Goal: Task Accomplishment & Management: Manage account settings

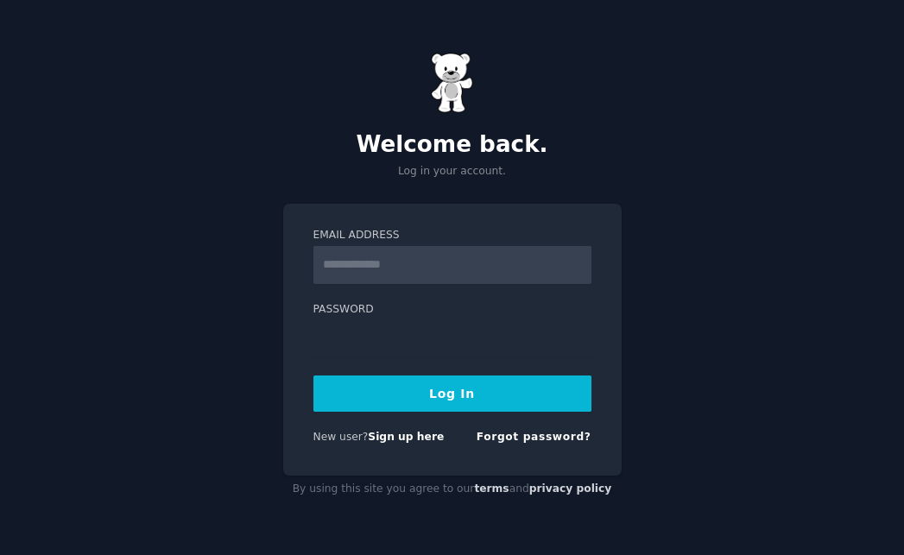
type input "**********"
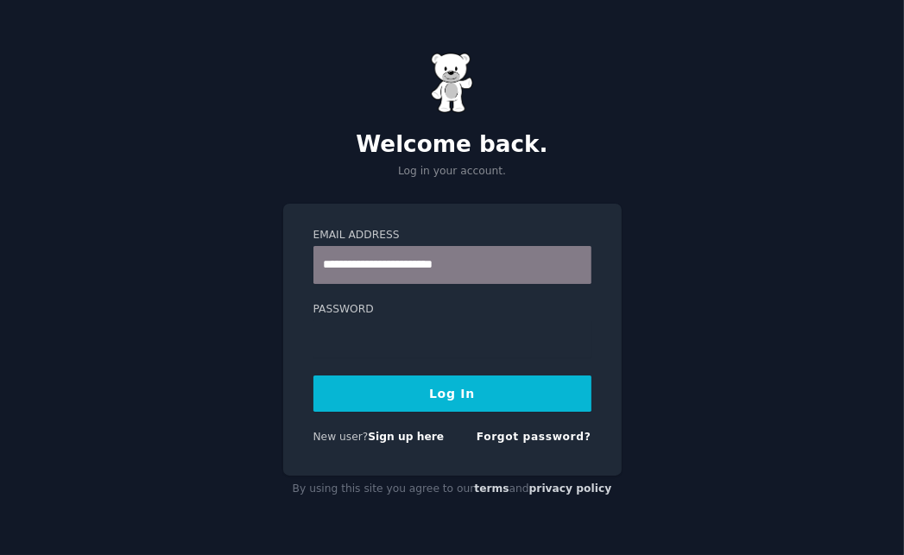
click at [437, 397] on button "Log In" at bounding box center [452, 394] width 278 height 36
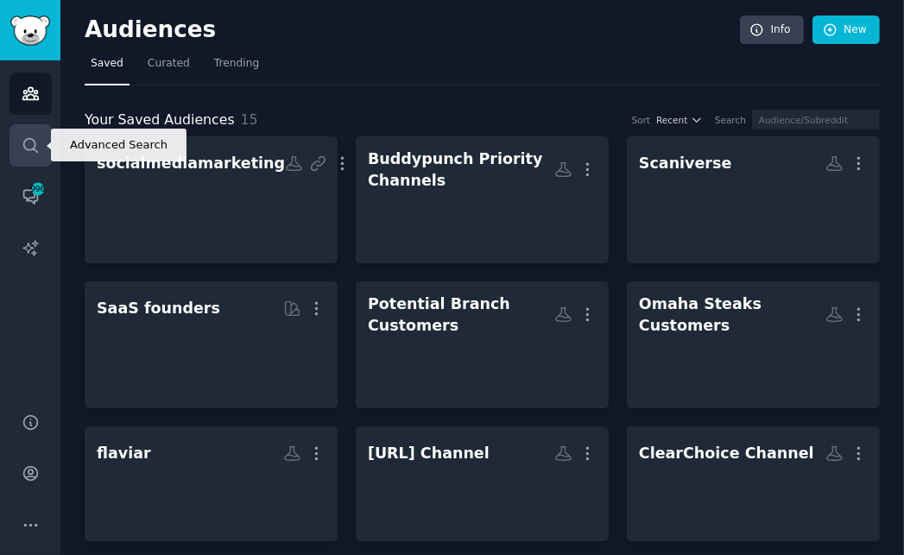
click at [36, 132] on link "Search" at bounding box center [30, 145] width 42 height 42
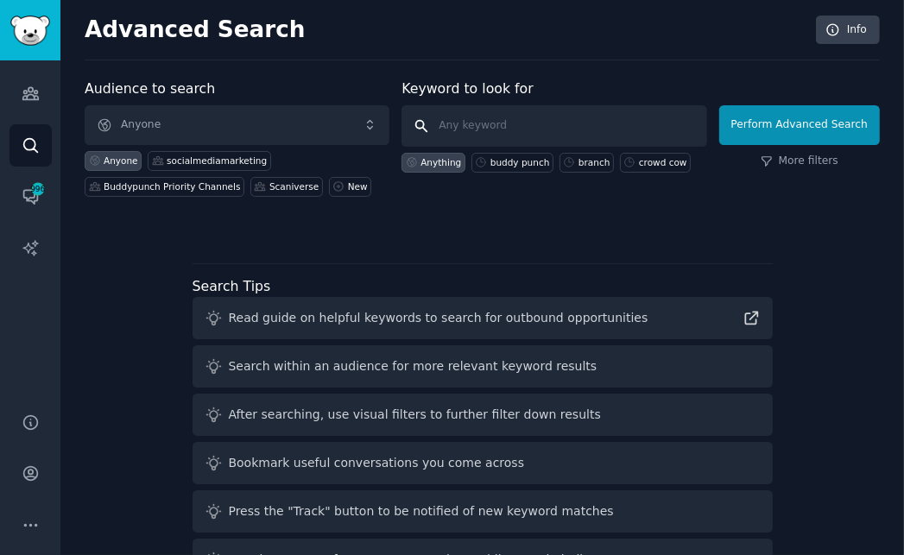
click at [501, 123] on input "text" at bounding box center [553, 125] width 305 height 41
click at [803, 158] on link "More filters" at bounding box center [800, 162] width 78 height 16
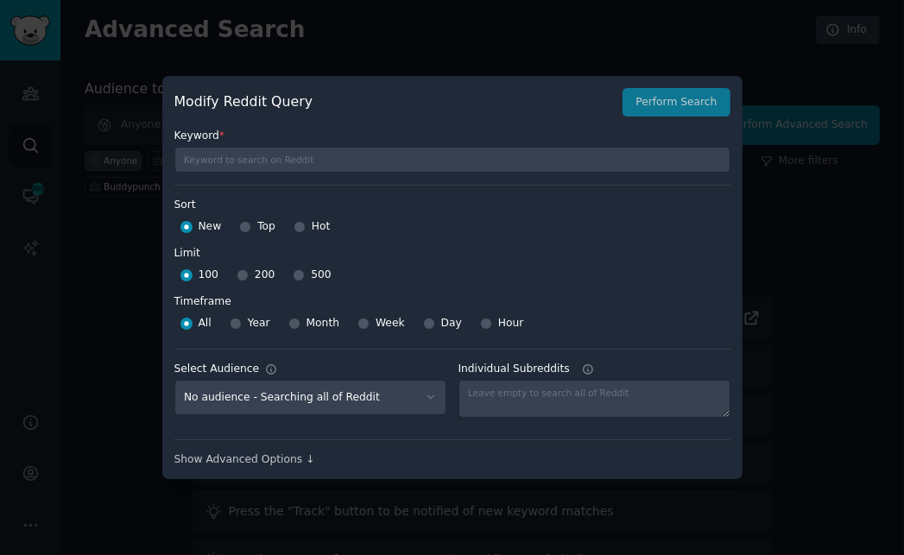
click at [307, 136] on label "Keyword *" at bounding box center [452, 137] width 556 height 16
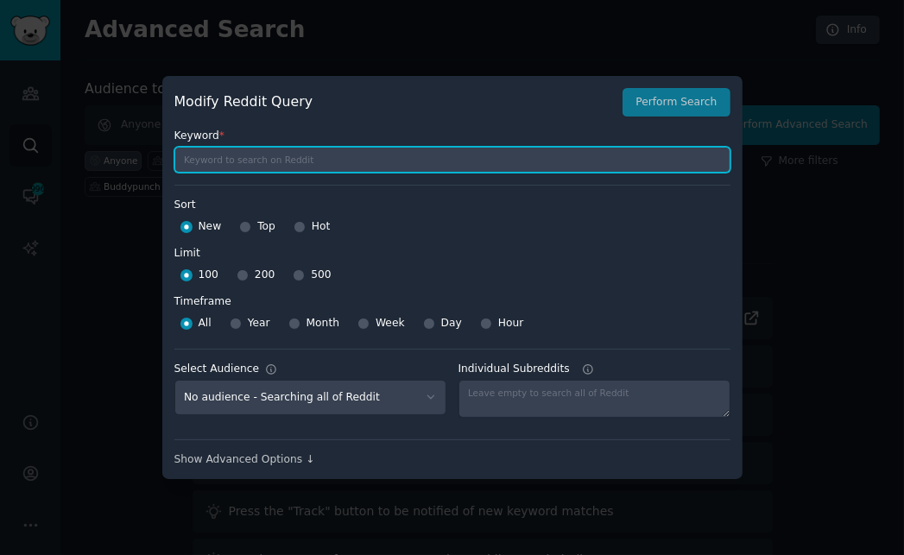
click at [300, 155] on input "text" at bounding box center [452, 160] width 556 height 26
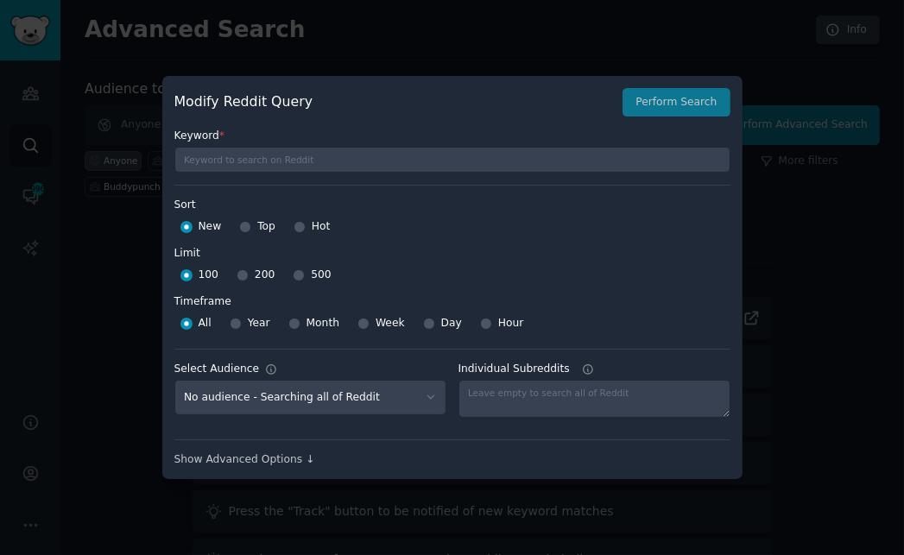
click at [423, 46] on div at bounding box center [452, 277] width 904 height 555
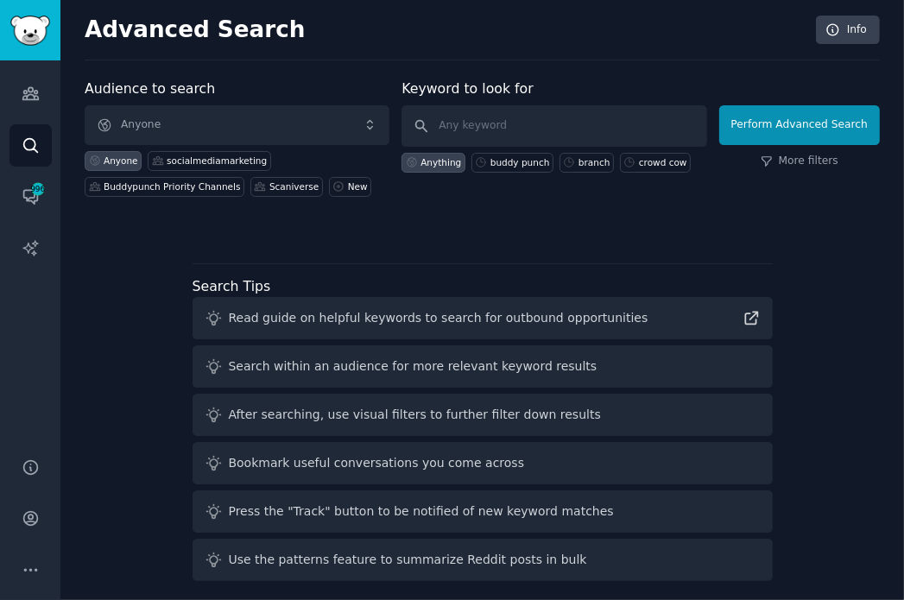
click at [487, 50] on div "Advanced Search Info" at bounding box center [482, 38] width 795 height 45
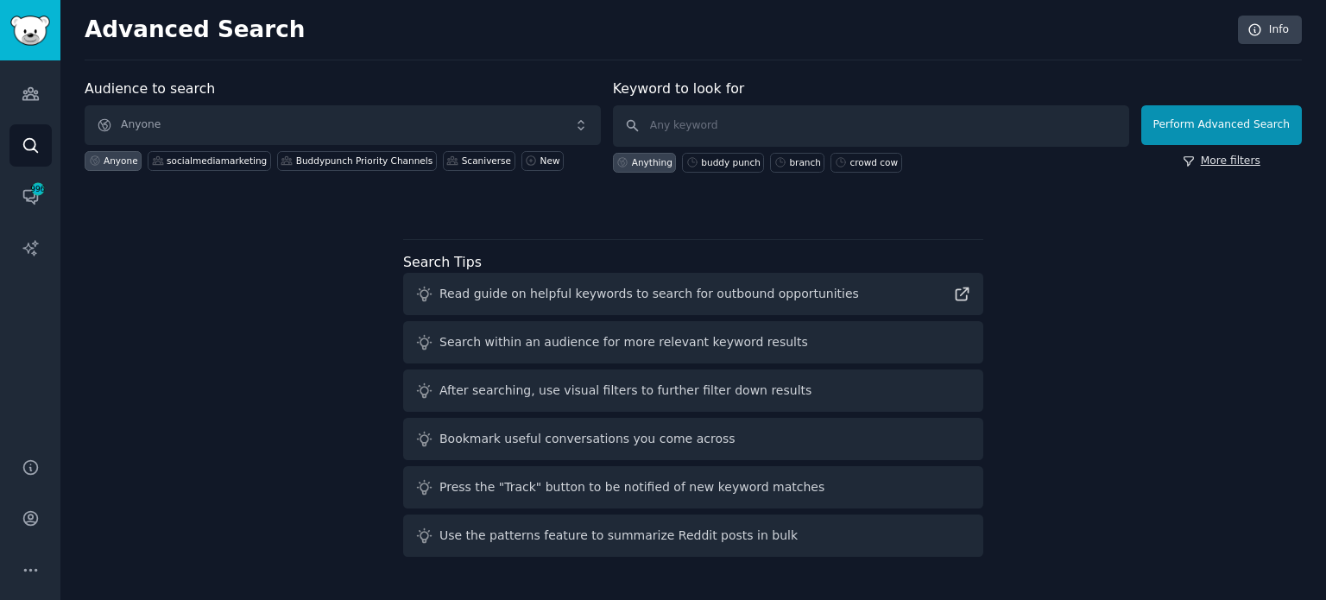
click at [903, 161] on link "More filters" at bounding box center [1222, 162] width 78 height 16
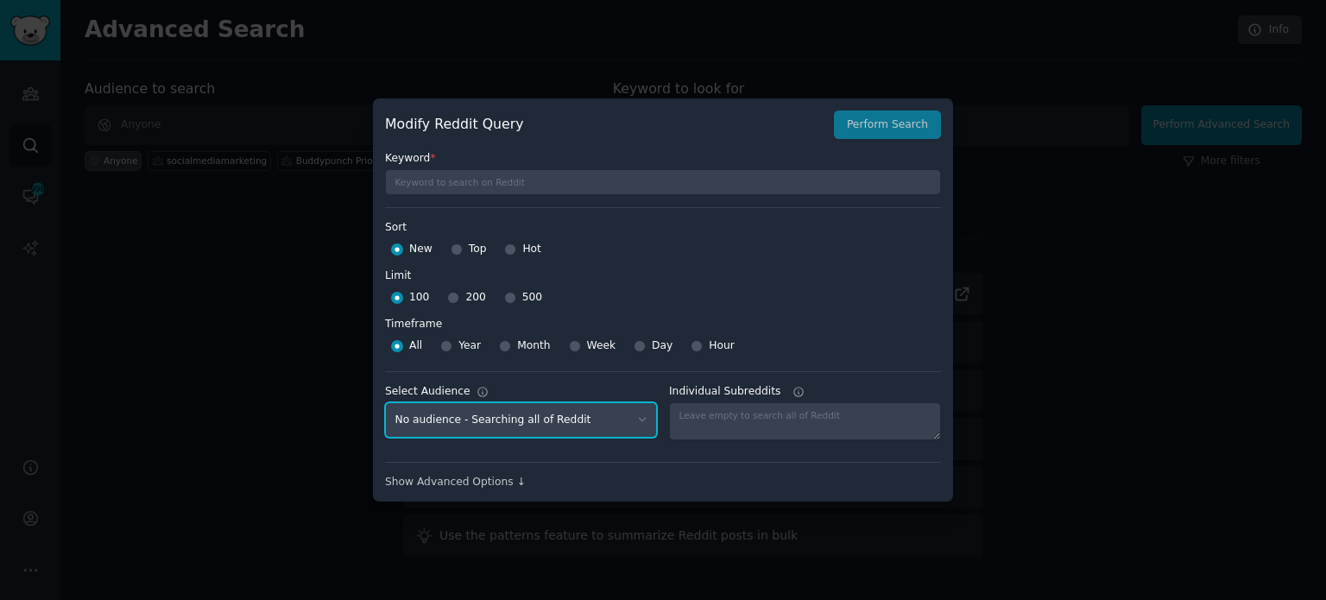
click at [558, 418] on select "No audience - Searching all of Reddit Omaha Steaks Customers - 19 Subreddits fl…" at bounding box center [521, 419] width 272 height 35
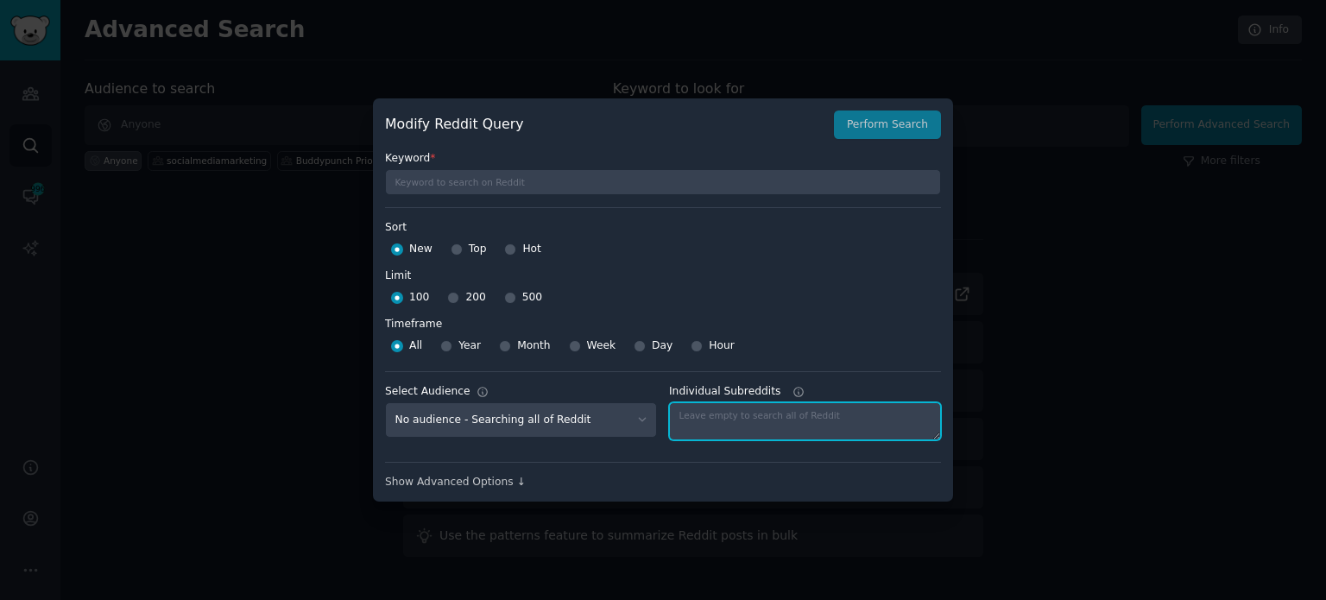
click at [778, 404] on textarea "Individual Subreddits" at bounding box center [805, 421] width 272 height 38
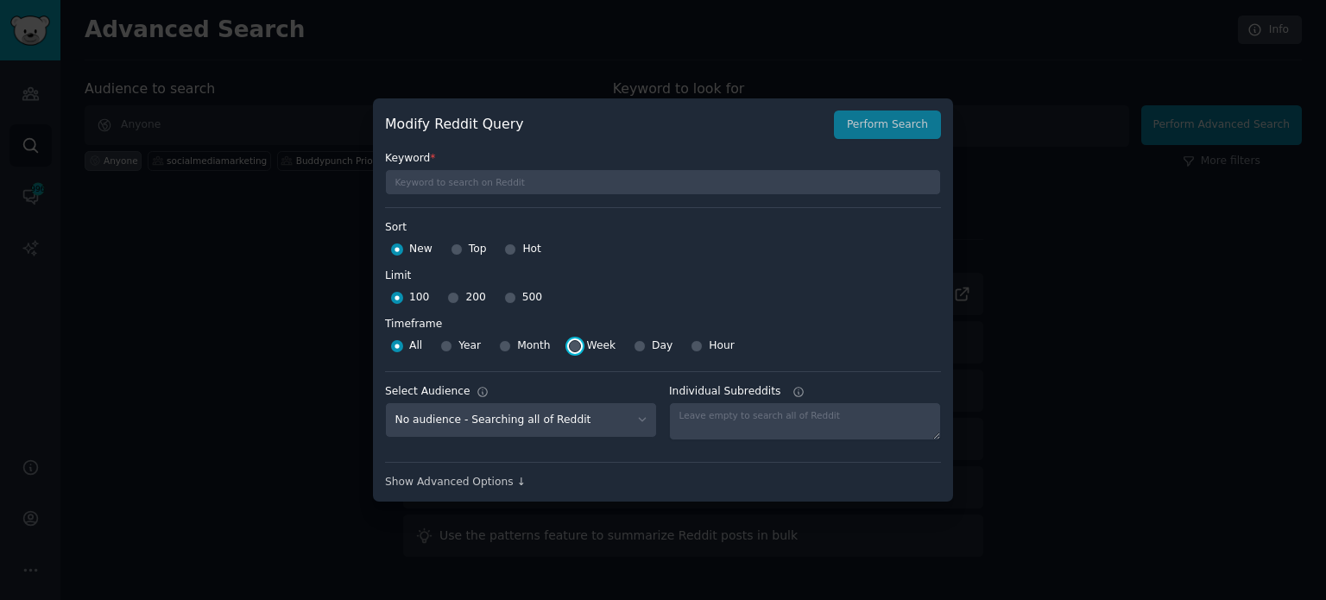
click at [575, 342] on input "Week" at bounding box center [575, 346] width 12 height 12
radio input "true"
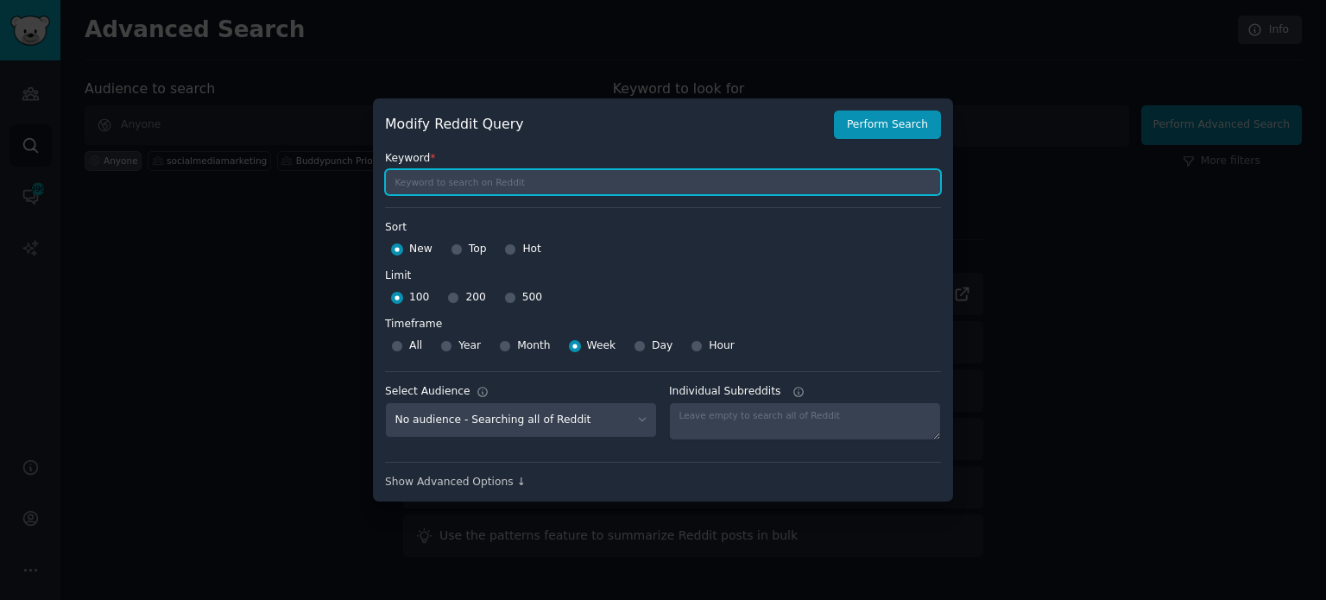
click at [631, 176] on input "text" at bounding box center [663, 182] width 556 height 26
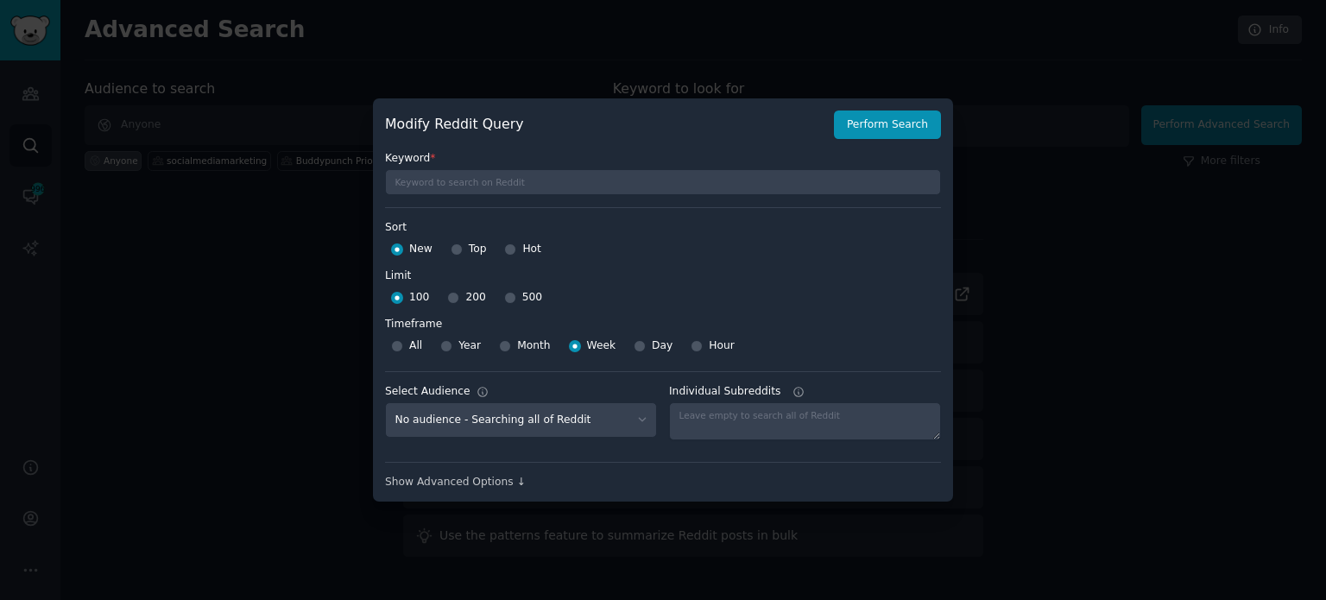
click at [578, 199] on div "Keyword * Sort Sort New Top Hot Limit Limit 100 200 500 Timeframe Timeframe All…" at bounding box center [663, 314] width 556 height 351
drag, startPoint x: 448, startPoint y: 168, endPoint x: 400, endPoint y: 162, distance: 48.7
click at [435, 167] on fieldset at bounding box center [663, 181] width 556 height 29
drag, startPoint x: 398, startPoint y: 161, endPoint x: 471, endPoint y: 193, distance: 79.7
click at [408, 168] on div "Keyword *" at bounding box center [663, 167] width 556 height 56
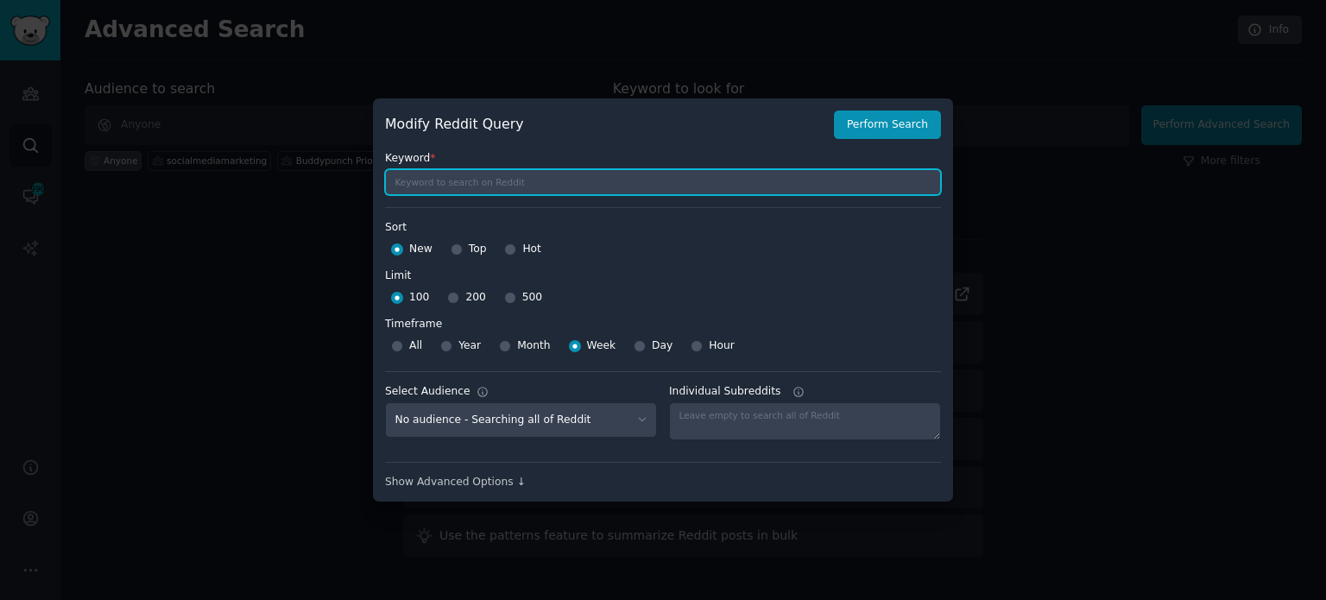
click at [474, 193] on input "text" at bounding box center [663, 182] width 556 height 26
type input "[PERSON_NAME] OR [PERSON_NAME]"
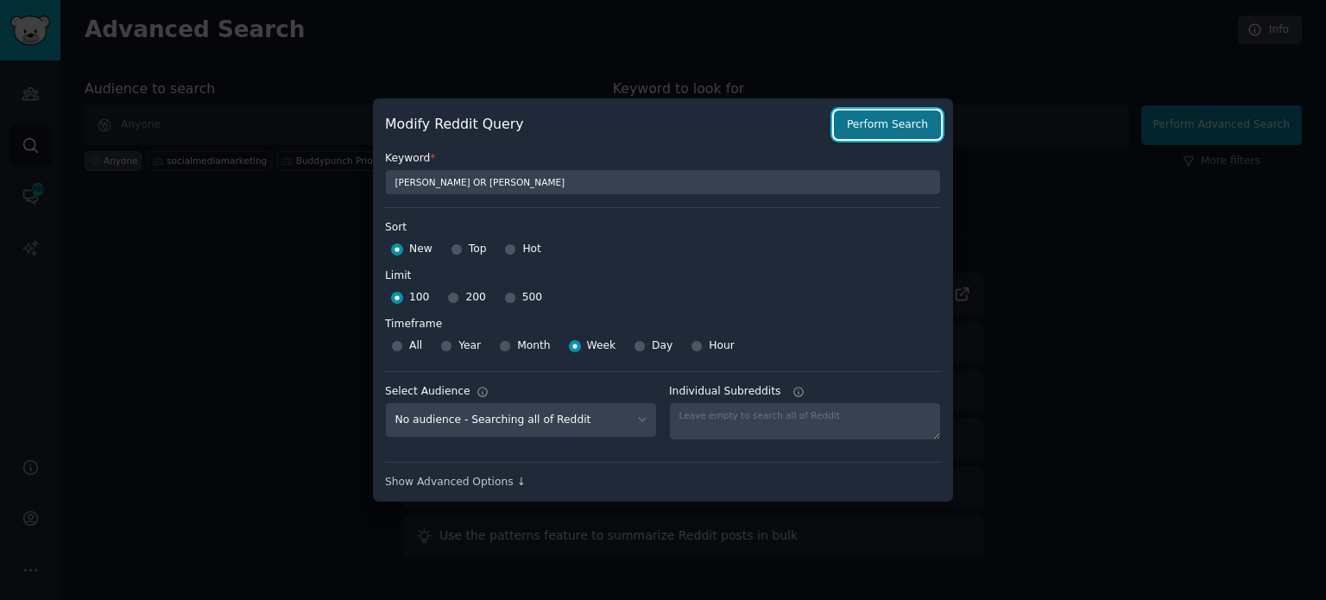
click at [886, 130] on button "Perform Search" at bounding box center [887, 125] width 107 height 29
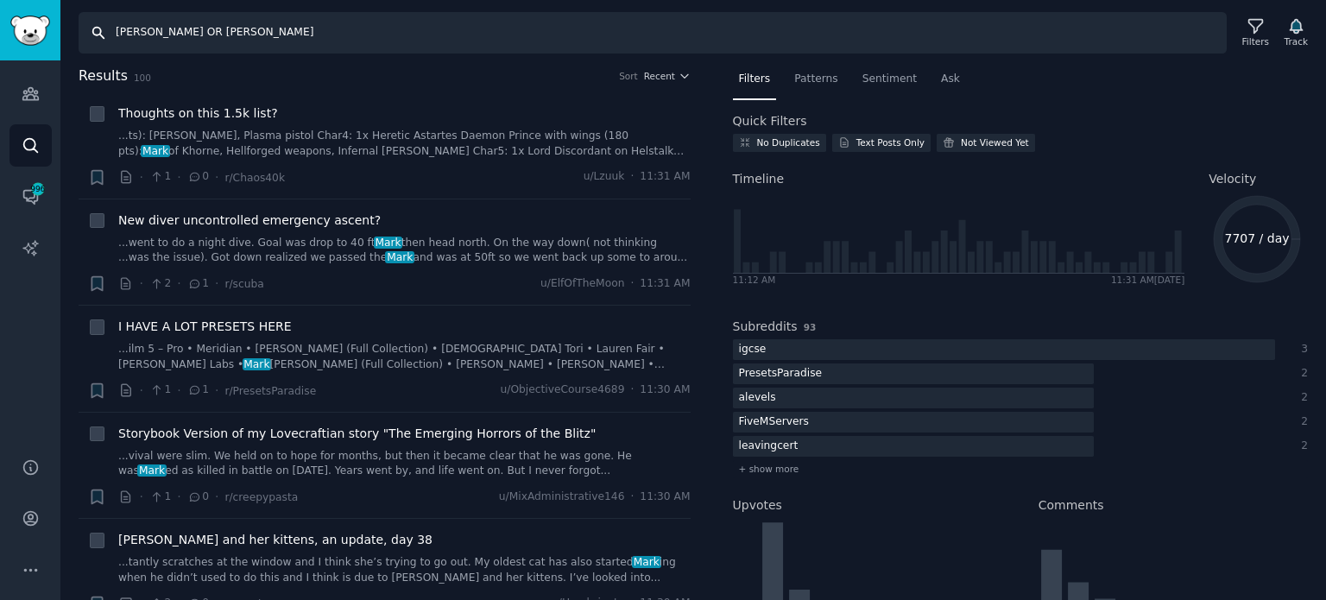
click at [349, 36] on input "[PERSON_NAME] OR [PERSON_NAME]" at bounding box center [653, 32] width 1148 height 41
click at [41, 75] on link "Audiences" at bounding box center [30, 94] width 42 height 42
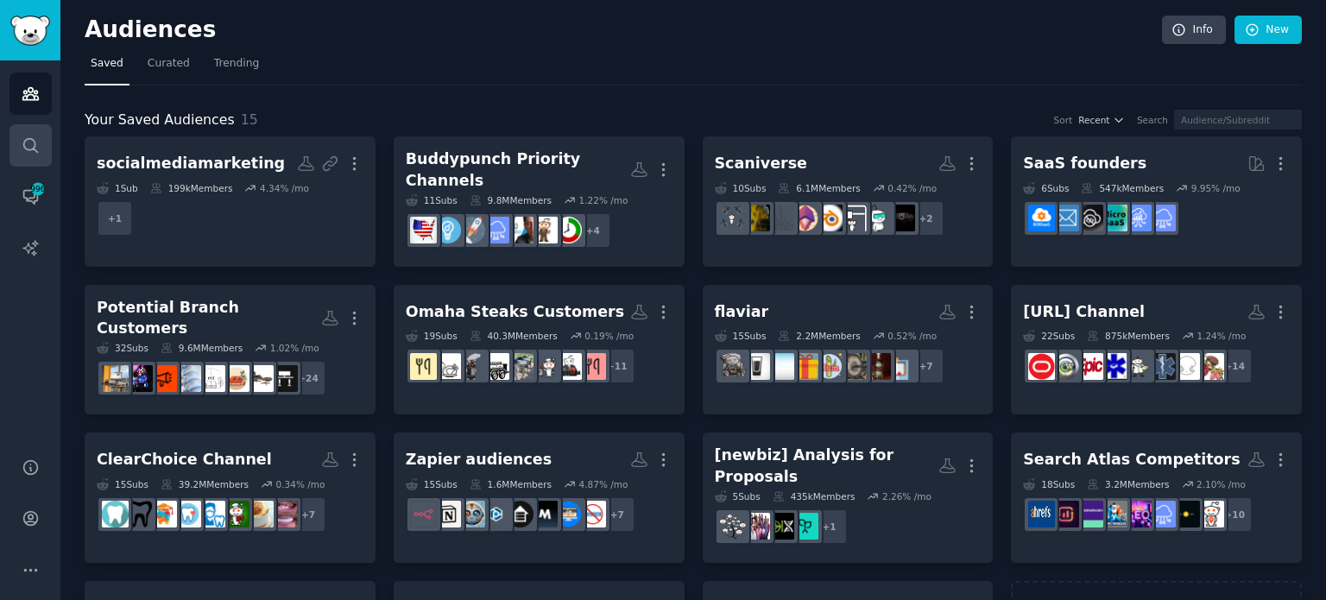
click at [30, 142] on icon "Sidebar" at bounding box center [31, 145] width 18 height 18
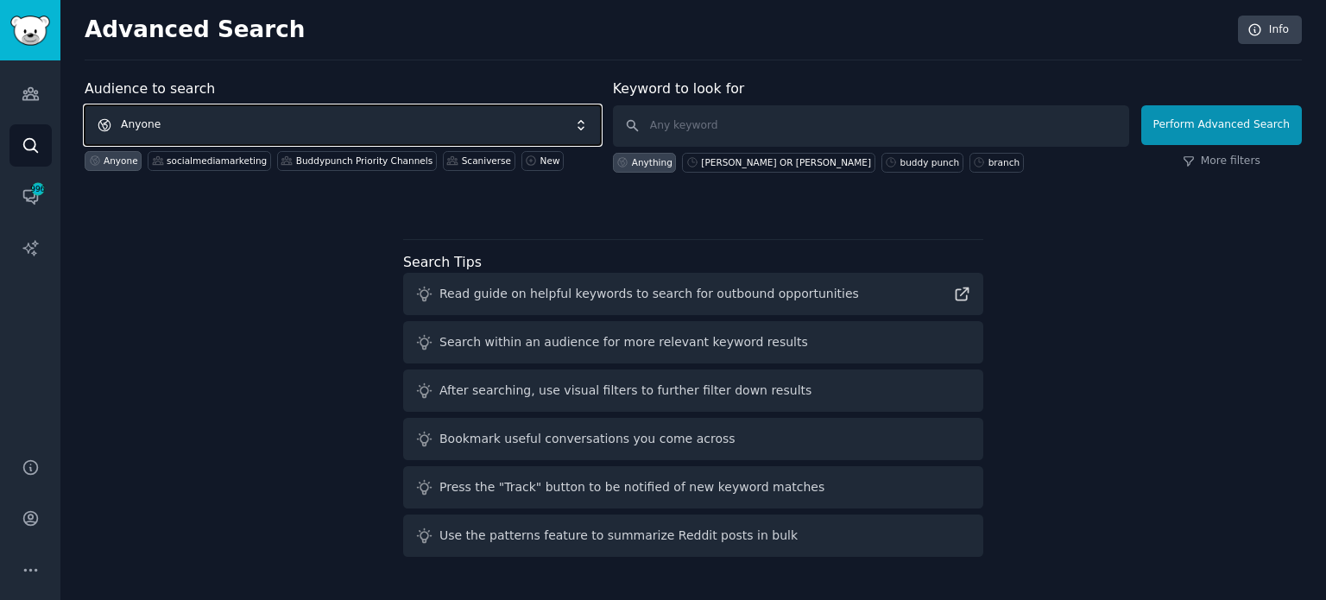
click at [393, 111] on span "Anyone" at bounding box center [343, 125] width 516 height 40
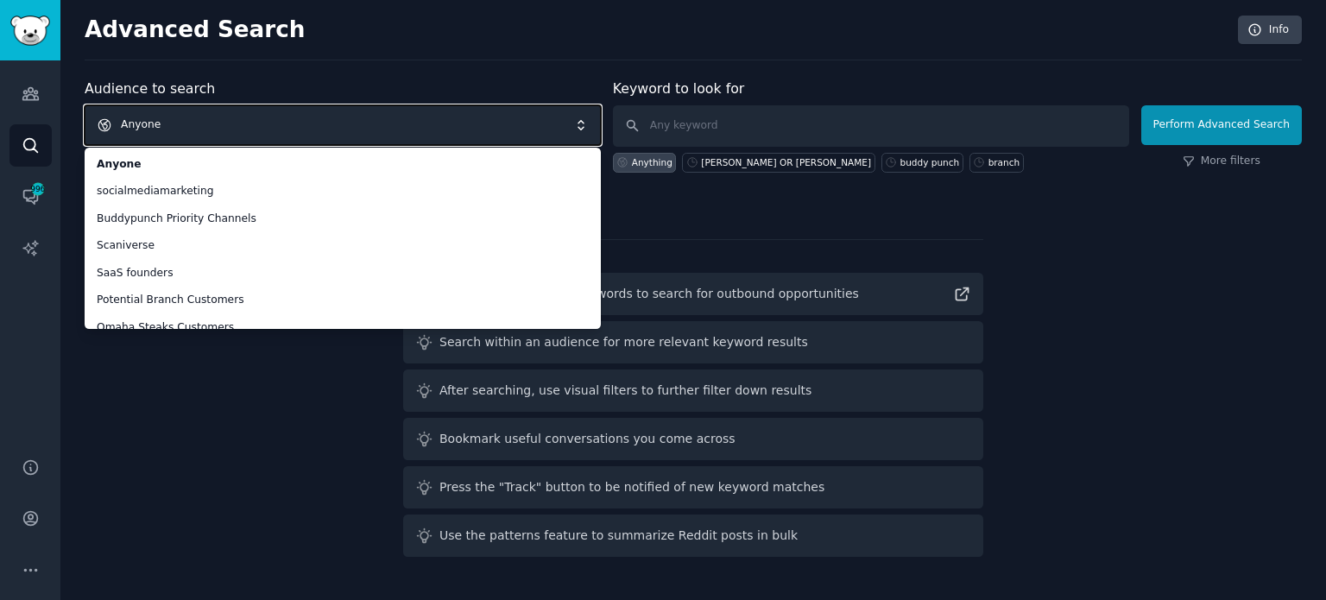
drag, startPoint x: 133, startPoint y: 131, endPoint x: 169, endPoint y: 136, distance: 36.5
click at [133, 131] on span "Anyone" at bounding box center [343, 125] width 516 height 40
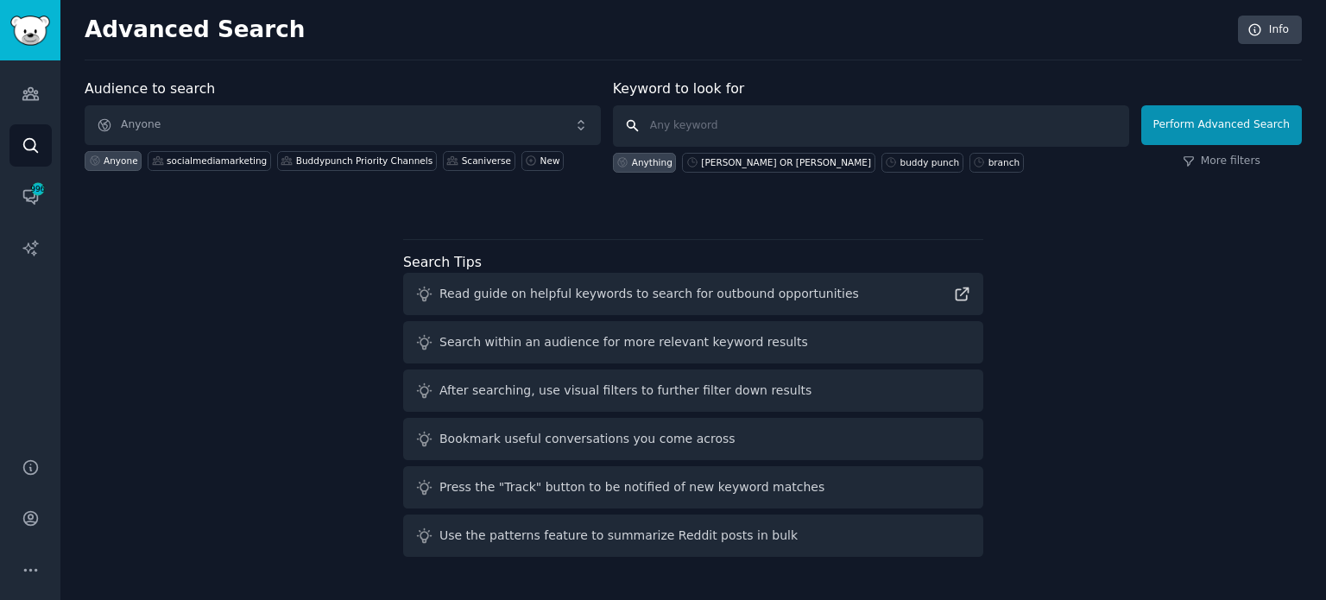
click at [844, 106] on input "text" at bounding box center [871, 125] width 516 height 41
paste input ""healthcare AI" OR "medical AI" OR "clinical automation" OR "healthcare technol…"
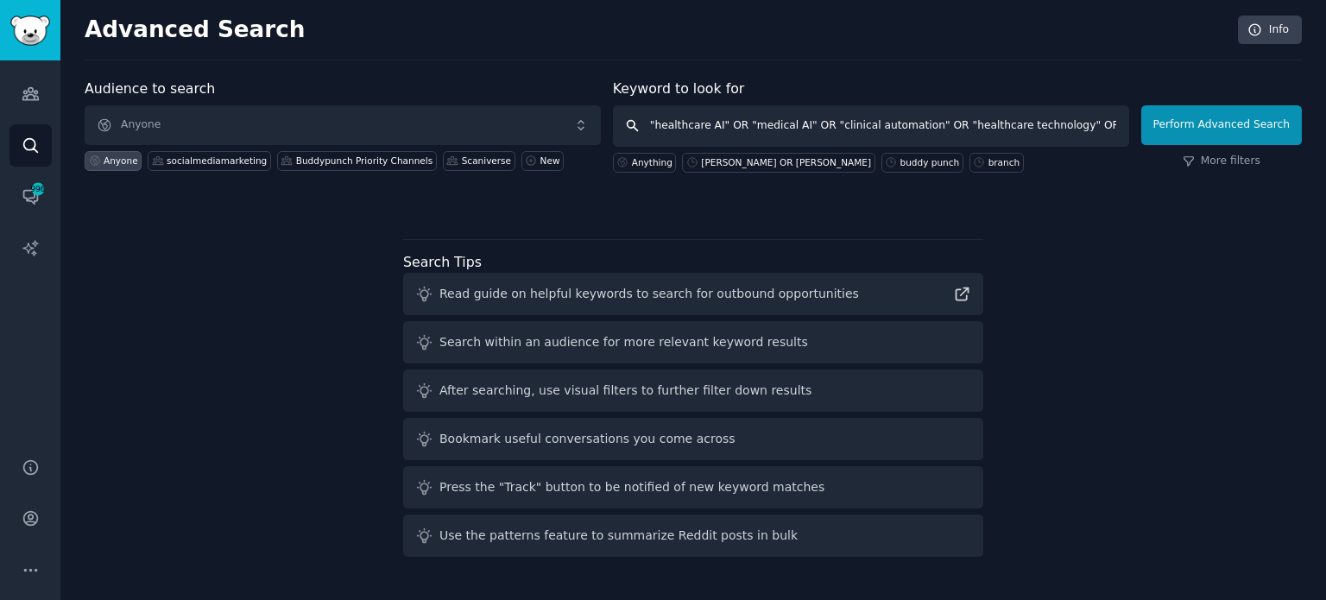
scroll to position [0, 1469]
type input ""healthcare AI" OR "medical AI" OR "clinical automation" OR "healthcare technol…"
click at [903, 117] on button "Perform Advanced Search" at bounding box center [1221, 125] width 161 height 40
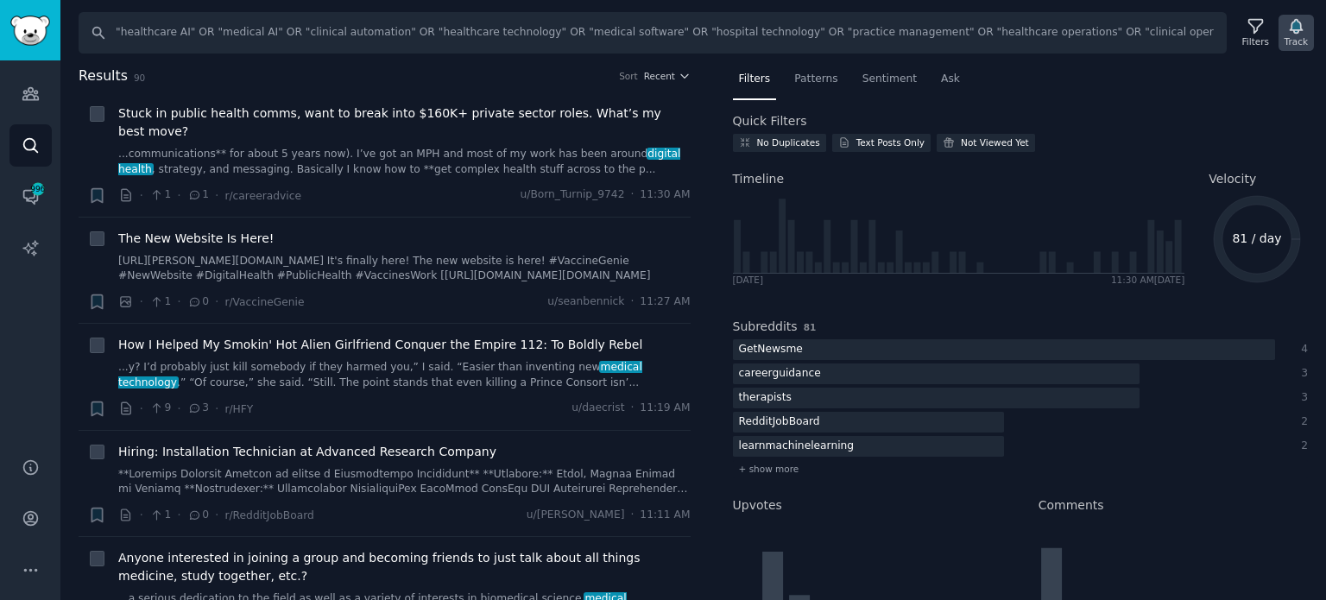
click at [903, 26] on icon "button" at bounding box center [1296, 27] width 12 height 14
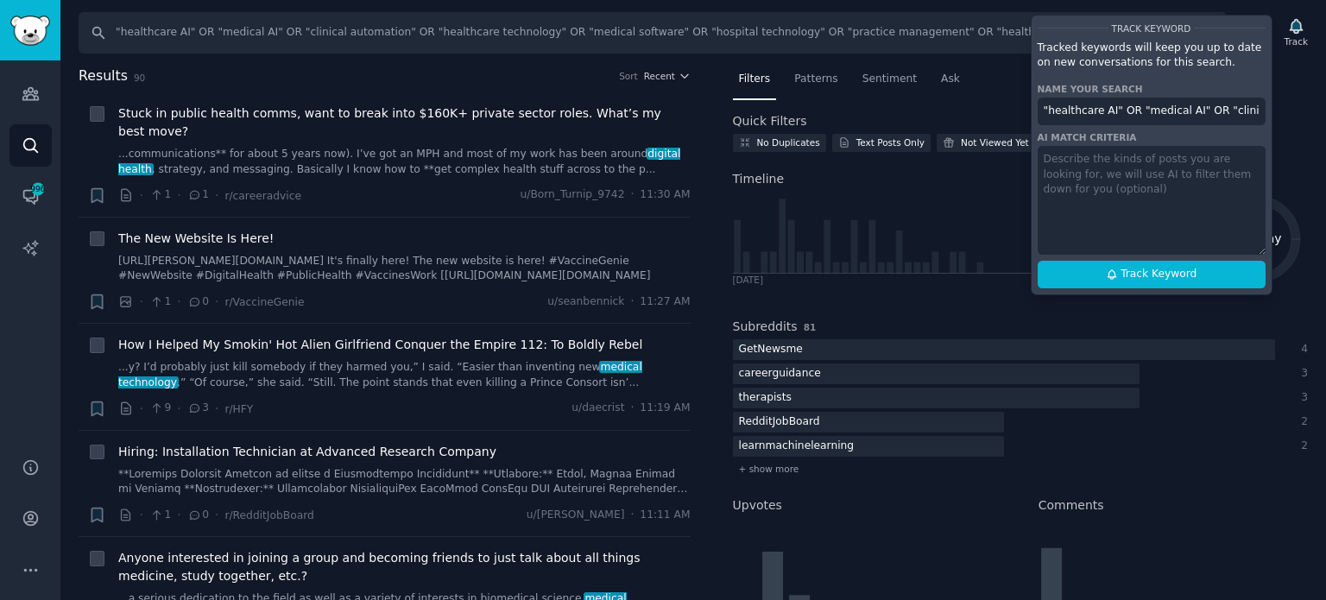
click at [903, 120] on input ""healthcare AI" OR "medical AI" OR "clinical automation" OR "healthcare technol…" at bounding box center [1152, 112] width 228 height 28
click at [903, 87] on nav "Filters Patterns Sentiment Ask" at bounding box center [1021, 83] width 576 height 35
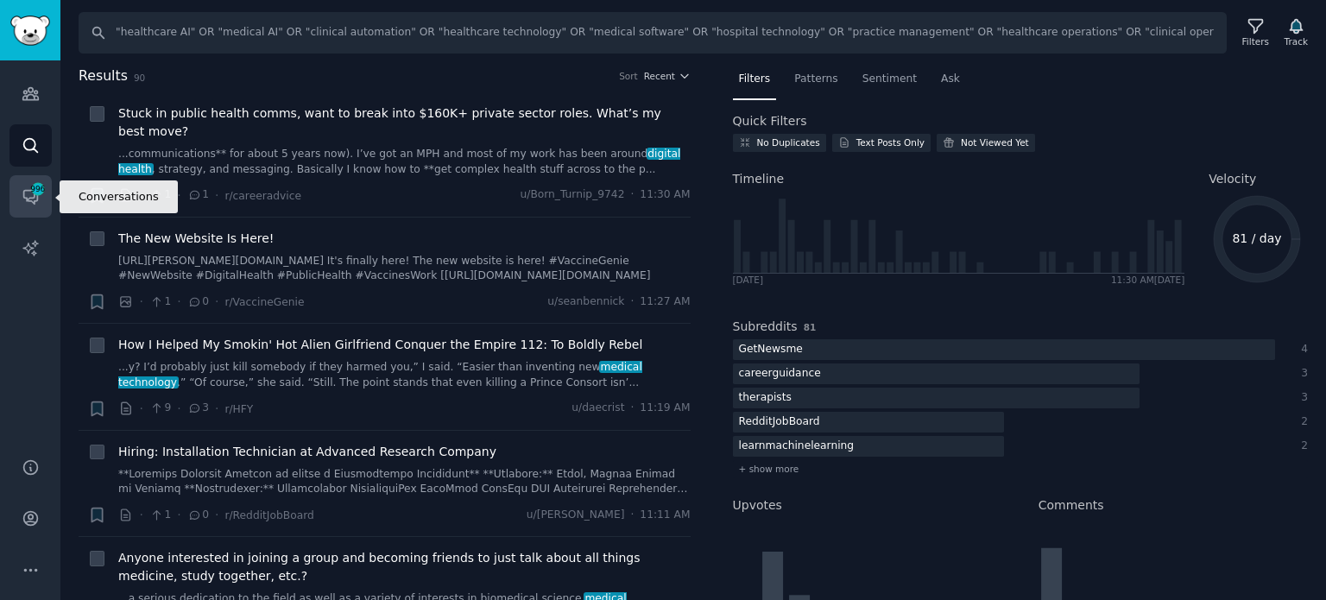
click at [31, 196] on icon "Sidebar" at bounding box center [38, 189] width 16 height 16
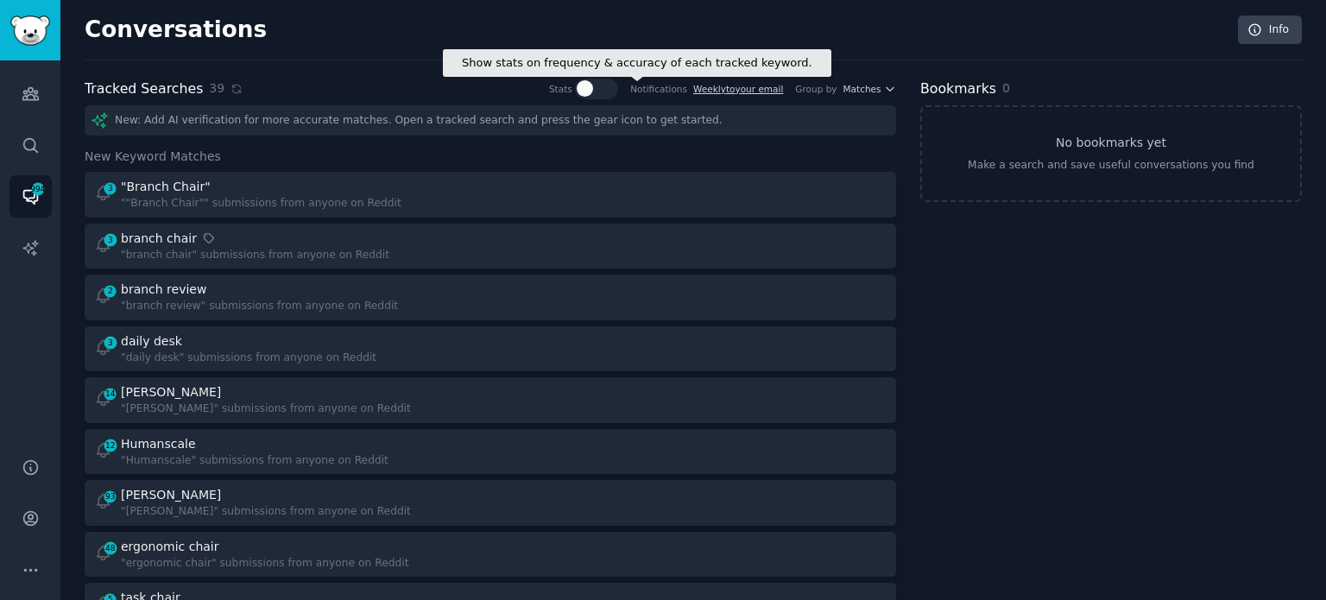
click at [618, 85] on div at bounding box center [596, 89] width 43 height 21
checkbox input "true"
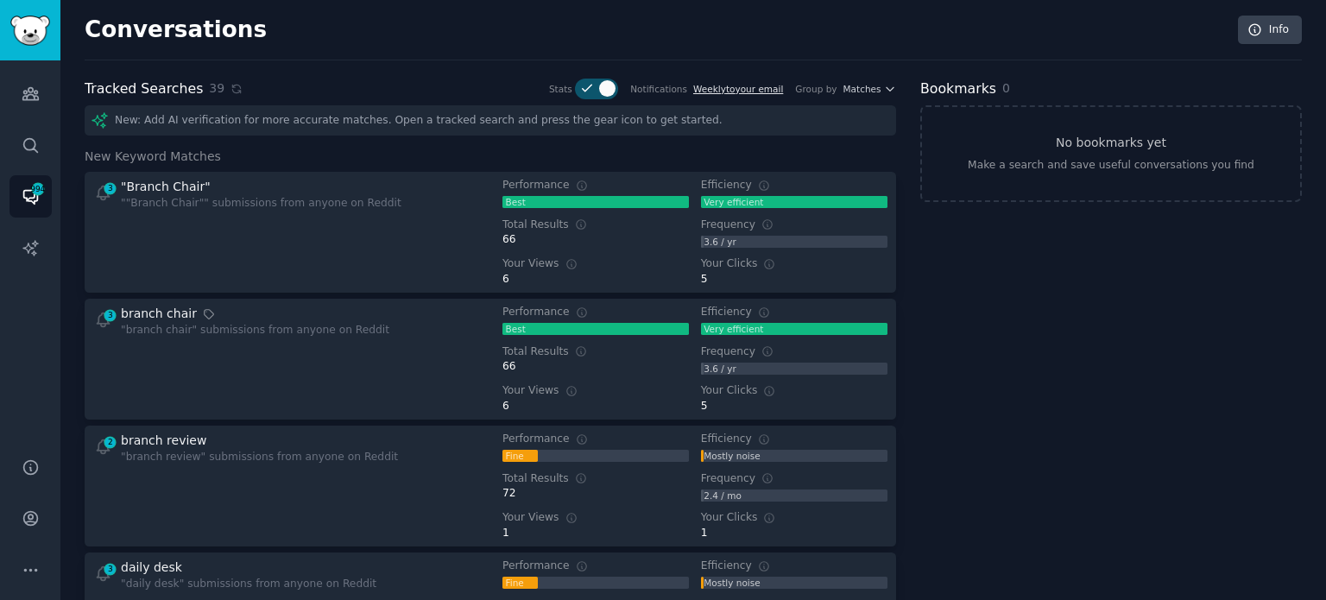
click at [769, 91] on link "Weekly to your email" at bounding box center [738, 89] width 90 height 10
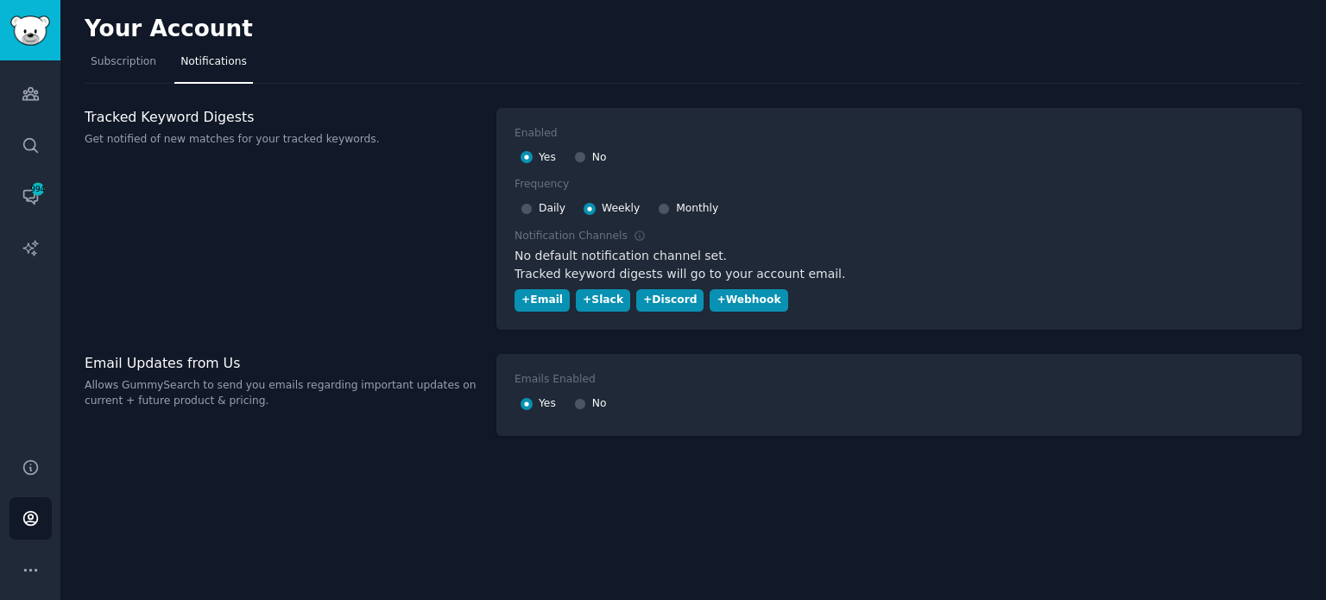
click at [587, 155] on div "No" at bounding box center [590, 158] width 33 height 28
click at [575, 155] on input "No" at bounding box center [580, 157] width 12 height 12
radio input "false"
radio input "true"
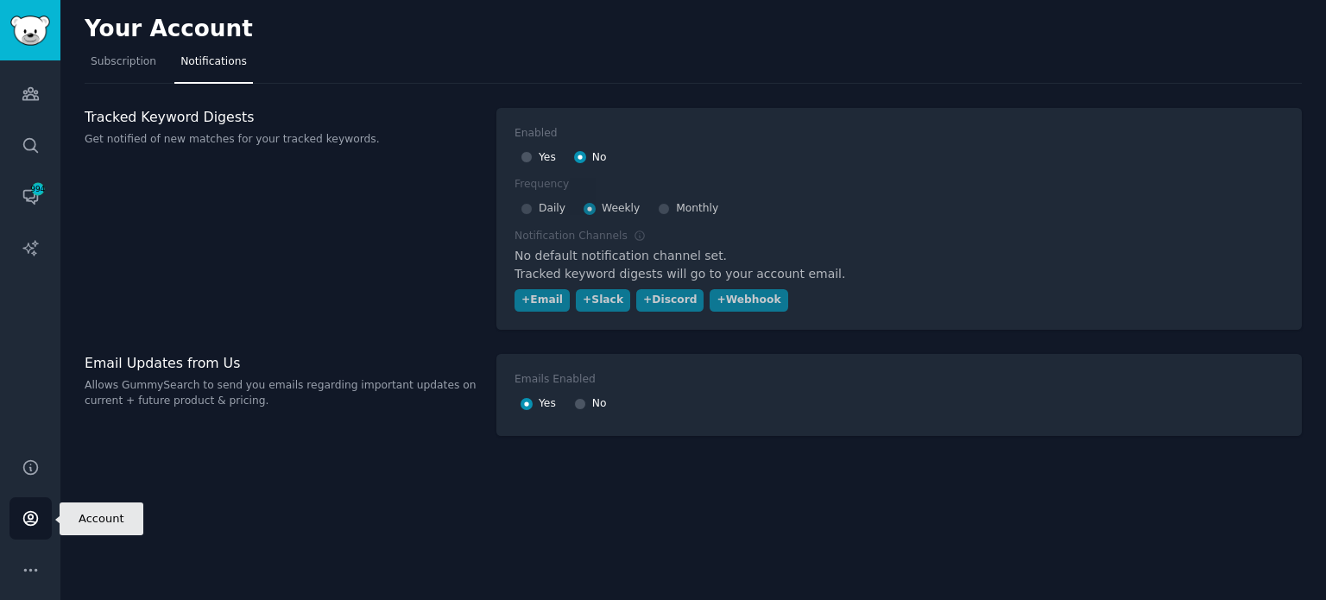
click at [40, 514] on link "Account" at bounding box center [30, 518] width 42 height 42
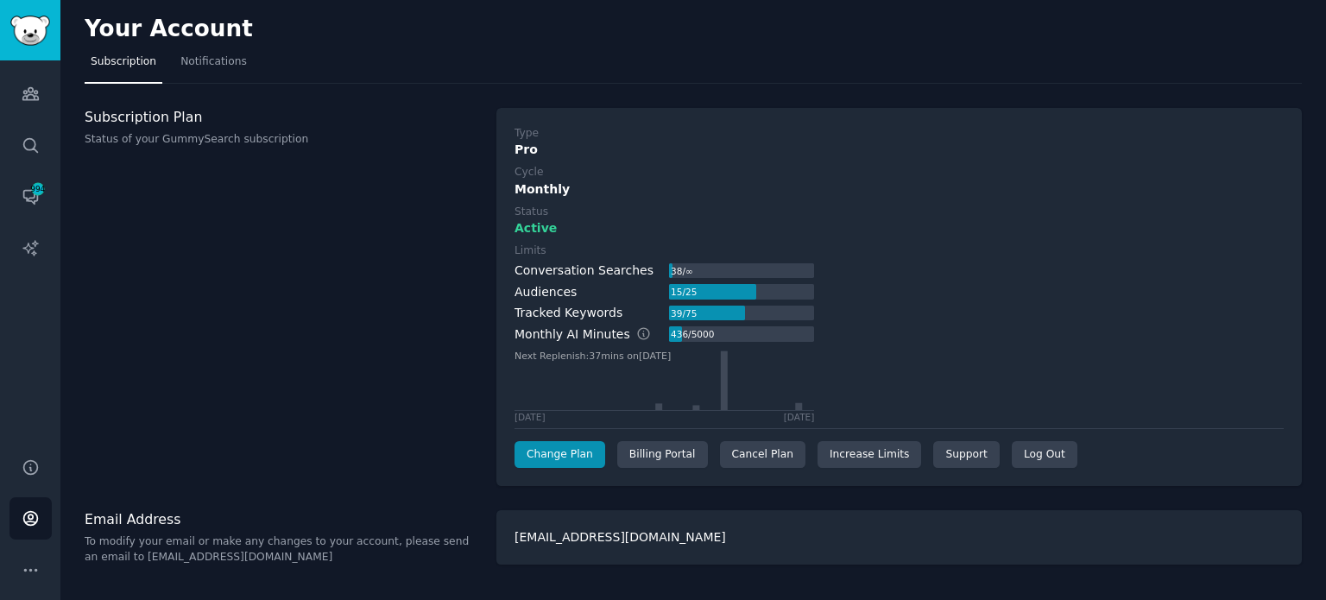
click at [669, 317] on div "39 / 75" at bounding box center [683, 314] width 29 height 16
click at [623, 313] on div "Tracked Keywords 39 / 75" at bounding box center [665, 313] width 300 height 18
click at [620, 307] on div "Tracked Keywords 39 / 75" at bounding box center [665, 313] width 300 height 18
click at [736, 184] on div "Monthly" at bounding box center [899, 189] width 769 height 18
click at [606, 304] on div "Tracked Keywords" at bounding box center [569, 313] width 108 height 18
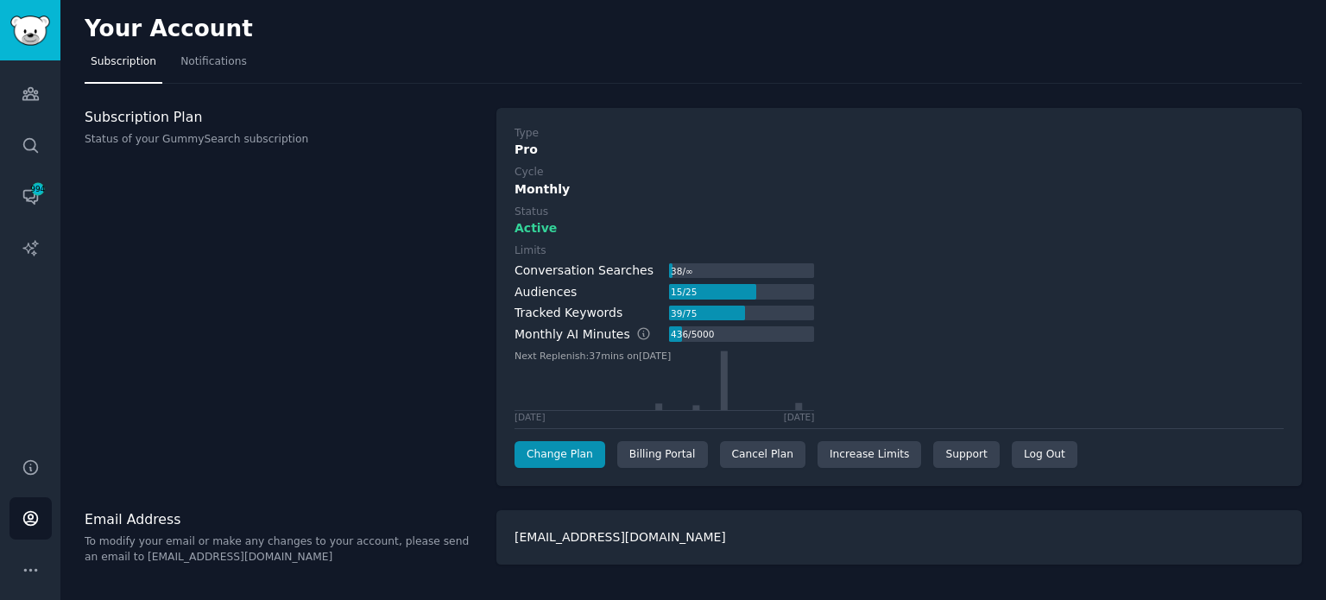
click at [601, 314] on div "Tracked Keywords" at bounding box center [569, 313] width 108 height 18
click at [677, 268] on div "38 / ∞" at bounding box center [681, 271] width 25 height 16
click at [29, 191] on icon "Sidebar" at bounding box center [30, 198] width 14 height 14
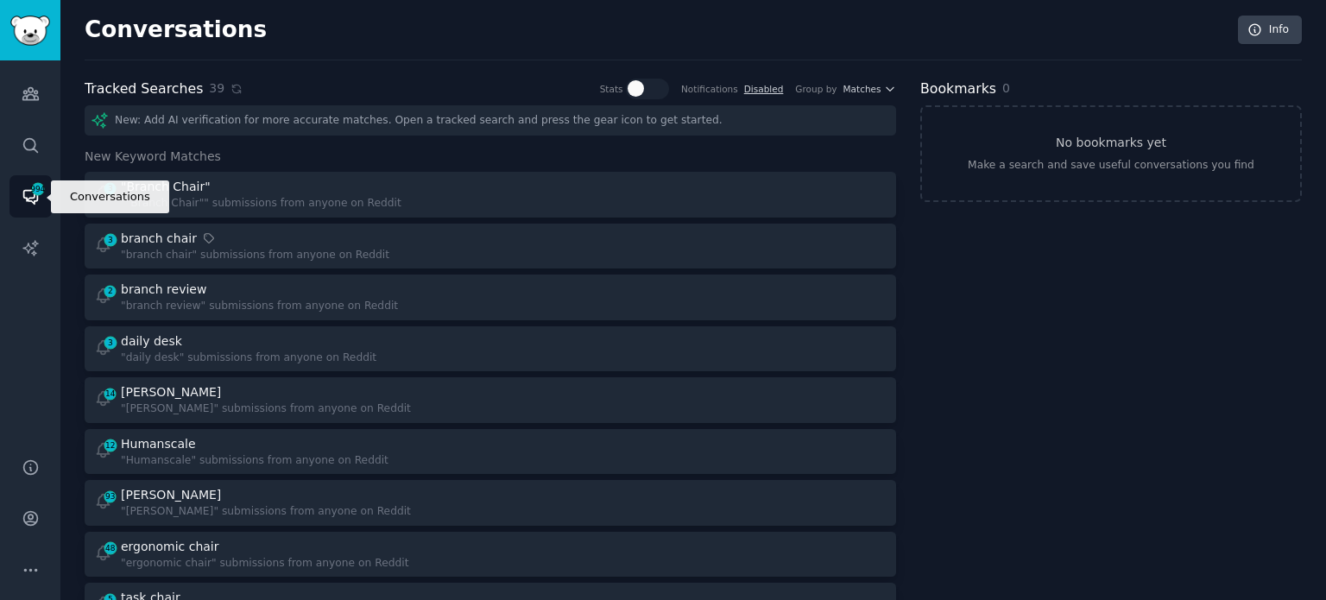
click at [16, 192] on link "Conversations 994" at bounding box center [30, 196] width 42 height 42
click at [861, 86] on span "Matches" at bounding box center [863, 89] width 38 height 12
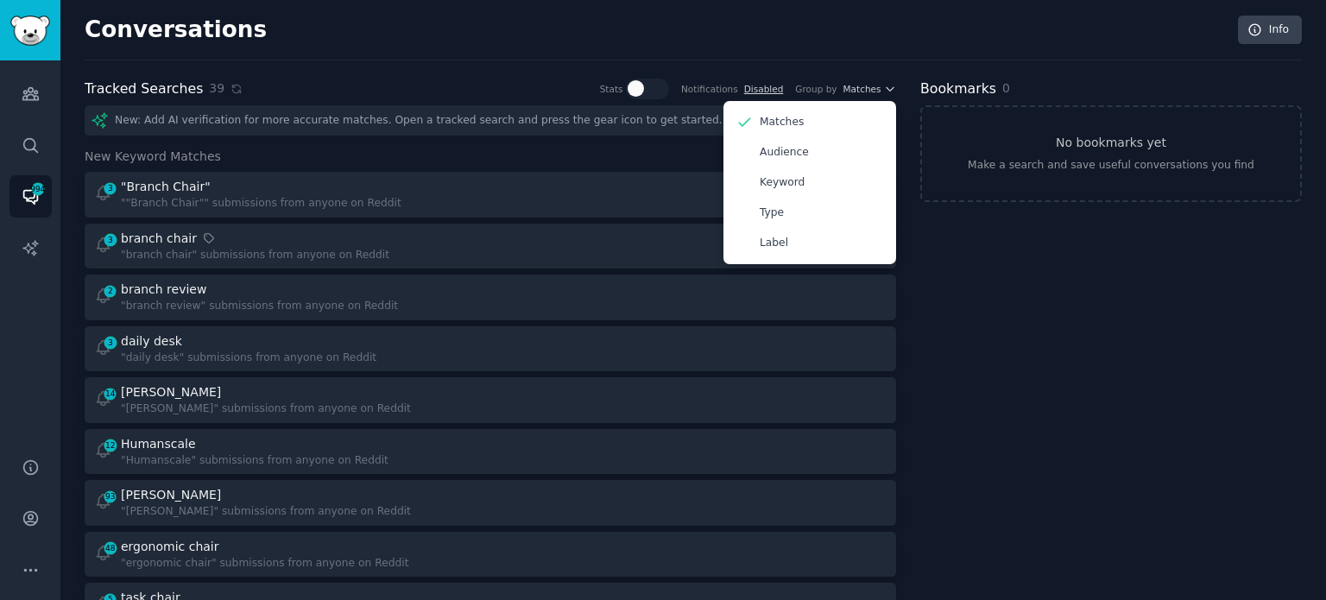
click at [826, 42] on div "Conversations Info" at bounding box center [693, 38] width 1217 height 45
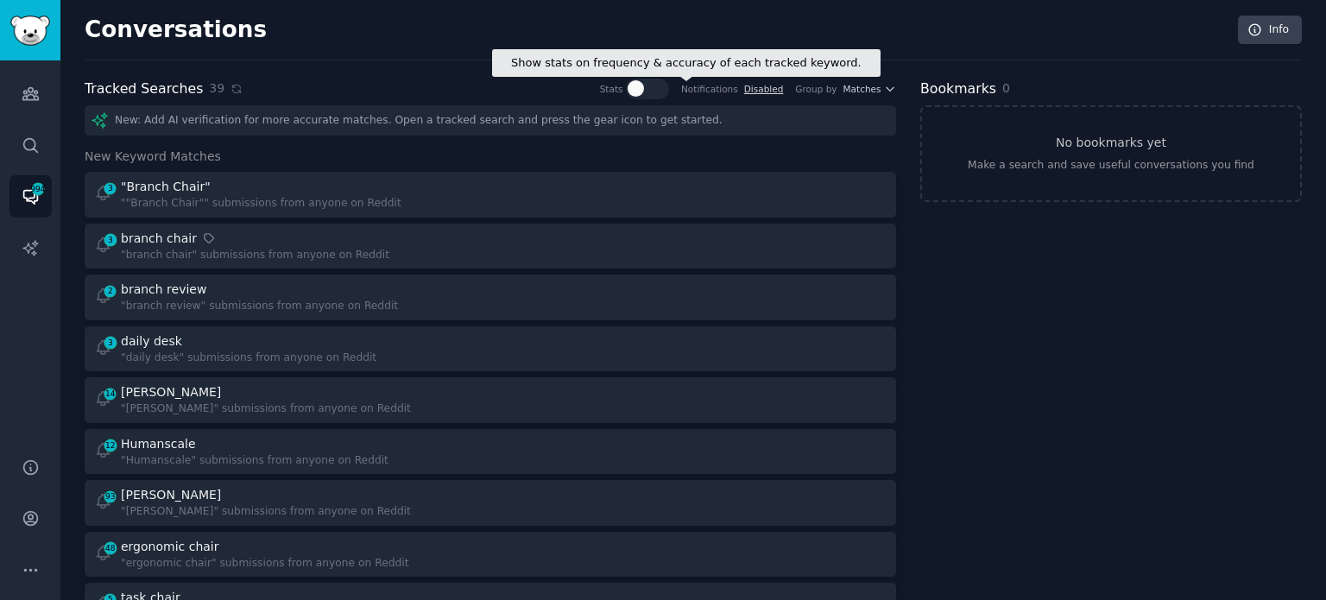
click at [644, 88] on div at bounding box center [636, 88] width 16 height 16
checkbox input "true"
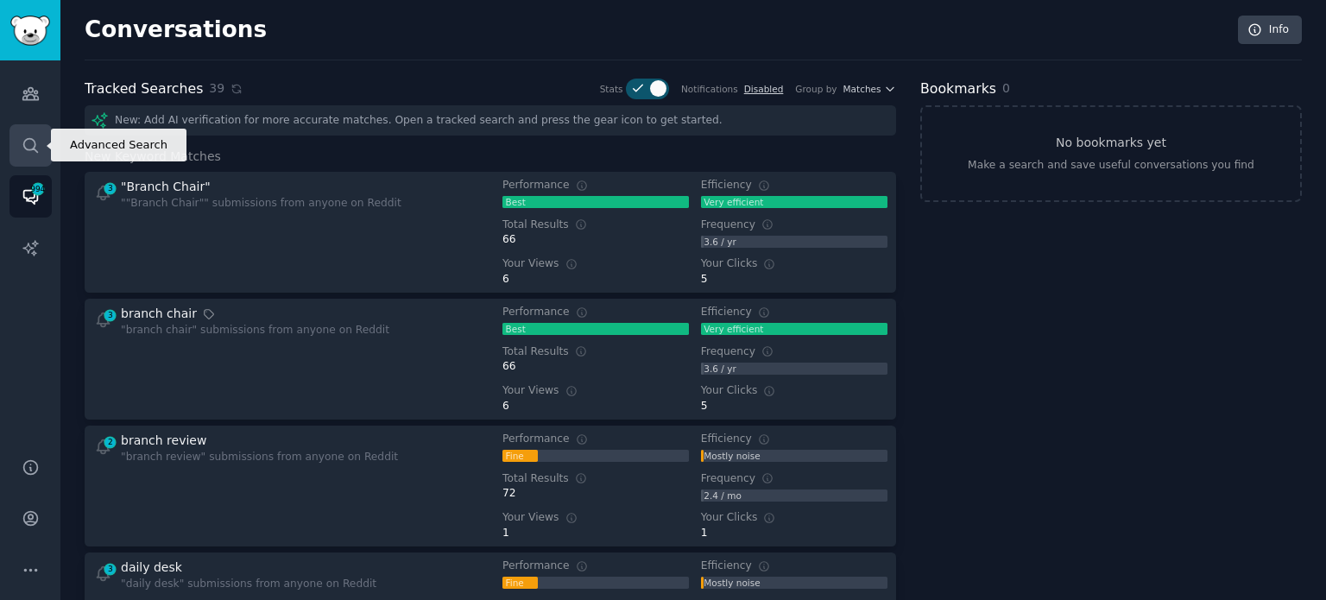
click at [35, 136] on icon "Sidebar" at bounding box center [31, 145] width 18 height 18
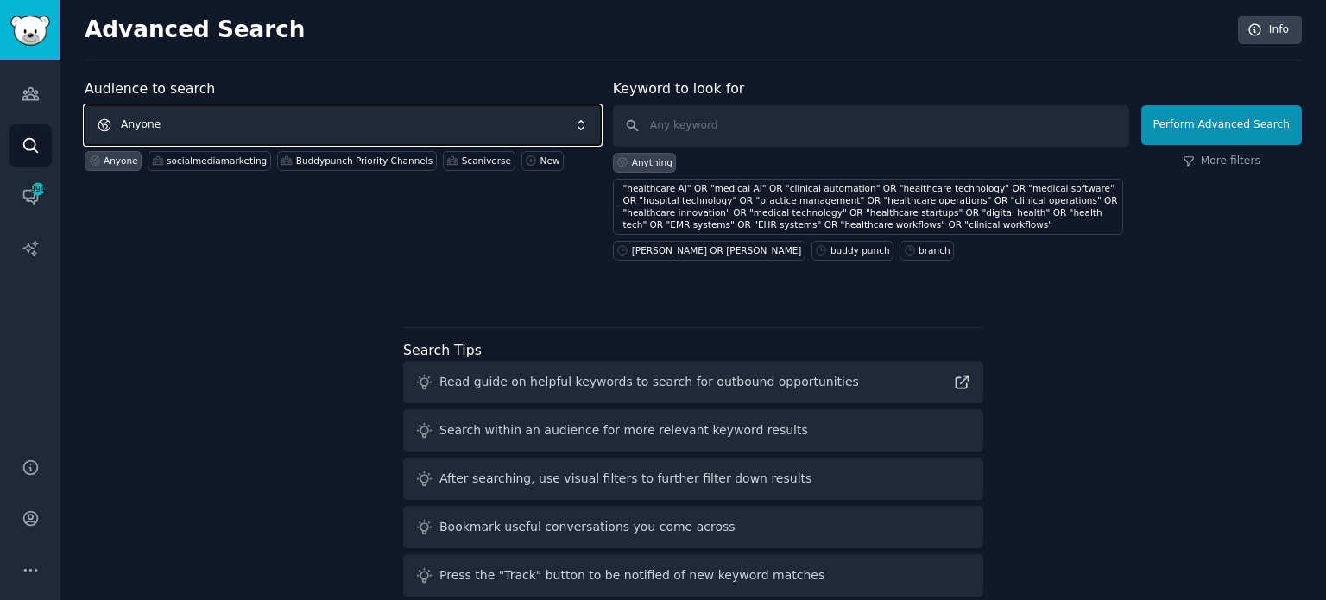
click at [307, 132] on span "Anyone" at bounding box center [343, 125] width 516 height 40
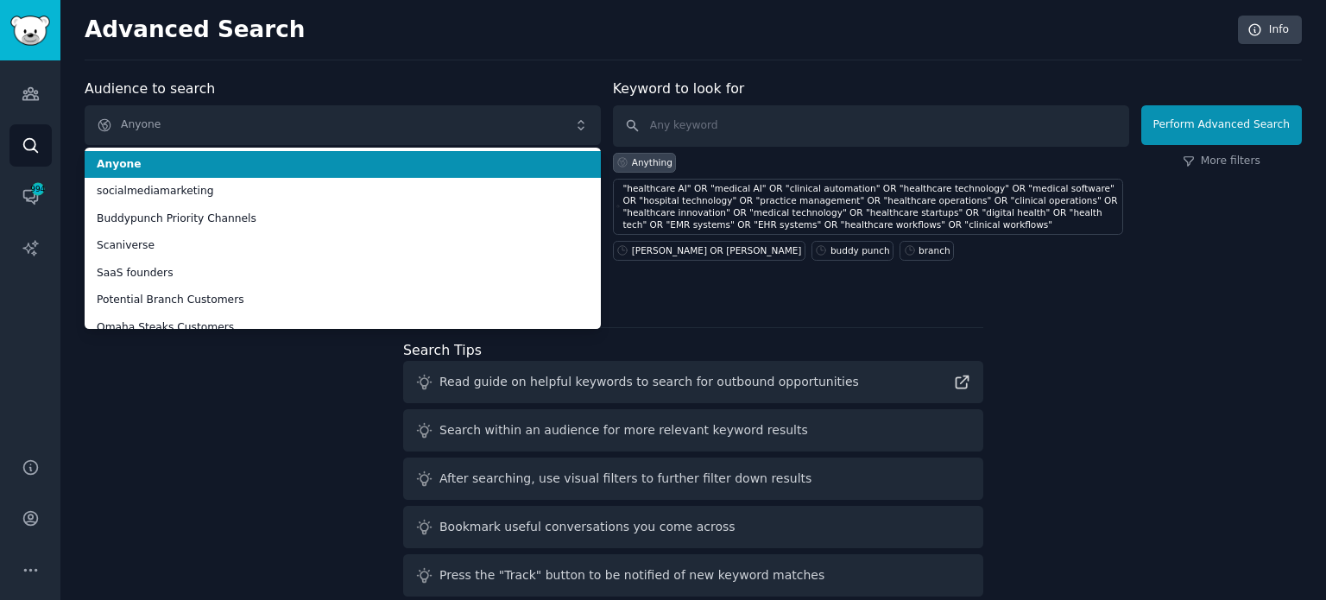
click at [469, 85] on div "Audience to search Anyone Anyone socialmediamarketing Buddypunch Priority Chann…" at bounding box center [343, 170] width 516 height 182
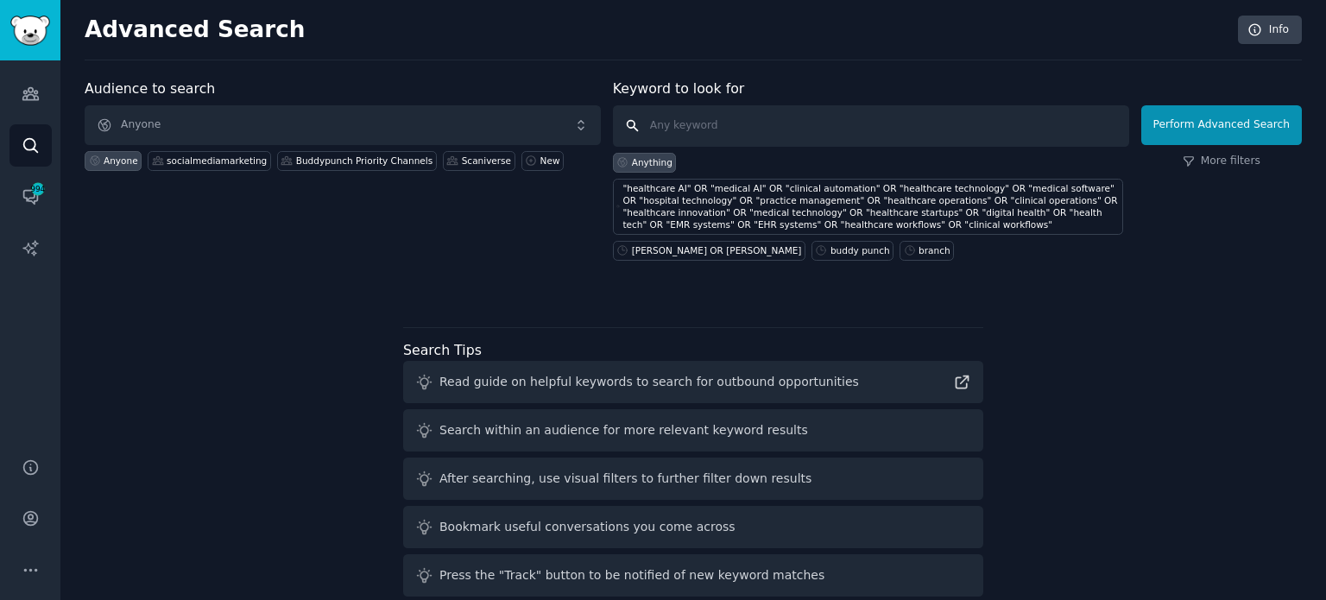
click at [730, 118] on input "text" at bounding box center [871, 125] width 516 height 41
paste input ""digital marketing agency" OR "creative agency" OR "marketing agency" OR "SEO s…"
type input ""digital marketing agency" OR "creative agency" OR "marketing agency" OR "SEO s…"
paste input ""digital marketing agency" OR "creative agency" OR "marketing agency" OR "SEO s…"
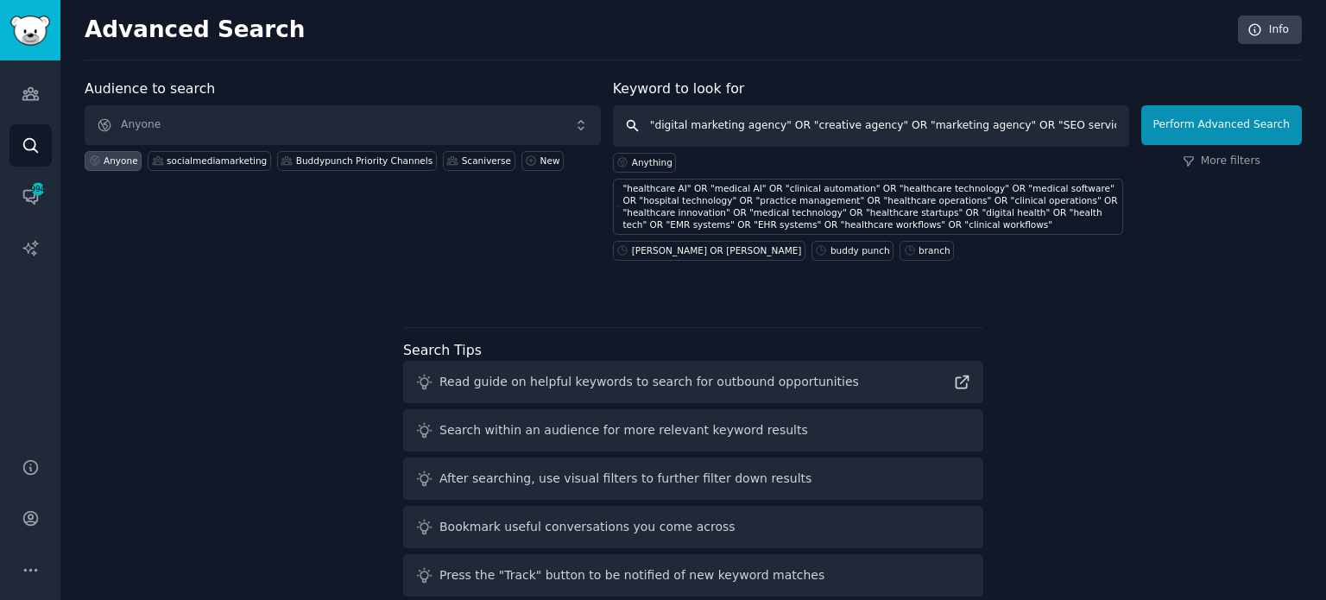
scroll to position [0, 4013]
type input ""digital marketing agency" OR "creative agency" OR "marketing agency" OR "SEO s…"
click at [903, 126] on button "Perform Advanced Search" at bounding box center [1221, 125] width 161 height 40
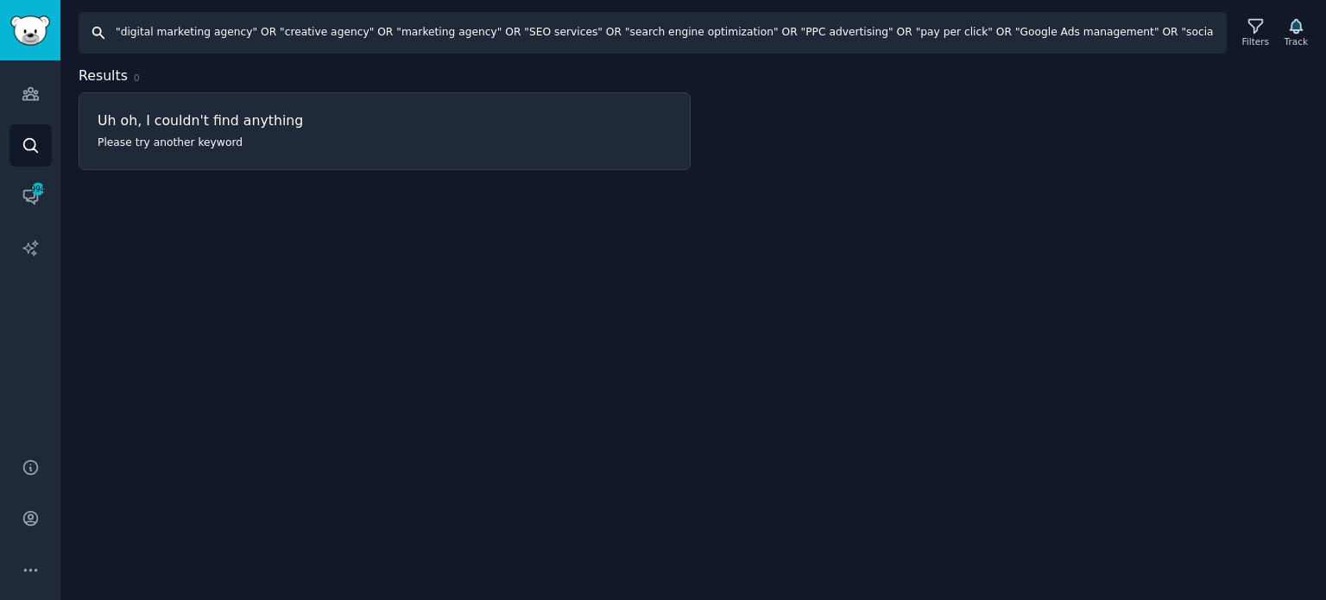
drag, startPoint x: 217, startPoint y: 47, endPoint x: 474, endPoint y: 43, distance: 257.3
click at [62, 28] on div "Search "digital marketing agency" OR "creative agency" OR "marketing agency" OR…" at bounding box center [693, 27] width 1266 height 54
click at [501, 41] on input ""digital marketing agency" OR "creative agency" OR "marketing agency" OR "SEO s…" at bounding box center [653, 32] width 1148 height 41
drag, startPoint x: 616, startPoint y: 25, endPoint x: 1420, endPoint y: 53, distance: 804.3
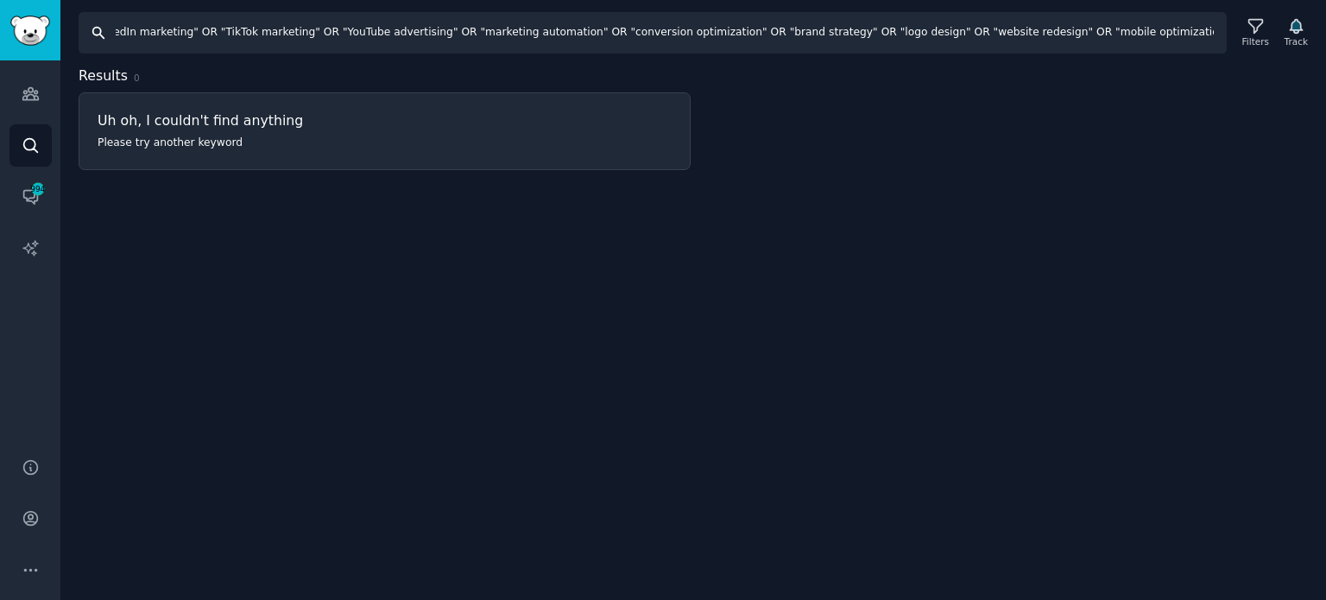
click at [903, 53] on html "Audiences Search Conversations 994 AI Reports Help Account More Search "digital…" at bounding box center [663, 300] width 1326 height 600
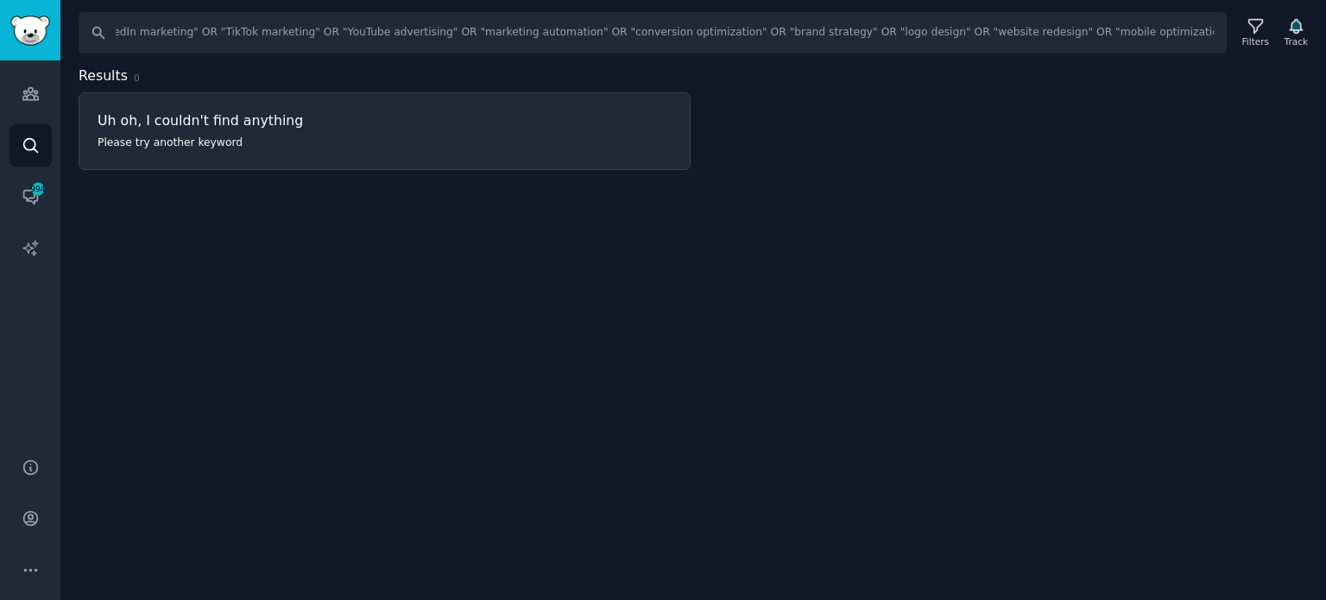
scroll to position [0, 0]
click at [459, 22] on input ""digital marketing agency" OR "creative agency" OR "marketing agency" OR "SEO s…" at bounding box center [653, 32] width 1148 height 41
paste input "text"
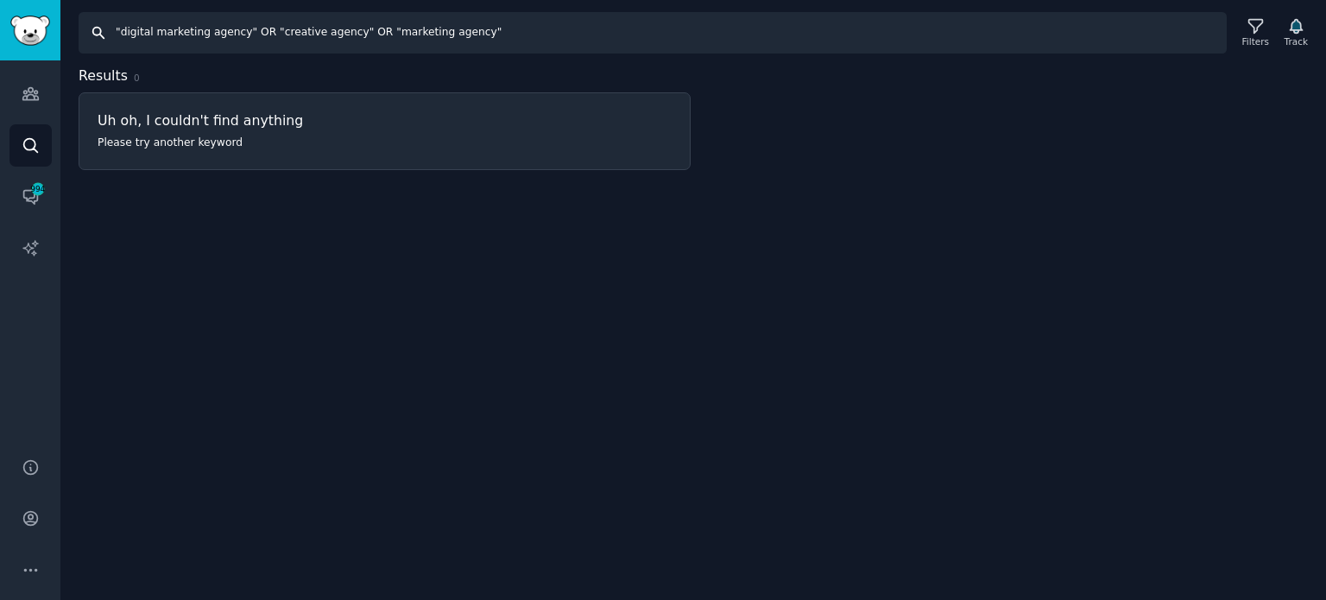
type input ""digital marketing agency" OR "creative agency" OR "marketing agency""
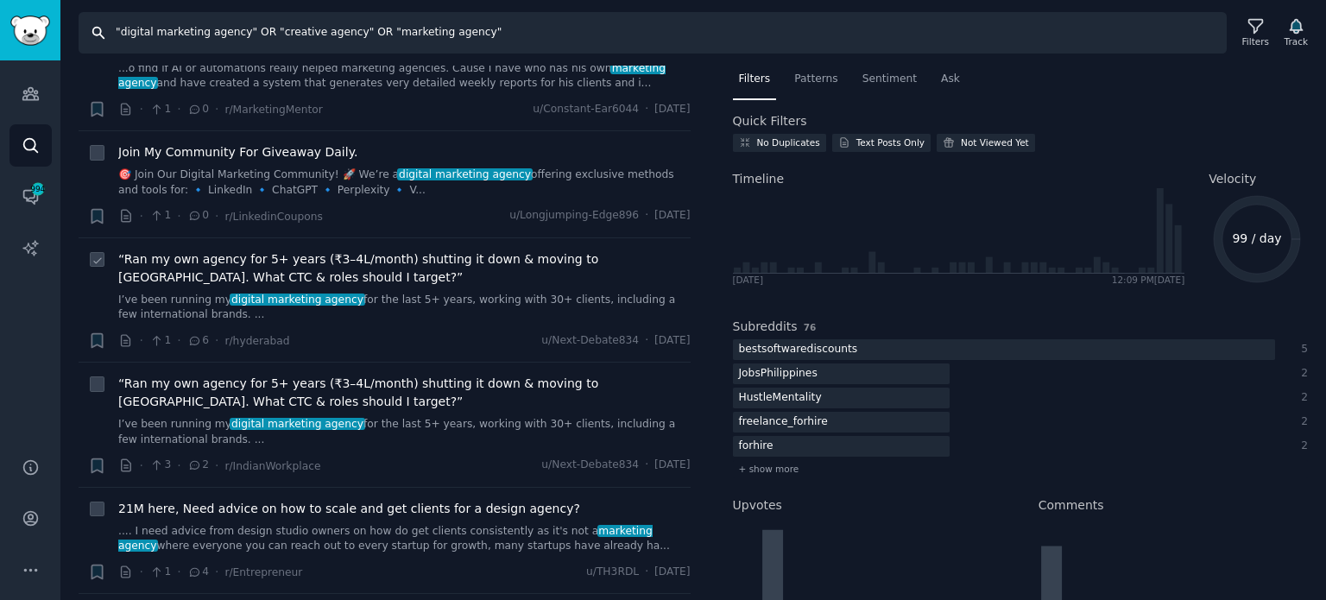
scroll to position [8959, 0]
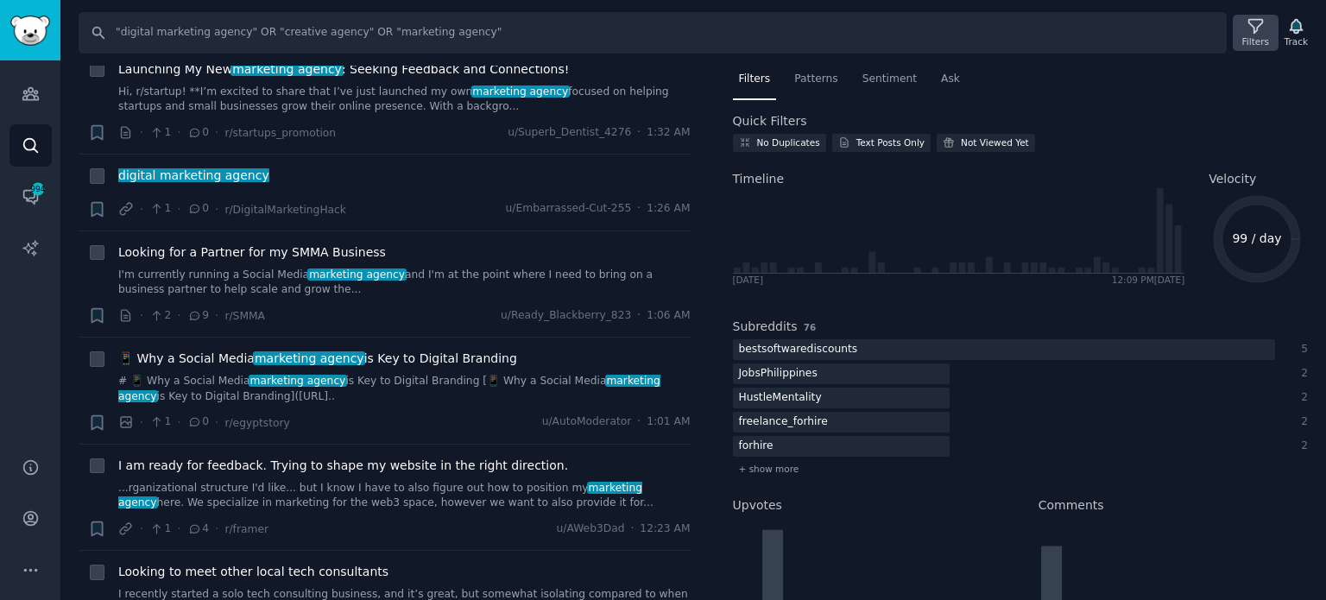
click at [903, 33] on icon at bounding box center [1256, 26] width 18 height 18
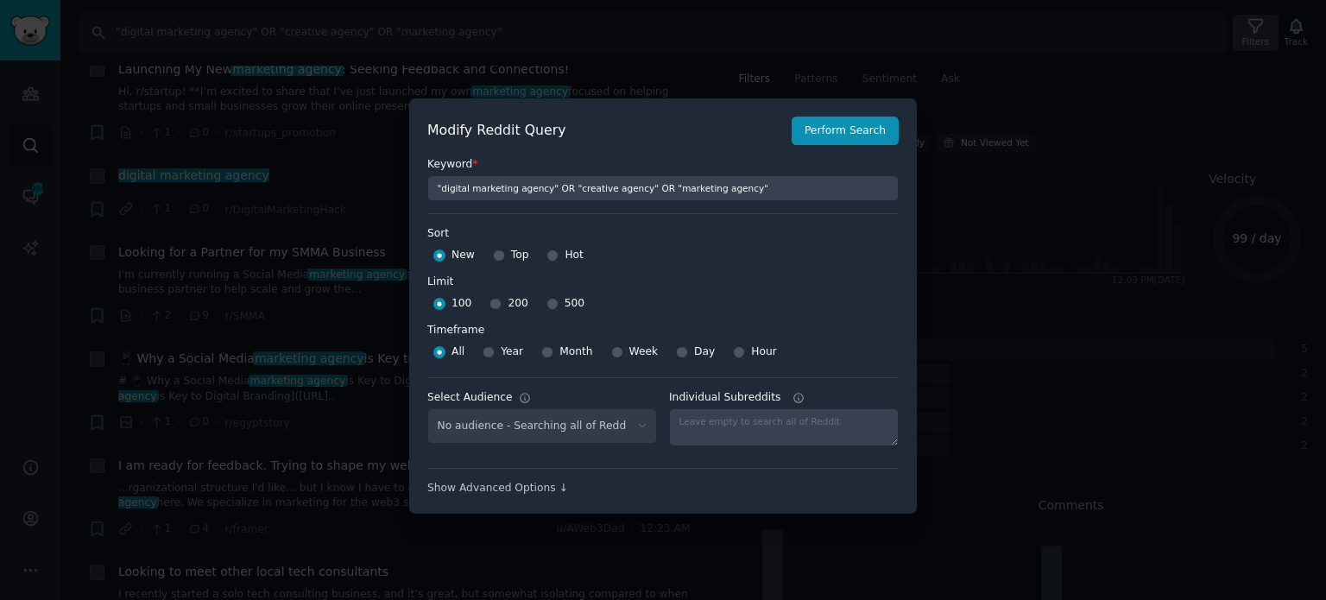
scroll to position [7004, 0]
click at [614, 355] on input "Week" at bounding box center [617, 352] width 12 height 12
radio input "true"
click at [853, 139] on button "Perform Search" at bounding box center [845, 131] width 107 height 29
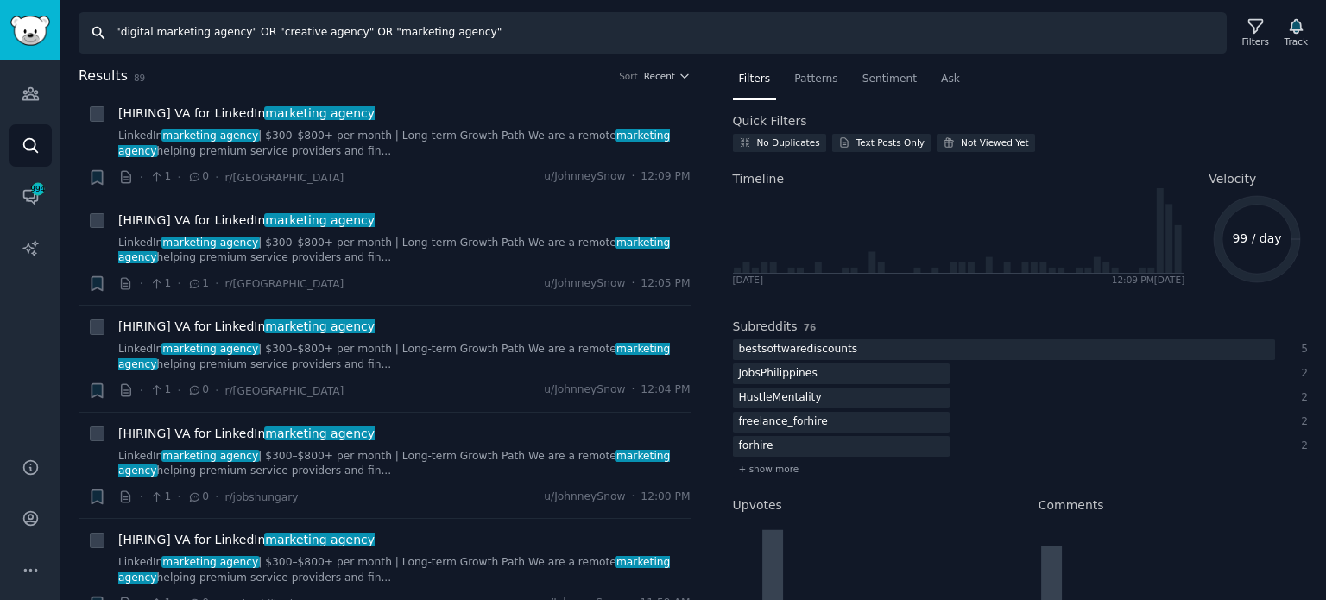
click at [351, 36] on input ""digital marketing agency" OR "creative agency" OR "marketing agency"" at bounding box center [653, 32] width 1148 height 41
paste input ""marketing not working" OR "low website traffic" OR "poor search rankings" OR "…"
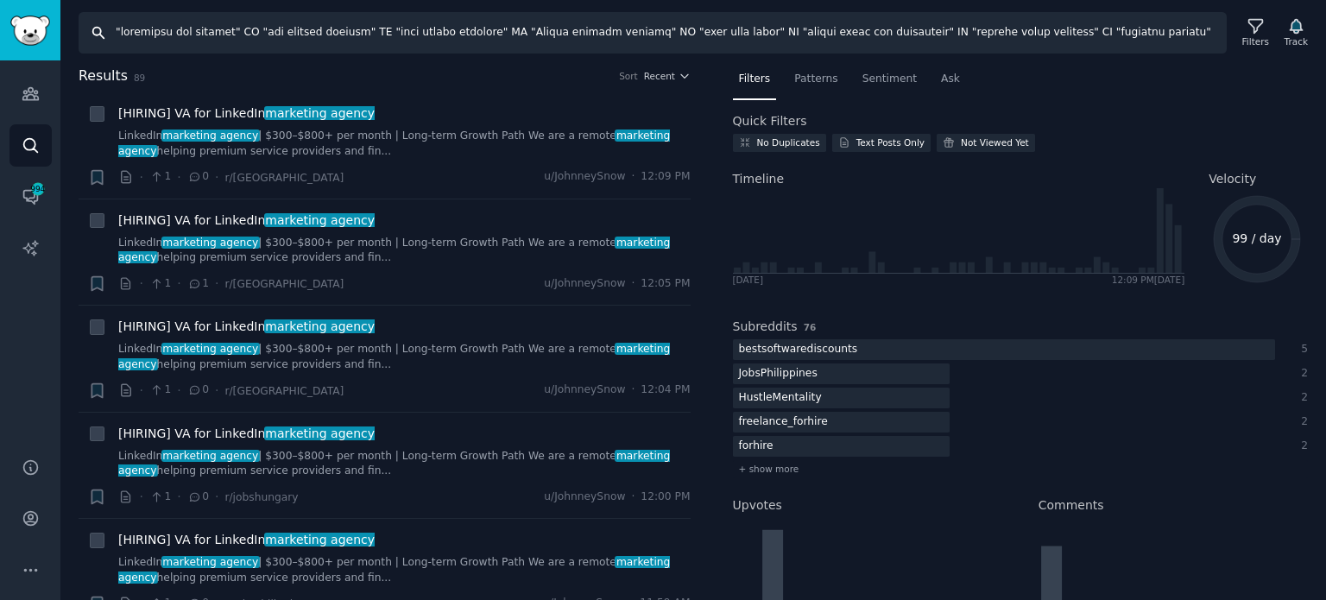
scroll to position [0, 4601]
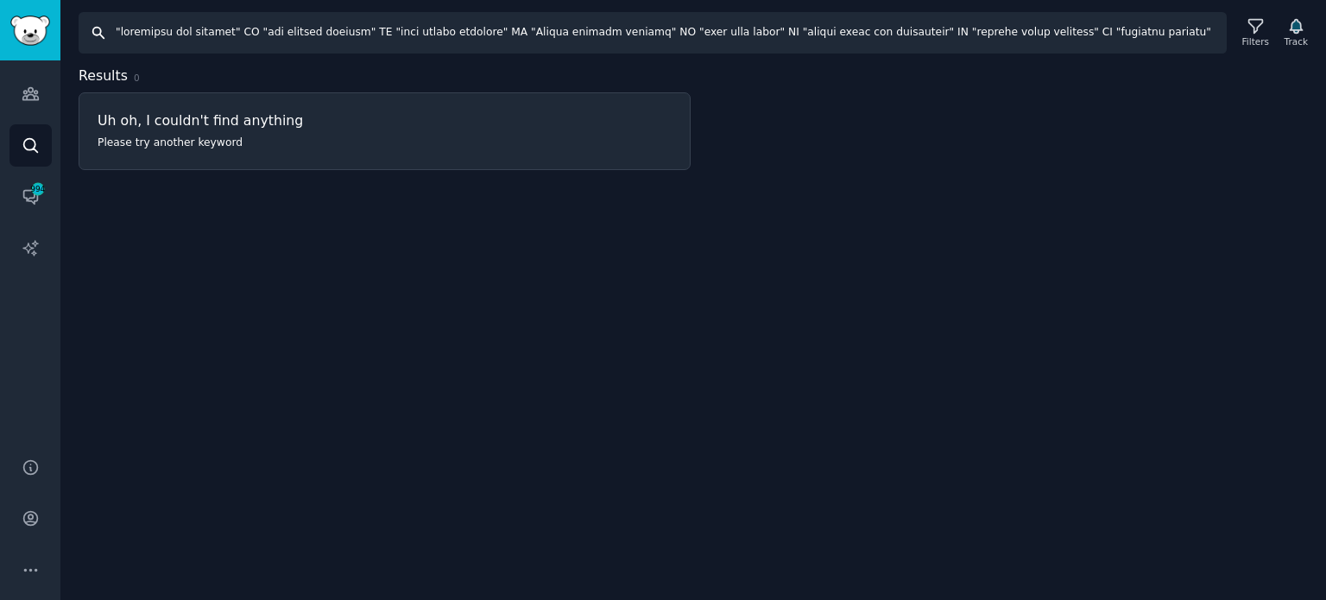
click at [499, 26] on input "Search" at bounding box center [653, 32] width 1148 height 41
paste input "text"
type input ""marketing not working" OR "low website traffic" OR "poor search rankings" OR "…"
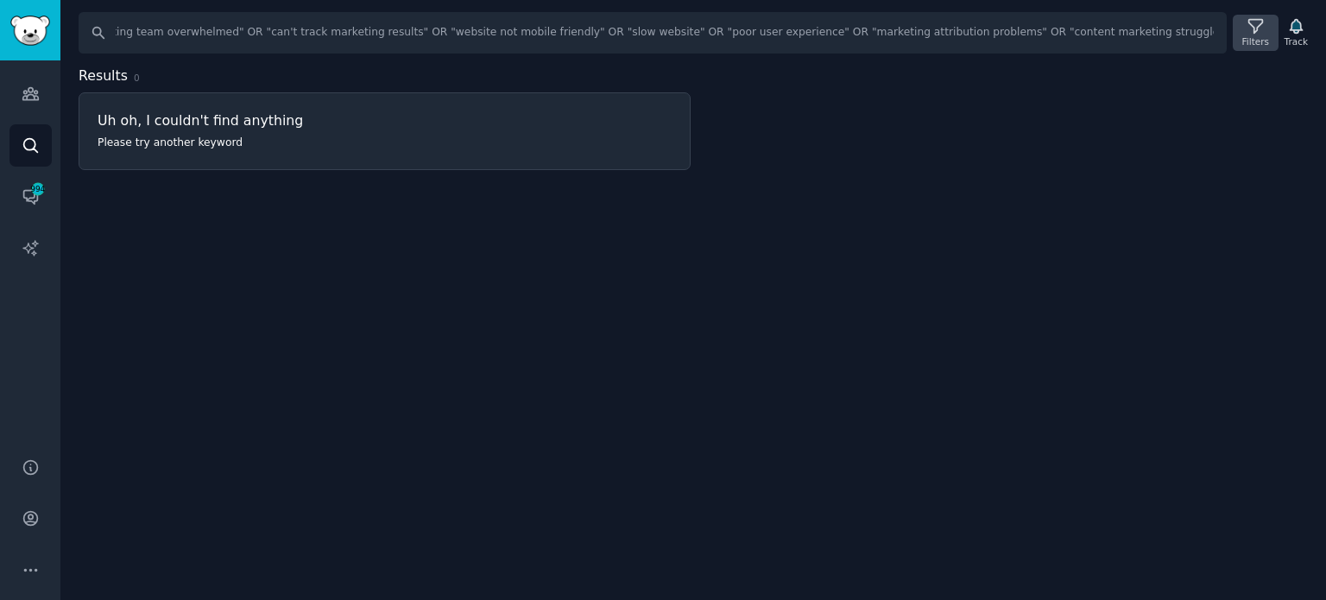
click at [903, 37] on div "Filters" at bounding box center [1255, 41] width 27 height 12
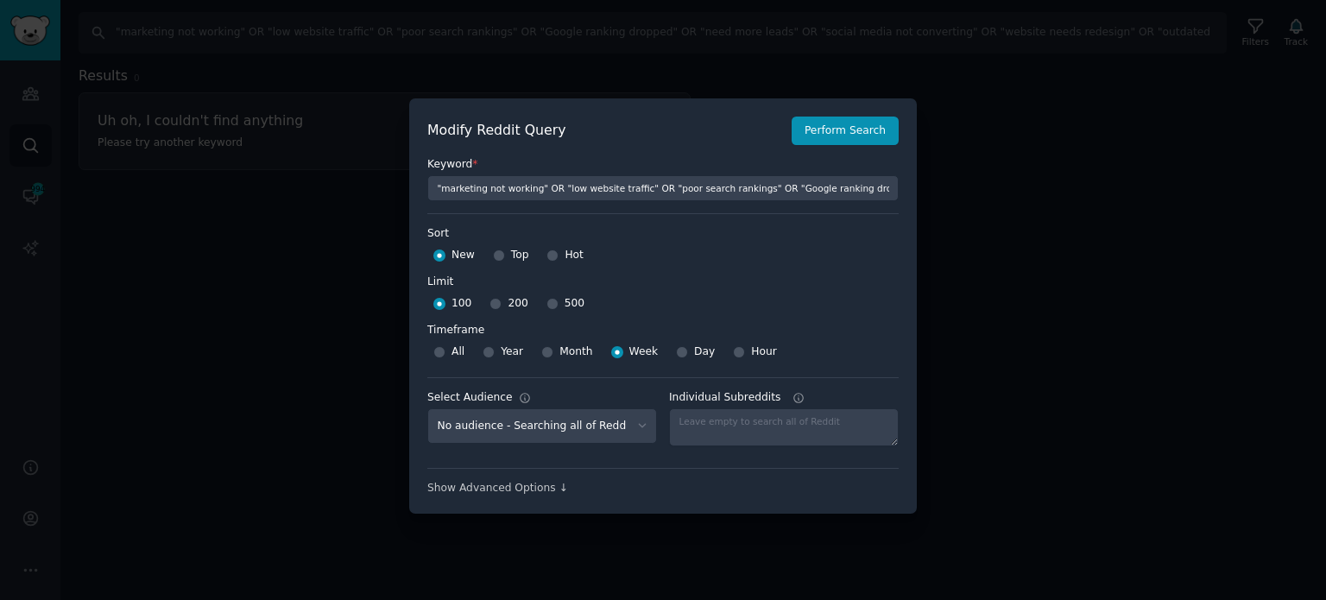
click at [433, 354] on div at bounding box center [439, 352] width 12 height 16
drag, startPoint x: 412, startPoint y: 355, endPoint x: 420, endPoint y: 357, distance: 8.8
click at [418, 356] on div "Modify Reddit Query Perform Search Keyword * "marketing not working" OR "low we…" at bounding box center [663, 306] width 508 height 416
click at [446, 351] on div "All" at bounding box center [448, 352] width 31 height 28
click at [420, 357] on div "Modify Reddit Query Perform Search Keyword * "marketing not working" OR "low we…" at bounding box center [663, 306] width 508 height 416
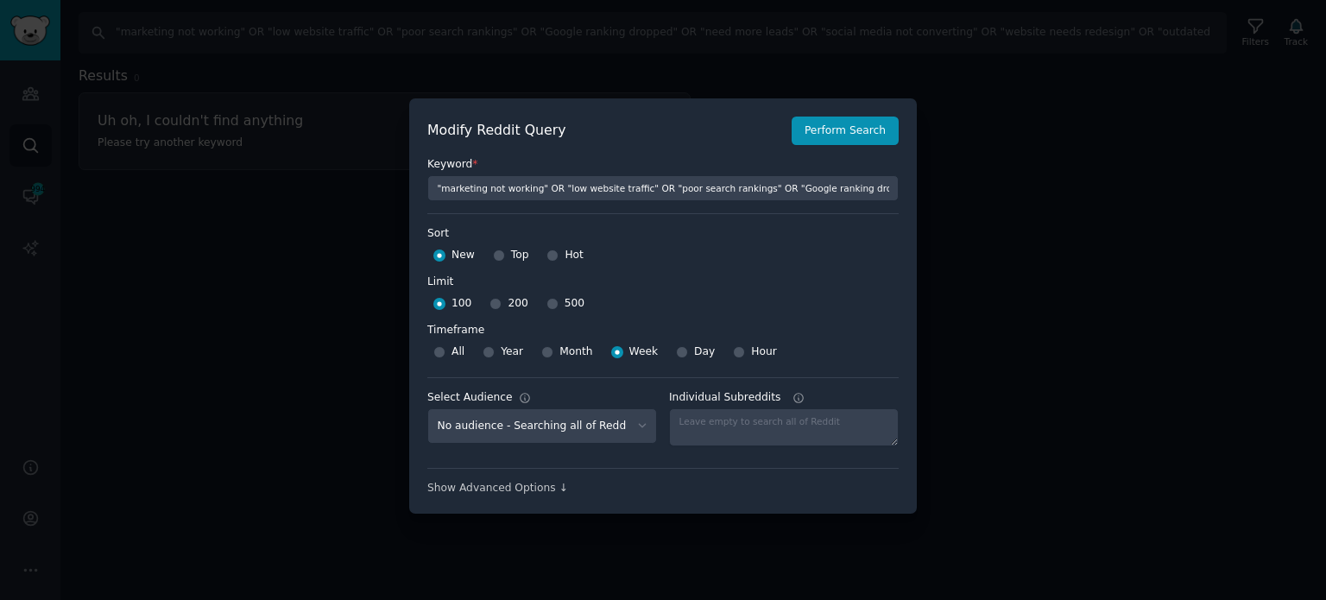
click at [449, 347] on div "All" at bounding box center [448, 352] width 31 height 28
click at [437, 348] on input "All" at bounding box center [439, 352] width 12 height 12
radio input "true"
click at [835, 135] on button "Perform Search" at bounding box center [845, 131] width 107 height 29
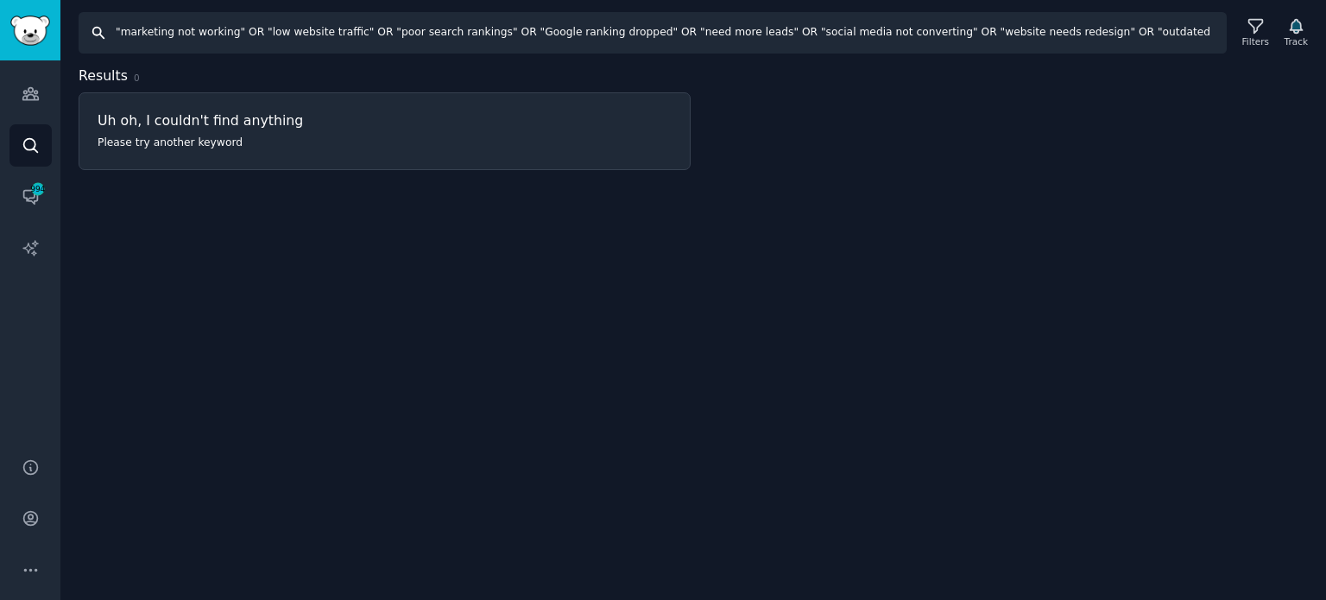
click at [749, 28] on input ""marketing not working" OR "low website traffic" OR "poor search rankings" OR "…" at bounding box center [653, 32] width 1148 height 41
drag, startPoint x: 1032, startPoint y: 32, endPoint x: 1202, endPoint y: 63, distance: 172.9
click at [9, 26] on div "Audiences Search Conversations 994 AI Reports Help Account More Search "marketi…" at bounding box center [663, 300] width 1326 height 600
click at [605, 24] on input ""marketing not working" OR "low website traffic" OR "poor search rankings" OR "…" at bounding box center [653, 32] width 1148 height 41
paste input ""marketing not working" OR "low website traffic" OR "poor search rankings" OR "…"
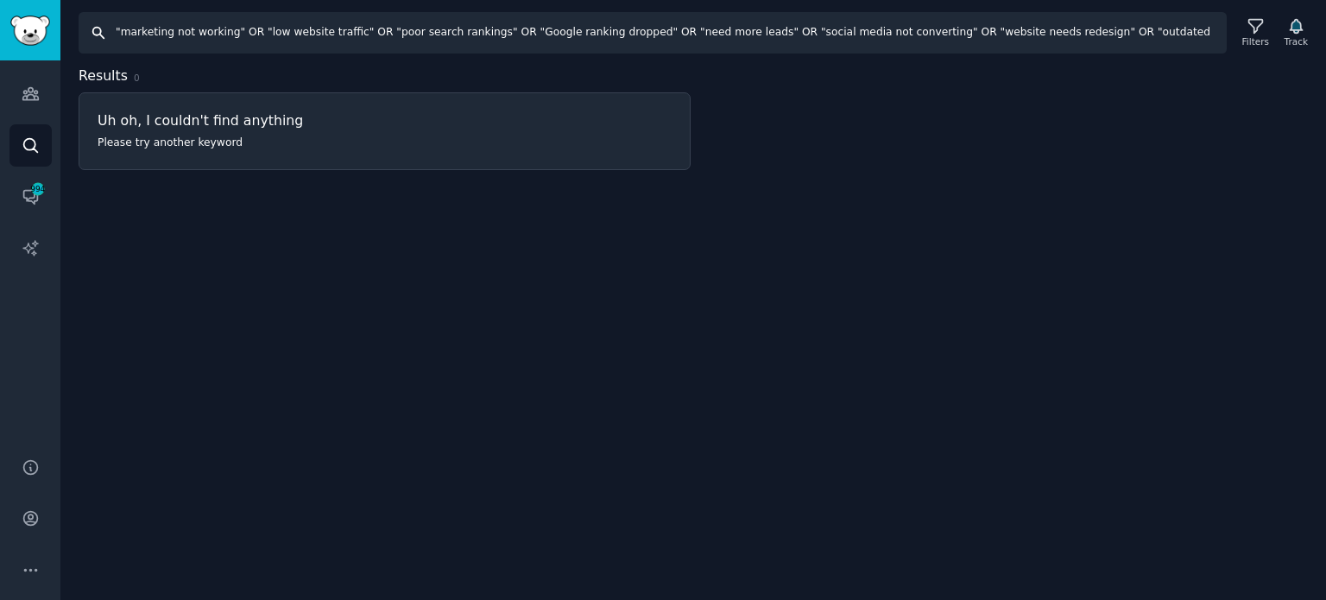
scroll to position [0, 1037]
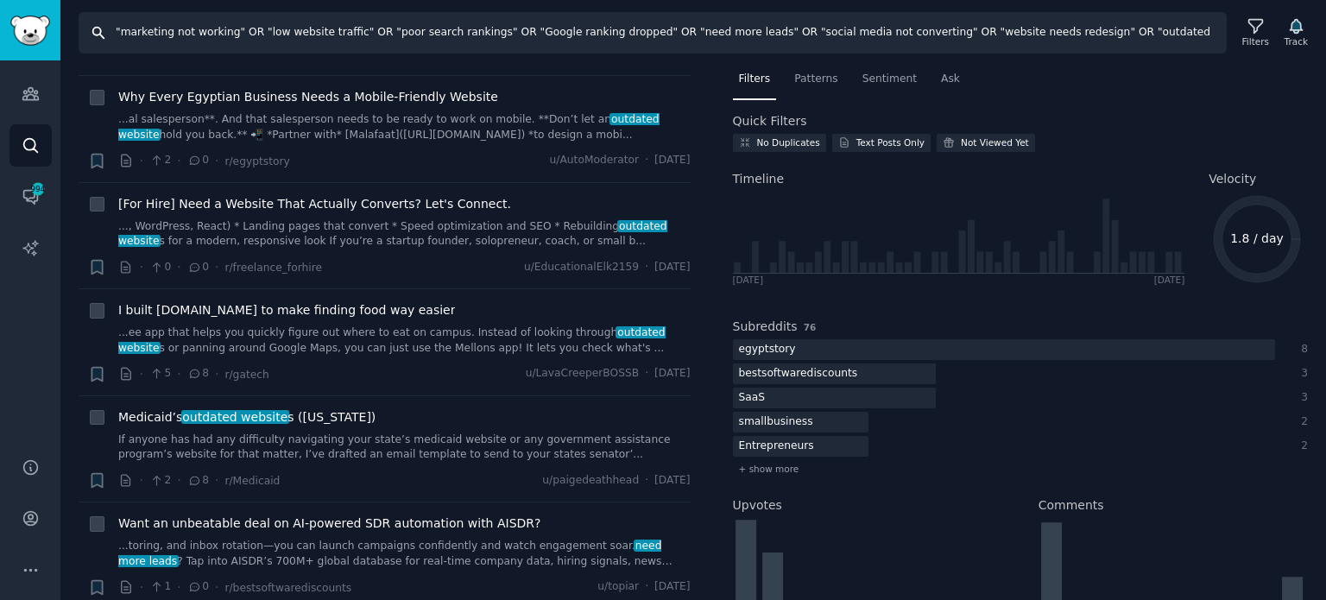
click at [903, 35] on input ""marketing not working" OR "low website traffic" OR "poor search rankings" OR "…" at bounding box center [653, 32] width 1148 height 41
paste input "Digital Marketing Agency" OR "Marketing Agency" OR "SEO Services" OR "PPC Manag…"
type input ""Digital Marketing Agency" OR "Marketing Agency" OR "SEO Services" OR "PPC Mana…"
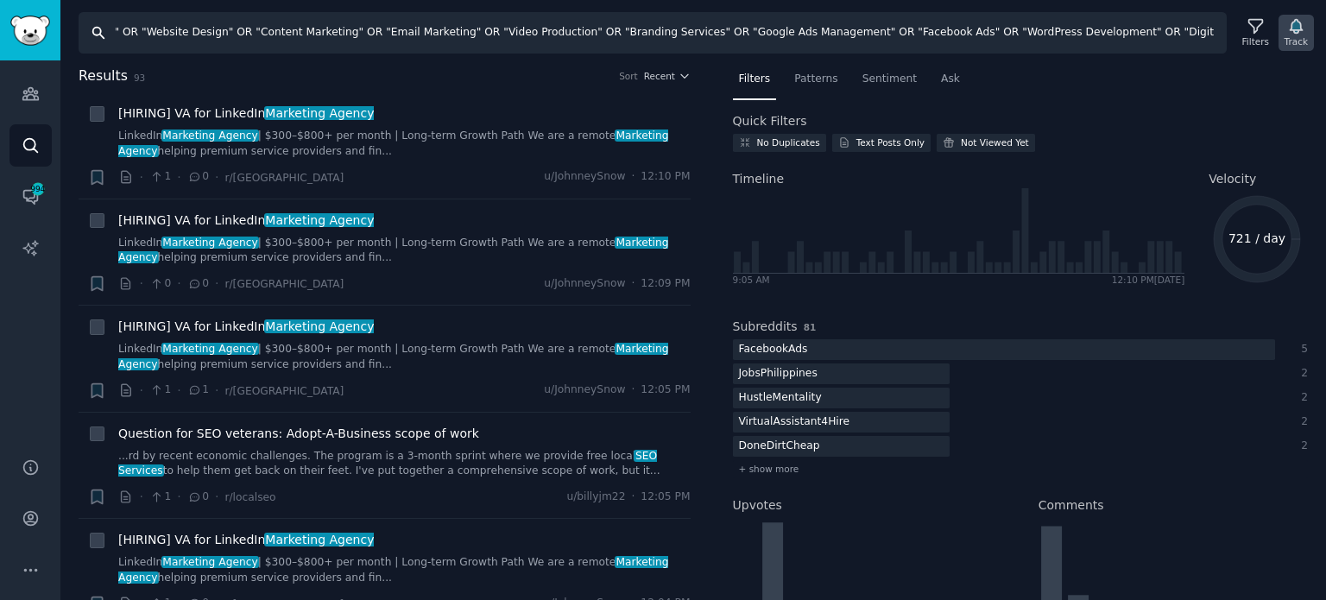
click at [903, 38] on div "Track" at bounding box center [1296, 41] width 23 height 12
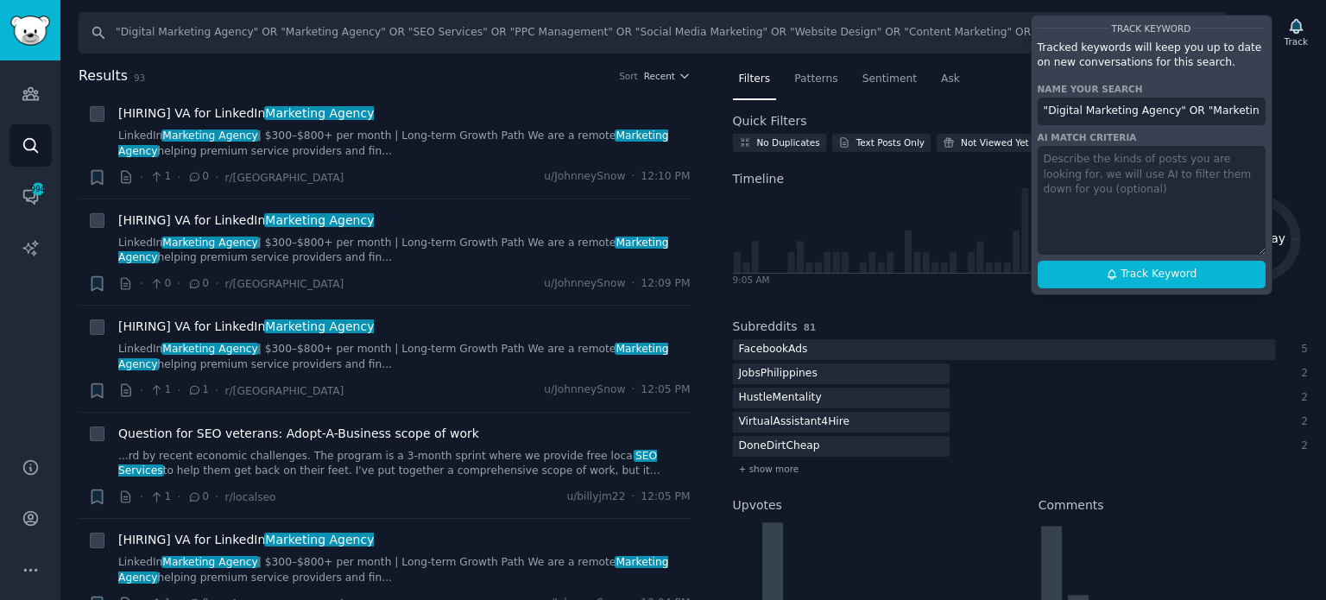
click at [903, 111] on input ""Digital Marketing Agency" OR "Marketing Agency" OR "SEO Services" OR "PPC Mana…" at bounding box center [1152, 112] width 228 height 28
click at [903, 229] on textarea at bounding box center [1152, 200] width 228 height 109
click at [903, 271] on span "Track Keyword" at bounding box center [1159, 275] width 76 height 16
type input "Online Optimism 1 Product"
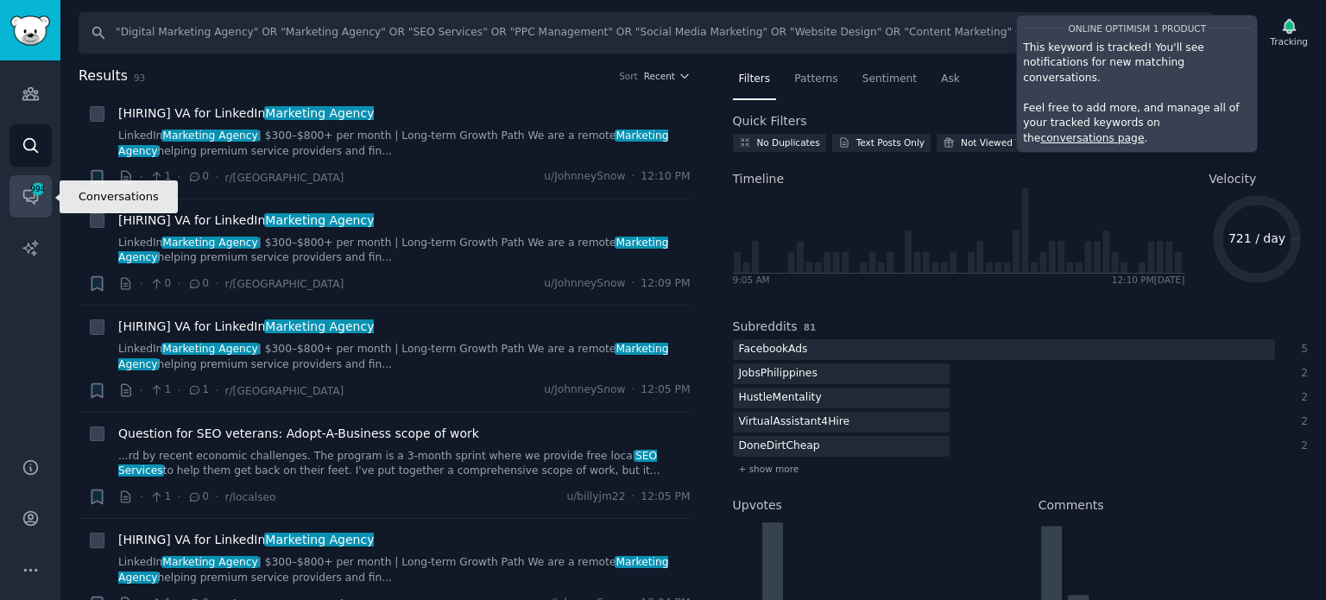
click at [22, 195] on icon "Sidebar" at bounding box center [31, 196] width 18 height 18
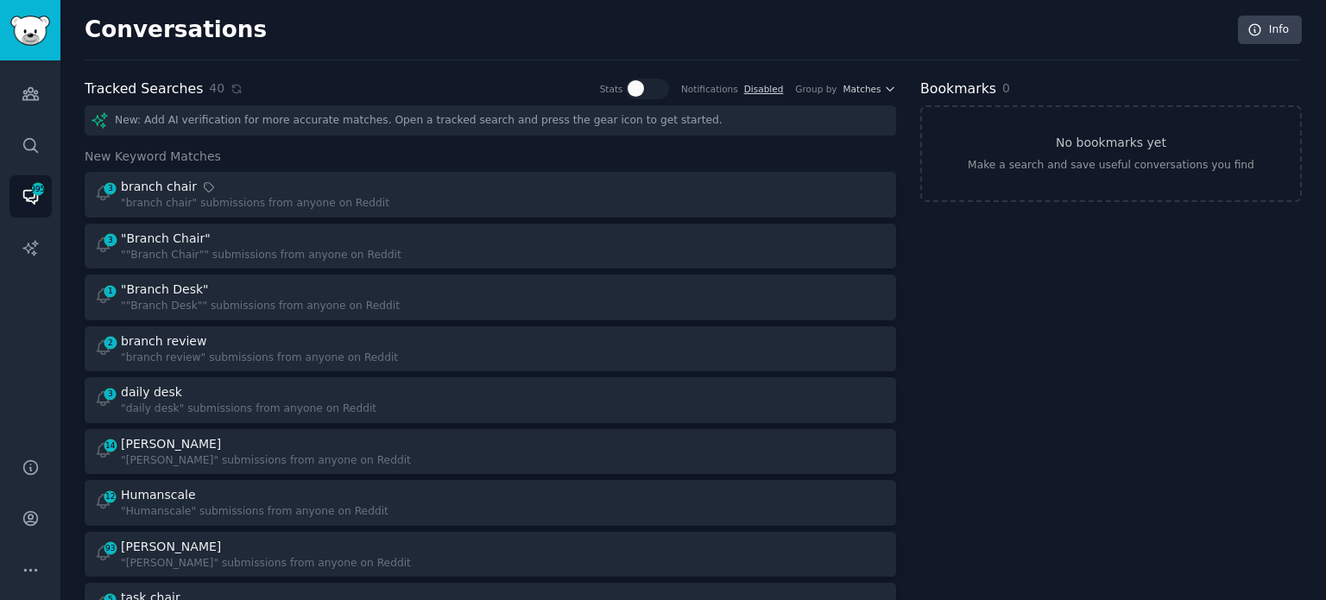
click at [340, 117] on div "New: Add AI verification for more accurate matches. Open a tracked search and p…" at bounding box center [491, 120] width 812 height 30
click at [288, 108] on div "New: Add AI verification for more accurate matches. Open a tracked search and p…" at bounding box center [491, 120] width 812 height 30
click at [209, 82] on span "40" at bounding box center [217, 88] width 16 height 18
click at [207, 127] on div "New: Add AI verification for more accurate matches. Open a tracked search and p…" at bounding box center [491, 120] width 812 height 30
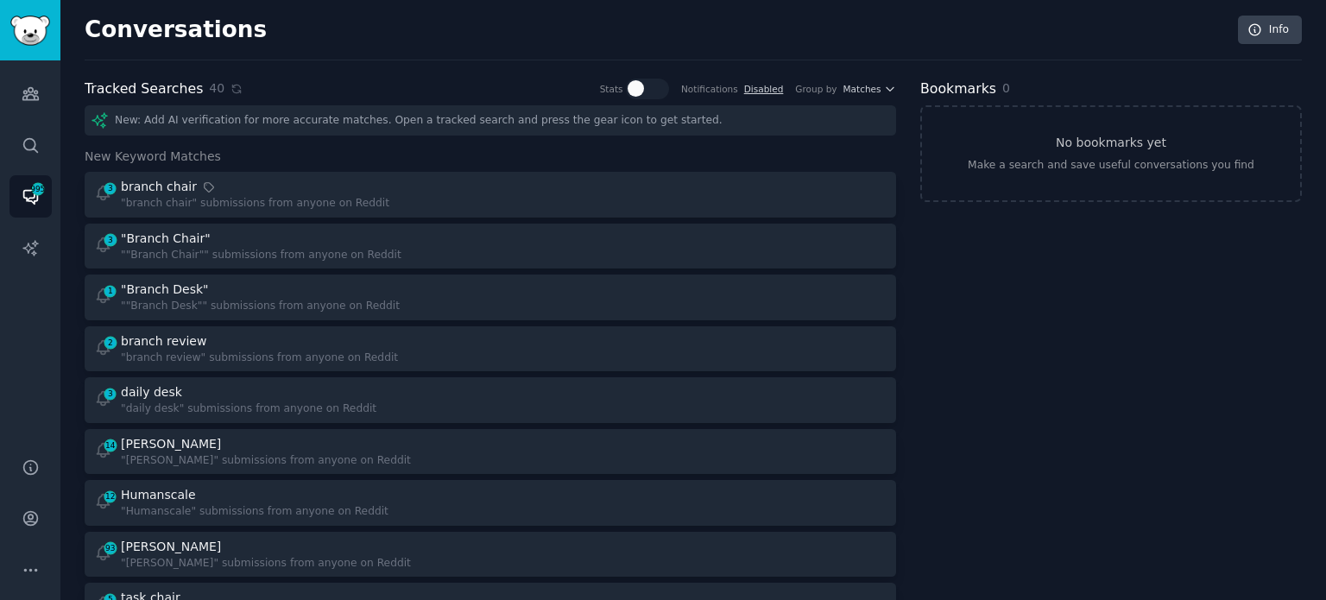
click at [226, 111] on div "New: Add AI verification for more accurate matches. Open a tracked search and p…" at bounding box center [491, 120] width 812 height 30
click at [236, 123] on div "New: Add AI verification for more accurate matches. Open a tracked search and p…" at bounding box center [491, 120] width 812 height 30
drag, startPoint x: 967, startPoint y: 93, endPoint x: 1021, endPoint y: 116, distance: 58.0
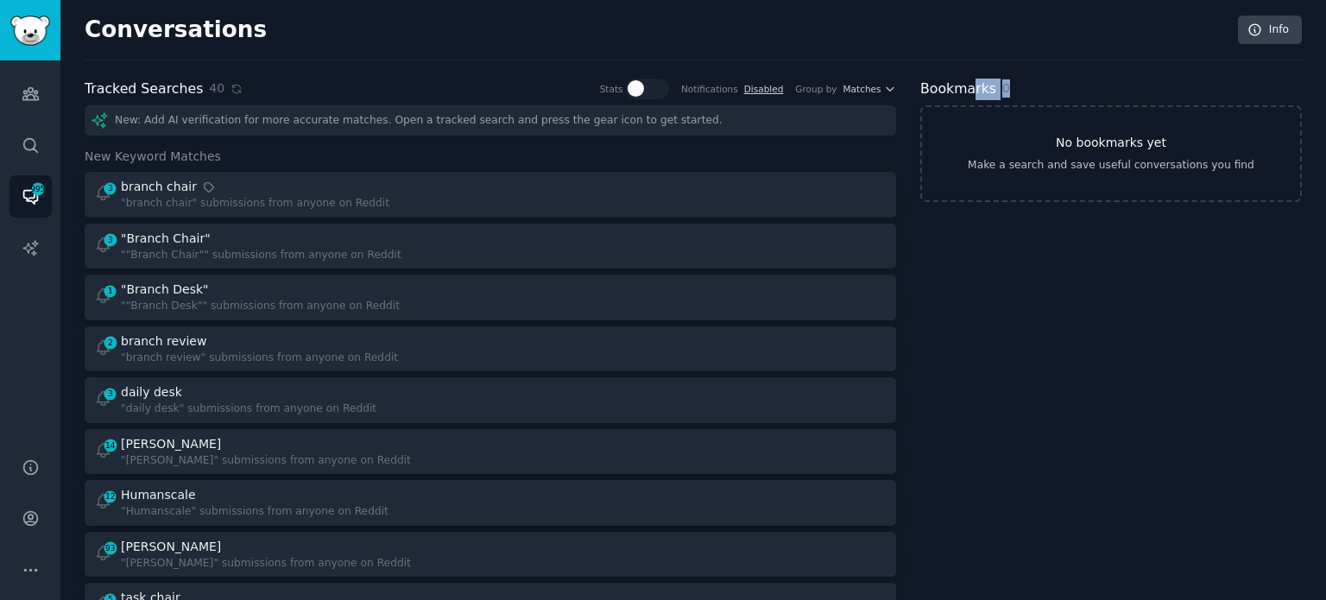
click at [903, 131] on link "No bookmarks yet Make a search and save useful conversations you find" at bounding box center [1111, 153] width 382 height 97
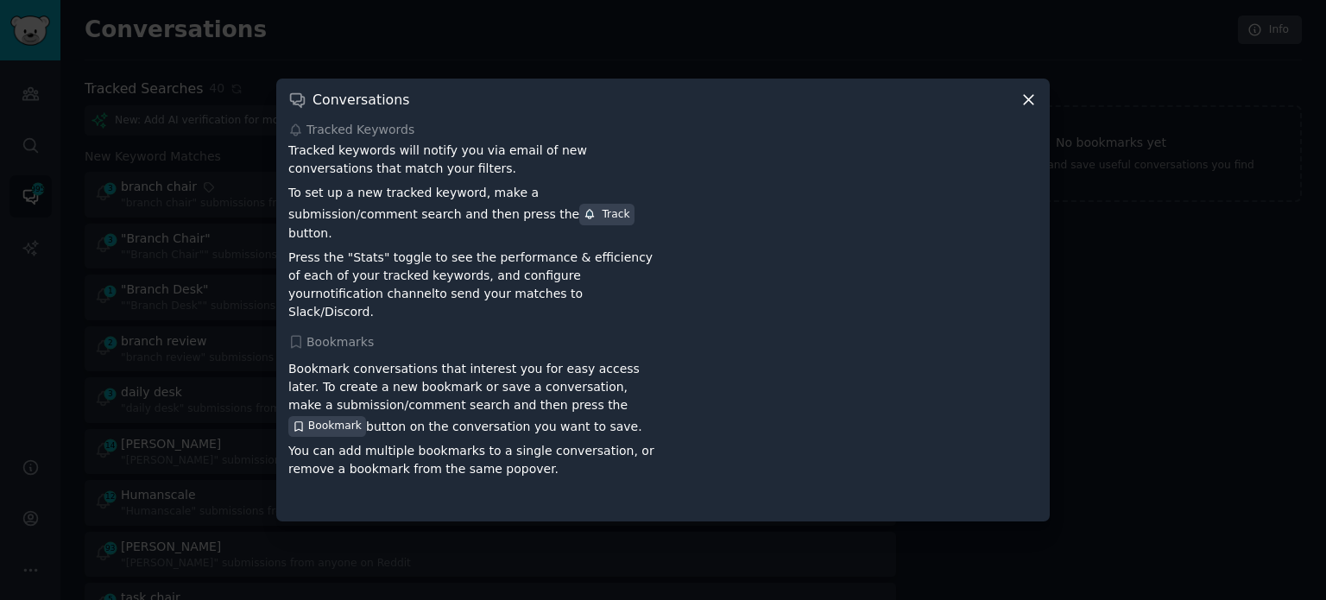
click at [903, 134] on div "Tracked Keywords" at bounding box center [662, 130] width 749 height 18
click at [903, 109] on icon at bounding box center [1029, 100] width 18 height 18
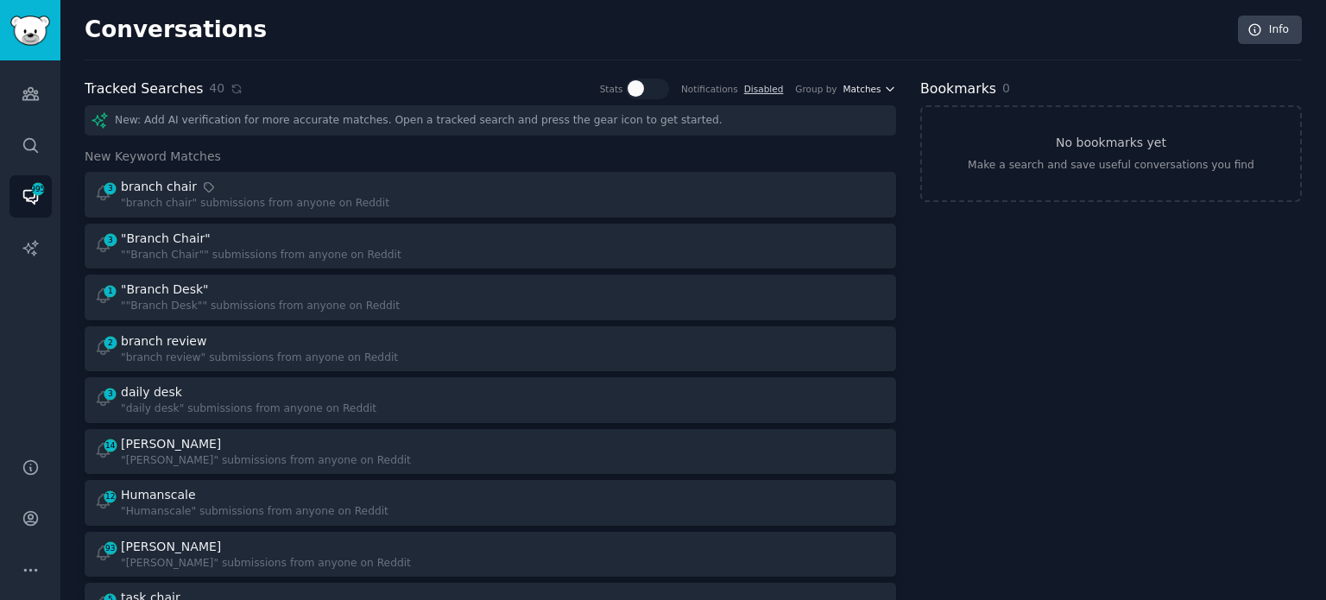
drag, startPoint x: 844, startPoint y: 74, endPoint x: 858, endPoint y: 85, distance: 18.5
click at [858, 85] on span "Matches" at bounding box center [863, 89] width 38 height 12
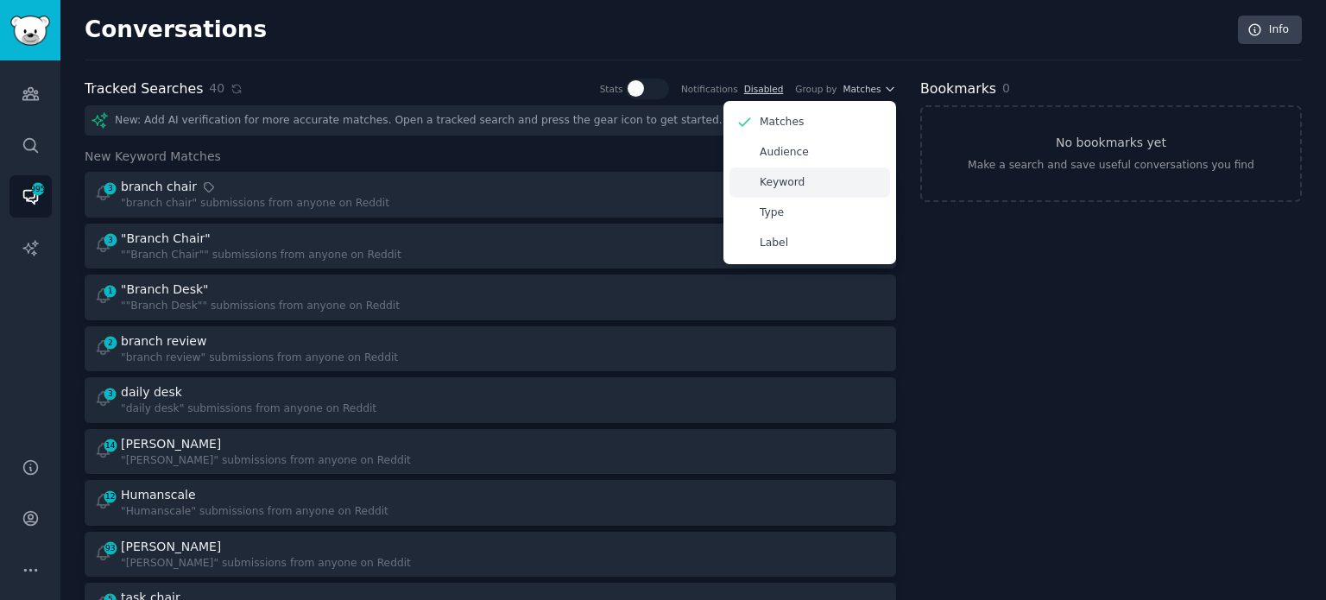
click at [799, 176] on p "Keyword" at bounding box center [782, 183] width 45 height 16
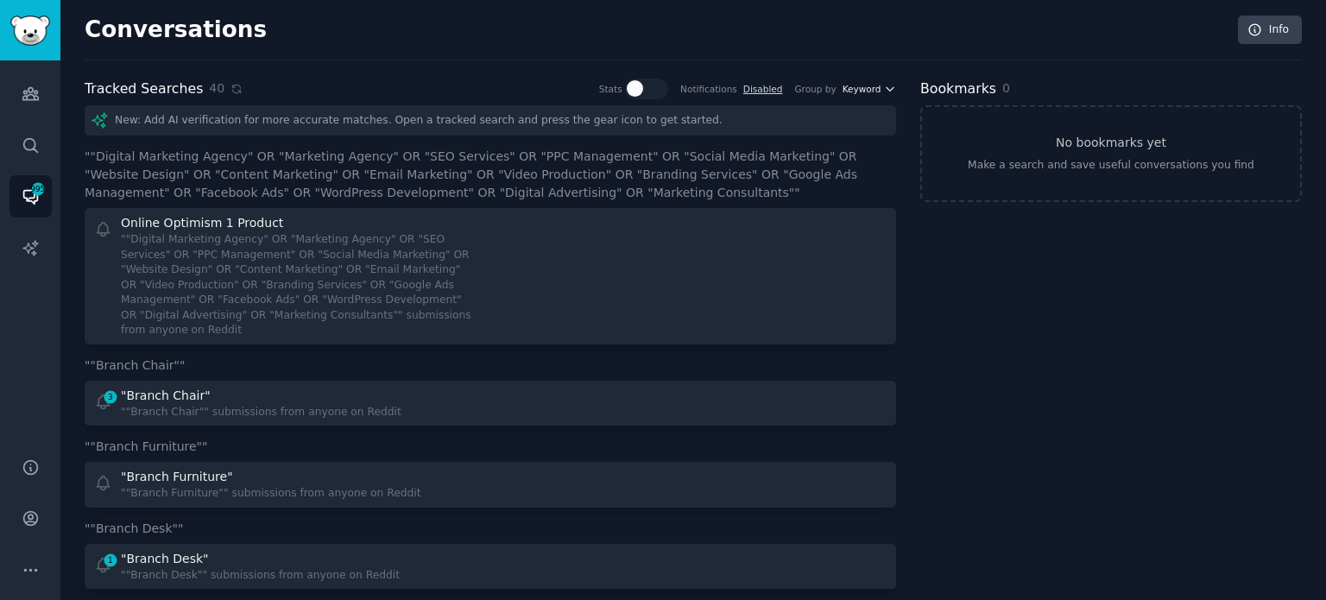
click at [869, 87] on span "Keyword" at bounding box center [862, 89] width 39 height 12
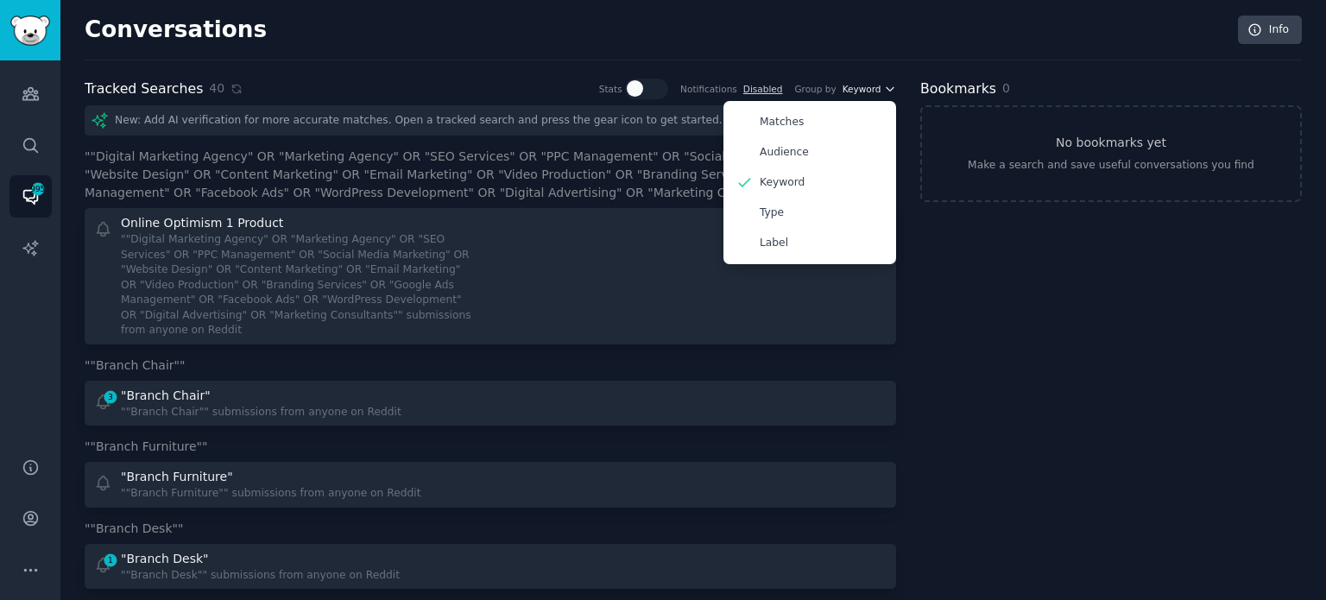
click at [859, 86] on span "Keyword" at bounding box center [862, 89] width 39 height 12
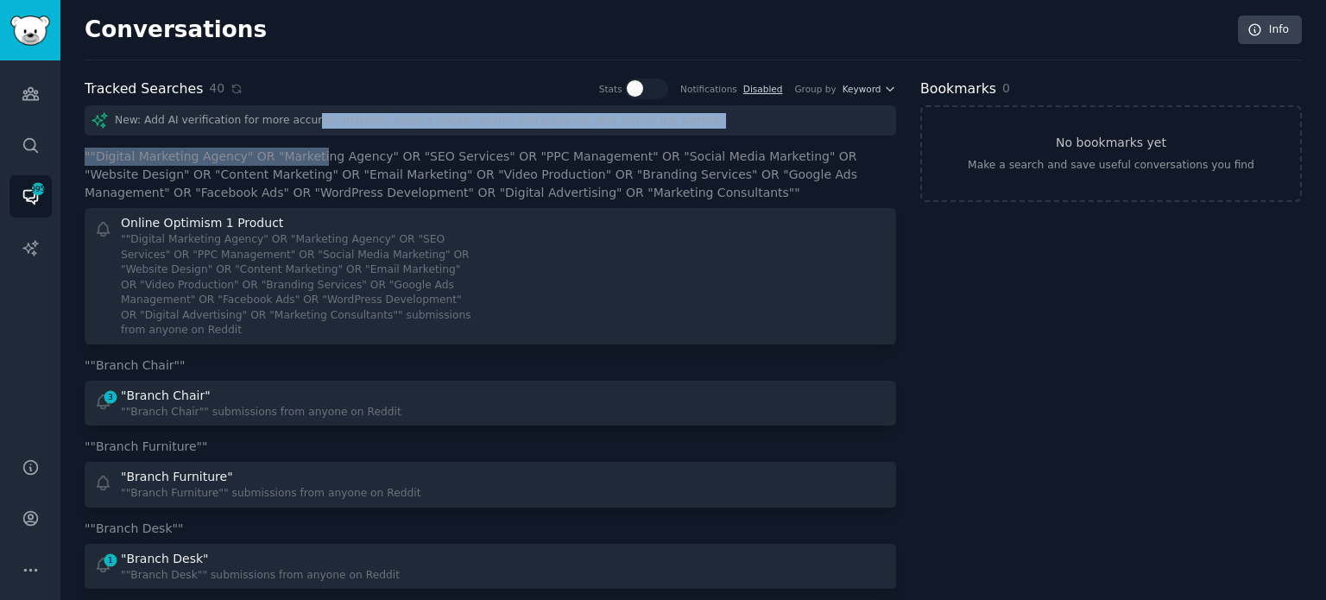
drag, startPoint x: 311, startPoint y: 152, endPoint x: 295, endPoint y: 125, distance: 30.9
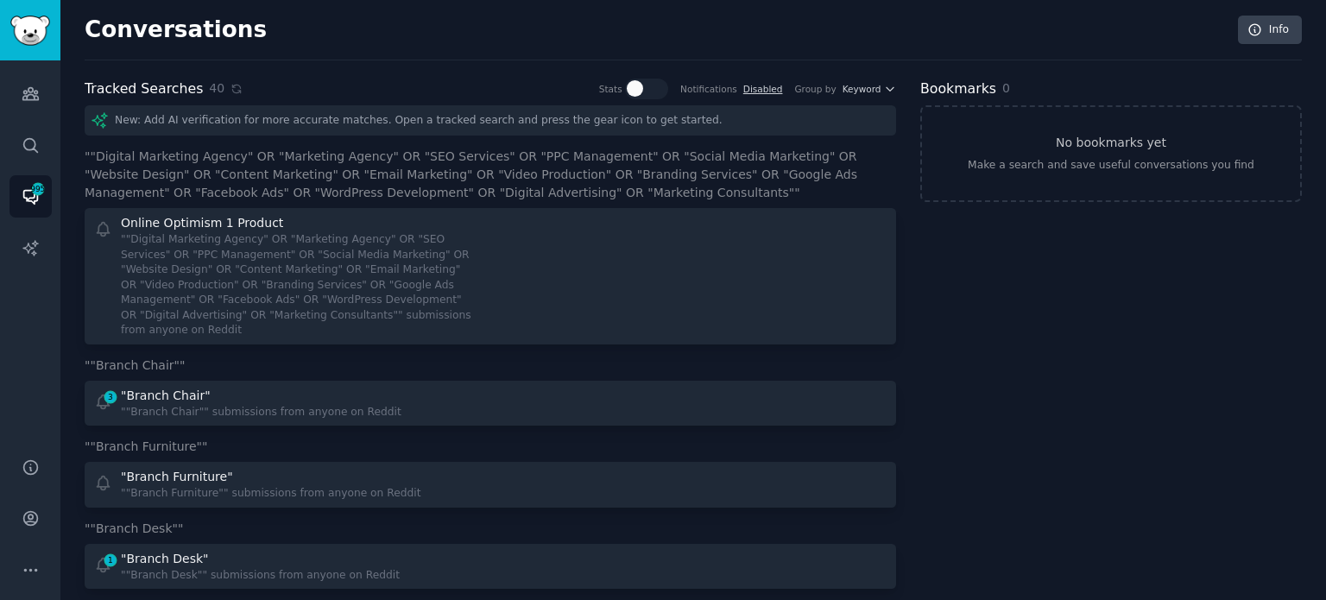
click at [295, 125] on div "New: Add AI verification for more accurate matches. Open a tracked search and p…" at bounding box center [491, 120] width 812 height 30
click at [872, 87] on span "Keyword" at bounding box center [862, 89] width 39 height 12
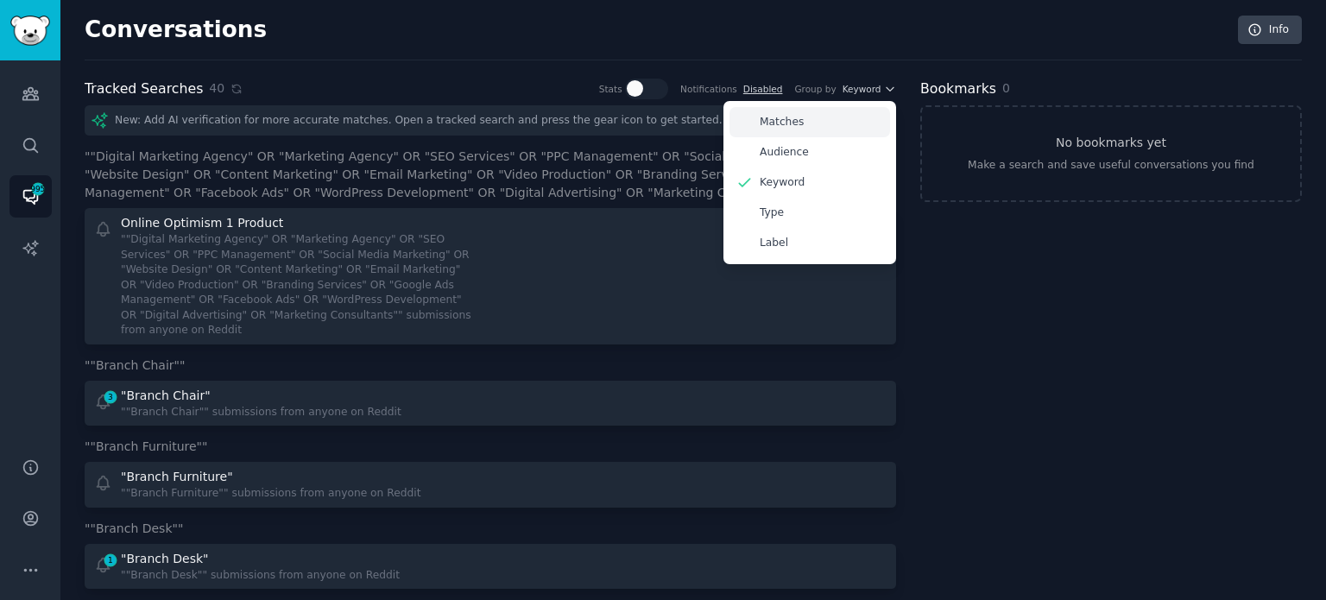
click at [799, 123] on div "Matches" at bounding box center [810, 122] width 161 height 30
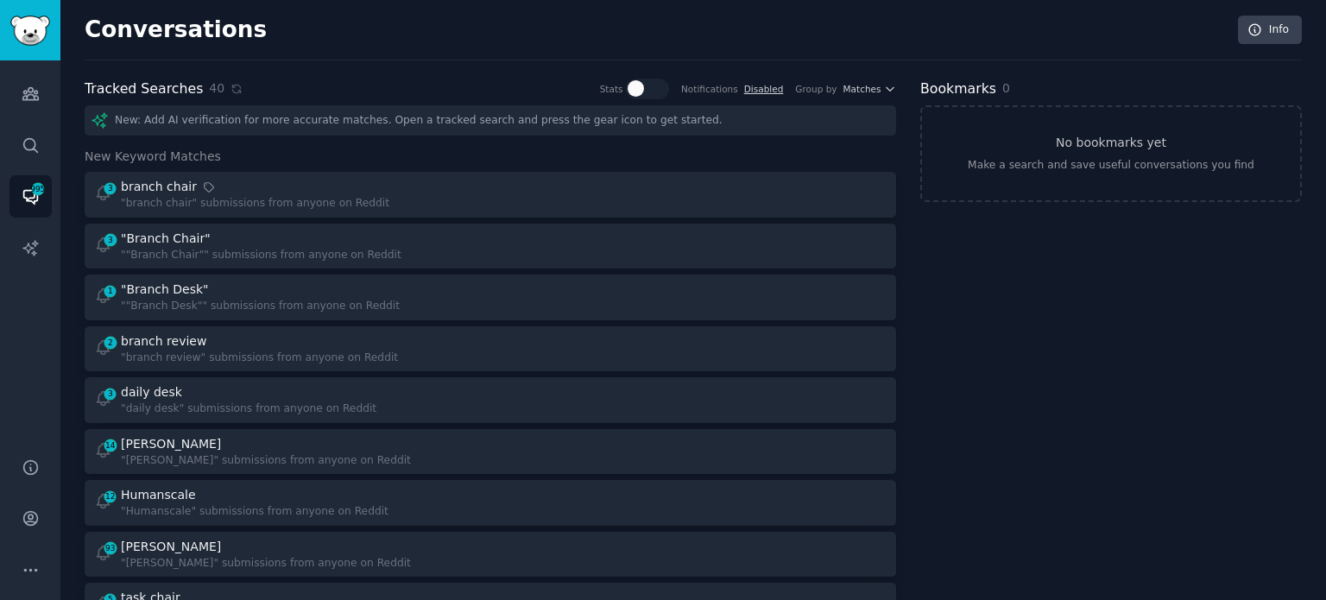
click at [345, 106] on div "New: Add AI verification for more accurate matches. Open a tracked search and p…" at bounding box center [491, 120] width 812 height 30
drag, startPoint x: 146, startPoint y: 16, endPoint x: 219, endPoint y: 101, distance: 112.7
click at [146, 16] on h2 "Conversations" at bounding box center [176, 30] width 182 height 28
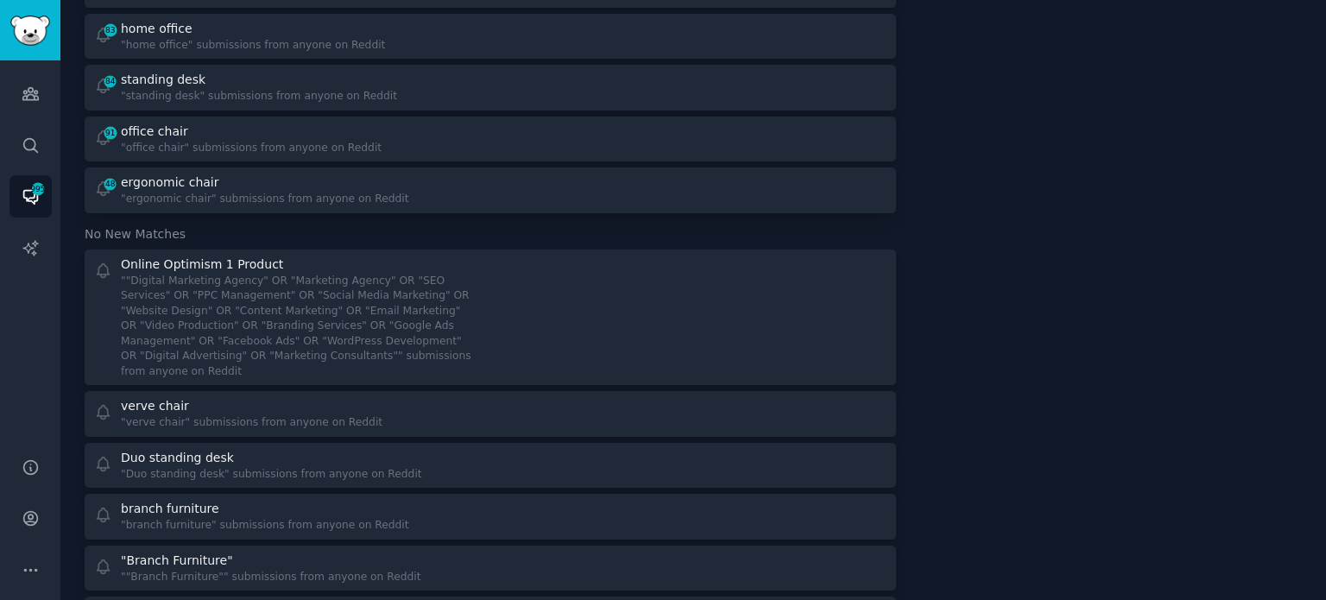
scroll to position [1236, 0]
click at [173, 231] on span "No New Matches" at bounding box center [135, 236] width 101 height 18
drag, startPoint x: 225, startPoint y: 236, endPoint x: 78, endPoint y: 221, distance: 148.4
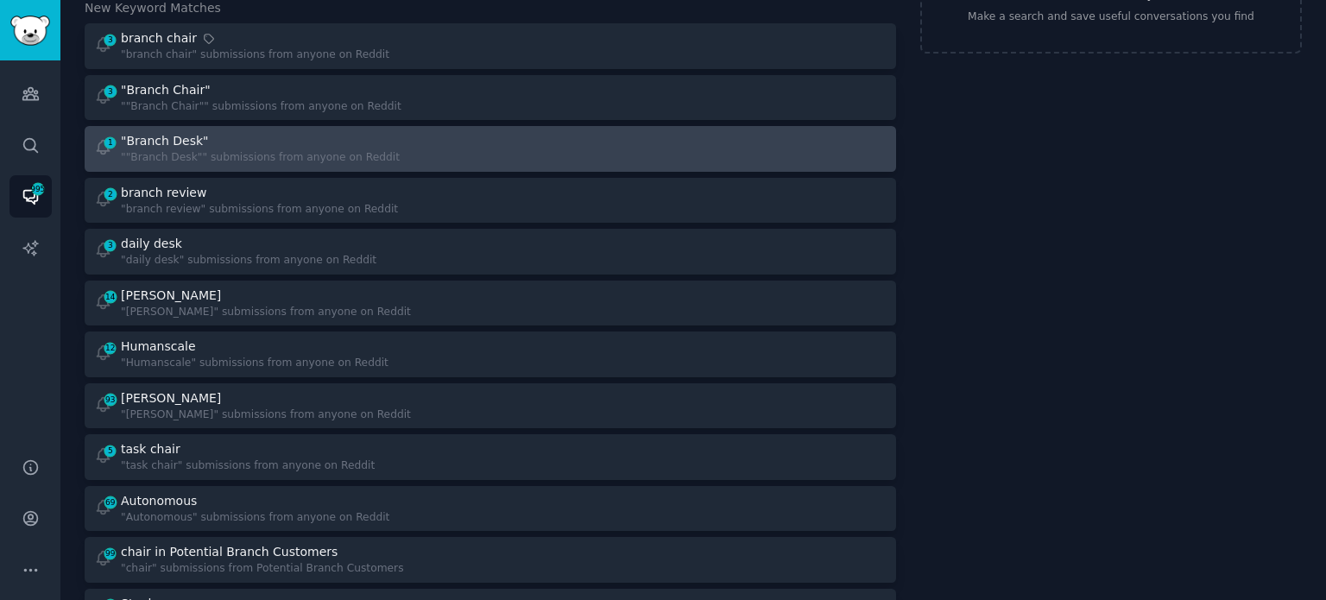
scroll to position [0, 0]
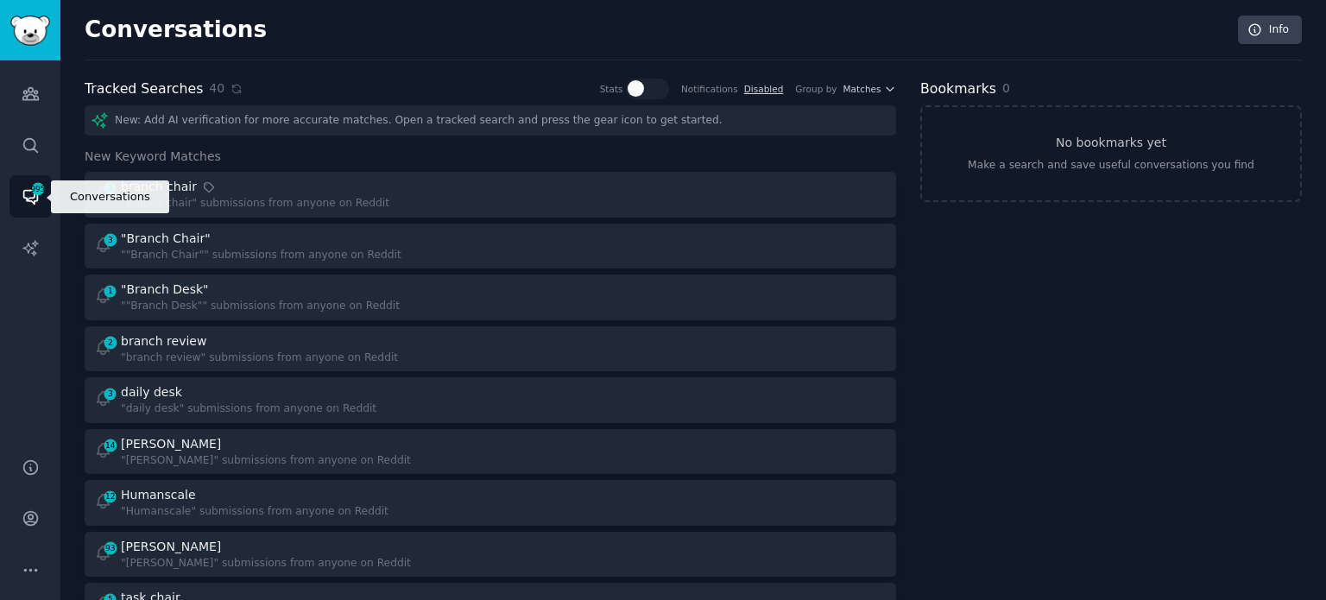
click at [43, 186] on span "995" at bounding box center [38, 189] width 16 height 12
click at [35, 196] on icon "Sidebar" at bounding box center [31, 196] width 18 height 18
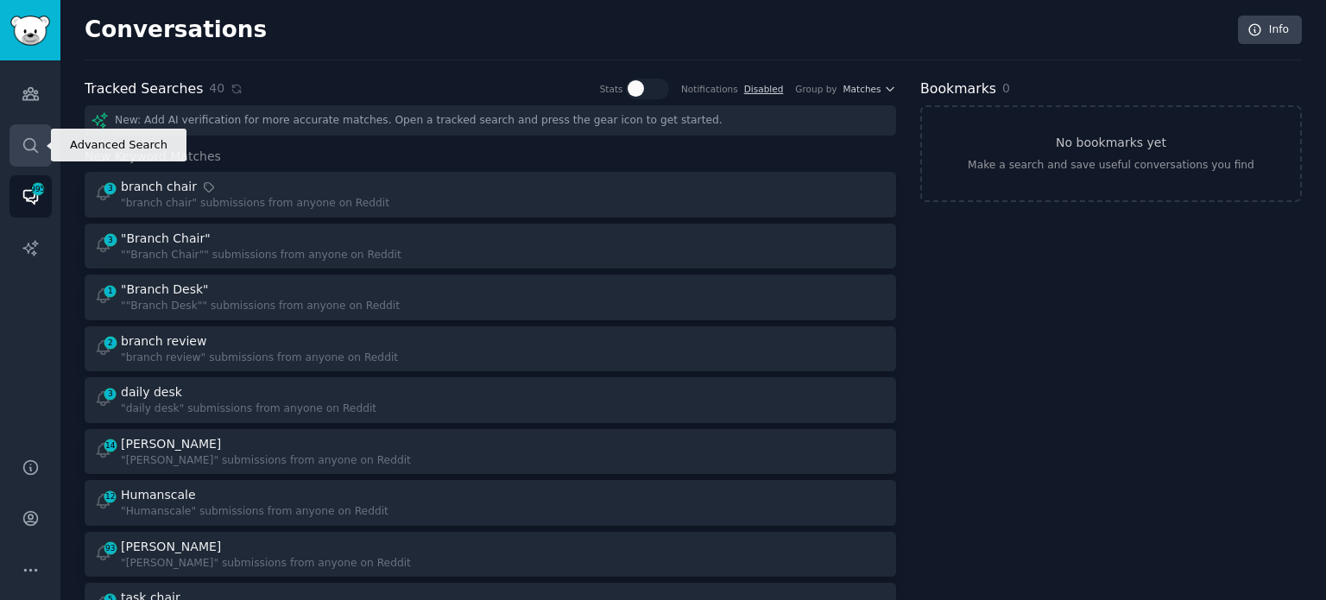
click at [36, 146] on icon "Sidebar" at bounding box center [31, 145] width 18 height 18
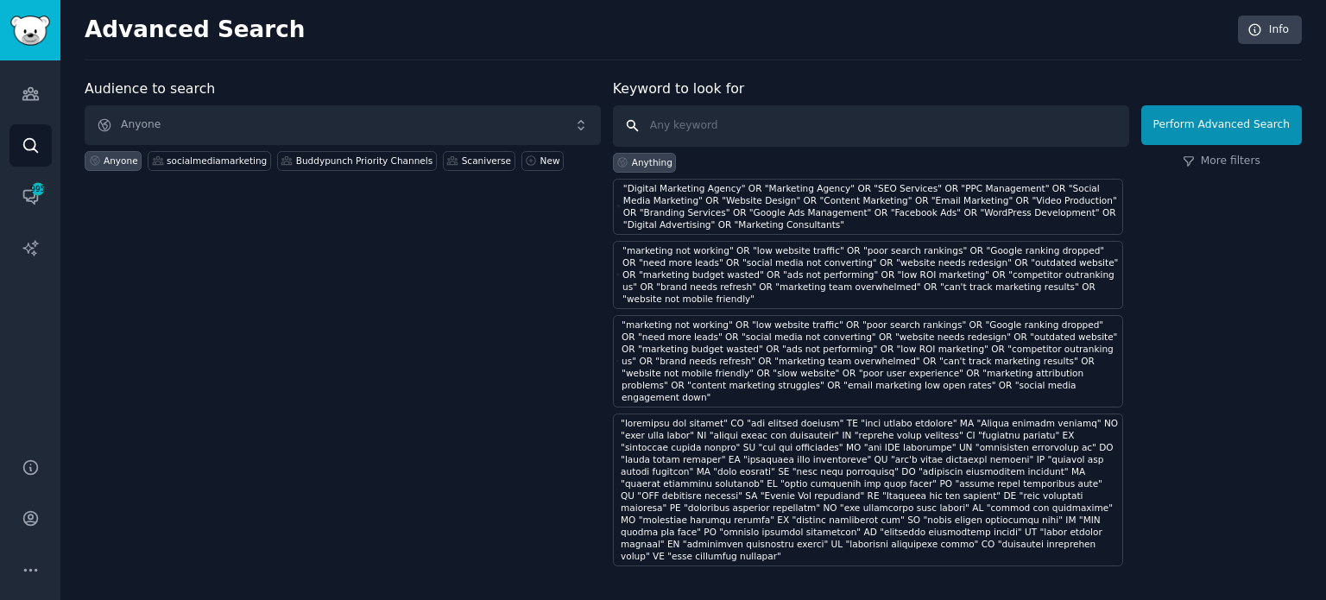
click at [903, 106] on input "text" at bounding box center [871, 125] width 516 height 41
paste input ""Marketing Director" OR "CMO" OR "Marketing Manager" OR "Business Owner" OR "Di…"
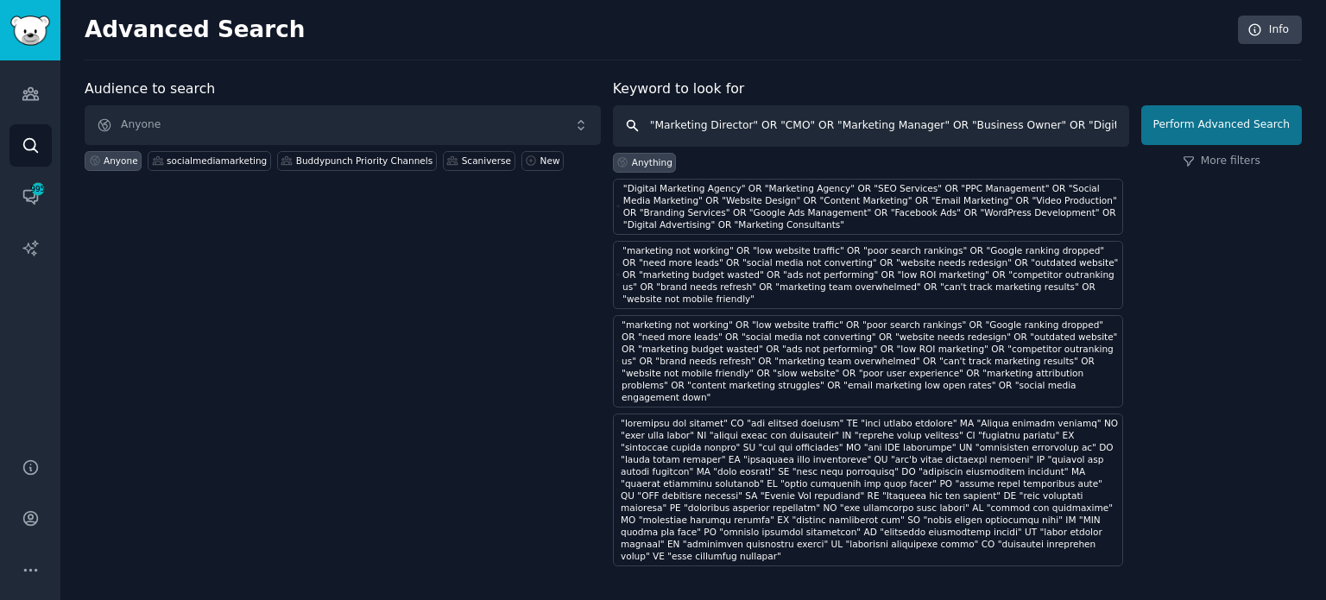
scroll to position [0, 1248]
type input ""Marketing Director" OR "CMO" OR "Marketing Manager" OR "Business Owner" OR "Di…"
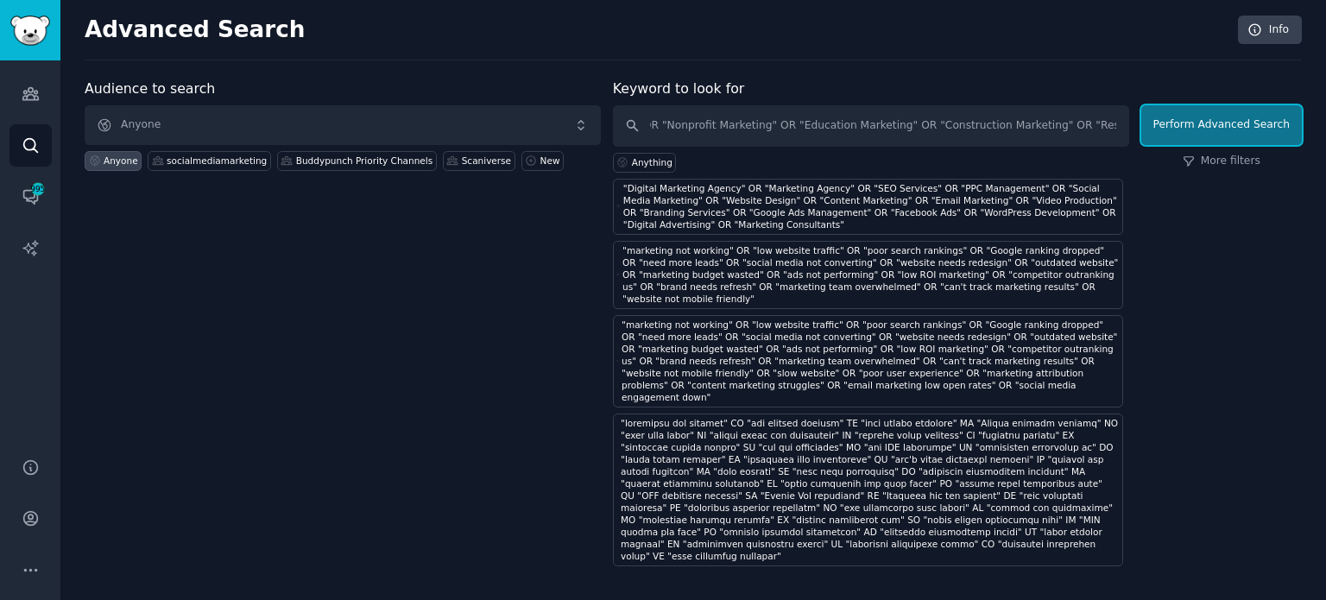
click at [903, 126] on button "Perform Advanced Search" at bounding box center [1221, 125] width 161 height 40
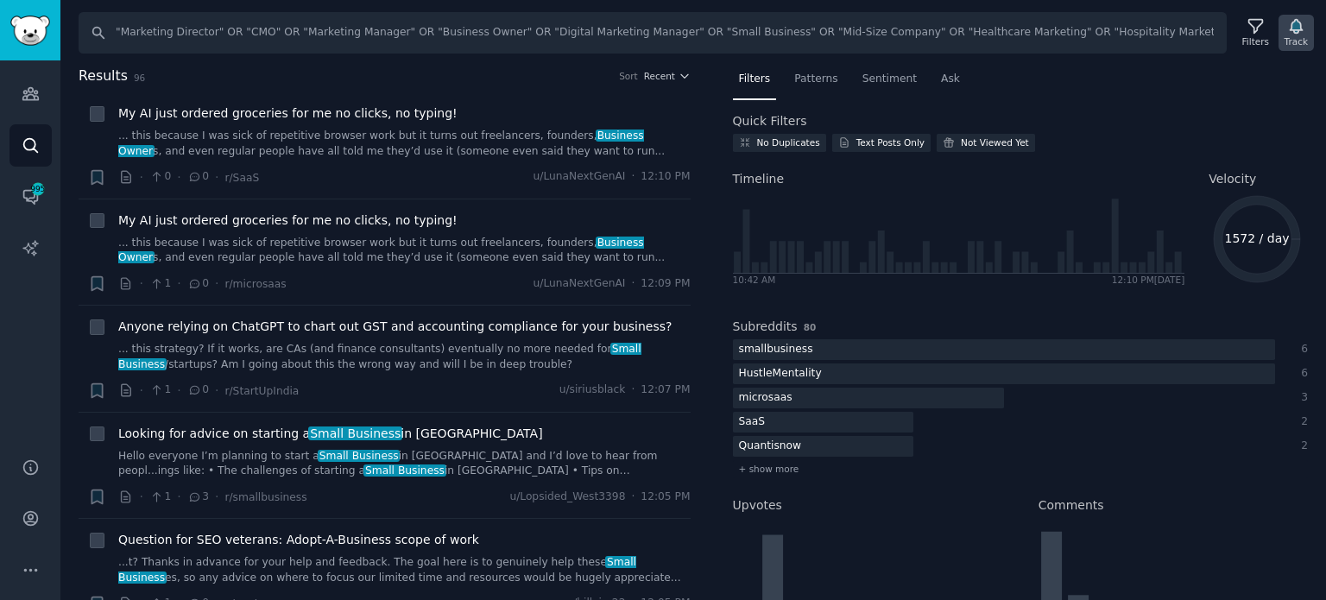
click at [903, 35] on div "Track" at bounding box center [1296, 33] width 35 height 36
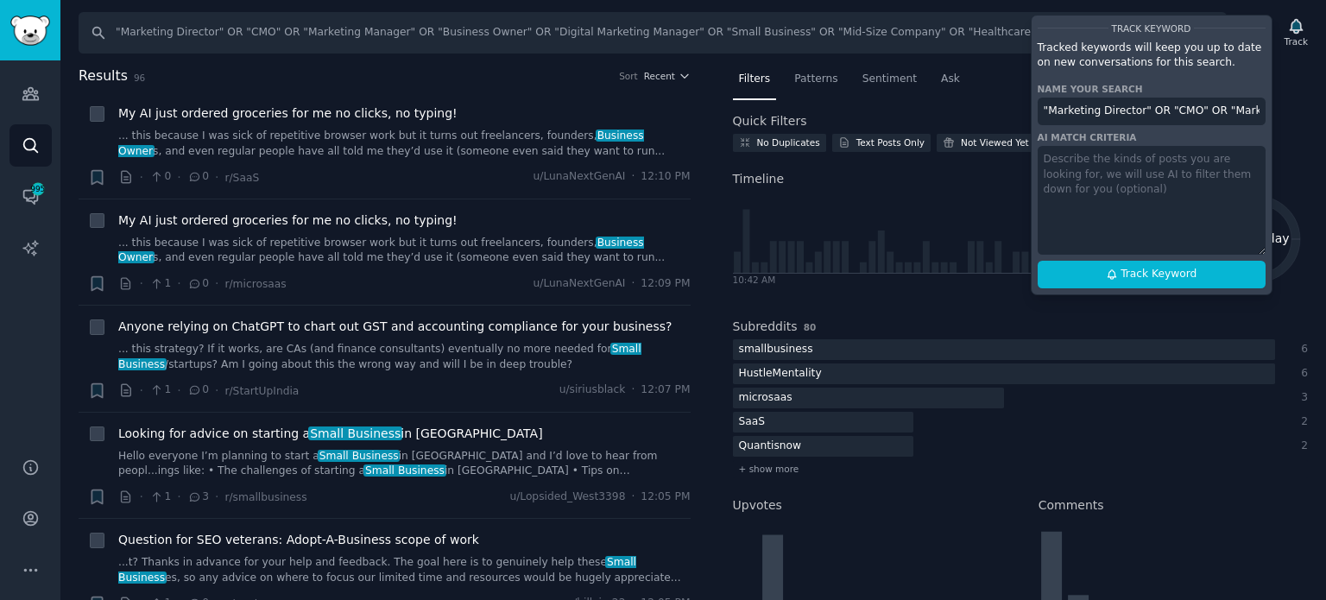
click at [903, 115] on input ""Marketing Director" OR "CMO" OR "Marketing Manager" OR "Business Owner" OR "Di…" at bounding box center [1152, 112] width 228 height 28
paste input "Online Optimism 2 Audience"
click at [903, 267] on span "Track Keyword" at bounding box center [1159, 275] width 76 height 16
type input "Online Optimism 2 Audience"
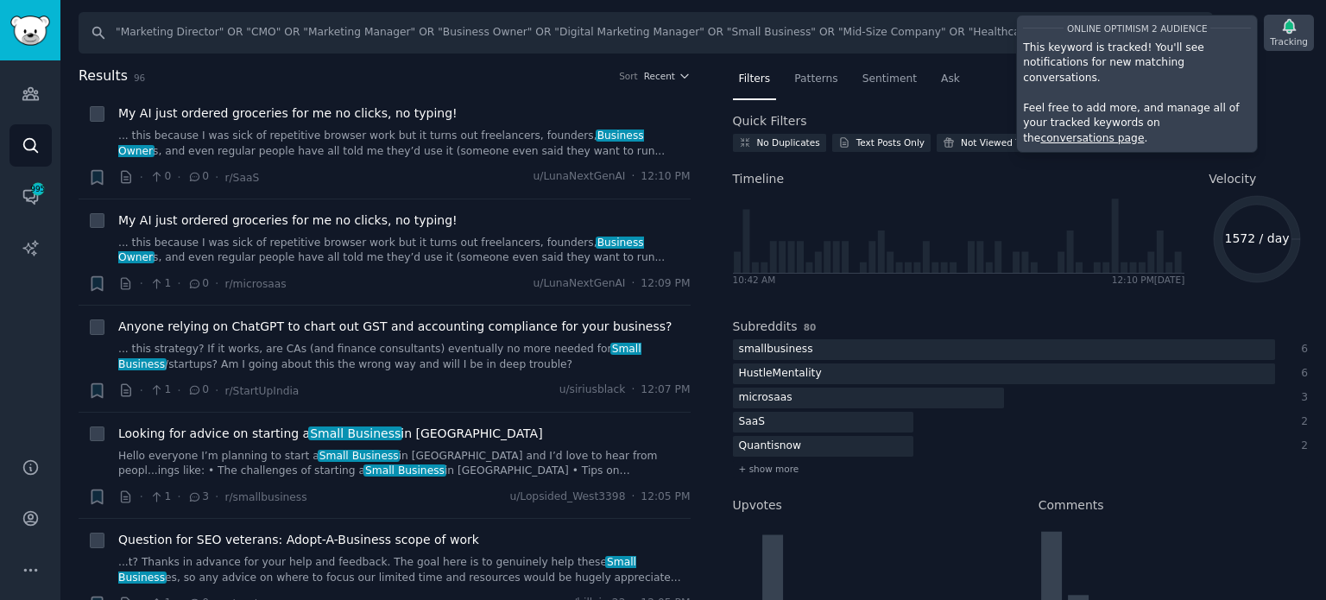
click at [903, 20] on icon "button" at bounding box center [1289, 26] width 18 height 18
click at [903, 28] on icon "button" at bounding box center [1289, 27] width 12 height 14
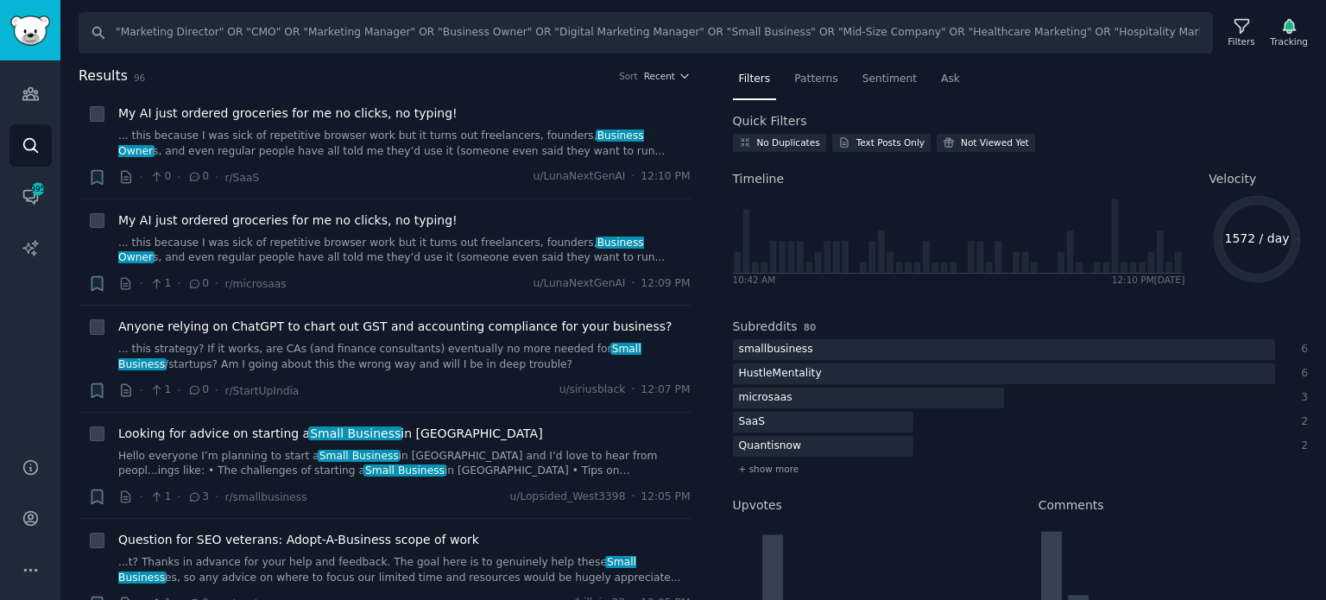
click at [903, 63] on div "Search "Marketing Director" OR "CMO" OR "Marketing Manager" OR "Business Owner"…" at bounding box center [693, 300] width 1266 height 600
click at [903, 36] on div "Tracking" at bounding box center [1289, 41] width 38 height 12
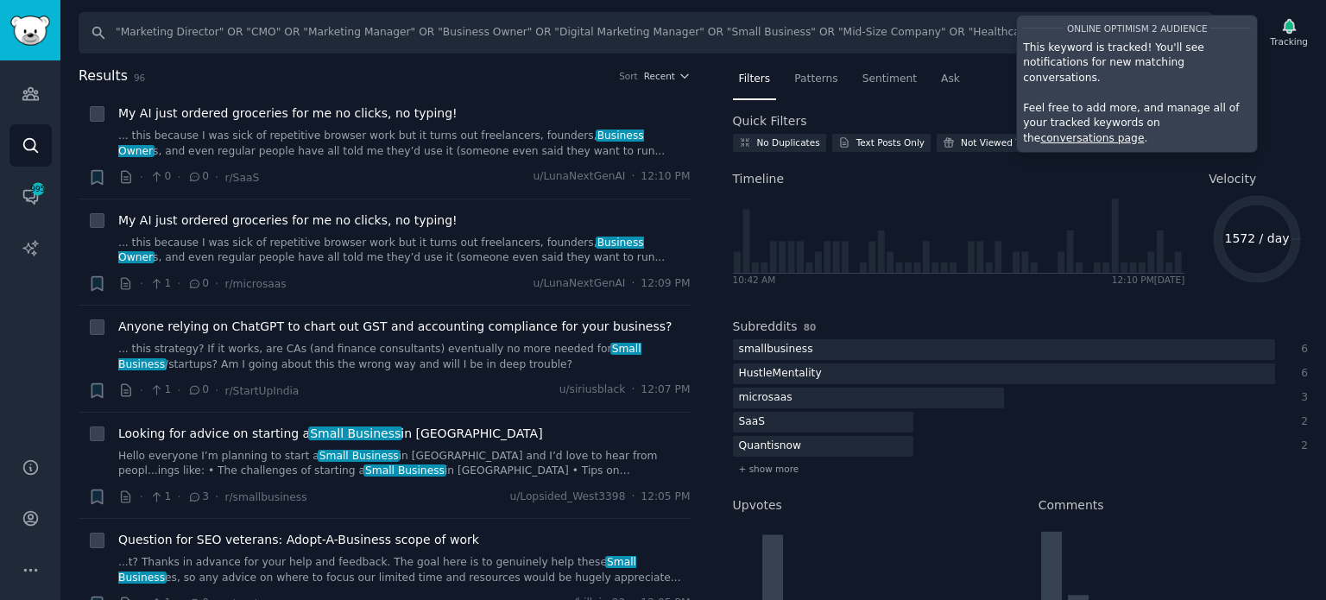
click at [903, 81] on nav "Filters Patterns Sentiment Ask" at bounding box center [1021, 83] width 576 height 35
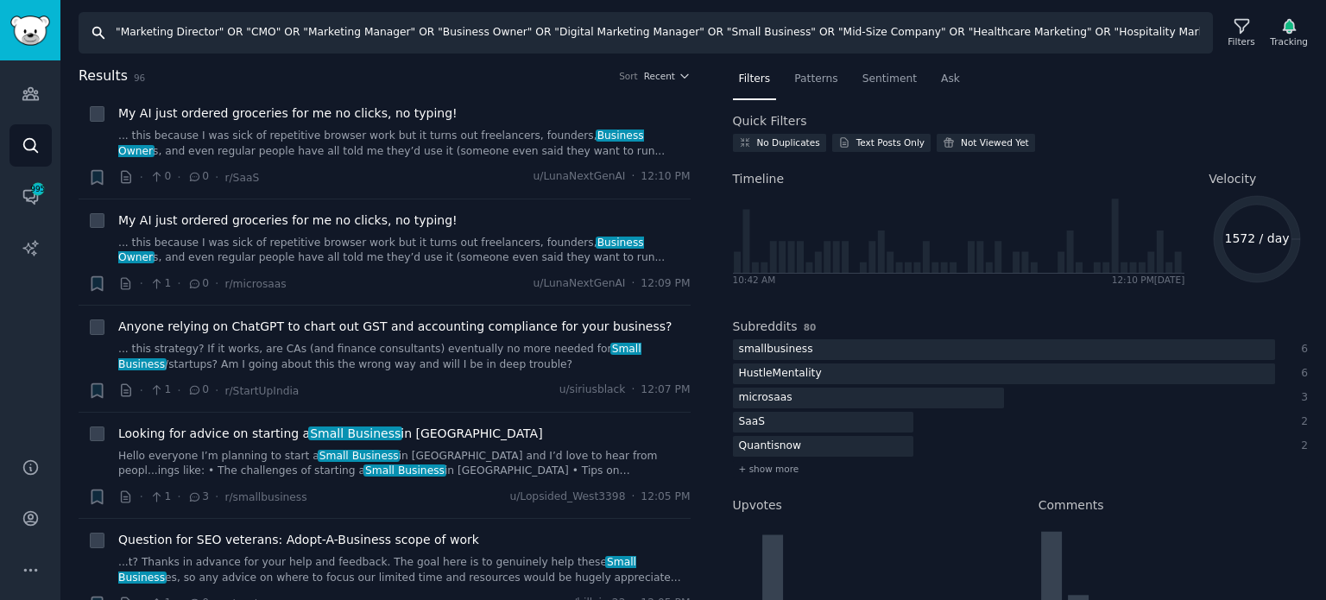
click at [698, 25] on input ""Marketing Director" OR "CMO" OR "Marketing Manager" OR "Business Owner" OR "Di…" at bounding box center [646, 32] width 1134 height 41
drag, startPoint x: 698, startPoint y: 25, endPoint x: 642, endPoint y: 28, distance: 55.4
click at [643, 28] on input ""Marketing Director" OR "CMO" OR "Marketing Manager" OR "Business Owner" OR "Di…" at bounding box center [646, 32] width 1134 height 41
type input ""Marketing Director" OR "CMO" OR "Marketing Manager" OR "Business Owner" OR "Di…"
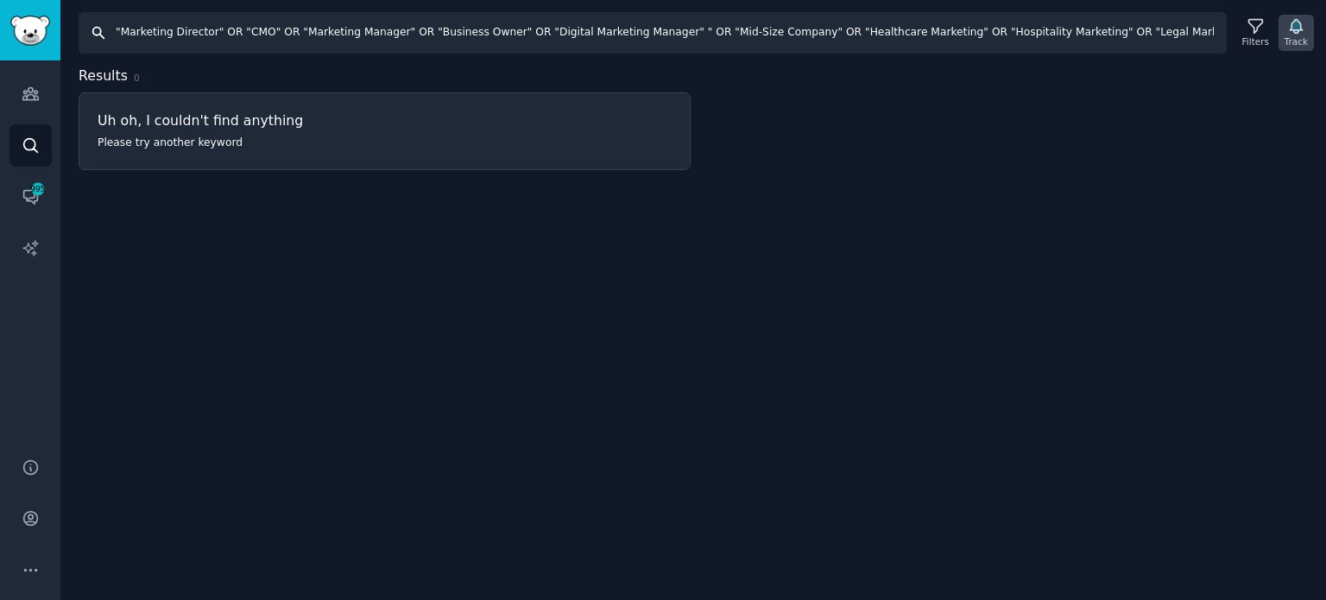
click at [903, 28] on div "Track" at bounding box center [1296, 33] width 35 height 36
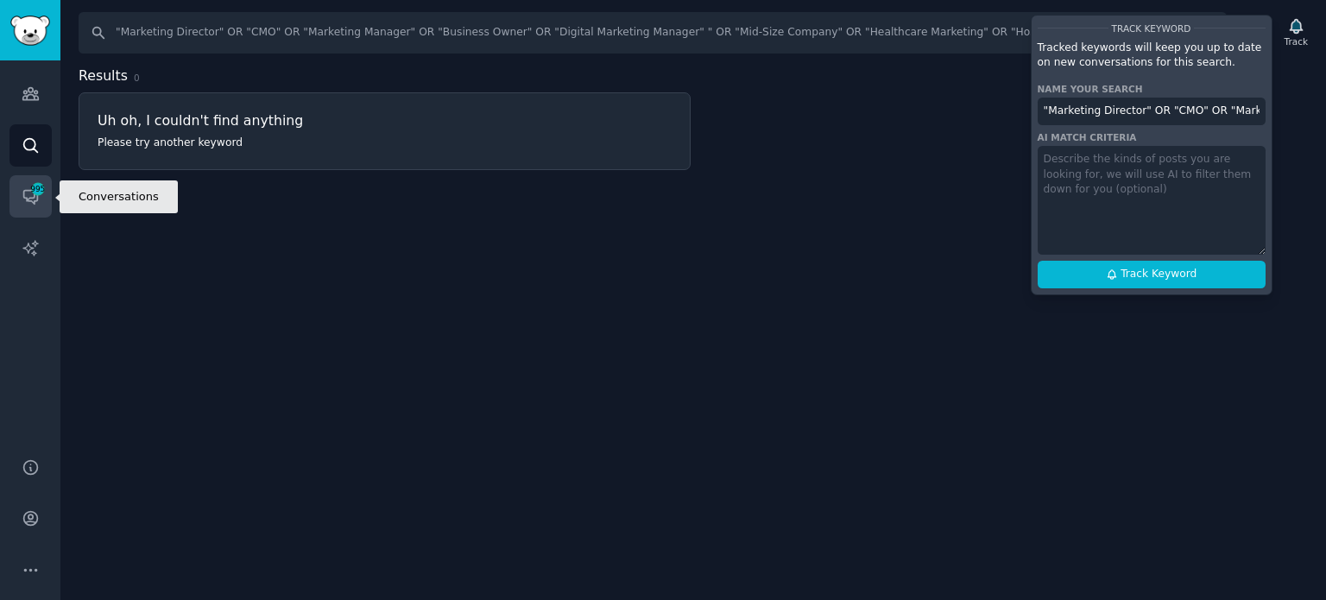
click at [28, 189] on icon "Sidebar" at bounding box center [31, 196] width 18 height 18
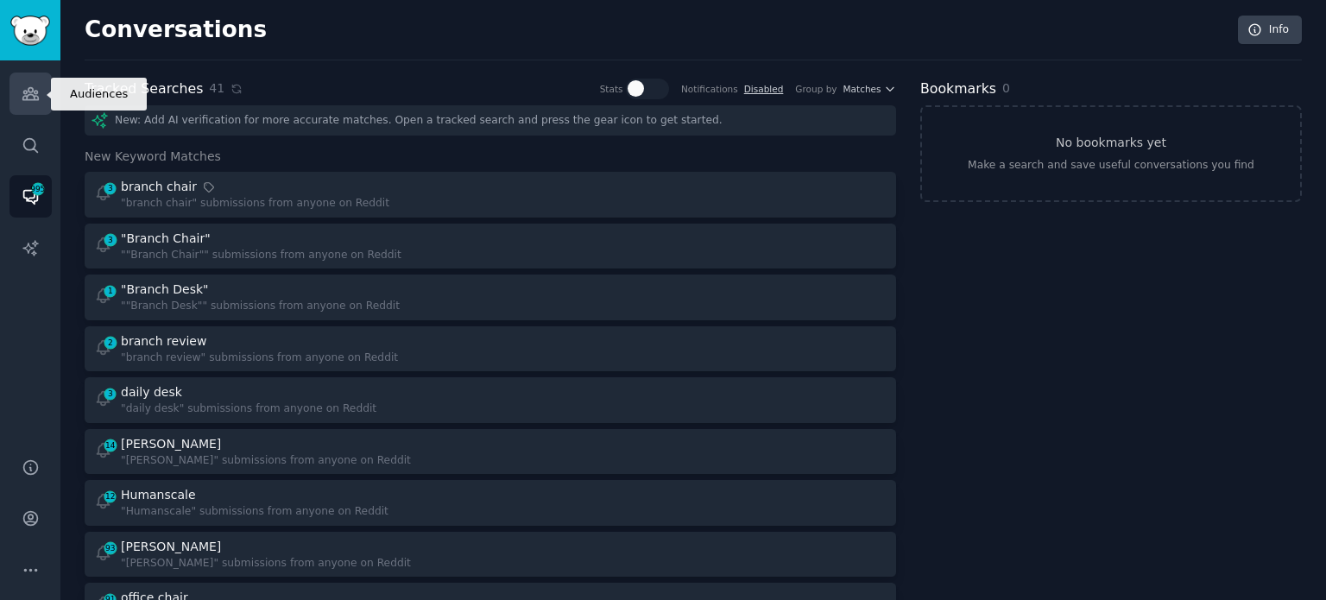
click at [31, 88] on icon "Sidebar" at bounding box center [30, 94] width 16 height 12
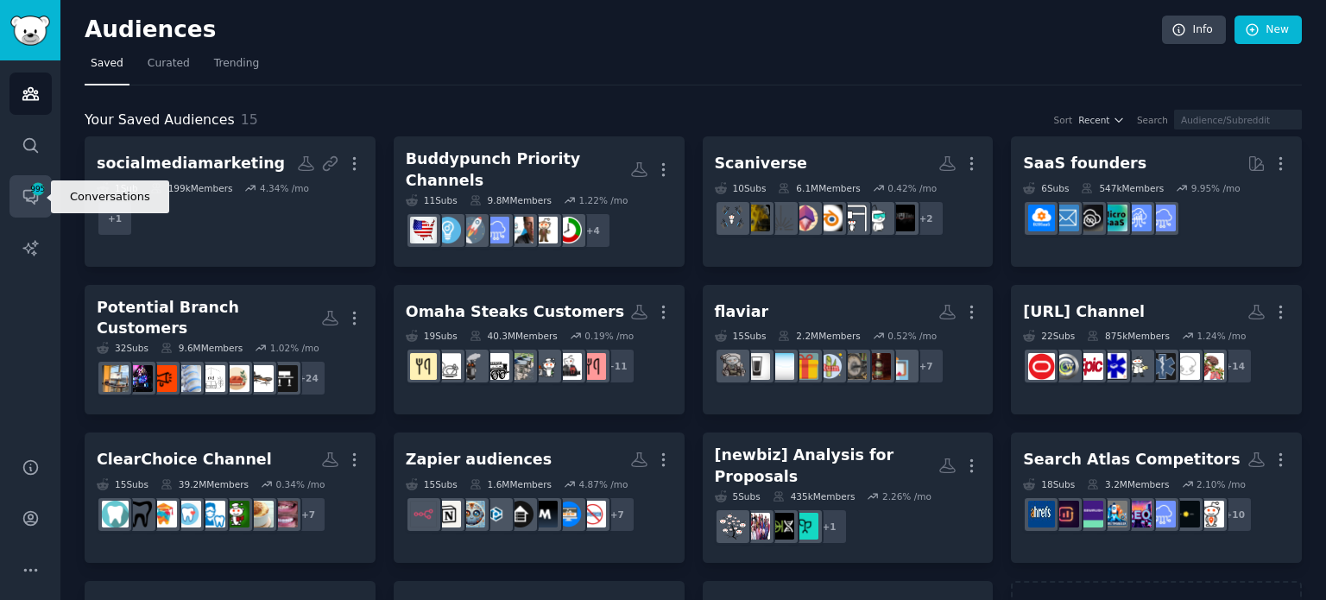
click at [36, 186] on span "995" at bounding box center [38, 189] width 16 height 12
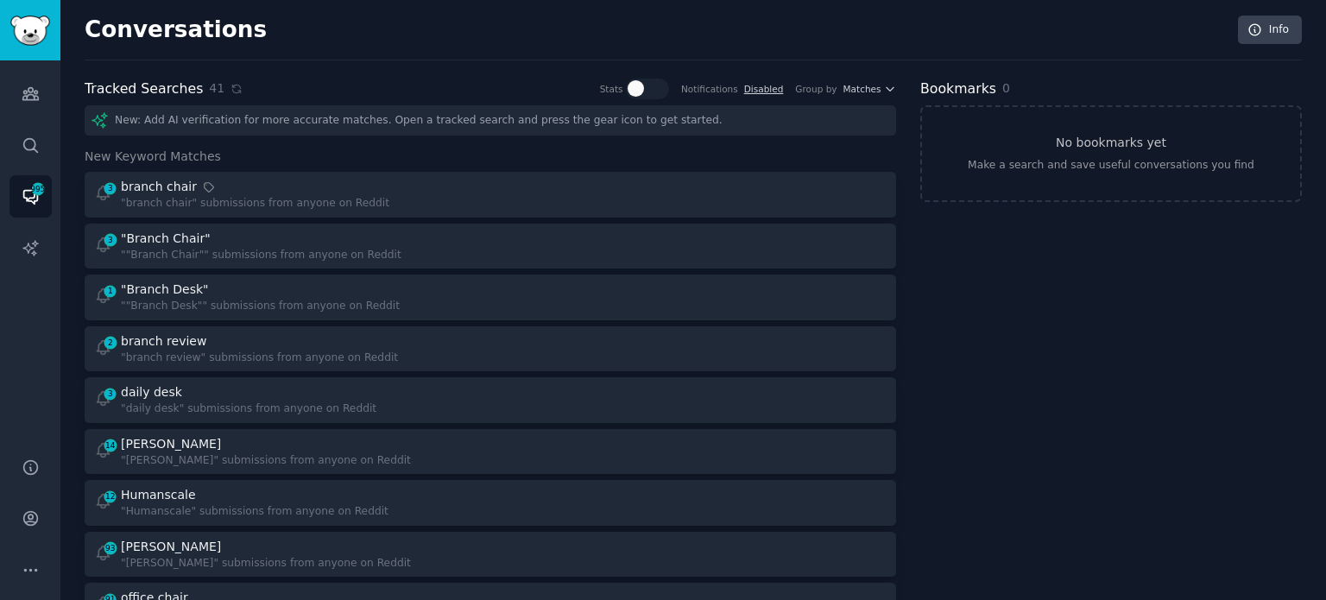
click at [432, 113] on div "New: Add AI verification for more accurate matches. Open a tracked search and p…" at bounding box center [491, 120] width 812 height 30
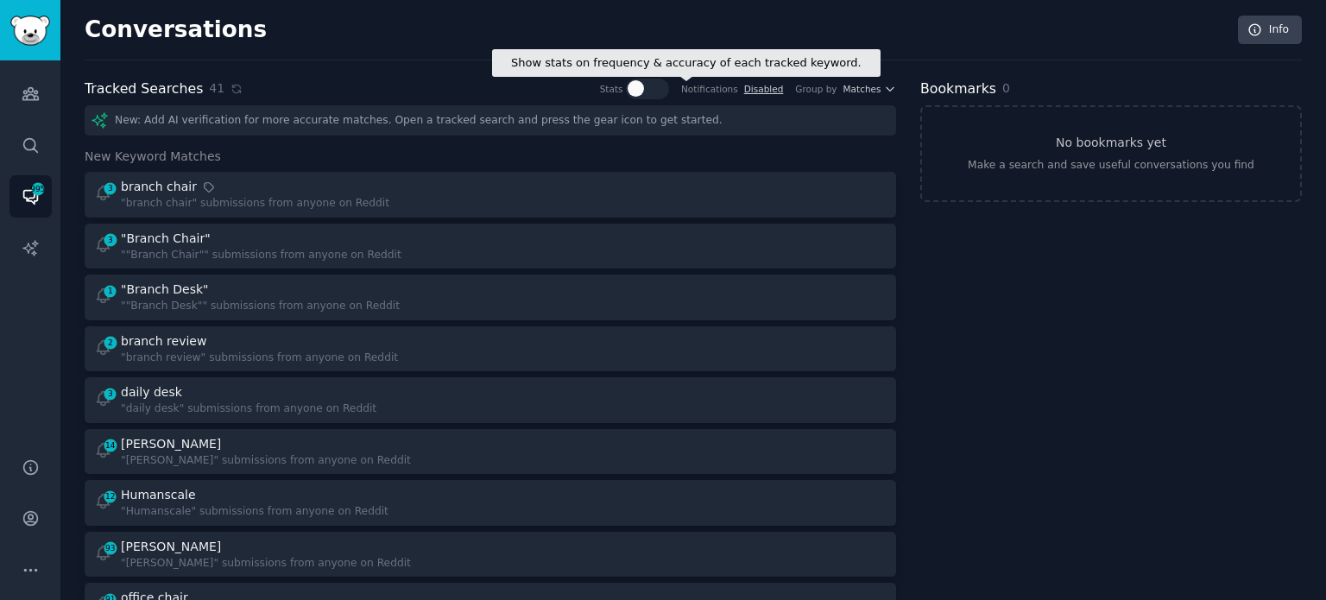
click at [659, 94] on div at bounding box center [654, 88] width 9 height 16
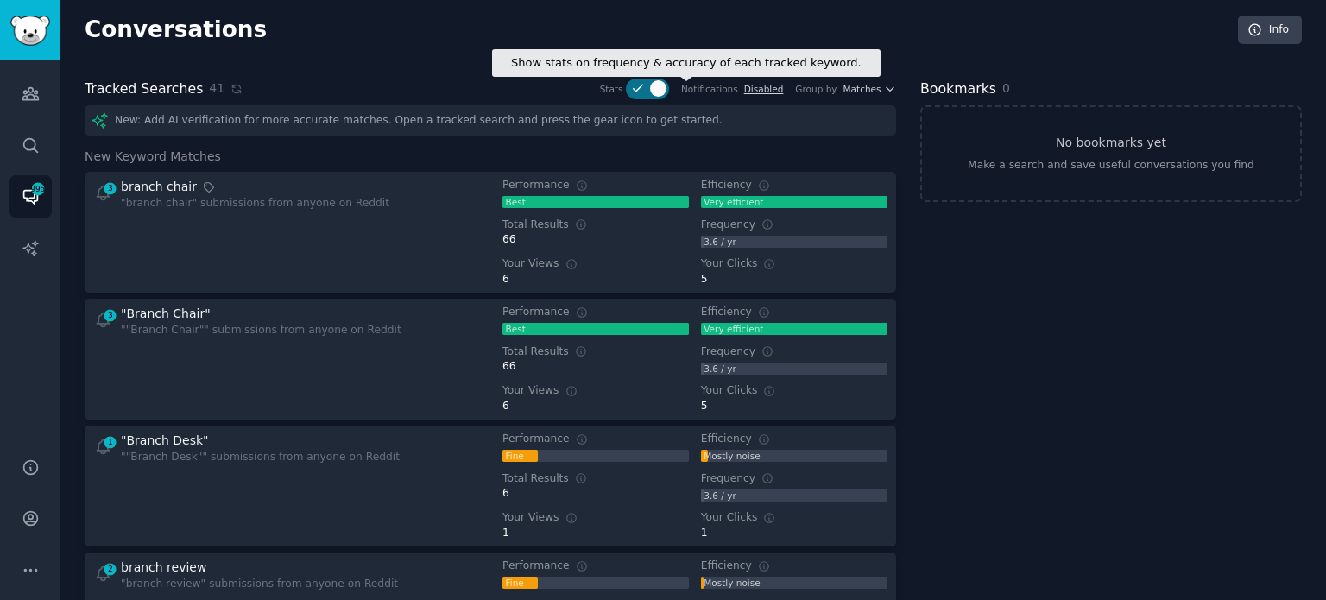
click at [667, 94] on div at bounding box center [658, 88] width 16 height 16
checkbox input "false"
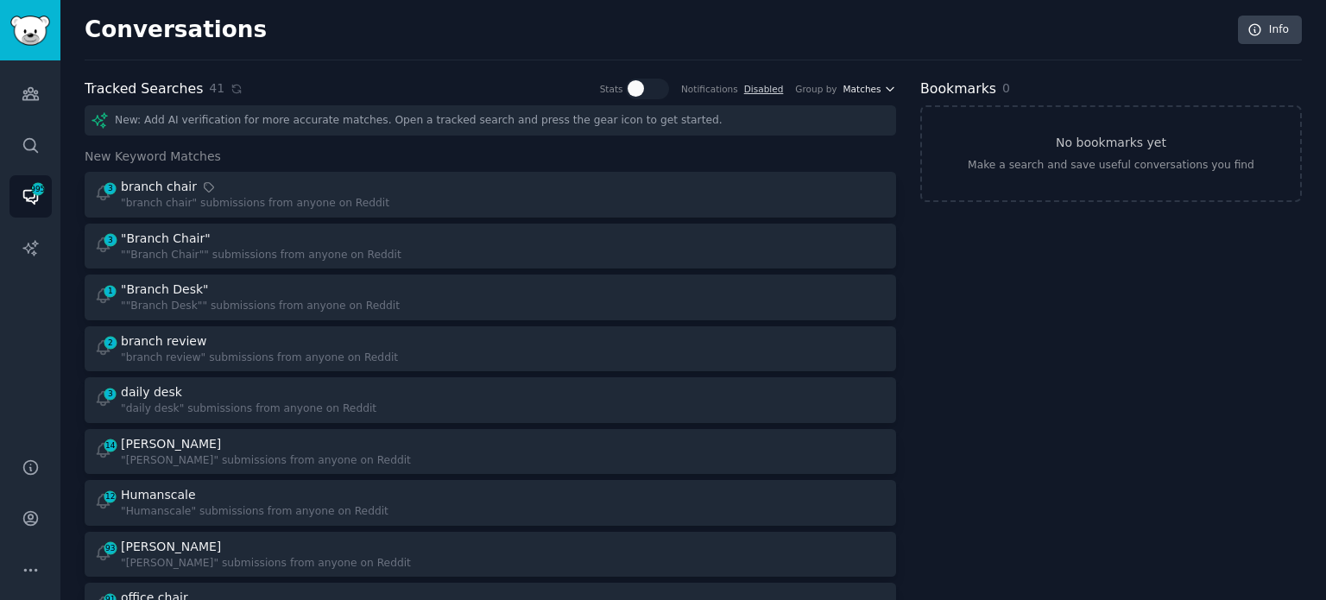
click at [857, 89] on span "Matches" at bounding box center [863, 89] width 38 height 12
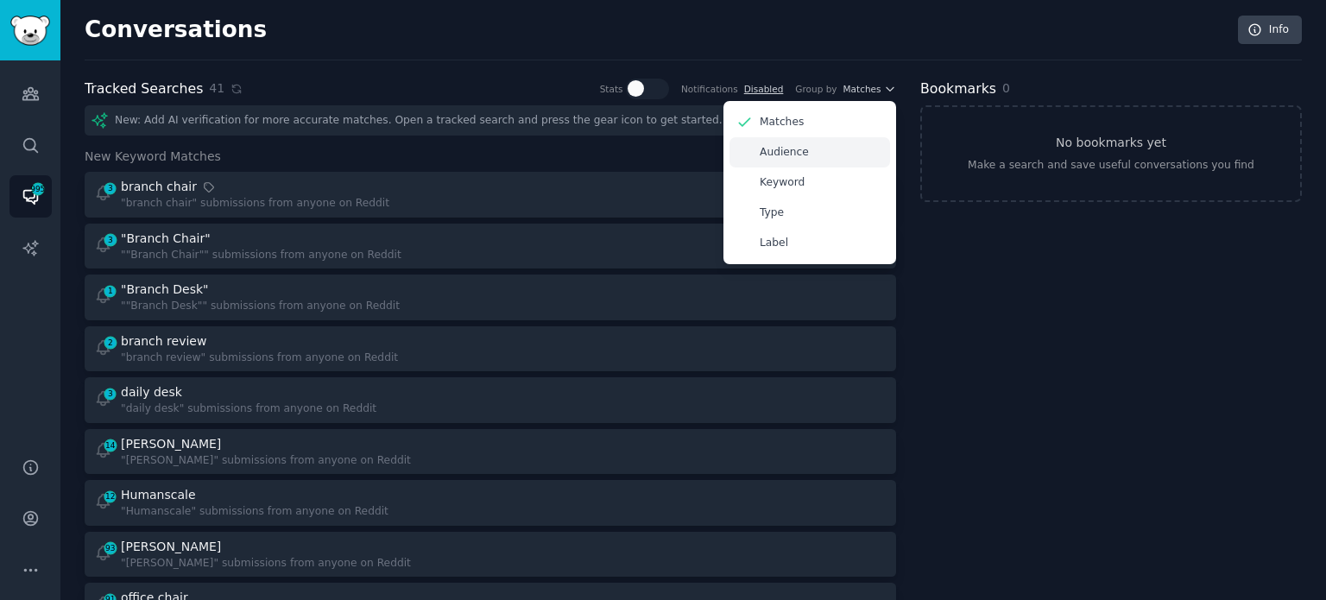
click at [806, 153] on div "Audience" at bounding box center [810, 152] width 161 height 30
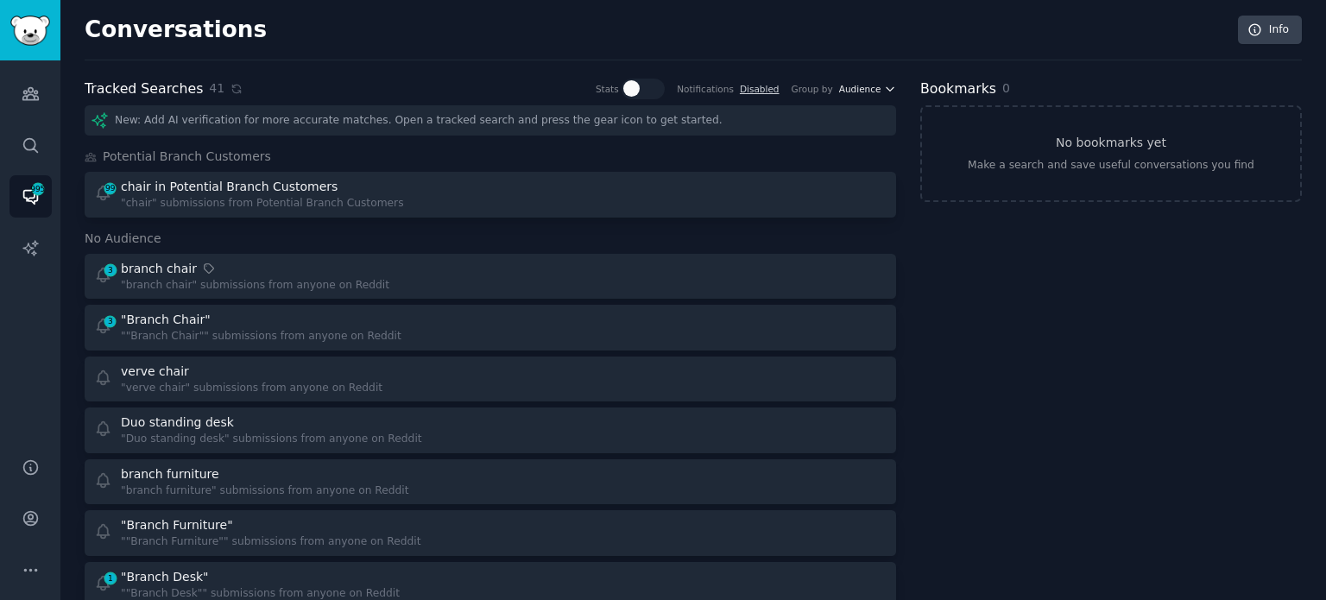
click at [888, 93] on icon "button" at bounding box center [890, 89] width 12 height 12
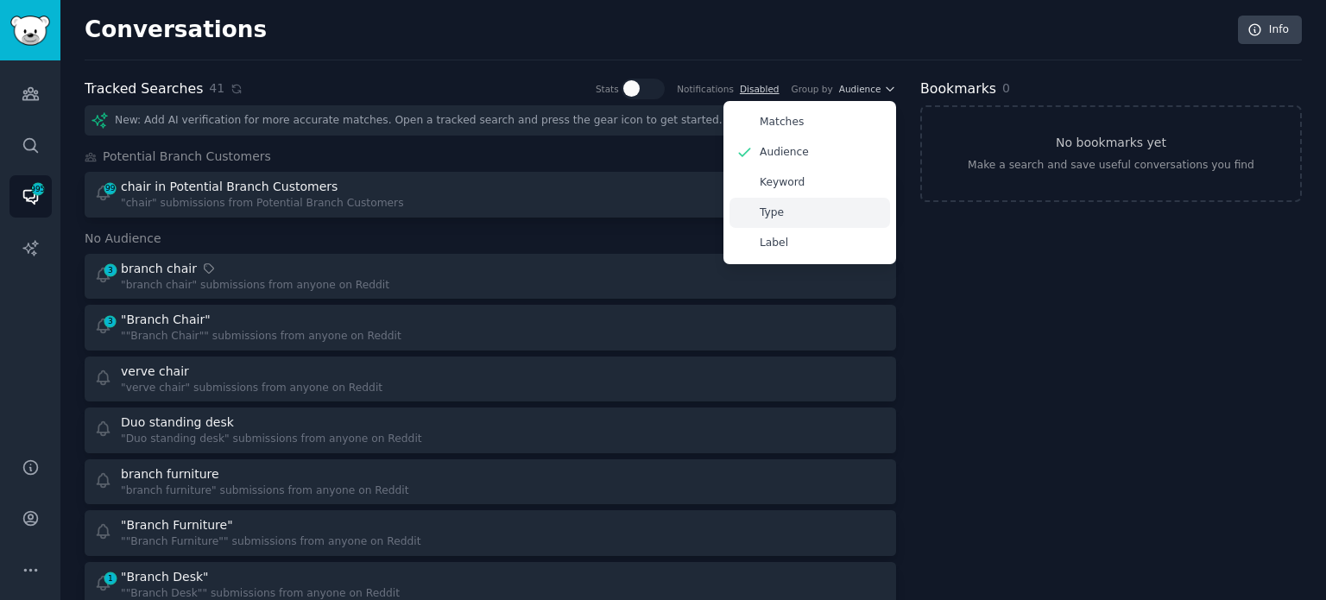
click at [804, 207] on div "Type" at bounding box center [810, 213] width 161 height 30
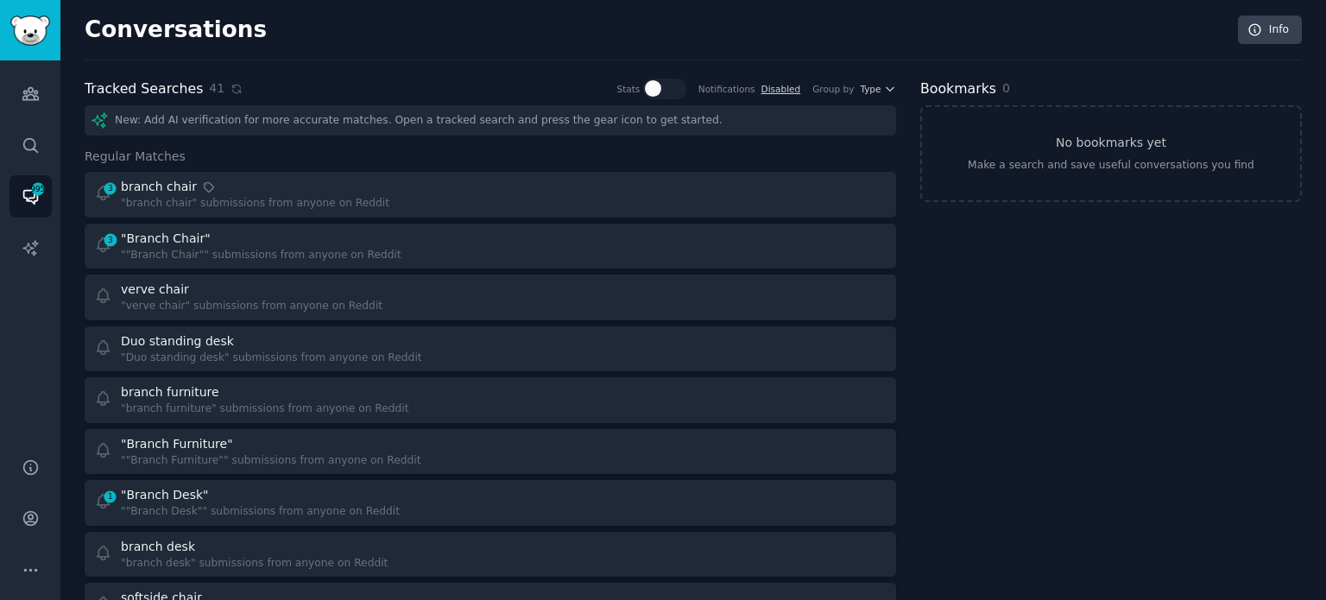
click at [863, 96] on div "Group by Type" at bounding box center [854, 89] width 84 height 21
click at [869, 89] on span "Type" at bounding box center [870, 89] width 21 height 12
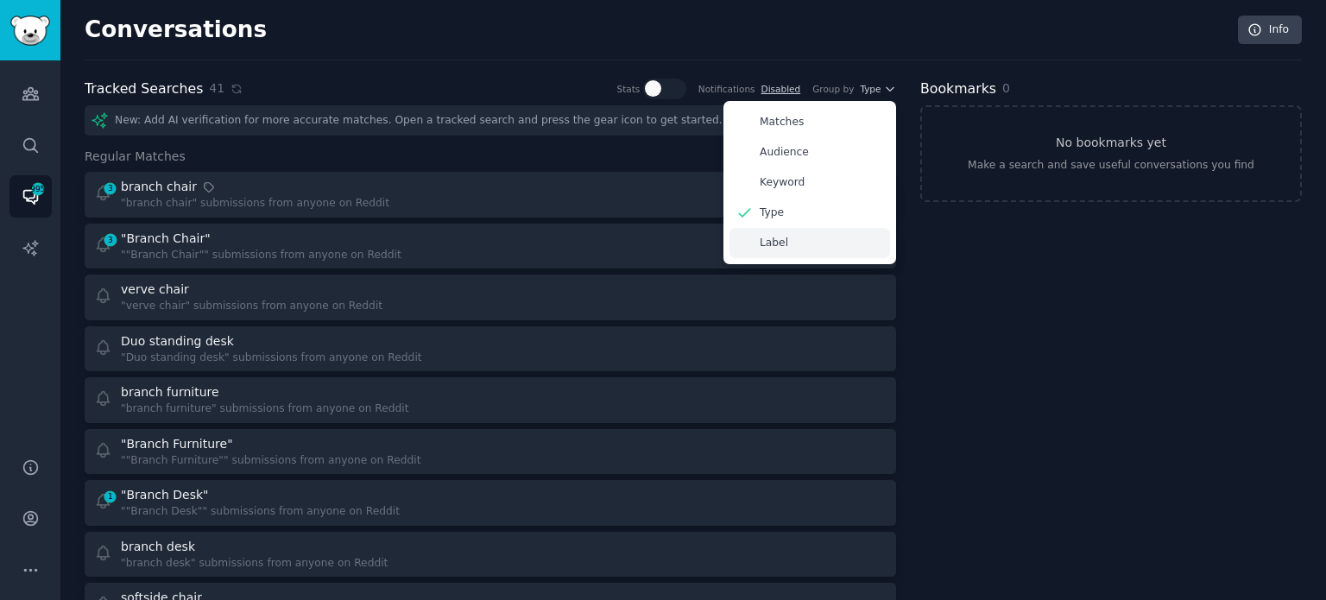
click at [785, 241] on div "Label" at bounding box center [810, 243] width 161 height 30
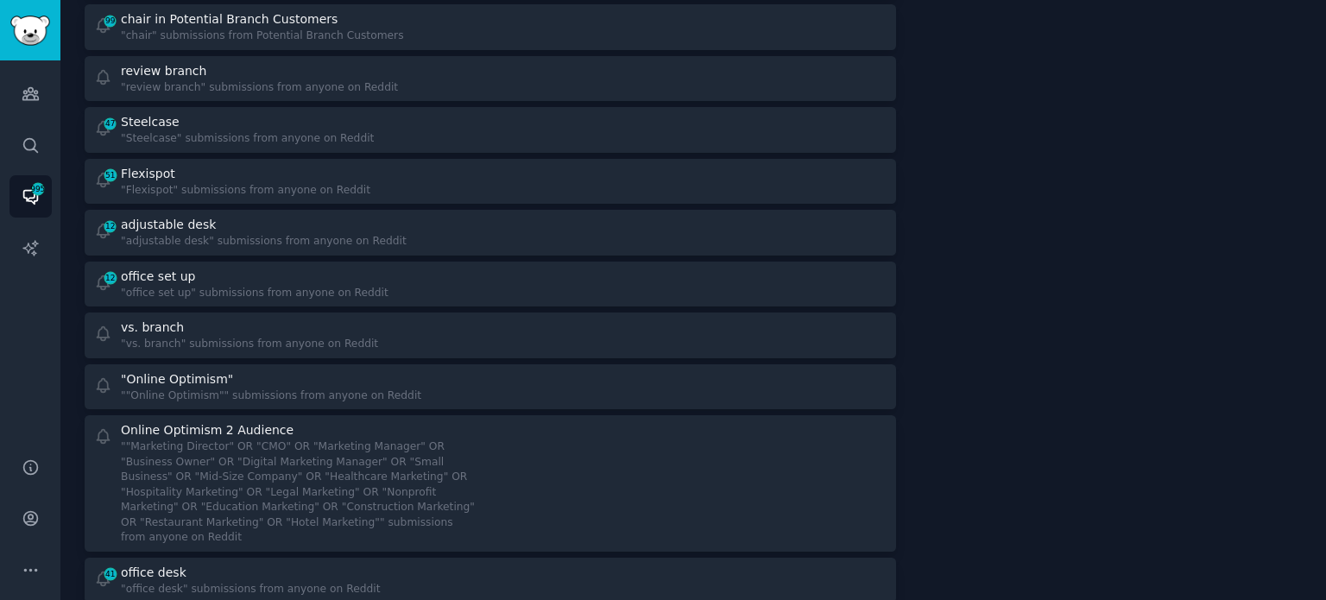
scroll to position [1126, 0]
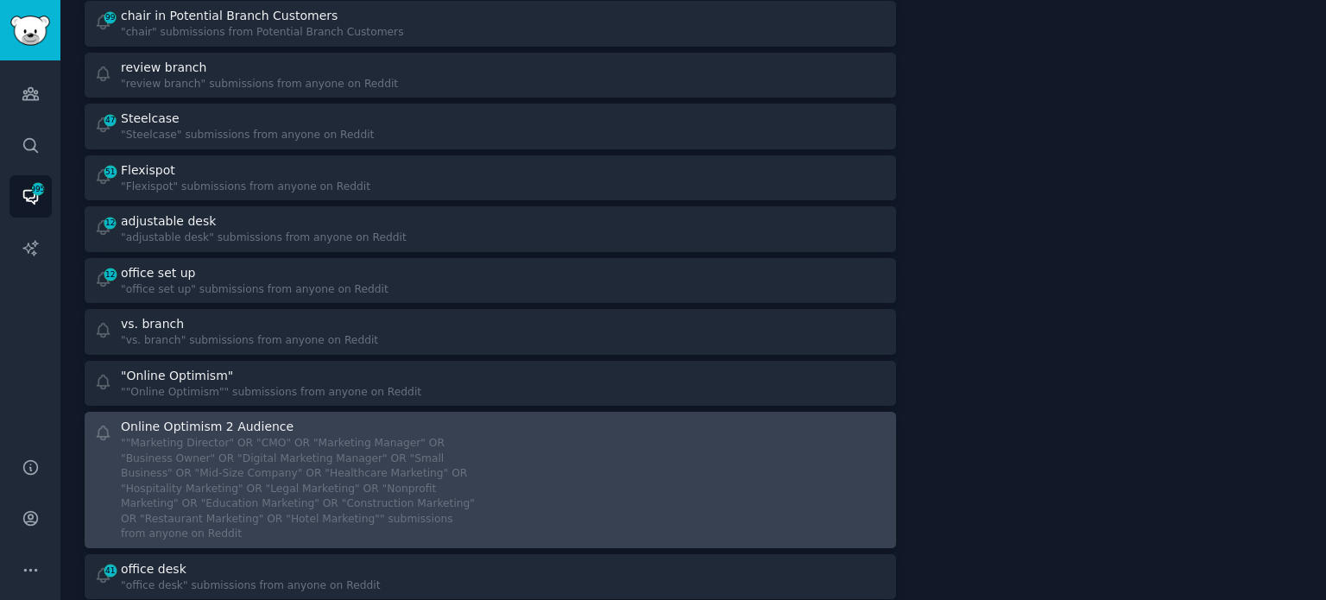
click at [311, 420] on div "Online Optimism 2 Audience" at bounding box center [299, 427] width 357 height 18
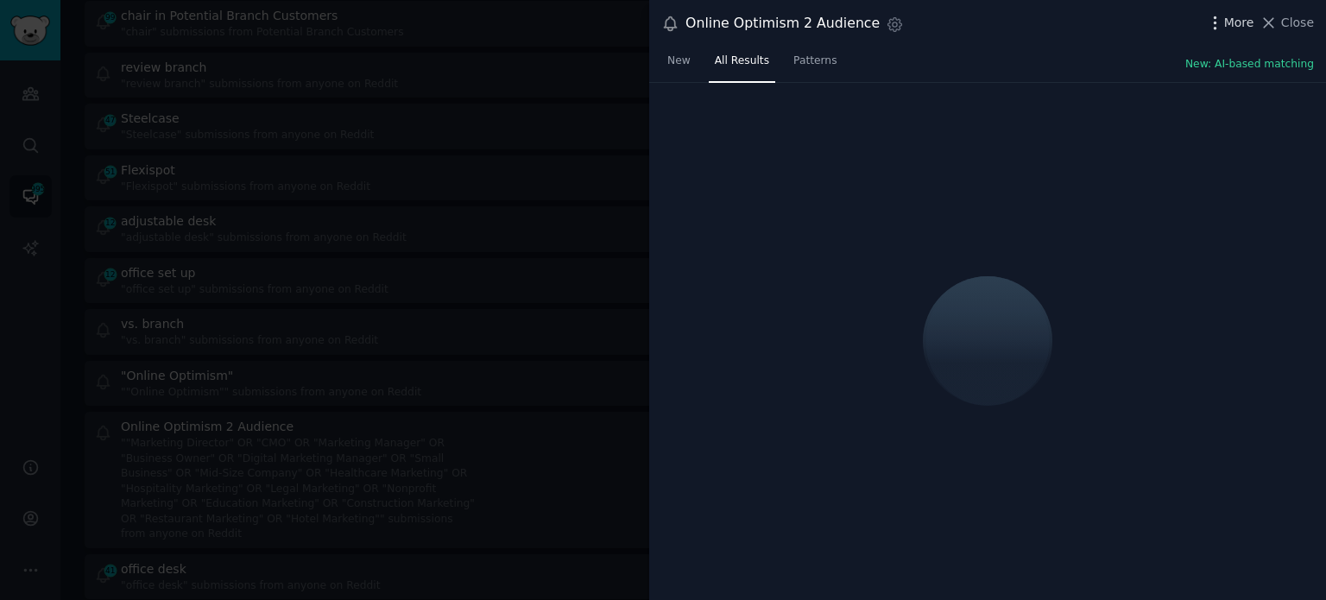
click at [903, 17] on span "More" at bounding box center [1239, 23] width 30 height 18
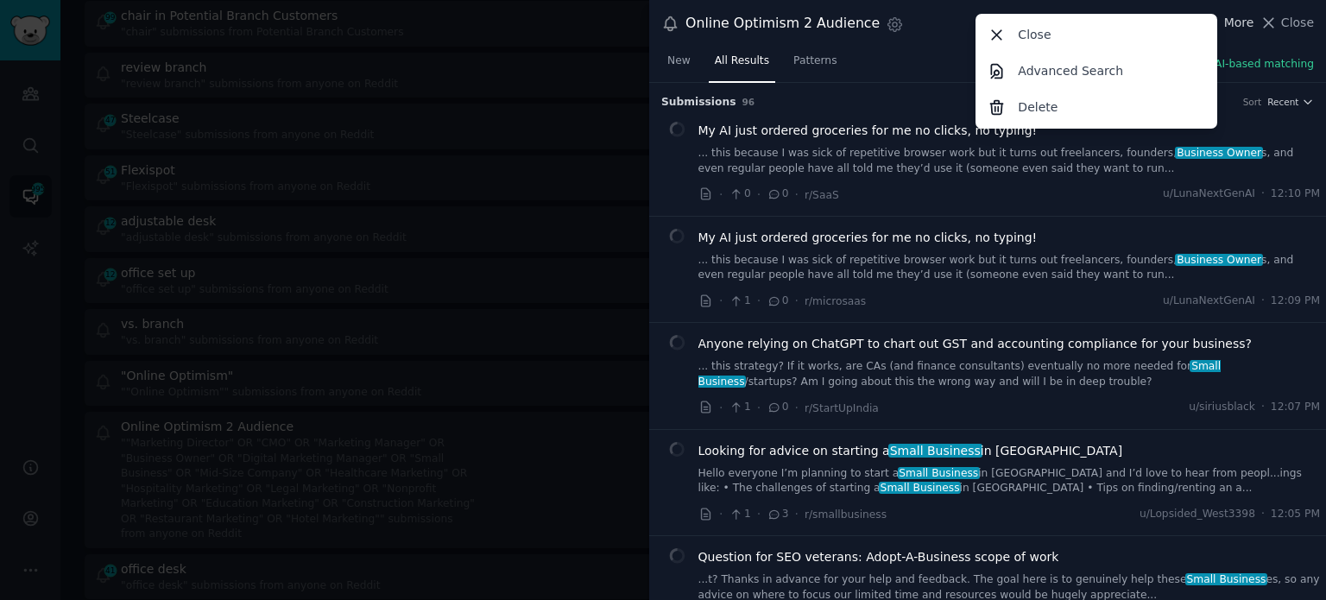
click at [903, 17] on span "More" at bounding box center [1239, 23] width 30 height 18
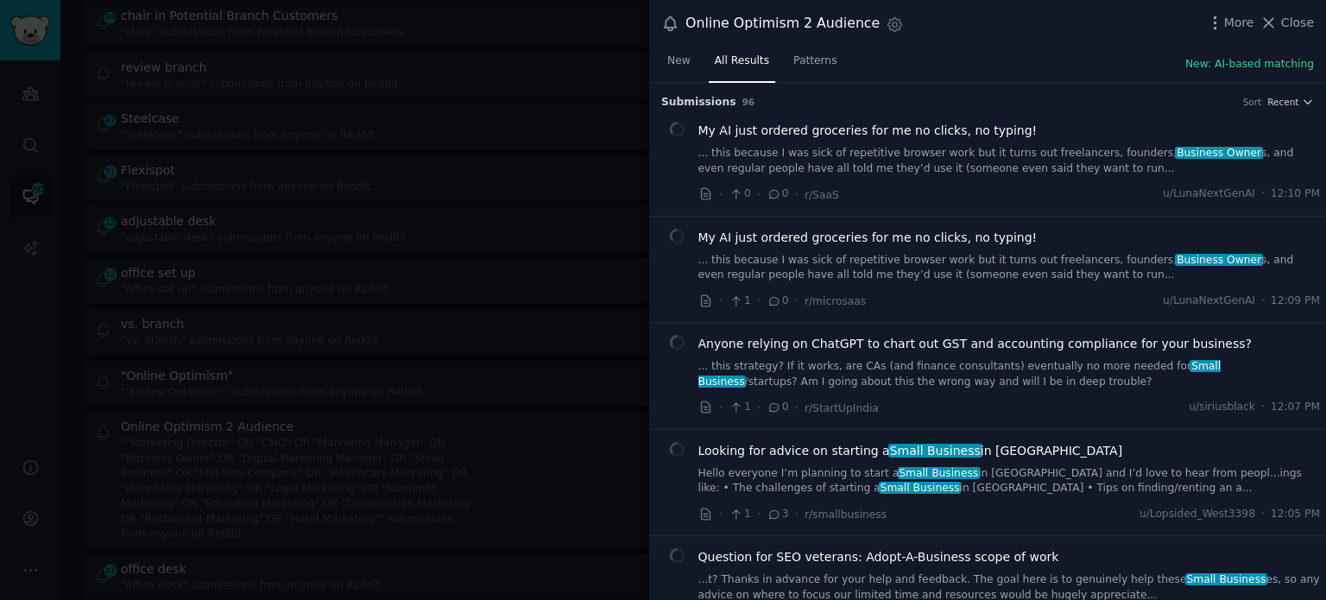
click at [681, 60] on span "New" at bounding box center [678, 62] width 23 height 16
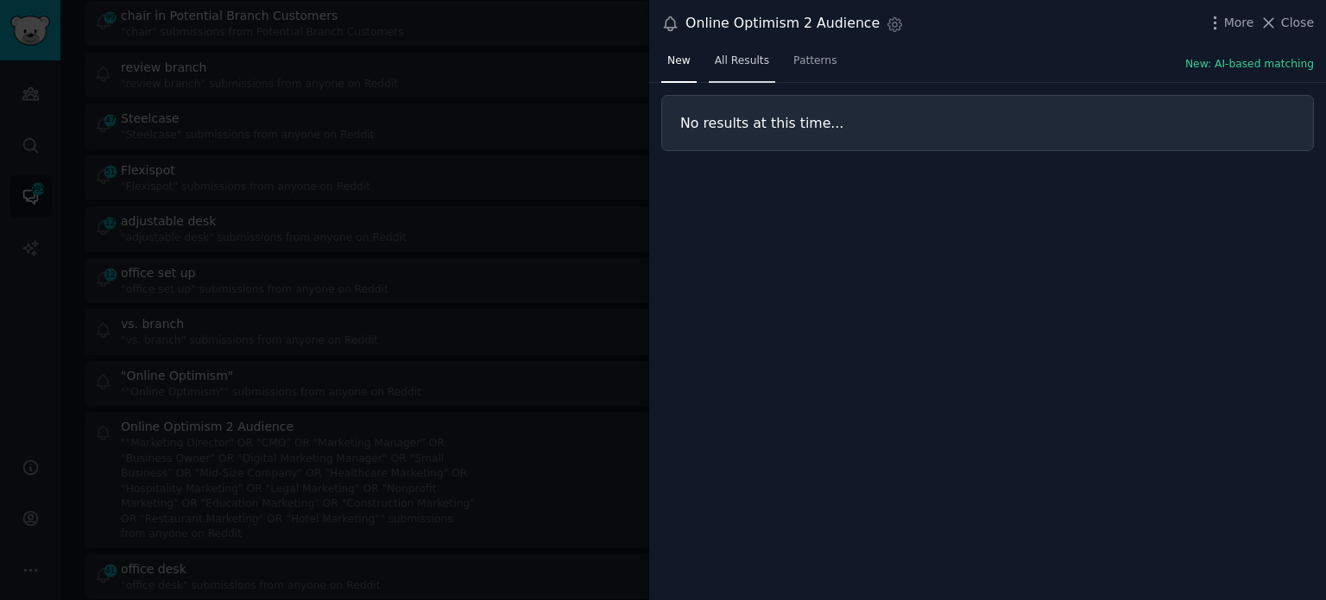
click at [718, 58] on span "All Results" at bounding box center [742, 62] width 54 height 16
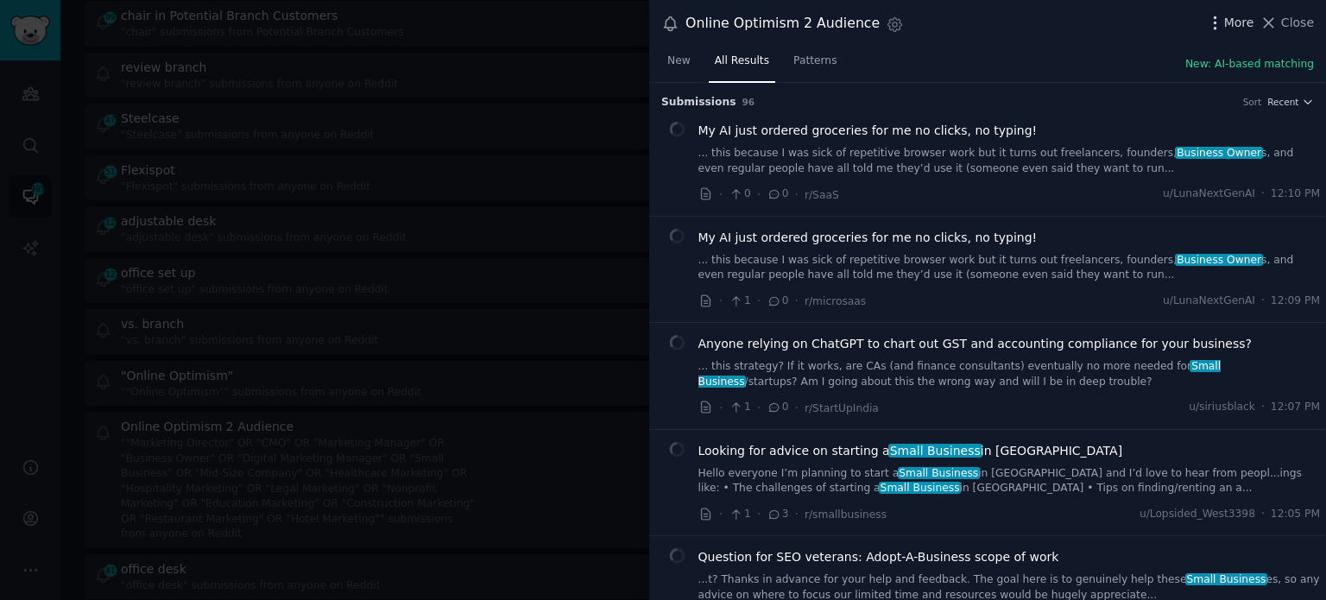
click at [903, 21] on span "More" at bounding box center [1239, 23] width 30 height 18
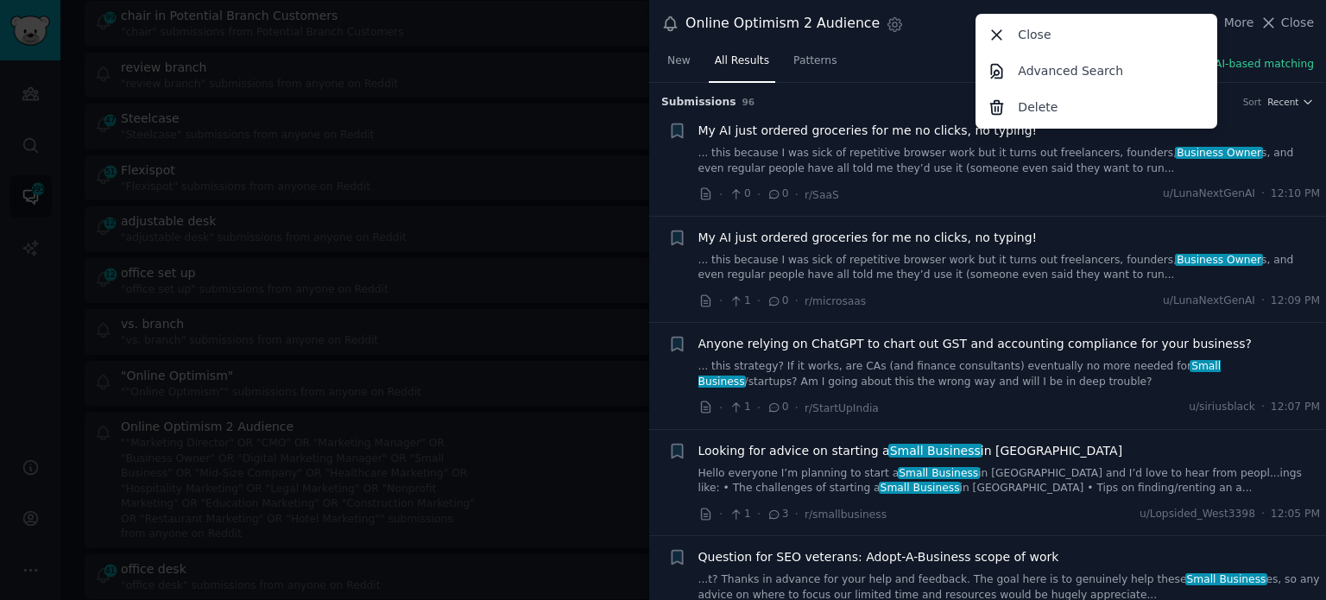
click at [903, 24] on span "Close" at bounding box center [1297, 23] width 33 height 18
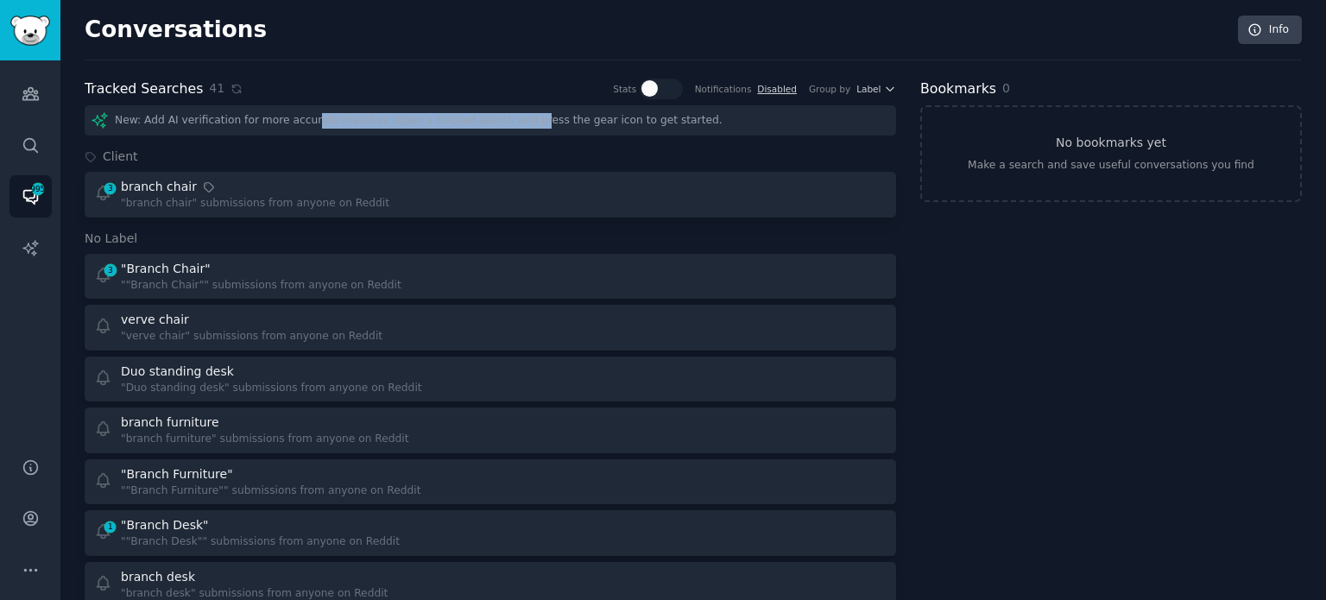
drag, startPoint x: 299, startPoint y: 124, endPoint x: 497, endPoint y: 117, distance: 198.7
click at [497, 117] on div "New: Add AI verification for more accurate matches. Open a tracked search and p…" at bounding box center [491, 120] width 812 height 30
click at [476, 134] on div "New: Add AI verification for more accurate matches. Open a tracked search and p…" at bounding box center [491, 120] width 812 height 30
drag, startPoint x: 351, startPoint y: 100, endPoint x: 496, endPoint y: 101, distance: 145.1
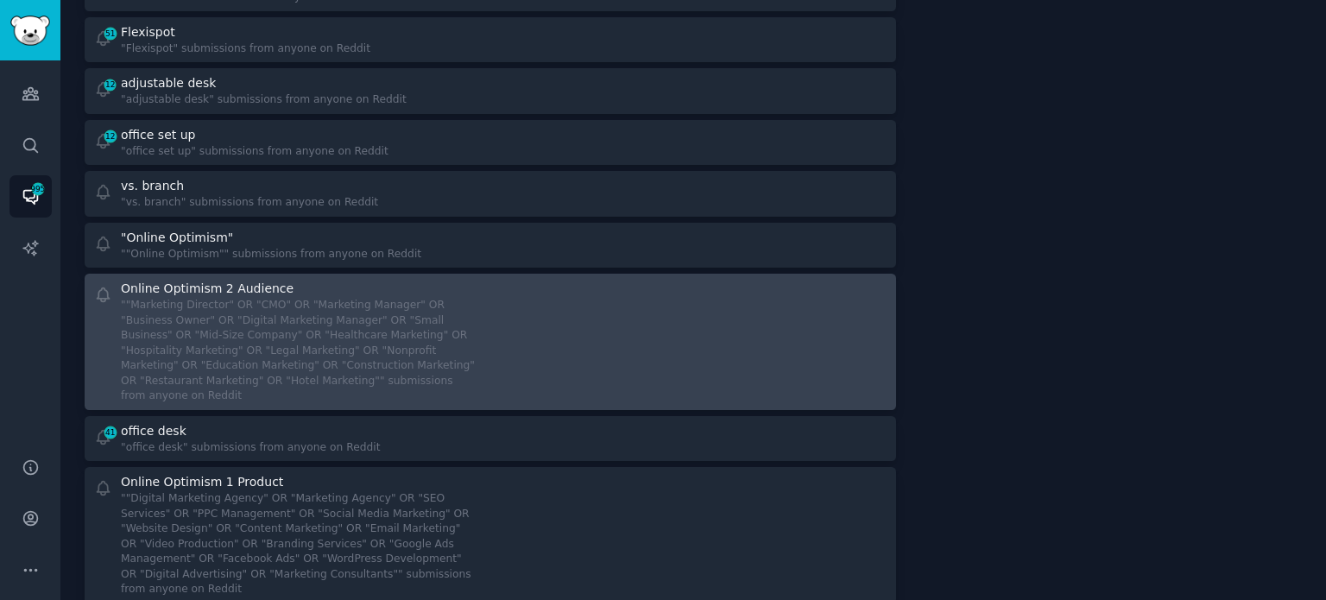
scroll to position [1265, 0]
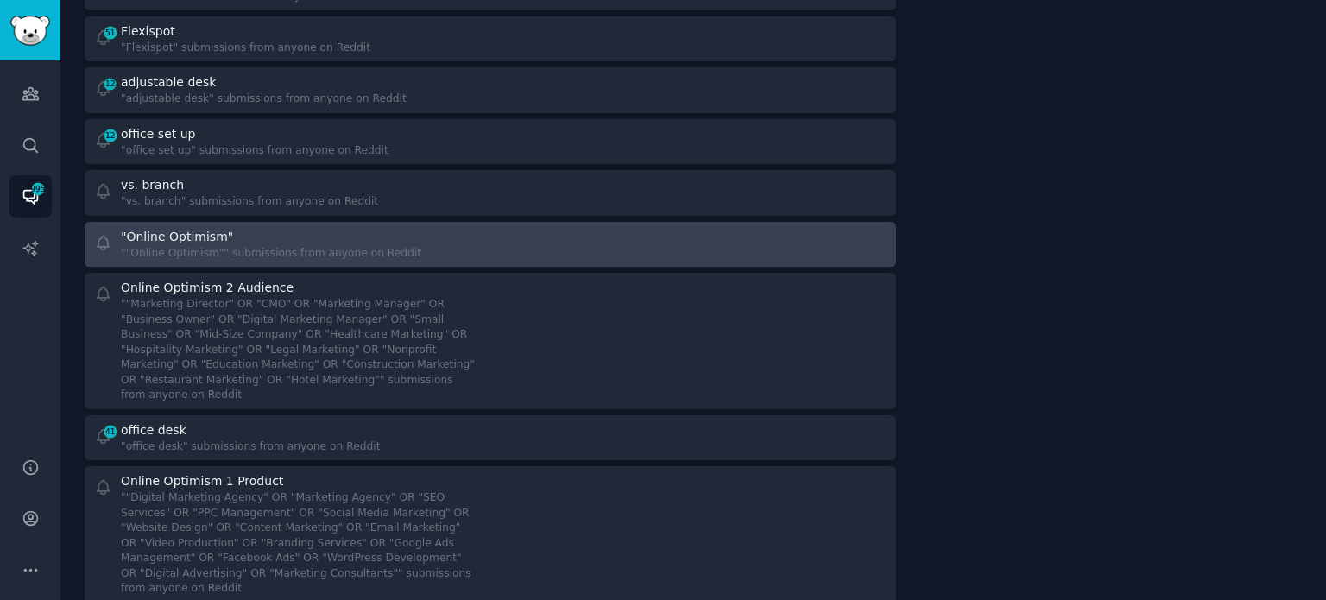
click at [106, 237] on icon at bounding box center [103, 243] width 18 height 18
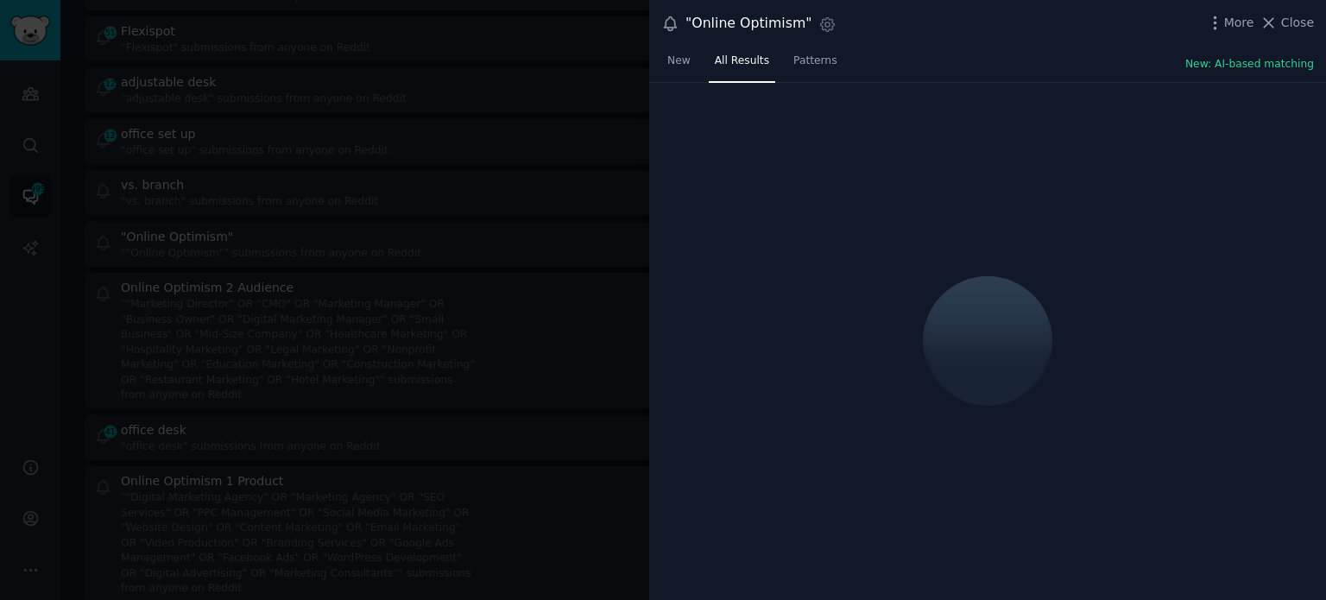
click at [246, 220] on div at bounding box center [663, 300] width 1326 height 600
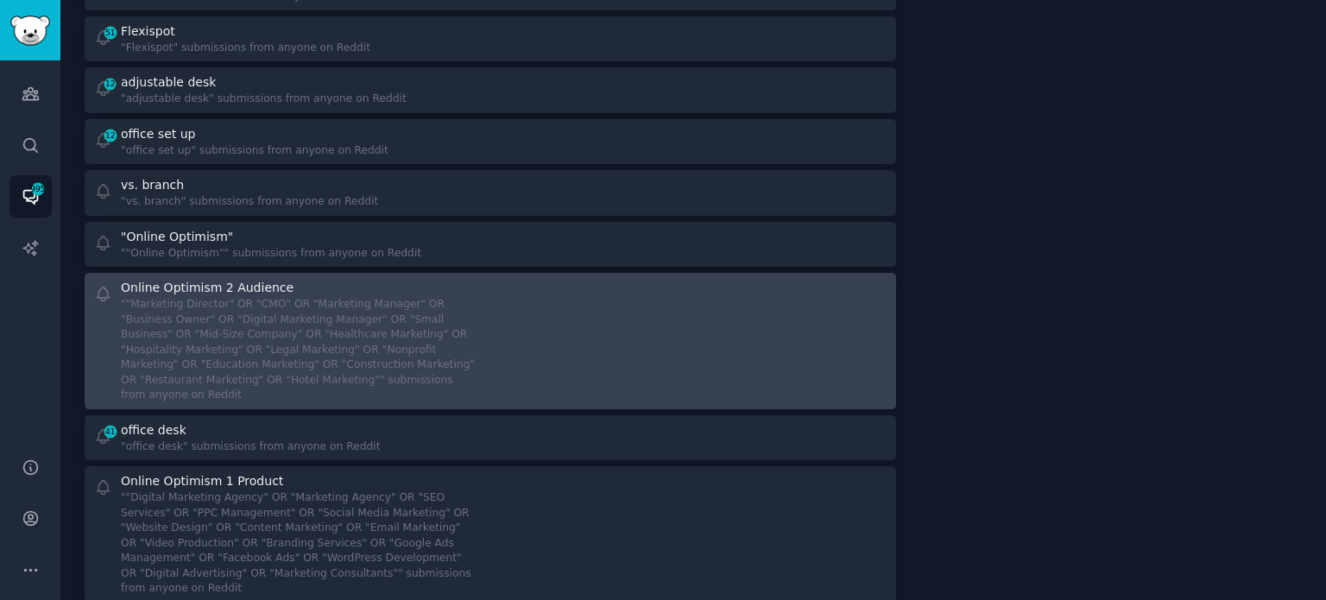
click at [107, 292] on icon at bounding box center [103, 295] width 12 height 14
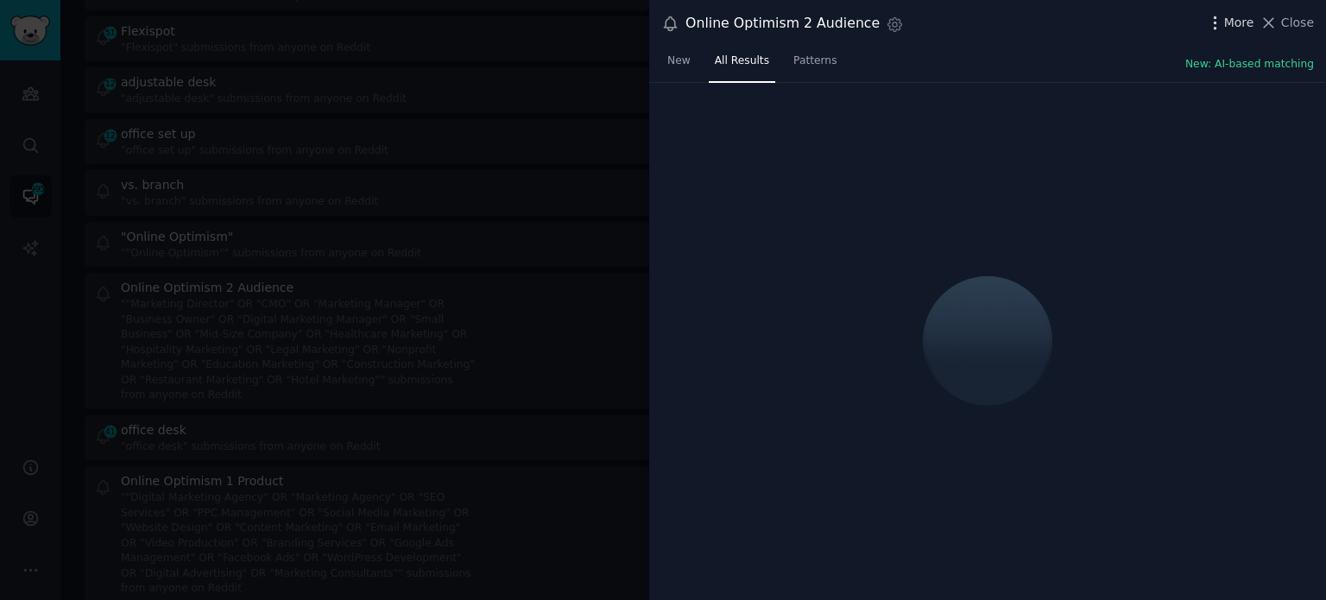
click at [903, 22] on span "More" at bounding box center [1239, 23] width 30 height 18
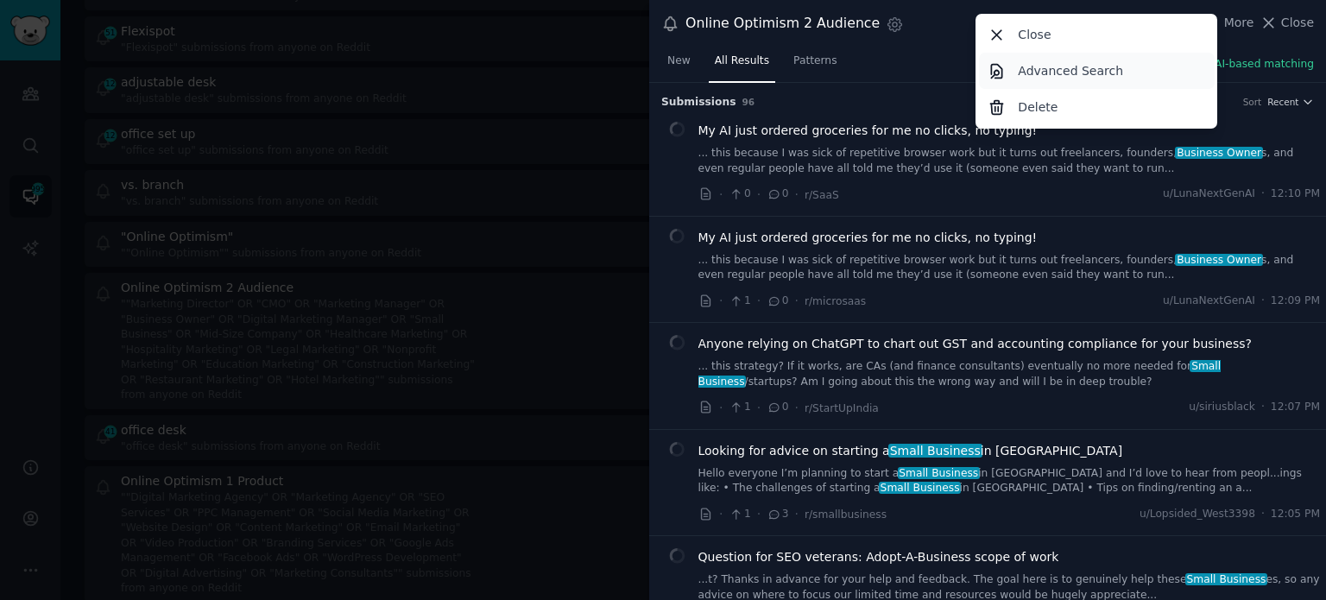
click at [903, 62] on p "Advanced Search" at bounding box center [1070, 71] width 105 height 18
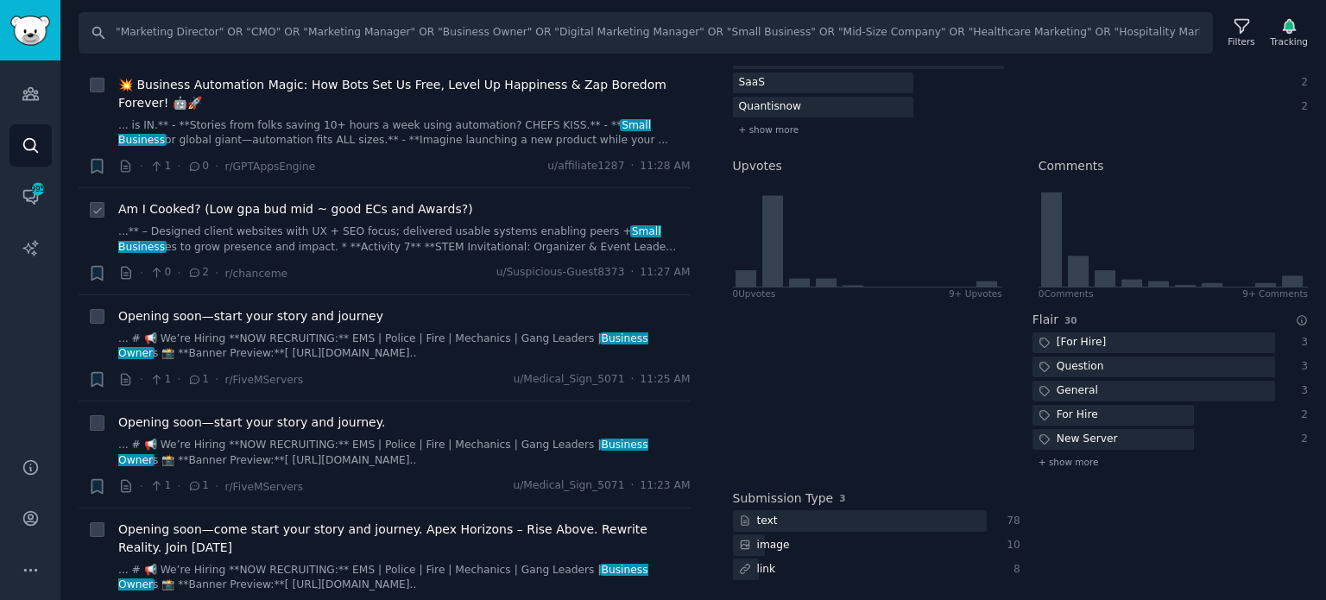
scroll to position [4533, 0]
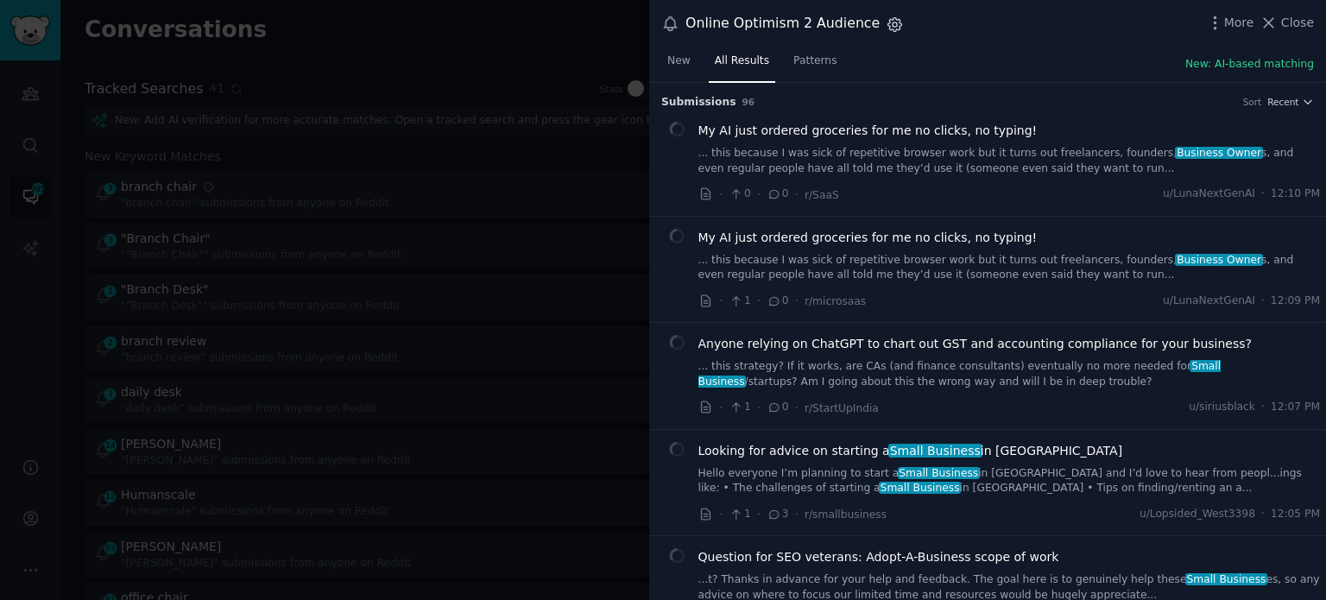
click at [893, 26] on icon "button" at bounding box center [895, 24] width 4 height 4
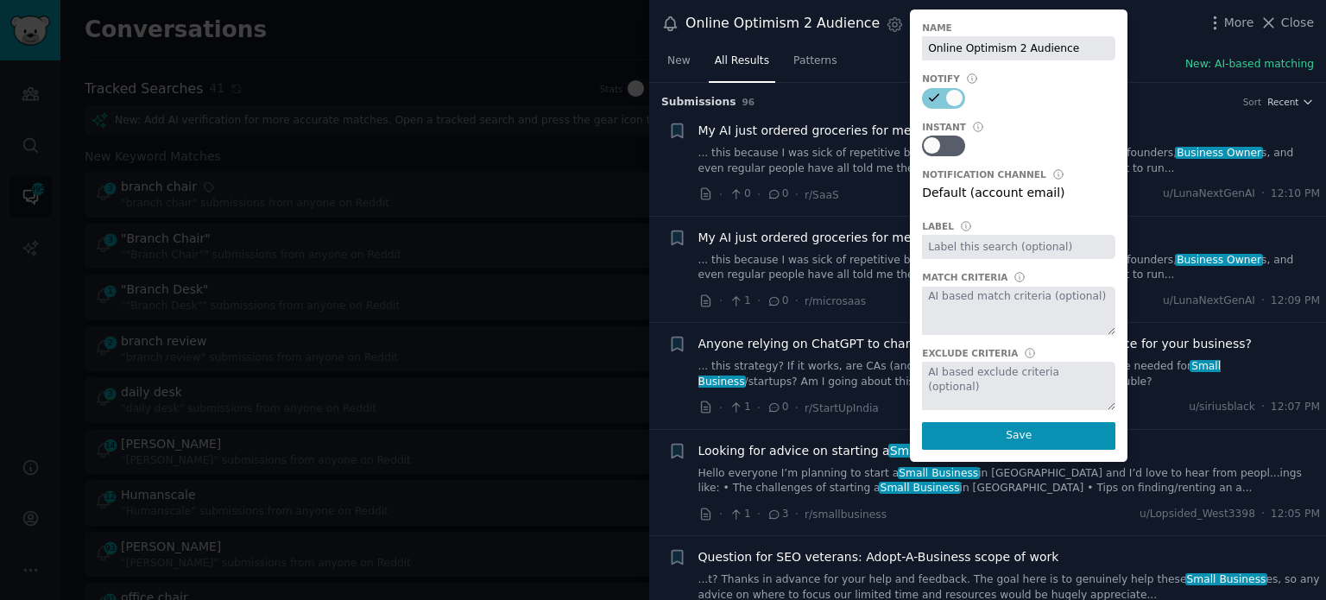
click at [903, 244] on input "text" at bounding box center [1018, 247] width 193 height 24
type input "Online Optimism"
drag, startPoint x: 1000, startPoint y: 418, endPoint x: 983, endPoint y: 429, distance: 19.9
click at [903, 419] on div "Include this particular tracked search in your daily digest notifications Name …" at bounding box center [1019, 235] width 218 height 452
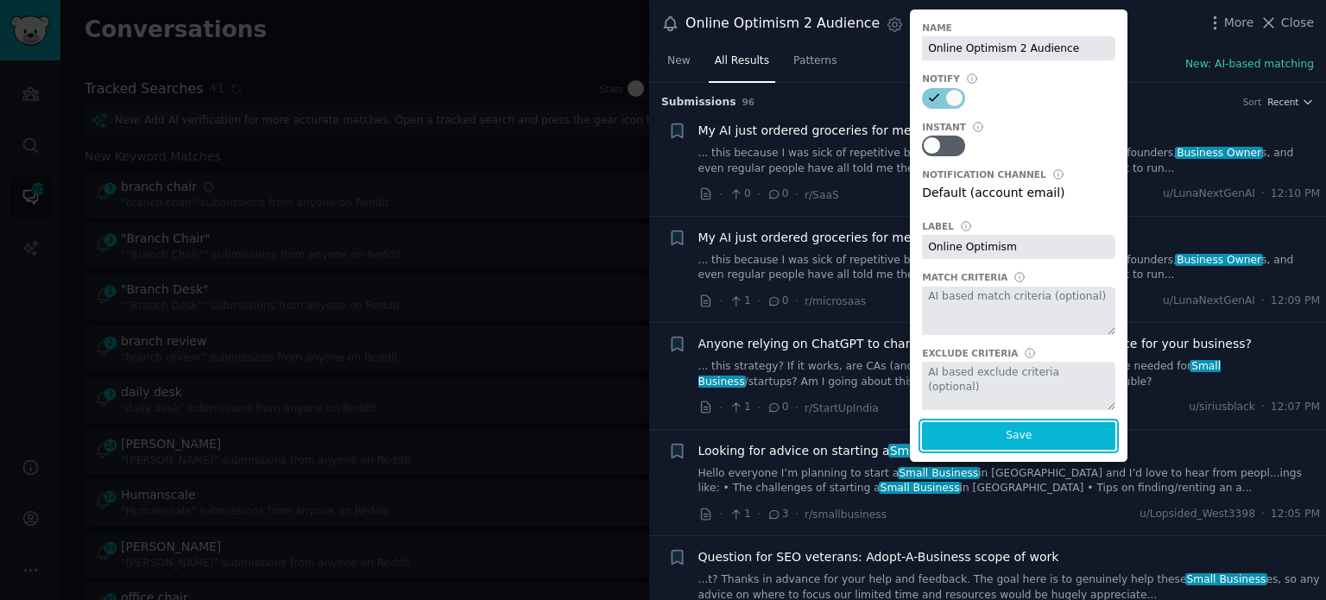
click at [903, 430] on button "Save" at bounding box center [1018, 436] width 193 height 28
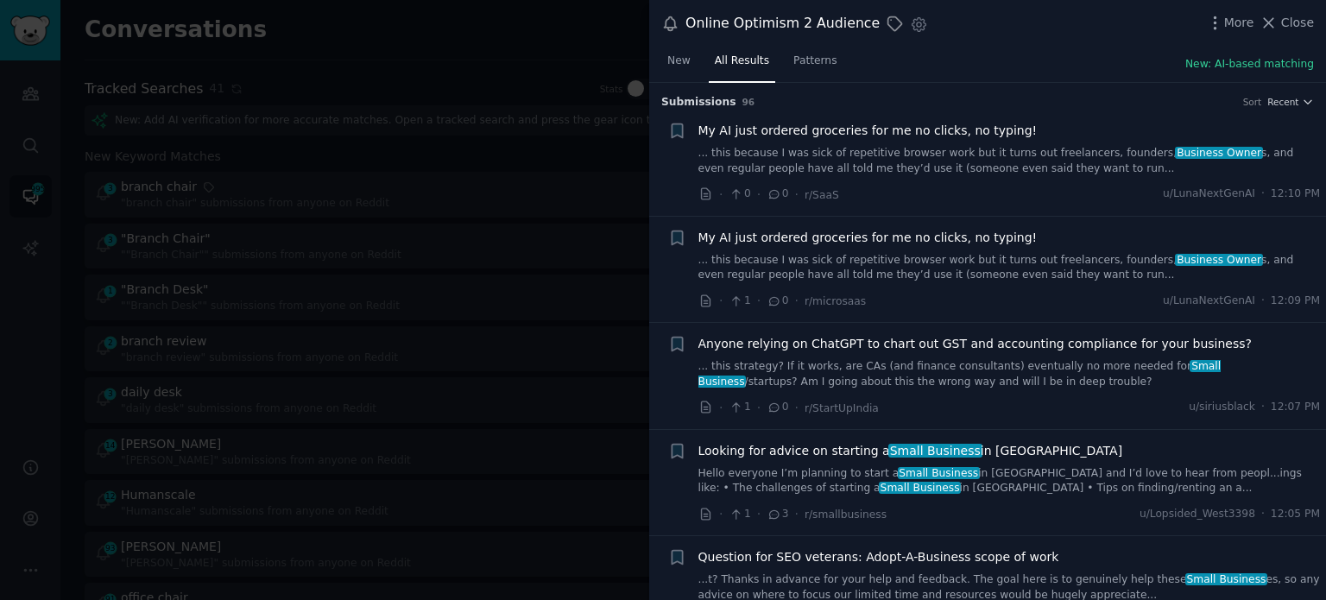
click at [358, 258] on div at bounding box center [663, 300] width 1326 height 600
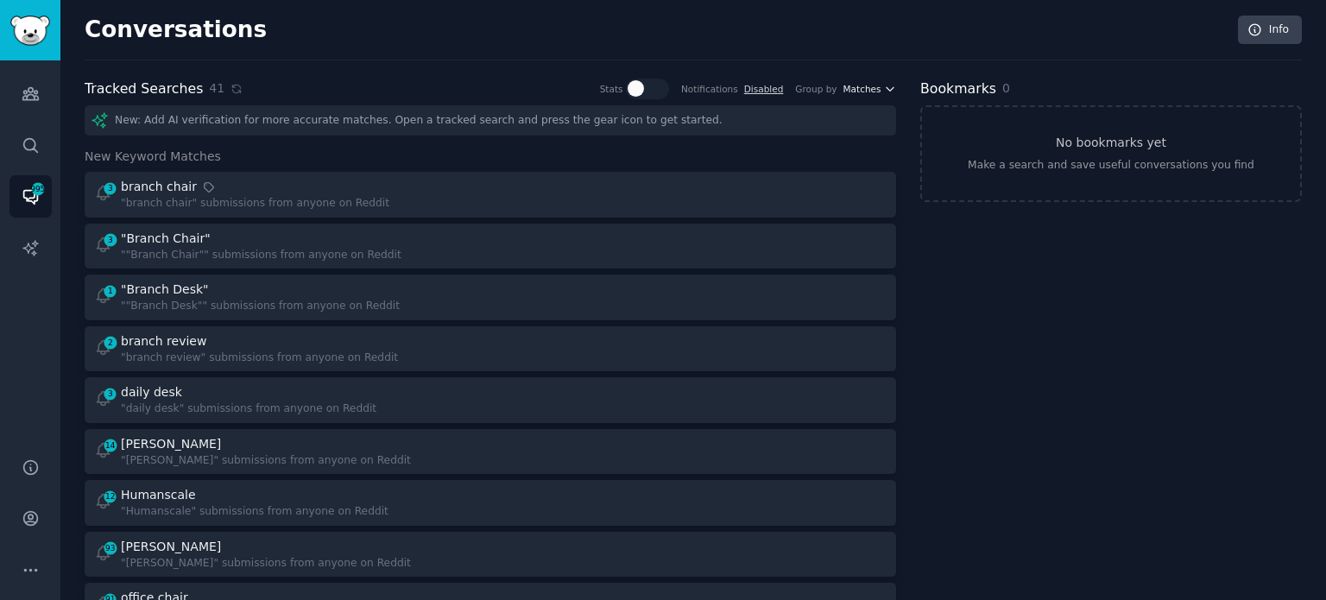
click at [868, 84] on span "Matches" at bounding box center [863, 89] width 38 height 12
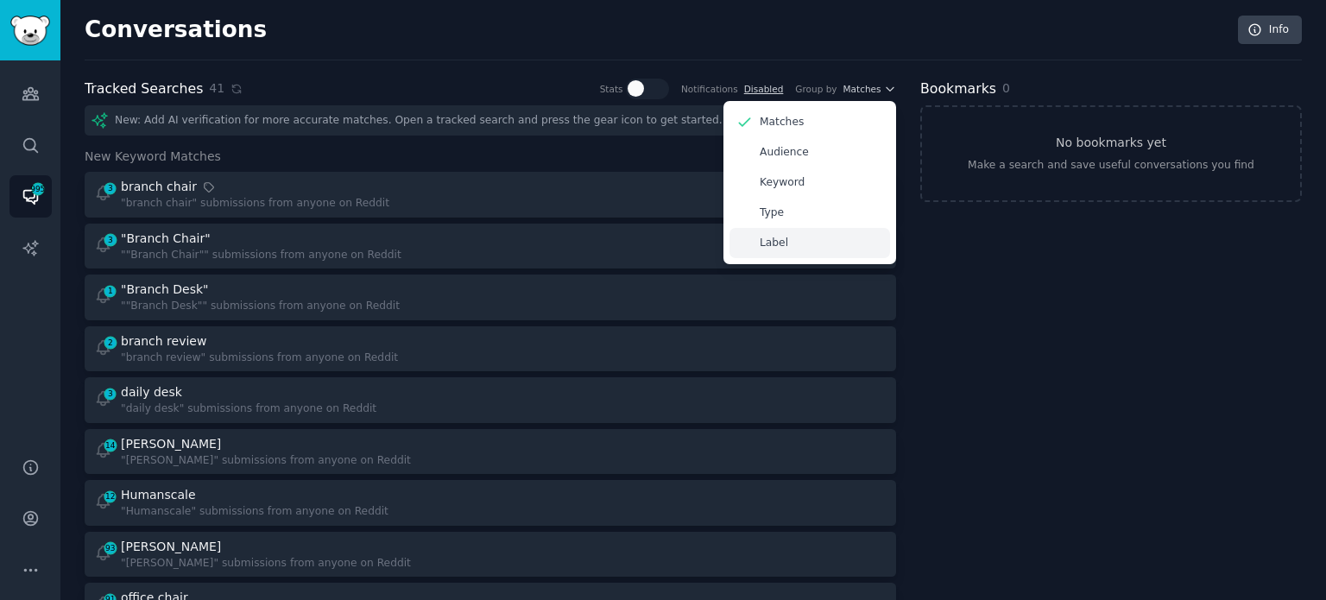
click at [791, 237] on div "Label" at bounding box center [810, 243] width 161 height 30
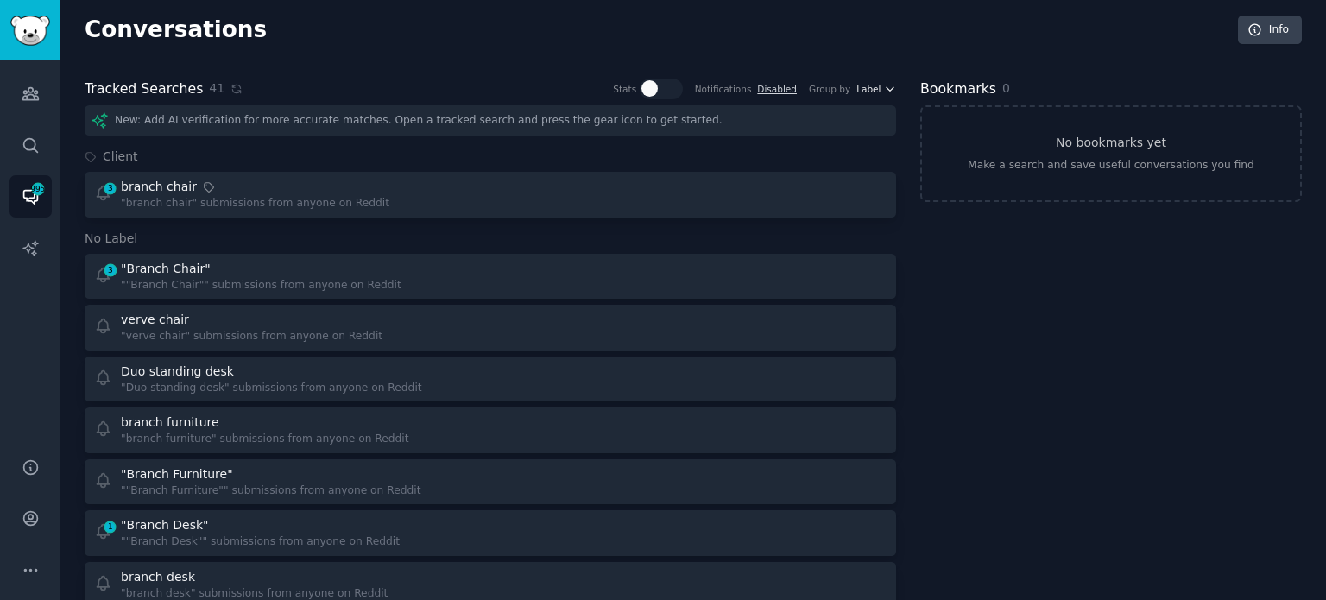
click at [863, 87] on span "Label" at bounding box center [868, 89] width 24 height 12
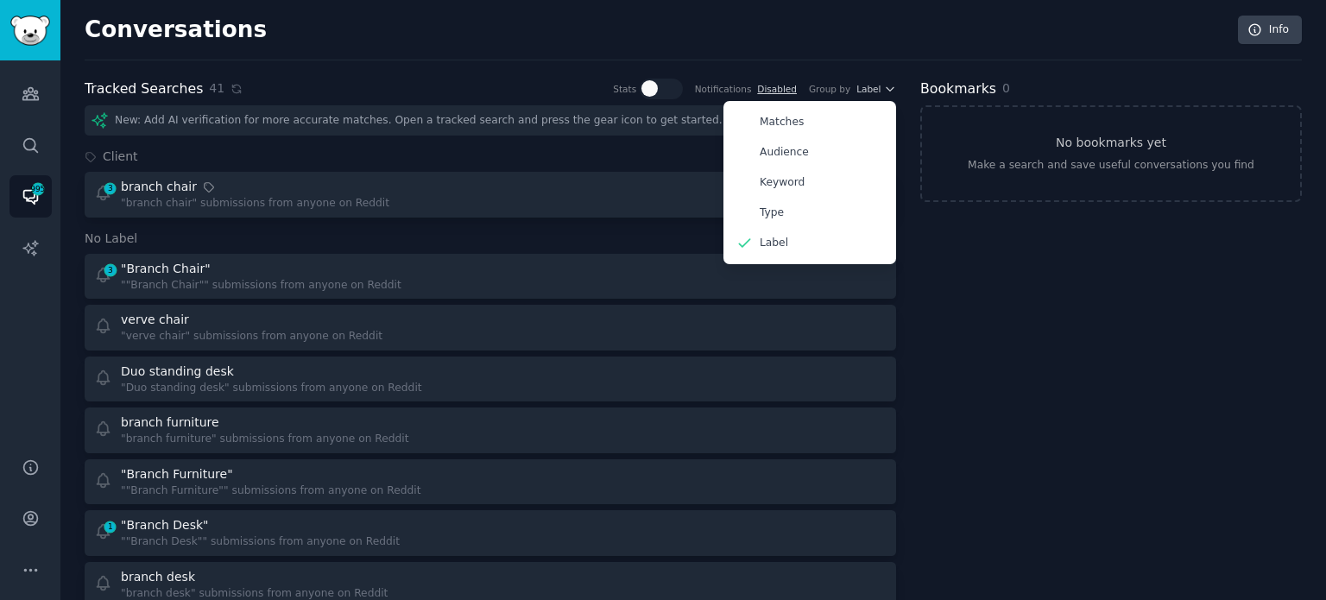
click at [116, 158] on span "Client" at bounding box center [120, 157] width 35 height 18
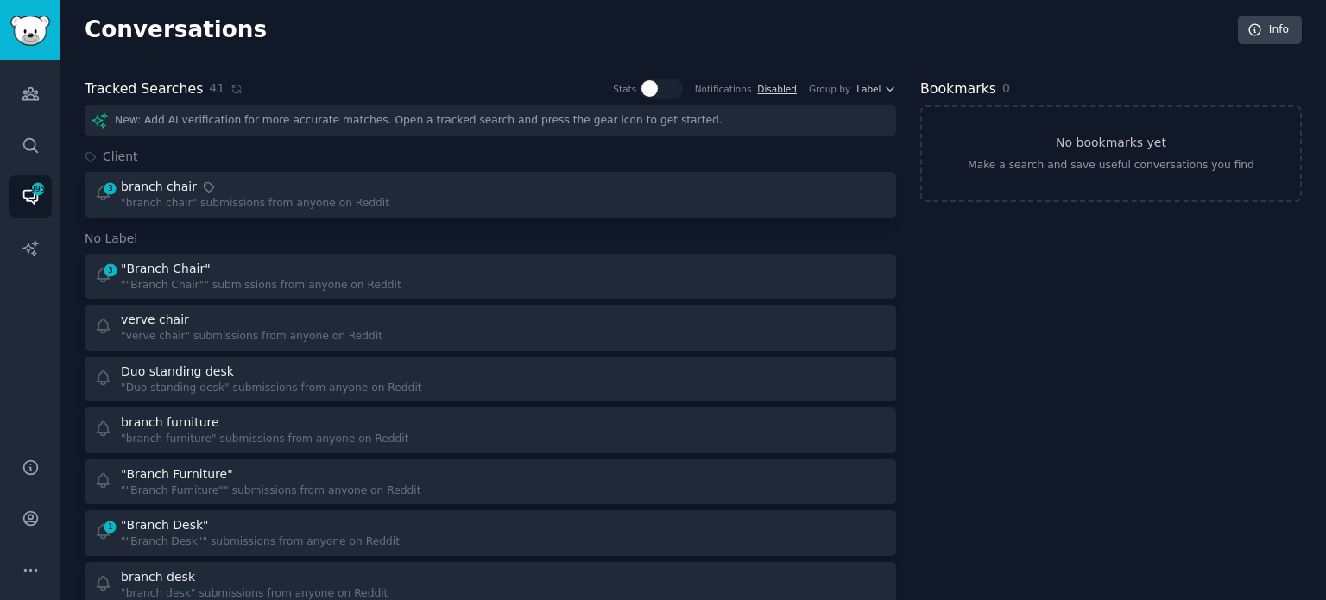
click at [192, 155] on h3 "Client" at bounding box center [491, 157] width 812 height 18
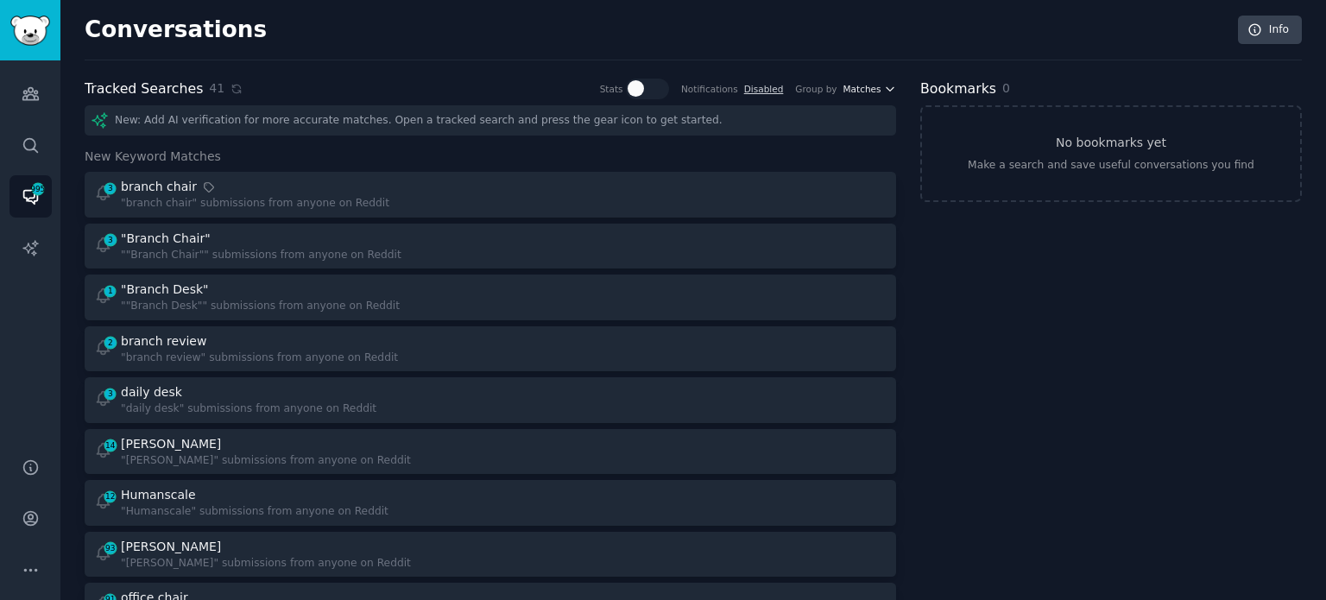
click at [863, 88] on span "Matches" at bounding box center [863, 89] width 38 height 12
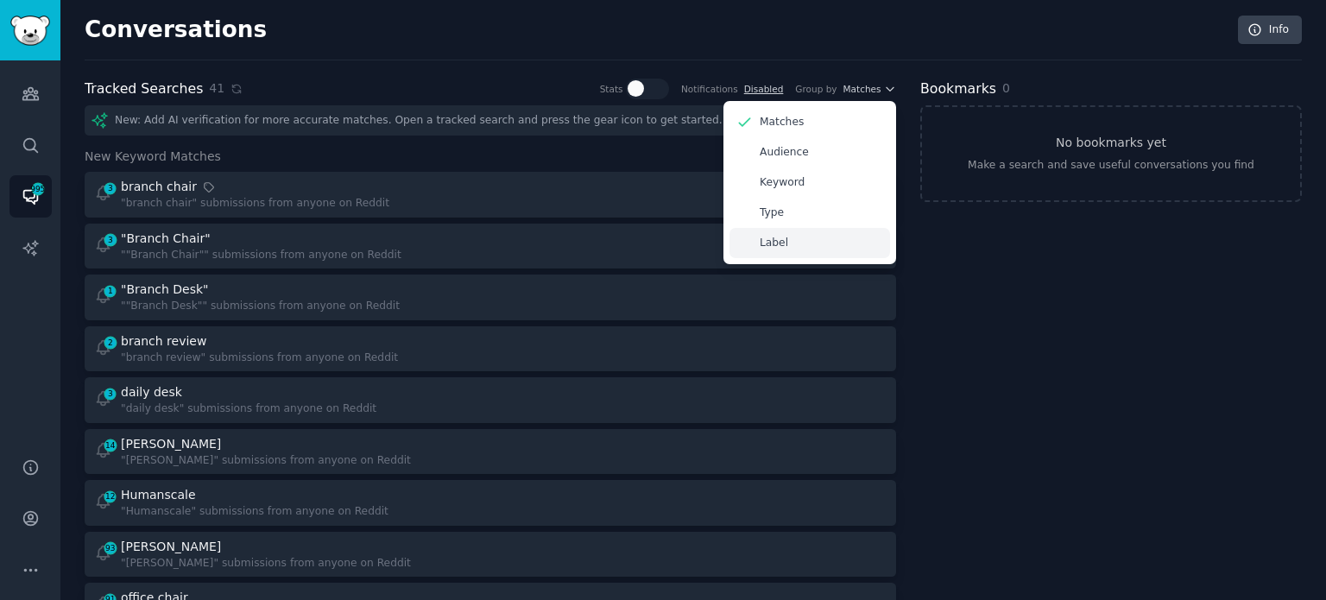
click at [774, 253] on div "Label" at bounding box center [810, 243] width 161 height 30
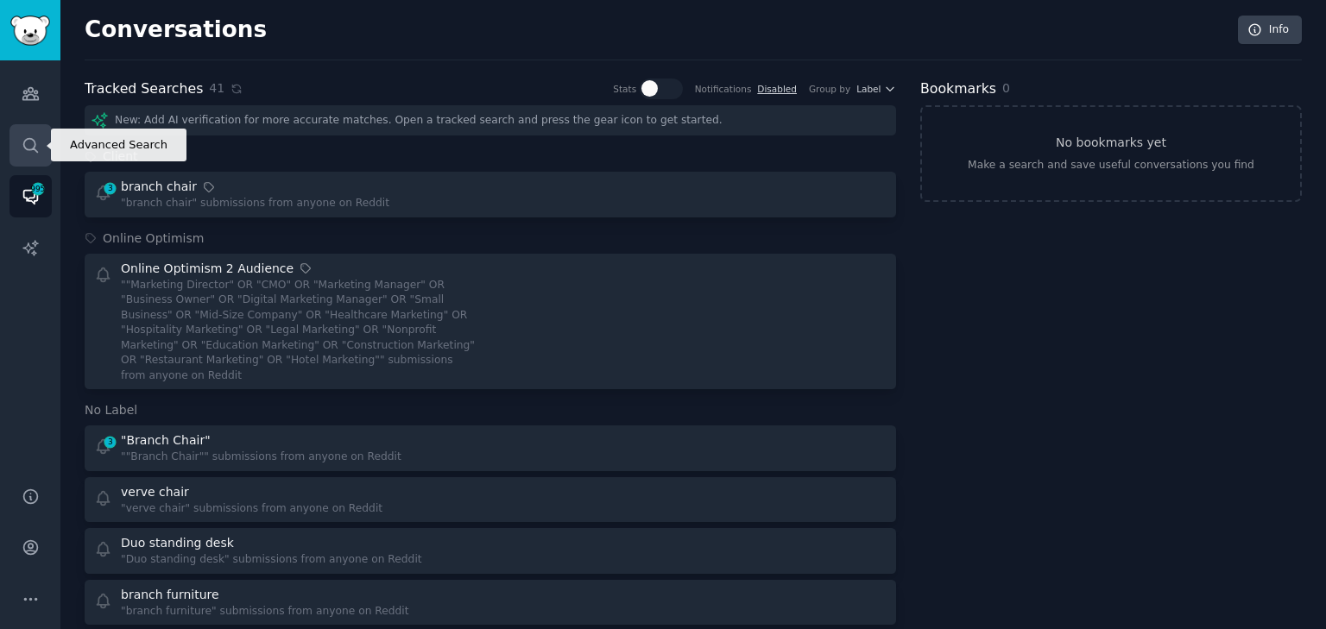
click at [28, 156] on link "Search" at bounding box center [30, 145] width 42 height 42
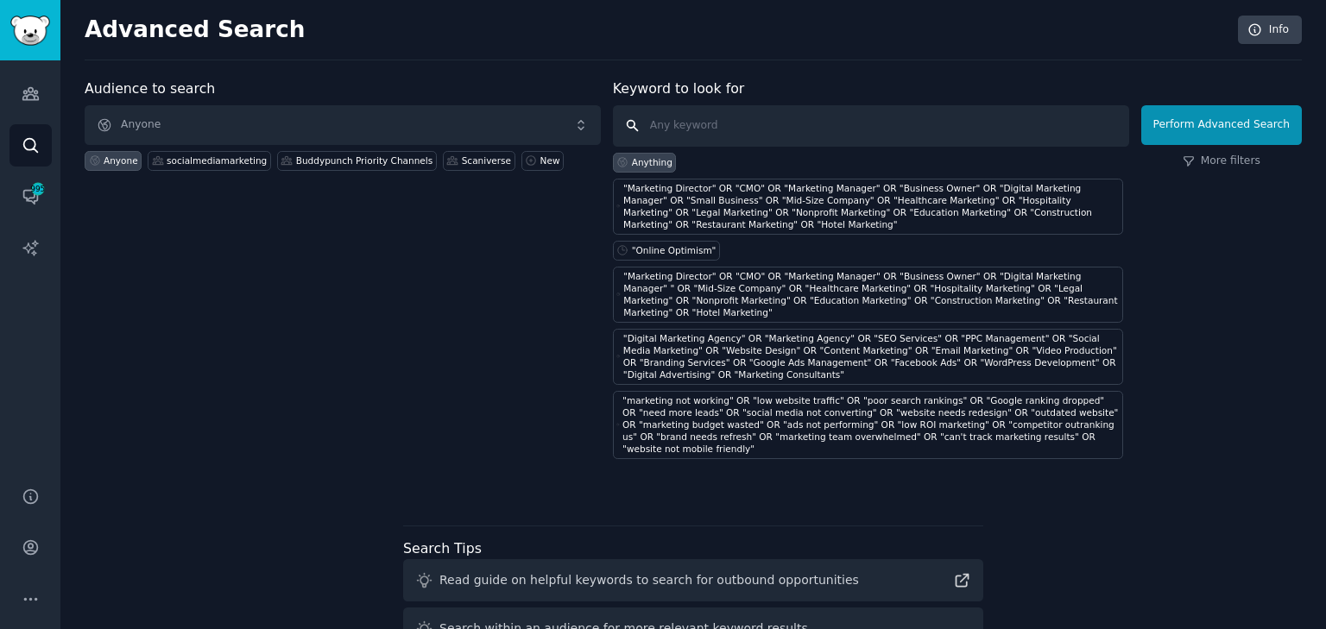
click at [712, 130] on input "text" at bounding box center [871, 125] width 516 height 41
paste input ""Marketing Not Working" OR "Low Website Traffic" OR "Poor Google Rankings" OR "…"
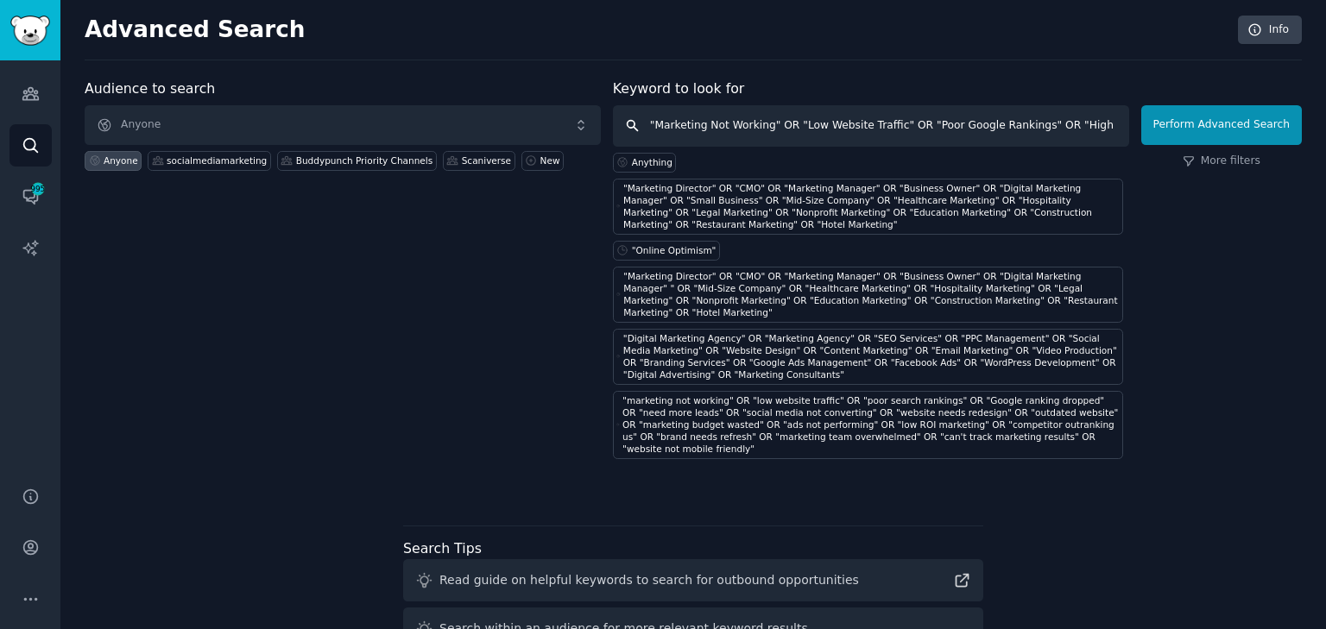
drag, startPoint x: 1093, startPoint y: 123, endPoint x: 341, endPoint y: 117, distance: 752.0
click at [341, 117] on form "Audience to search Anyone Anyone socialmediamarketing Buddypunch Priority Chann…" at bounding box center [693, 269] width 1217 height 381
click at [691, 125] on input ""Marketing Not Working" OR "Low Website Traffic" OR "Poor Google Rankings" OR "…" at bounding box center [871, 125] width 516 height 41
drag, startPoint x: 743, startPoint y: 128, endPoint x: 1231, endPoint y: 142, distance: 488.9
click at [1241, 142] on form "Audience to search Anyone Anyone socialmediamarketing Buddypunch Priority Chann…" at bounding box center [693, 269] width 1217 height 381
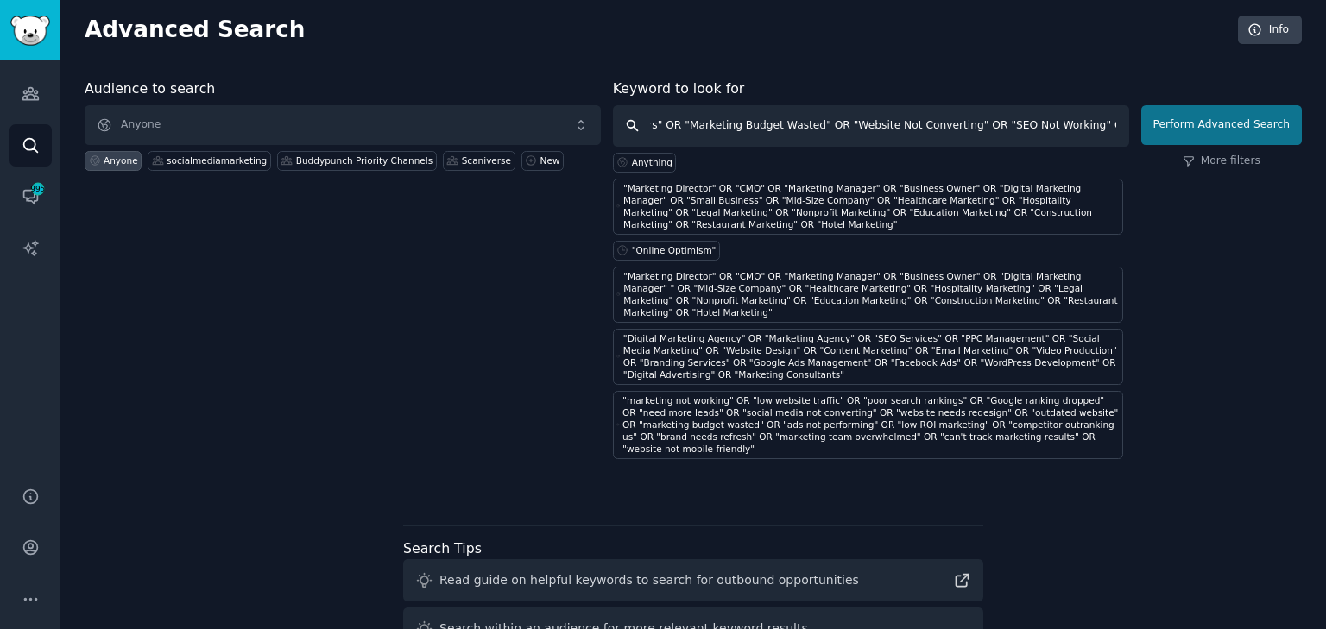
scroll to position [0, 1590]
click at [1071, 134] on input ""Marketing Not Working" OR "Low Website Traffic" OR "Poor Google Rankings" OR "…" at bounding box center [871, 125] width 516 height 41
type input ""Marketing Not Working" OR "Low Website Traffic" OR "Poor Google Rankings" OR "…"
click at [1181, 121] on button "Perform Advanced Search" at bounding box center [1221, 125] width 161 height 40
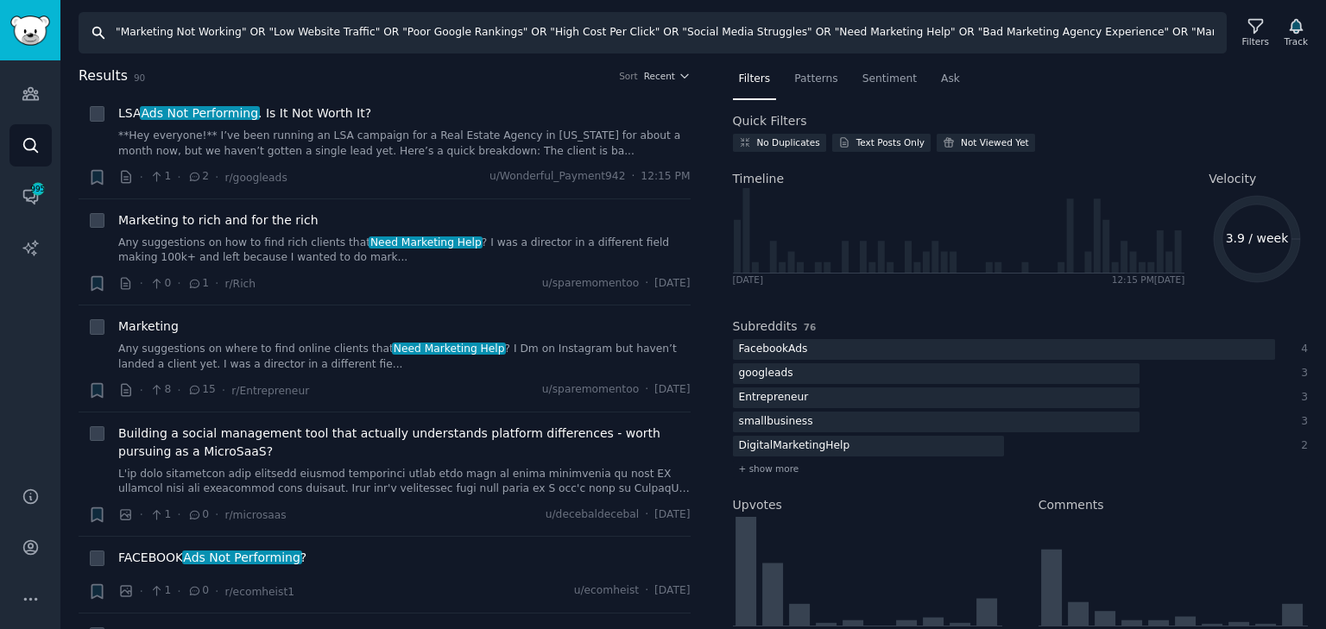
drag, startPoint x: 343, startPoint y: 28, endPoint x: 347, endPoint y: 35, distance: 8.9
click at [343, 28] on input ""Marketing Not Working" OR "Low Website Traffic" OR "Poor Google Rankings" OR "…" at bounding box center [653, 32] width 1148 height 41
click at [363, 36] on input ""Marketing Not Working" OR "Low Website Traffic" OR "Poor Google Rankings" OR "…" at bounding box center [653, 32] width 1148 height 41
drag, startPoint x: 454, startPoint y: 24, endPoint x: 572, endPoint y: 20, distance: 118.4
click at [572, 20] on input ""Marketing Not Working" OR "Low Website Traffic" OR "Poor Google Rankings" OR "…" at bounding box center [653, 32] width 1148 height 41
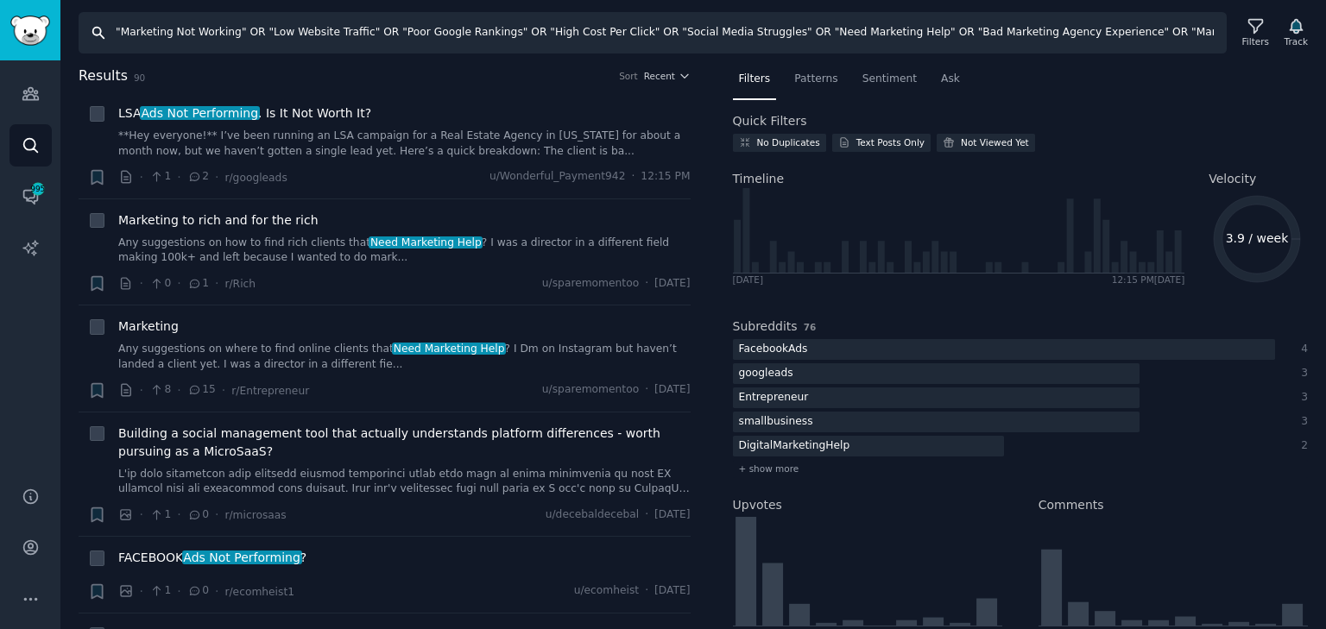
click at [572, 25] on input ""Marketing Not Working" OR "Low Website Traffic" OR "Poor Google Rankings" OR "…" at bounding box center [653, 32] width 1148 height 41
drag, startPoint x: 764, startPoint y: 34, endPoint x: 1138, endPoint y: 30, distance: 373.9
click at [1141, 31] on input ""Marketing Not Working" OR "Low Website Traffic" OR "Poor Google Rankings" OR "…" at bounding box center [653, 32] width 1148 height 41
click at [1055, 34] on input ""Marketing Not Working" OR "Low Website Traffic" OR "Poor Google Rankings" OR "…" at bounding box center [653, 32] width 1148 height 41
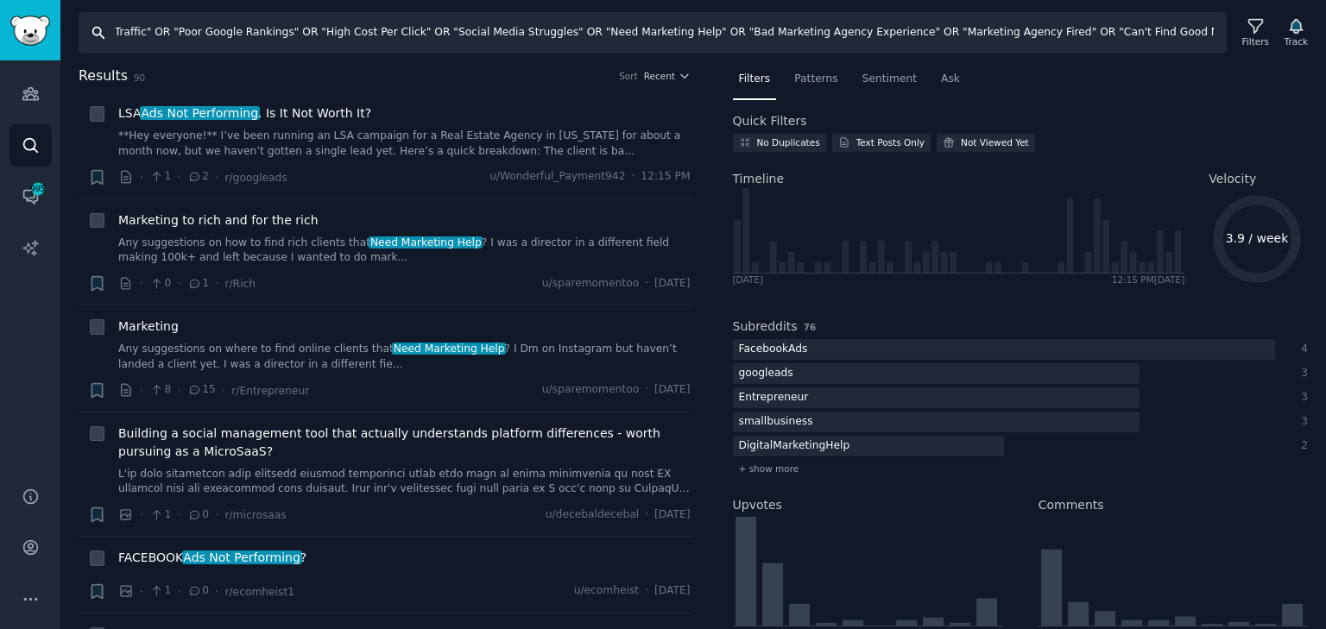
scroll to position [0, 0]
drag, startPoint x: 1119, startPoint y: 43, endPoint x: 0, endPoint y: 55, distance: 1119.0
click at [0, 55] on div "Audiences Audiences Search Conversations 995 AI Reports Help Account More Searc…" at bounding box center [663, 314] width 1326 height 629
click at [380, 33] on input ""Marketing Not Working" OR "Low Website Traffic" OR "Poor Google Rankings" OR "…" at bounding box center [653, 32] width 1148 height 41
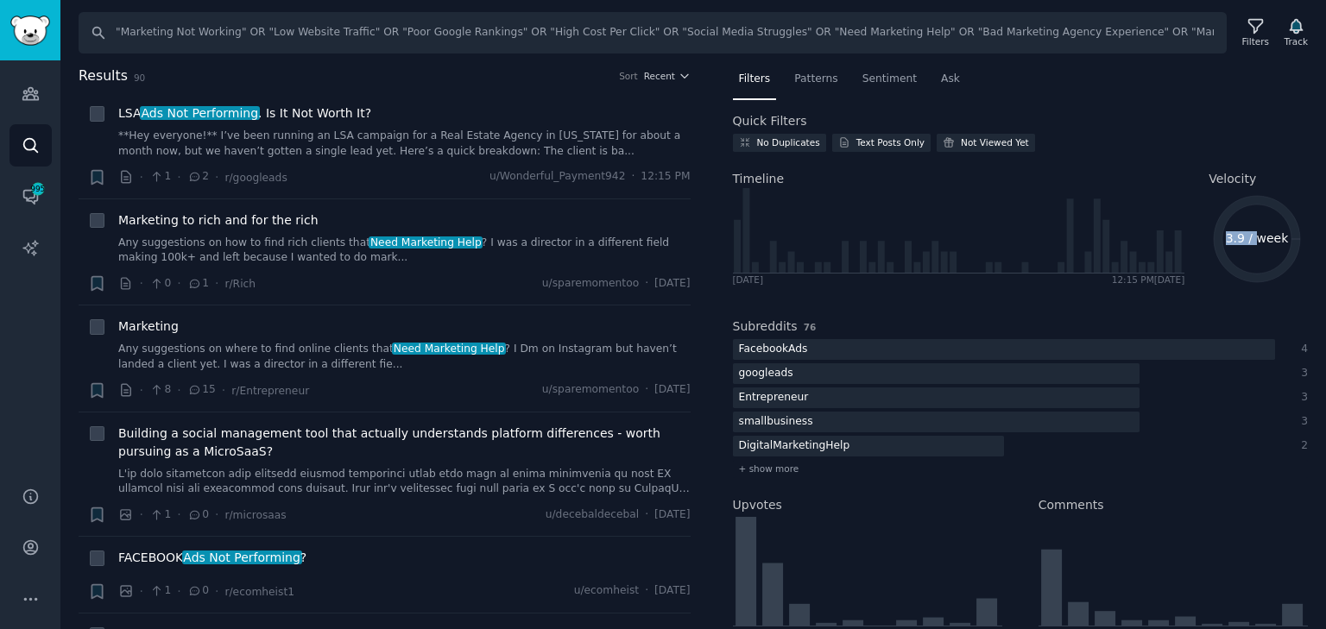
drag, startPoint x: 1231, startPoint y: 238, endPoint x: 1255, endPoint y: 237, distance: 23.3
click at [1255, 237] on text "3.9 / week" at bounding box center [1258, 238] width 64 height 14
click at [1243, 224] on icon "3.9 / week" at bounding box center [1257, 239] width 97 height 97
click at [1238, 236] on text "3.9 / week" at bounding box center [1258, 238] width 64 height 14
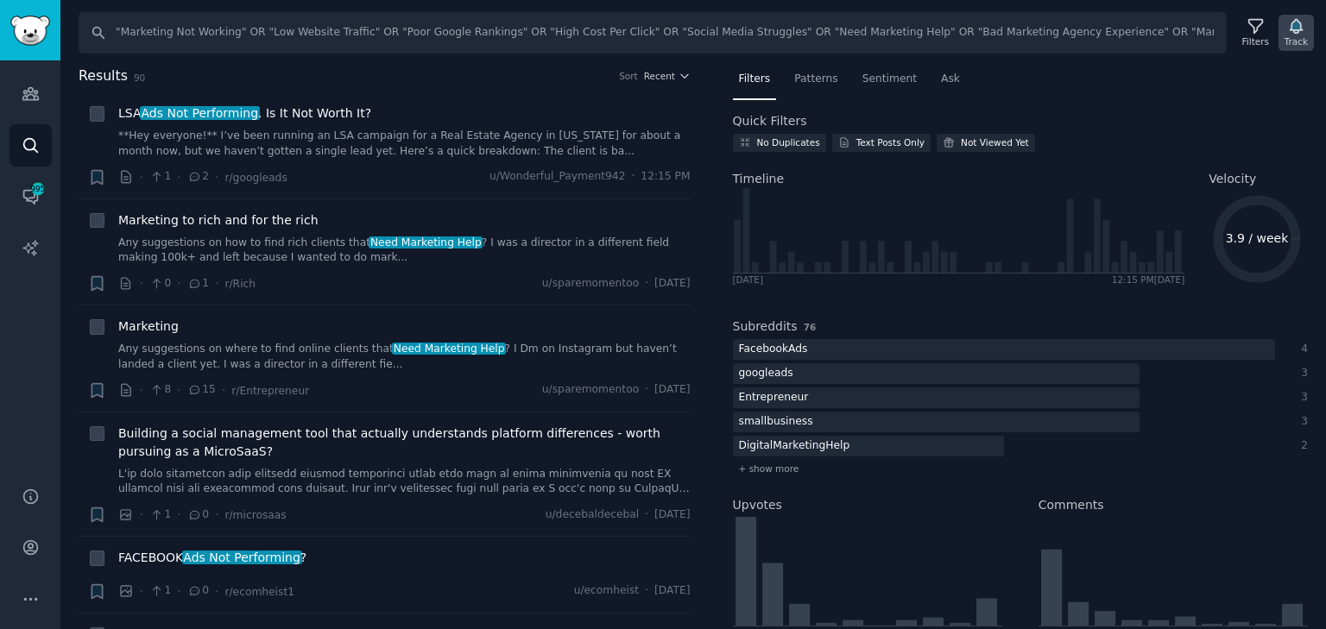
click at [1300, 25] on icon "button" at bounding box center [1296, 27] width 12 height 14
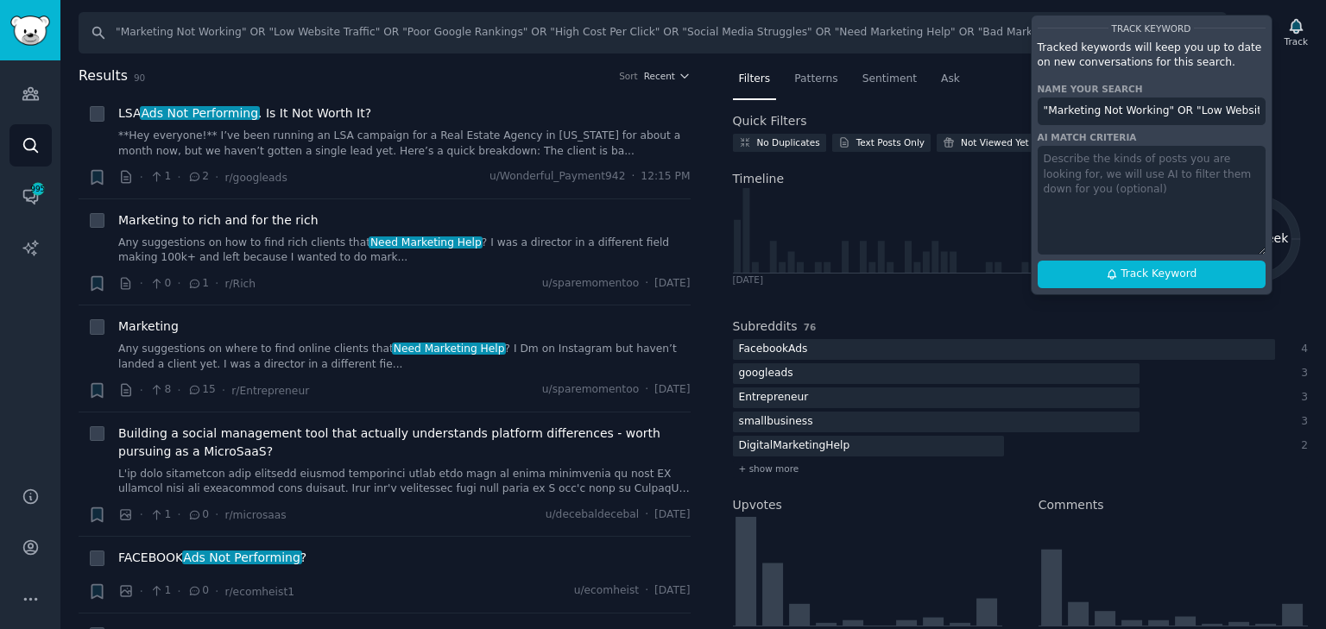
click at [1089, 108] on input ""Marketing Not Working" OR "Low Website Traffic" OR "Poor Google Rankings" OR "…" at bounding box center [1152, 112] width 228 height 28
paste input "Online Optimism 3 Problem"
click at [1209, 102] on input "Online Optimism 3 Problem" at bounding box center [1152, 112] width 228 height 28
drag, startPoint x: 1058, startPoint y: 136, endPoint x: 1127, endPoint y: 141, distance: 69.3
click at [1127, 141] on div "AI match criteria" at bounding box center [1152, 137] width 228 height 12
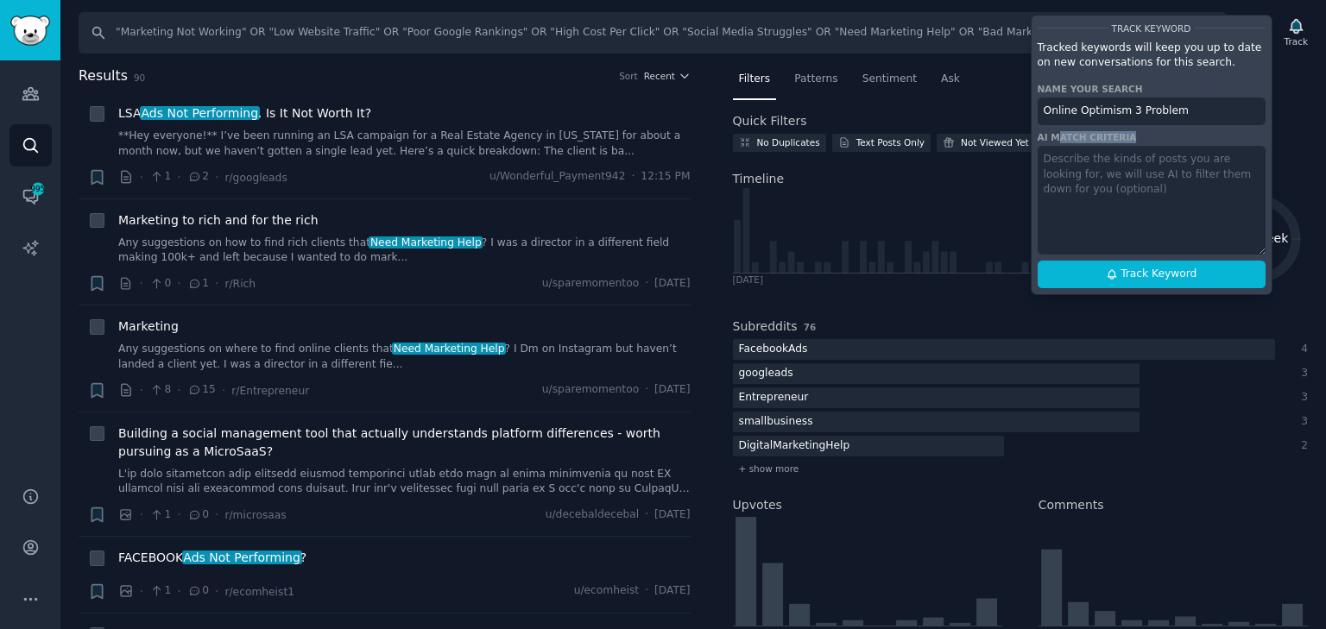
click at [1127, 141] on div "AI match criteria" at bounding box center [1152, 137] width 228 height 12
click at [1126, 138] on div "AI match criteria" at bounding box center [1152, 137] width 228 height 12
drag, startPoint x: 1125, startPoint y: 142, endPoint x: 1041, endPoint y: 136, distance: 84.0
click at [1041, 136] on div "AI match criteria" at bounding box center [1152, 137] width 228 height 12
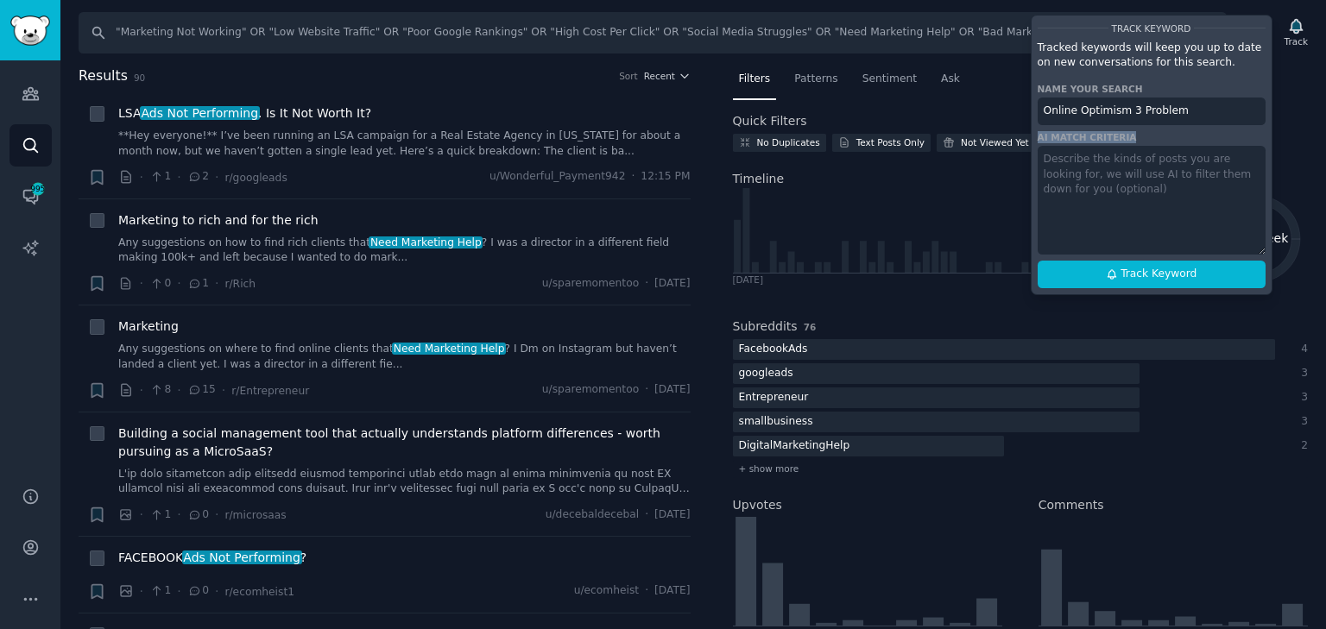
drag, startPoint x: 1041, startPoint y: 136, endPoint x: 1116, endPoint y: 137, distance: 74.3
click at [1116, 137] on div "AI match criteria" at bounding box center [1152, 137] width 228 height 12
click at [1141, 138] on div "AI match criteria" at bounding box center [1152, 137] width 228 height 12
drag, startPoint x: 1141, startPoint y: 138, endPoint x: 1050, endPoint y: 112, distance: 95.1
click at [1050, 112] on div "Track Keyword Tracked keywords will keep you up to date on new conversations fo…" at bounding box center [1152, 155] width 242 height 281
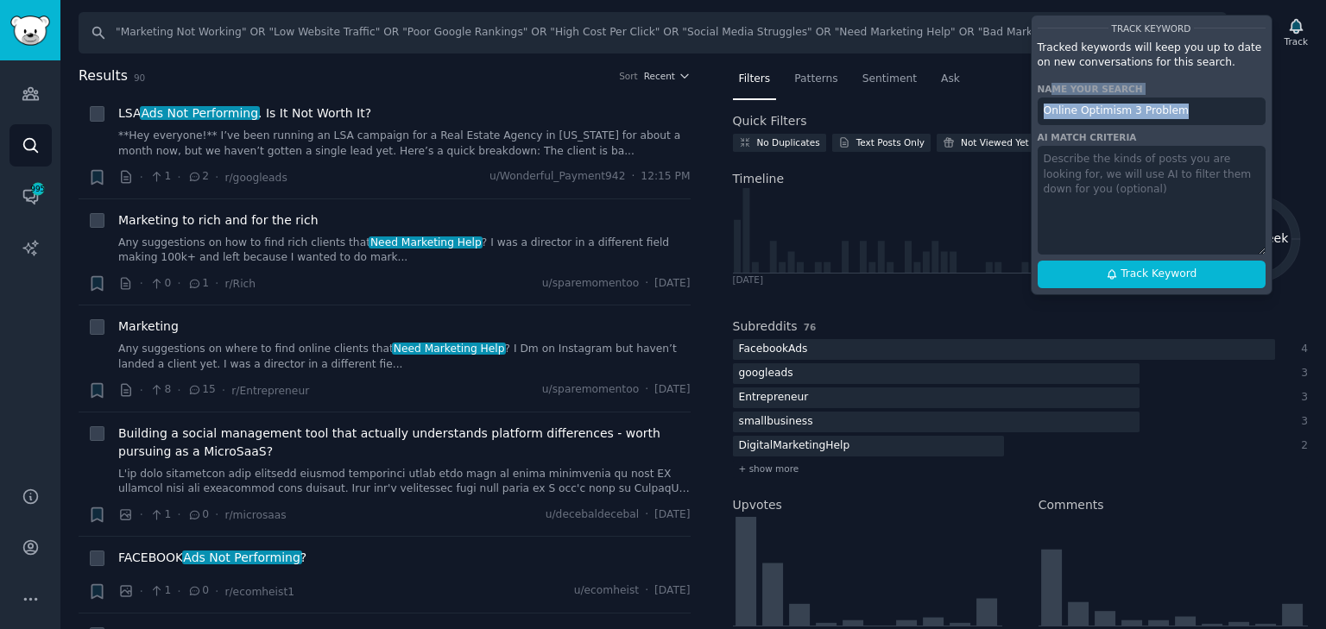
drag, startPoint x: 1050, startPoint y: 82, endPoint x: 1138, endPoint y: 172, distance: 125.8
click at [1135, 165] on div "Track Keyword Tracked keywords will keep you up to date on new conversations fo…" at bounding box center [1152, 155] width 242 height 281
click at [1138, 172] on textarea at bounding box center [1152, 200] width 228 height 109
click at [1118, 275] on icon at bounding box center [1112, 275] width 12 height 12
type input "Online Optimism 3 Problem"
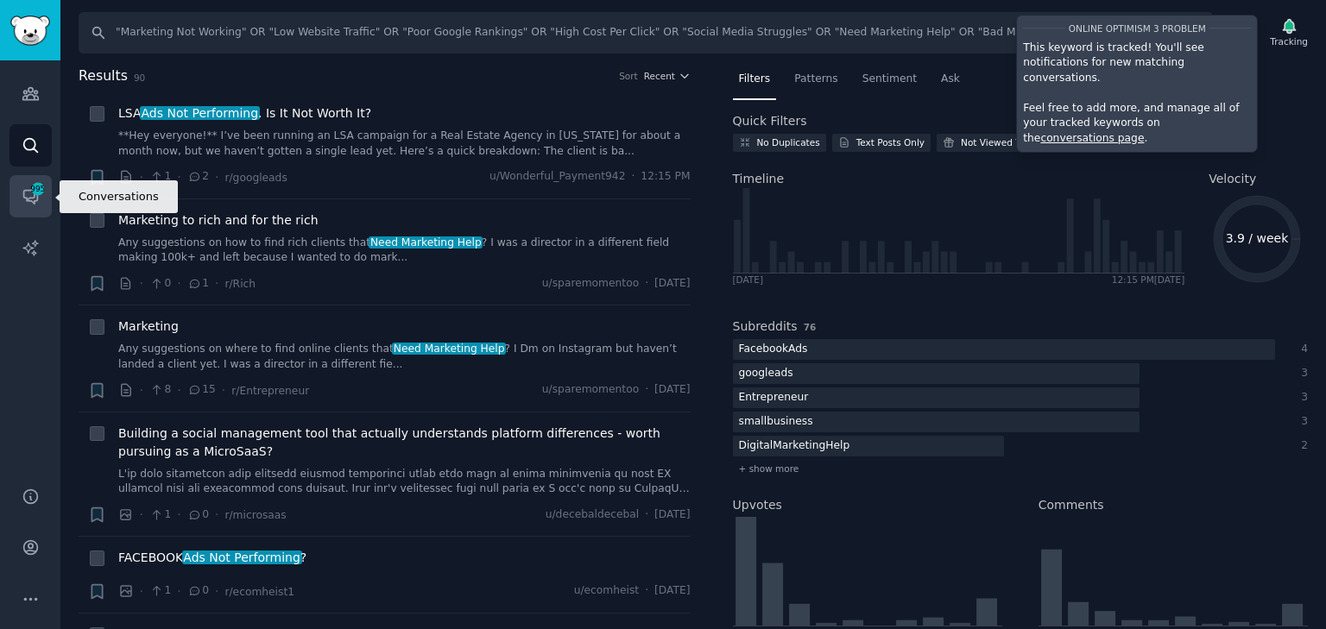
click at [16, 198] on link "Conversations 995" at bounding box center [30, 196] width 42 height 42
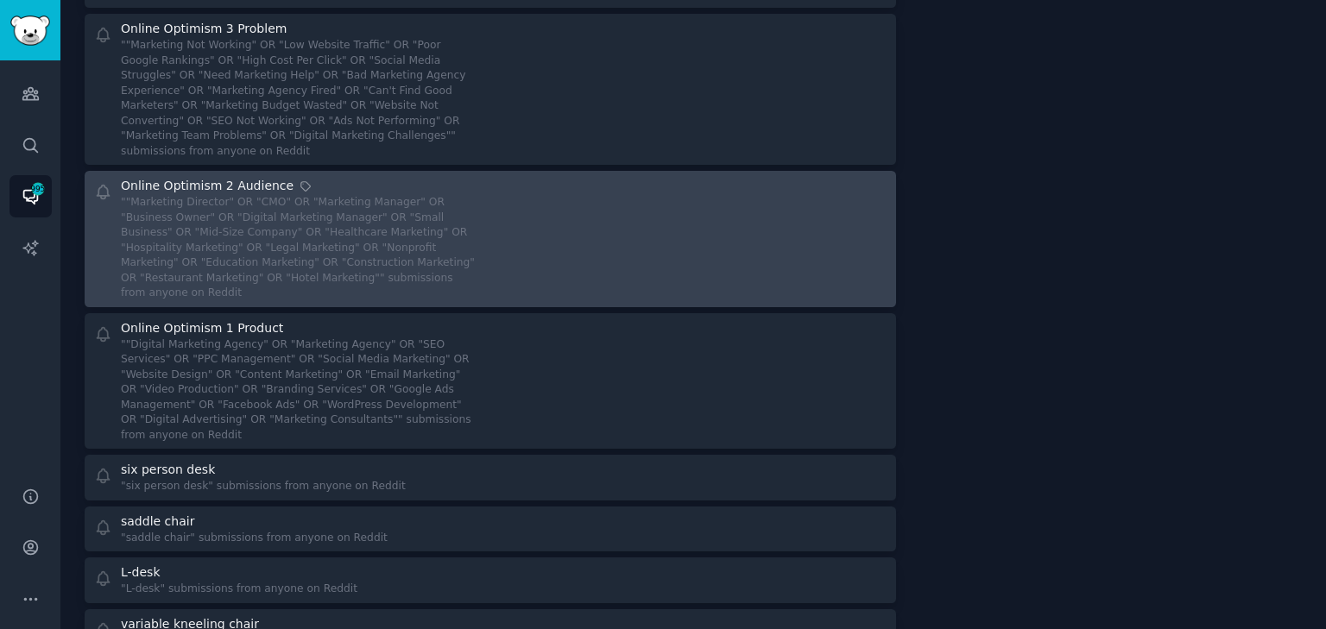
scroll to position [1935, 0]
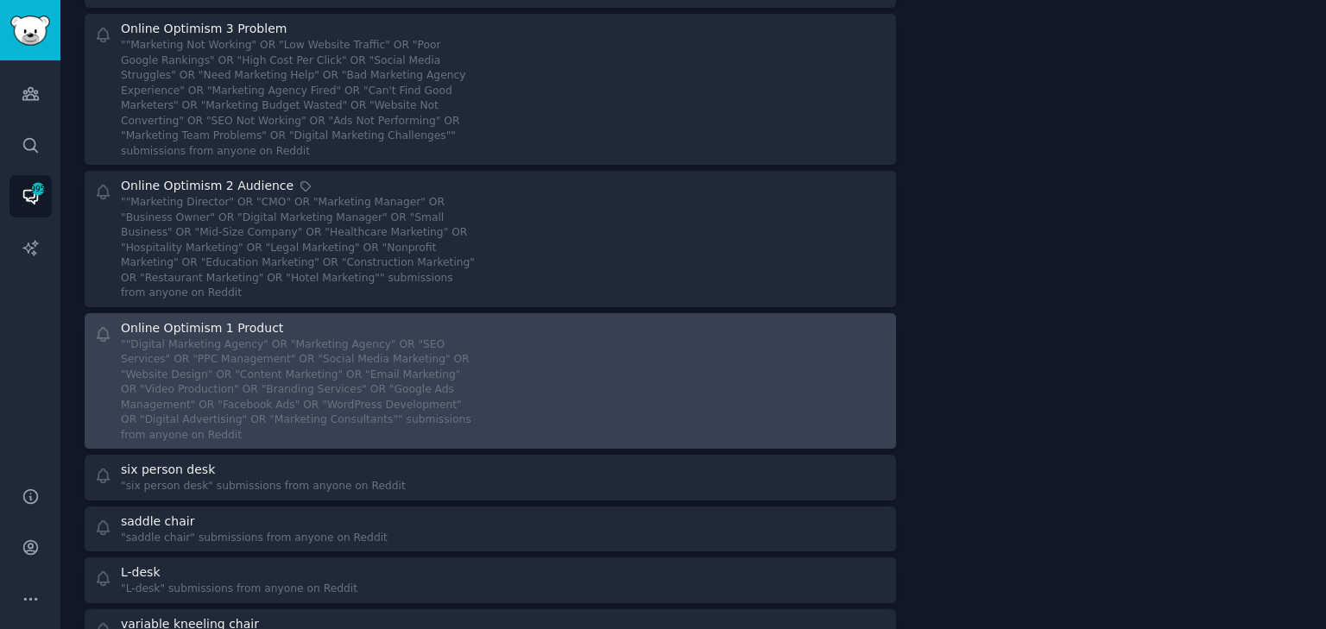
click at [297, 338] on div """Digital Marketing Agency" OR "Marketing Agency" OR "SEO Services" OR "PPC Man…" at bounding box center [299, 391] width 357 height 106
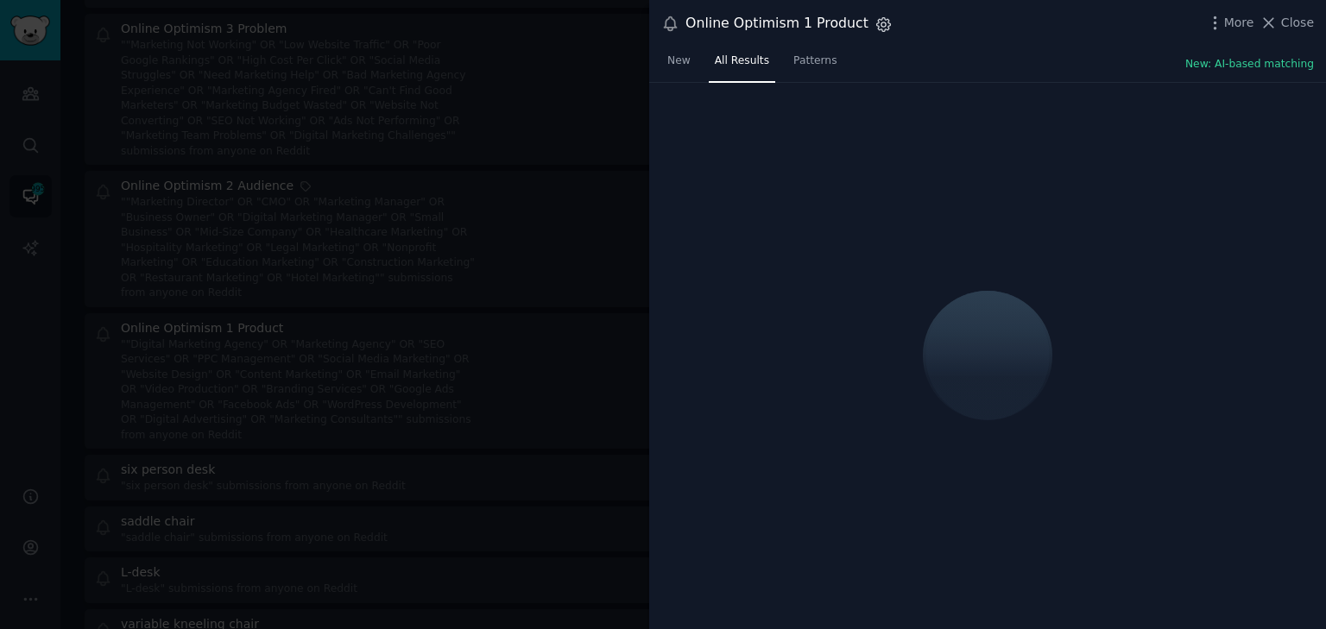
click at [882, 22] on icon "button" at bounding box center [884, 24] width 4 height 4
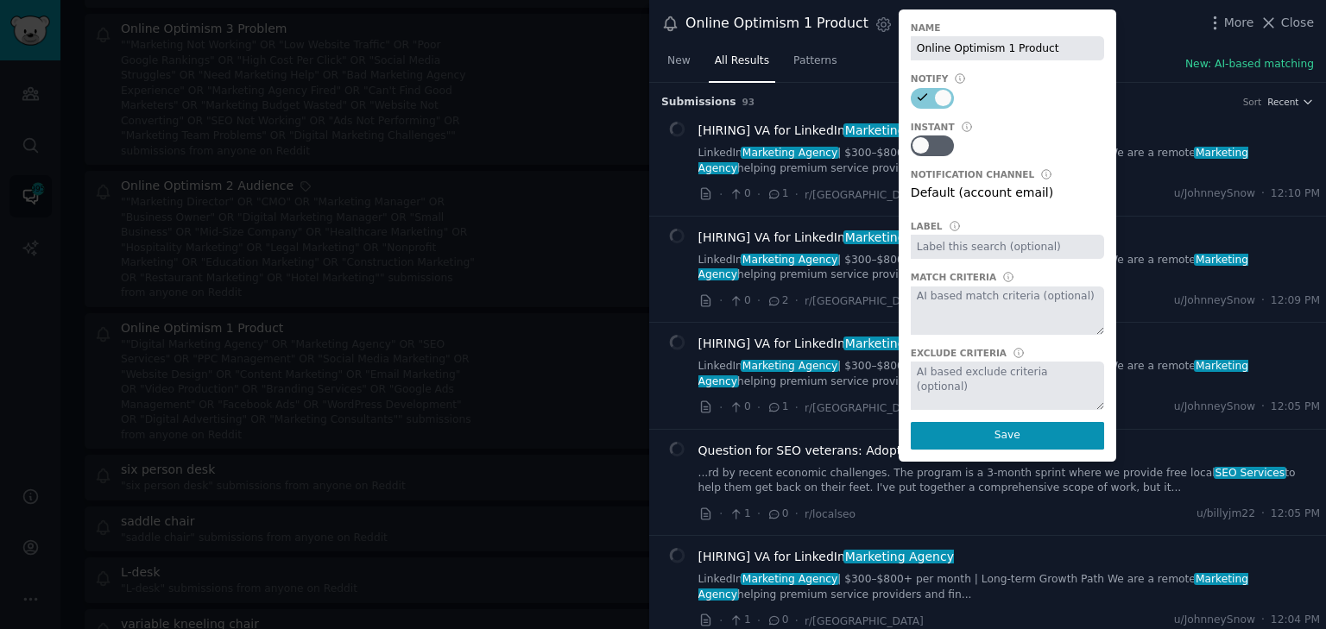
click at [968, 245] on input "text" at bounding box center [1007, 247] width 193 height 24
type input "Online Optimism"
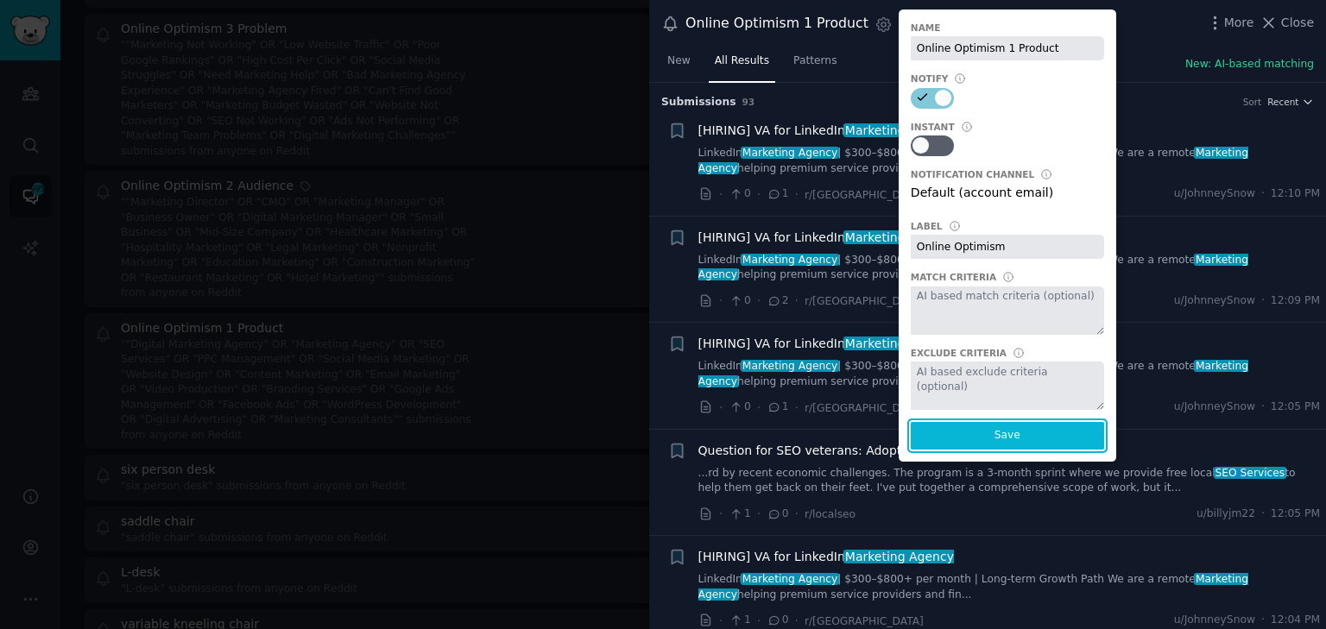
click at [995, 430] on button "Save" at bounding box center [1007, 436] width 193 height 28
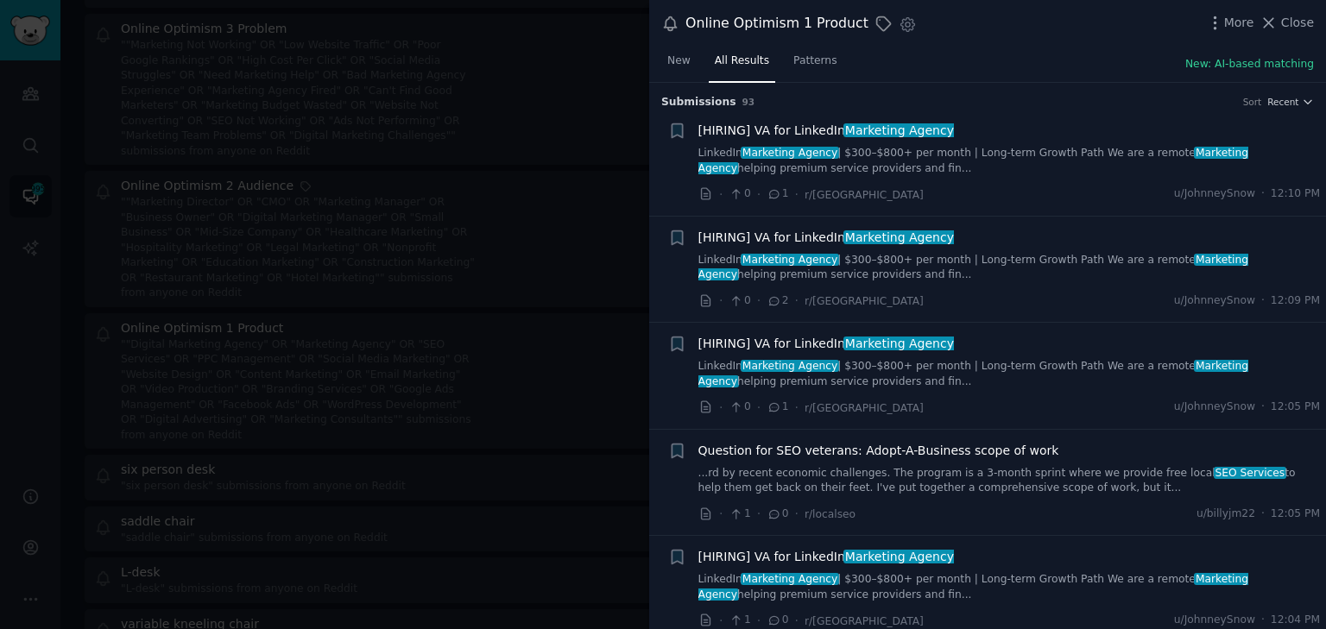
click at [496, 185] on div at bounding box center [663, 314] width 1326 height 629
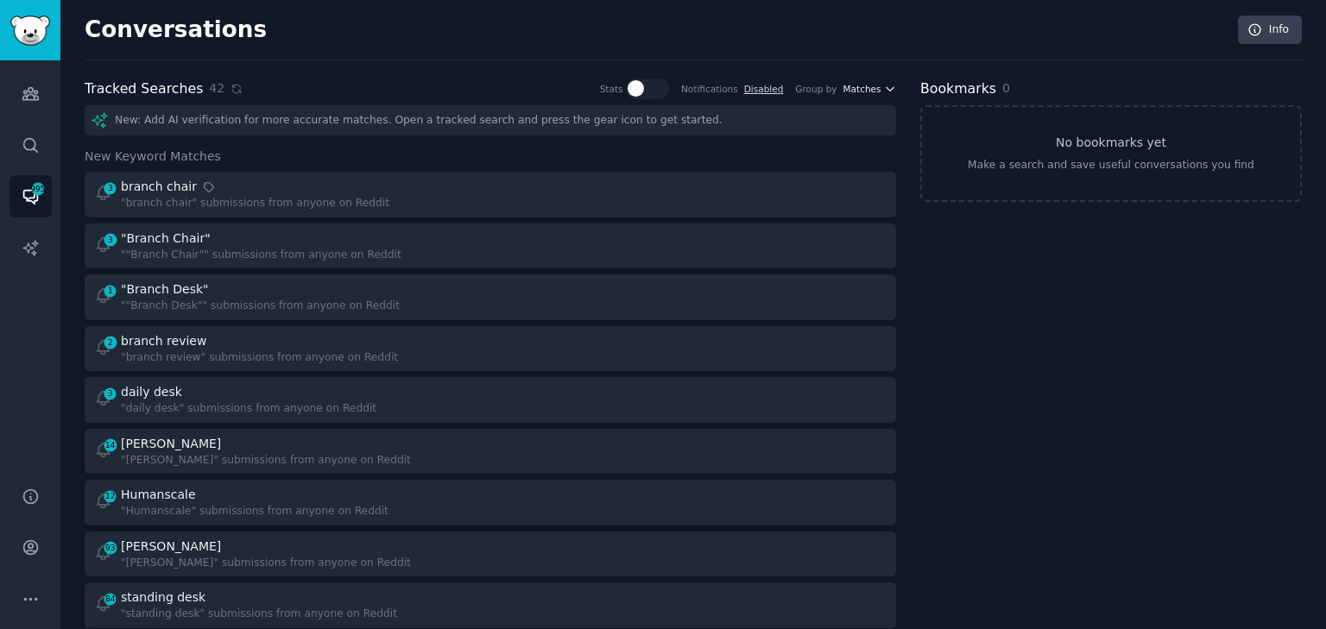
click at [865, 84] on span "Matches" at bounding box center [863, 89] width 38 height 12
click at [869, 91] on span "Matches" at bounding box center [863, 89] width 38 height 12
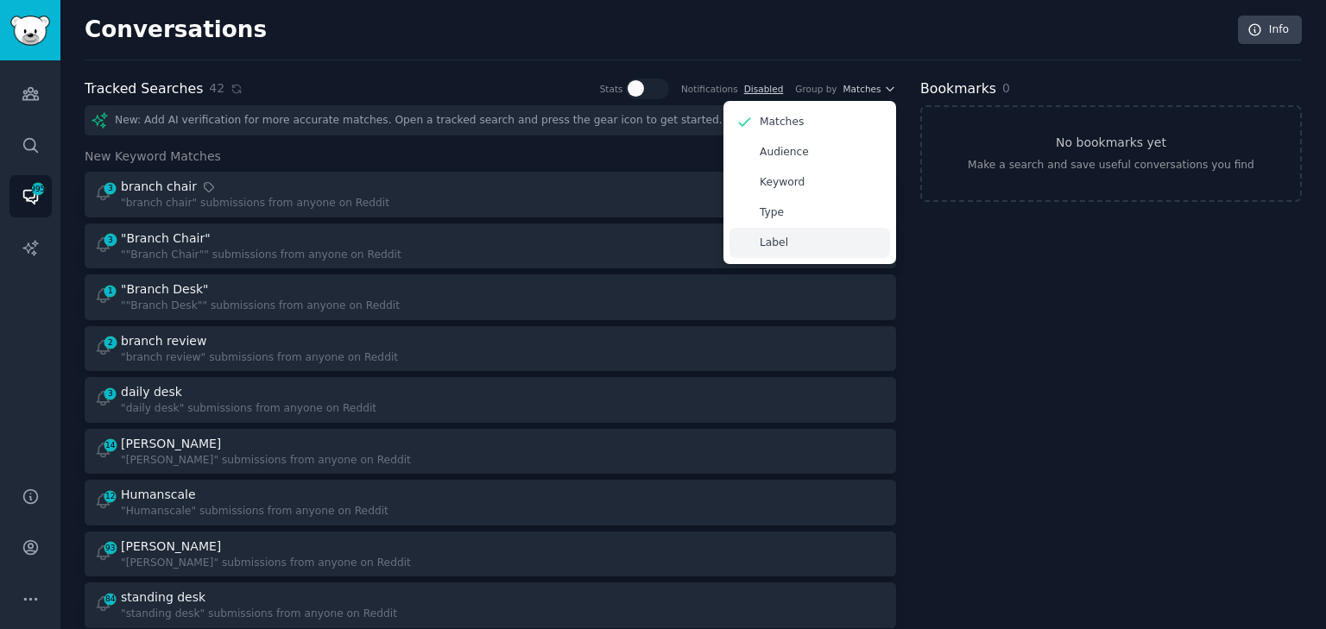
click at [783, 235] on div "Label" at bounding box center [810, 243] width 161 height 30
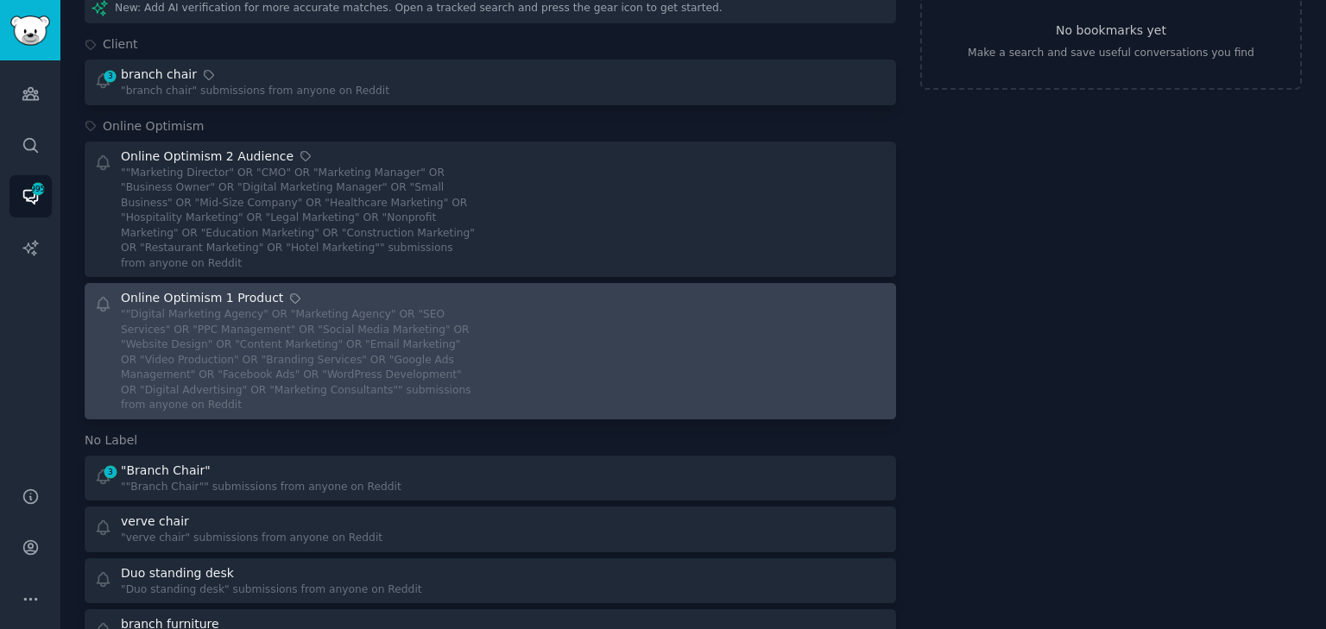
scroll to position [113, 0]
click at [351, 325] on div """Digital Marketing Agency" OR "Marketing Agency" OR "SEO Services" OR "PPC Man…" at bounding box center [299, 360] width 357 height 106
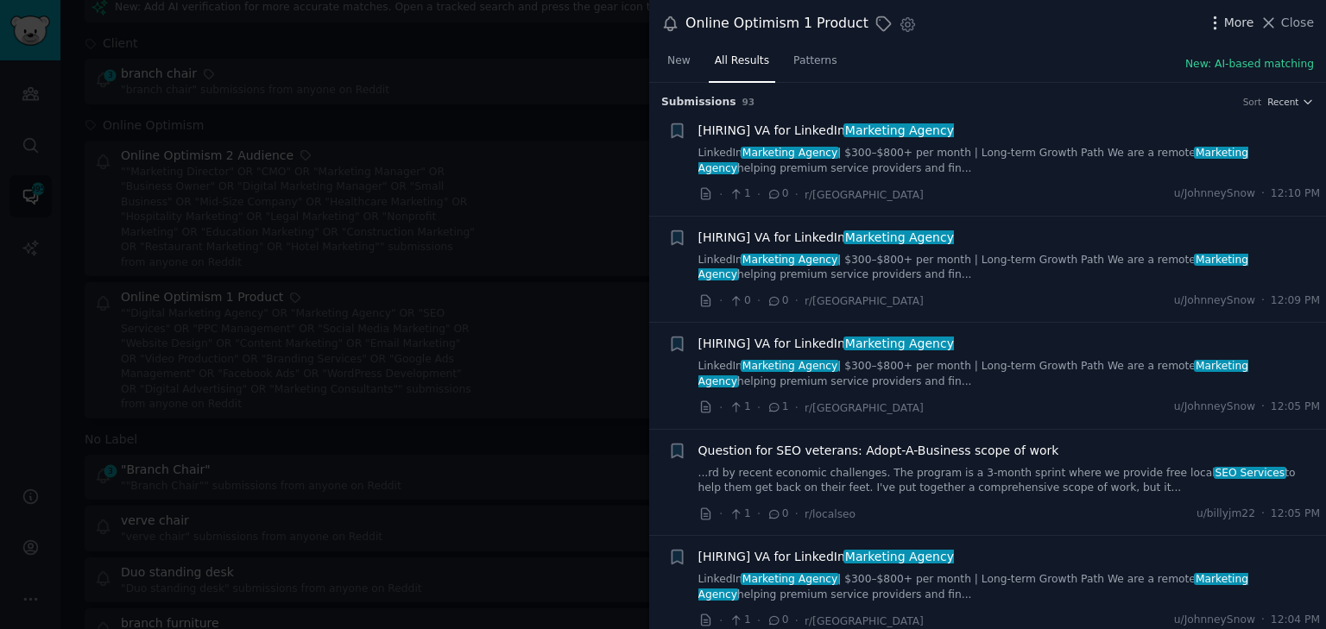
click at [1251, 22] on span "More" at bounding box center [1239, 23] width 30 height 18
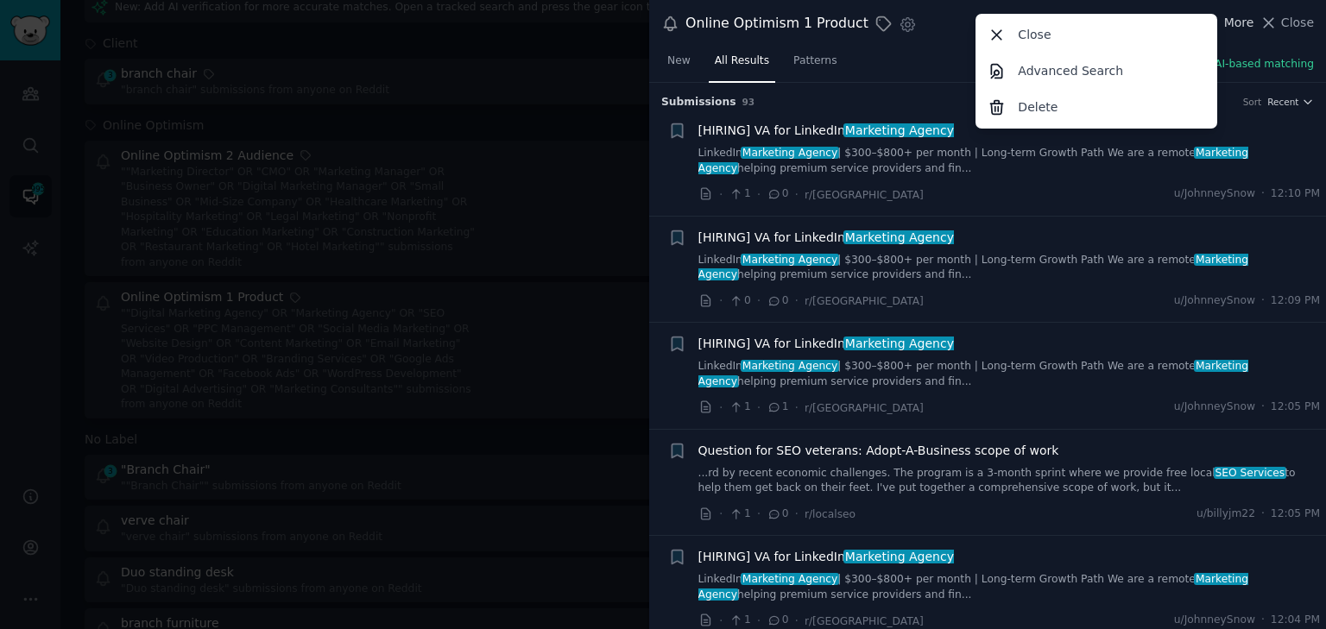
click at [1244, 18] on span "More" at bounding box center [1239, 23] width 30 height 18
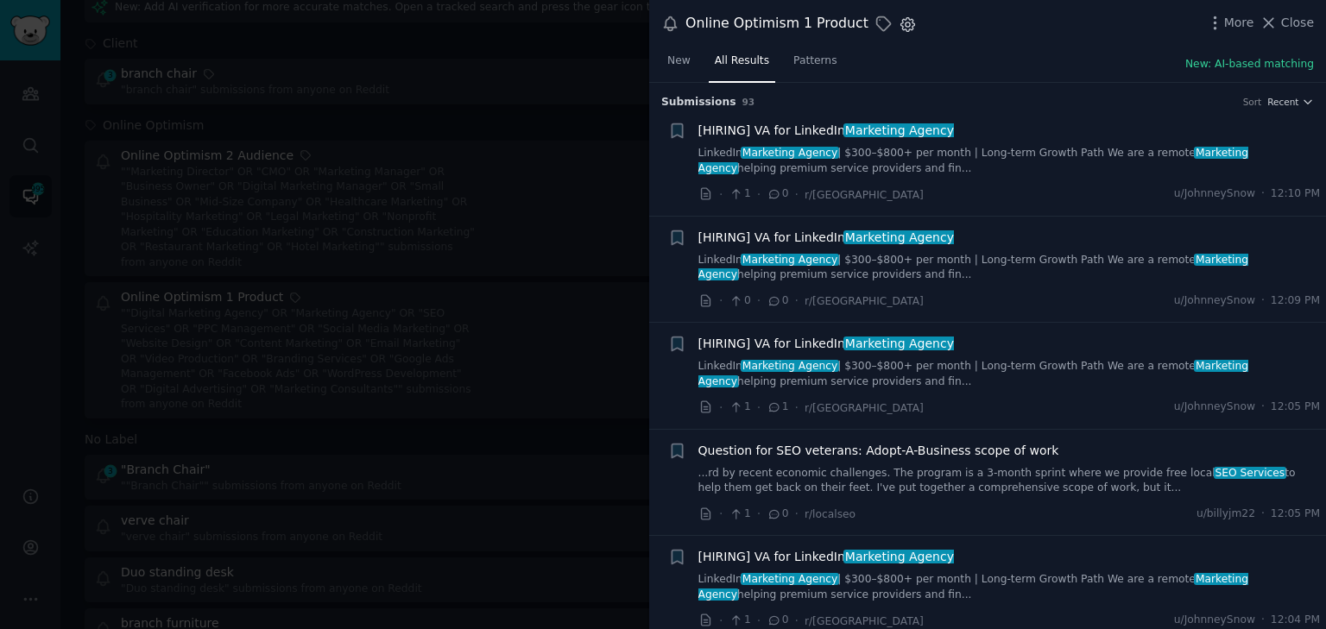
click at [899, 25] on icon "button" at bounding box center [908, 25] width 18 height 18
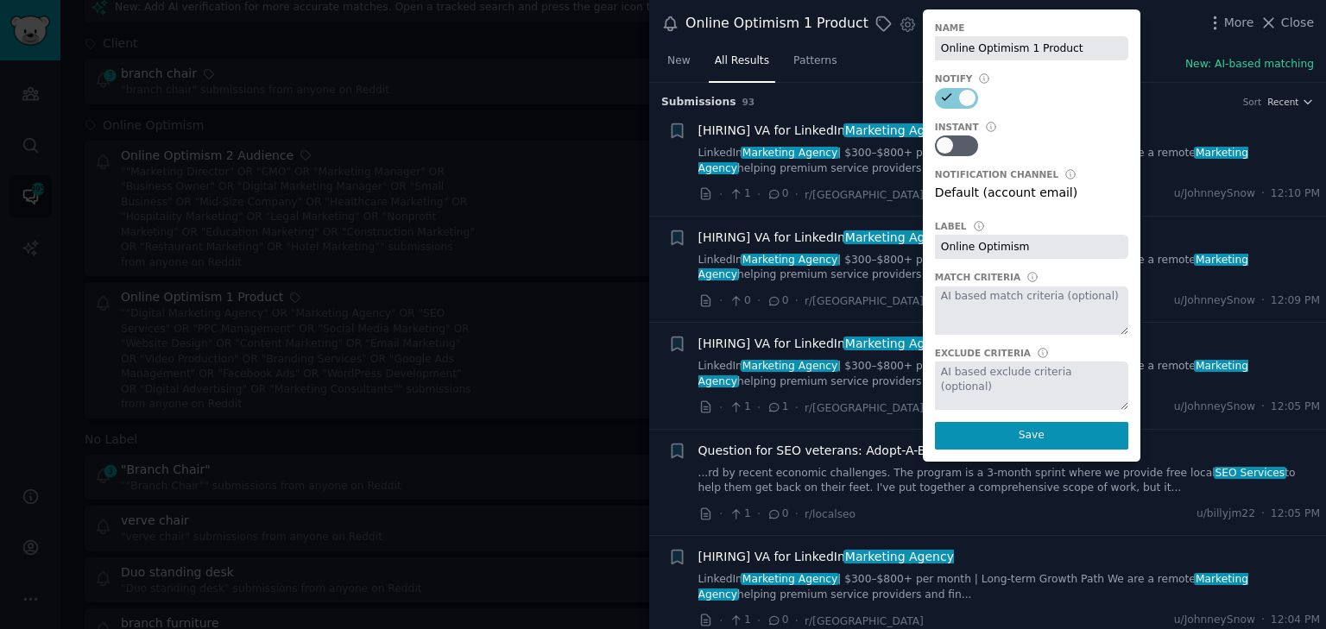
click at [1153, 22] on div "Online Optimism 1 Product Online Optimism Settings Name Online Optimism 1 Produ…" at bounding box center [987, 23] width 653 height 23
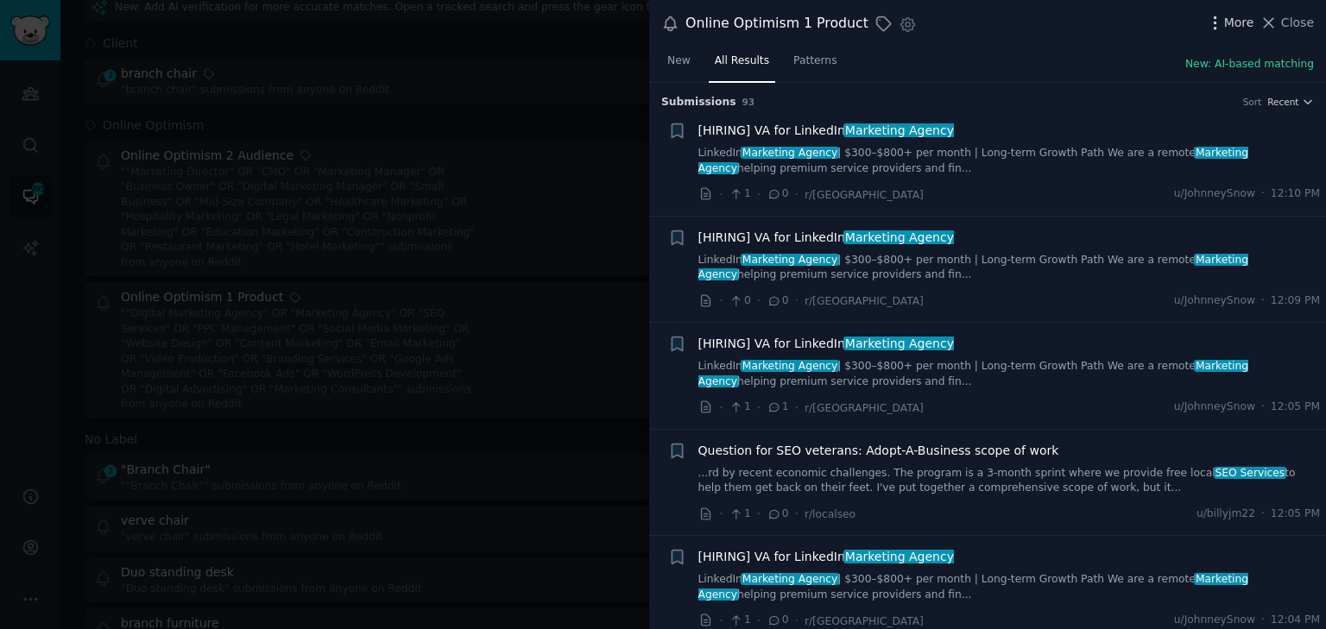
click at [1230, 22] on span "More" at bounding box center [1239, 23] width 30 height 18
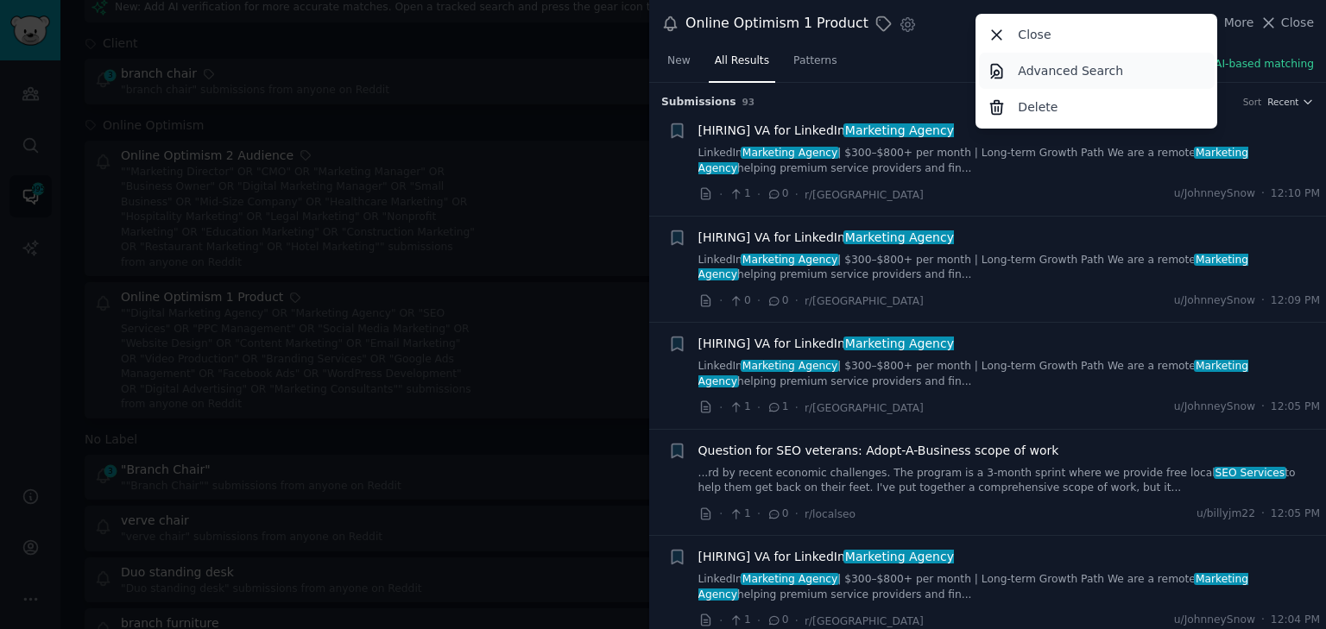
click at [1096, 65] on p "Advanced Search" at bounding box center [1070, 71] width 105 height 18
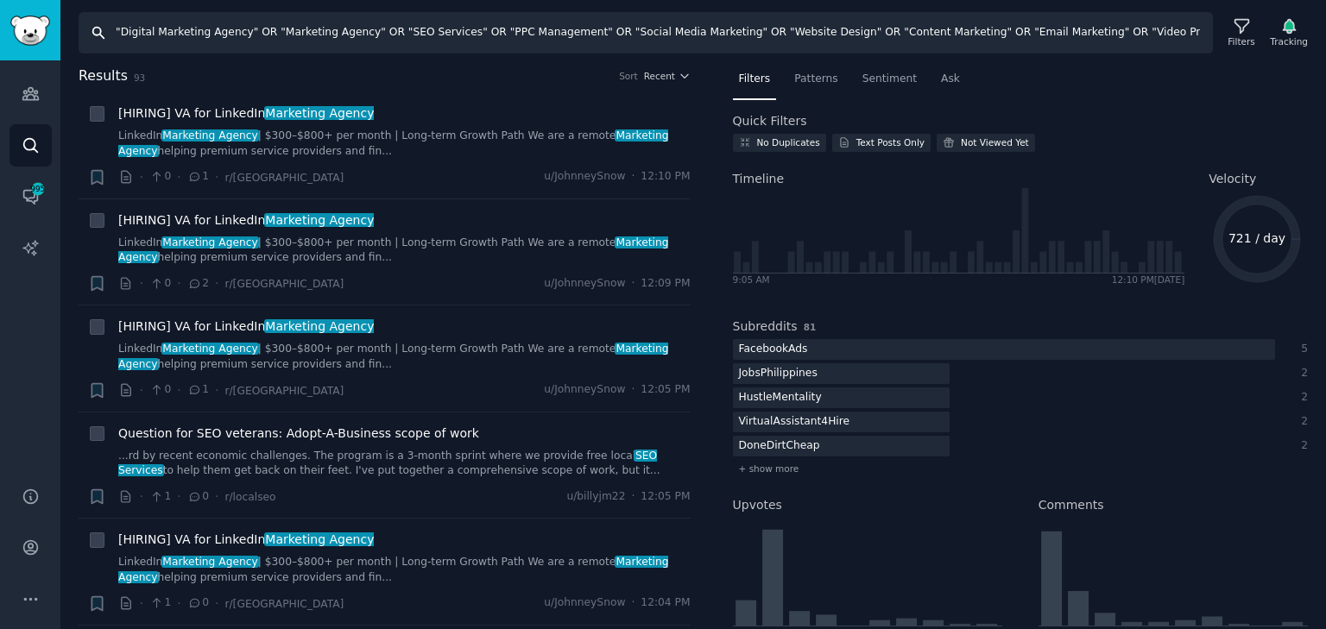
drag, startPoint x: 357, startPoint y: 29, endPoint x: 45, endPoint y: 41, distance: 311.9
click at [45, 41] on div "Audiences Search Conversations 995 AI Reports Help Account More Search "Digital…" at bounding box center [663, 314] width 1326 height 629
click at [410, 31] on input ""Digital Marketing Agency" OR "Marketing Agency" OR "SEO Services" OR "PPC Mana…" at bounding box center [646, 32] width 1134 height 41
drag, startPoint x: 559, startPoint y: 31, endPoint x: 0, endPoint y: 31, distance: 559.5
click at [0, 37] on div "Audiences Search Conversations 995 AI Reports Help Account More Search "Digital…" at bounding box center [663, 314] width 1326 height 629
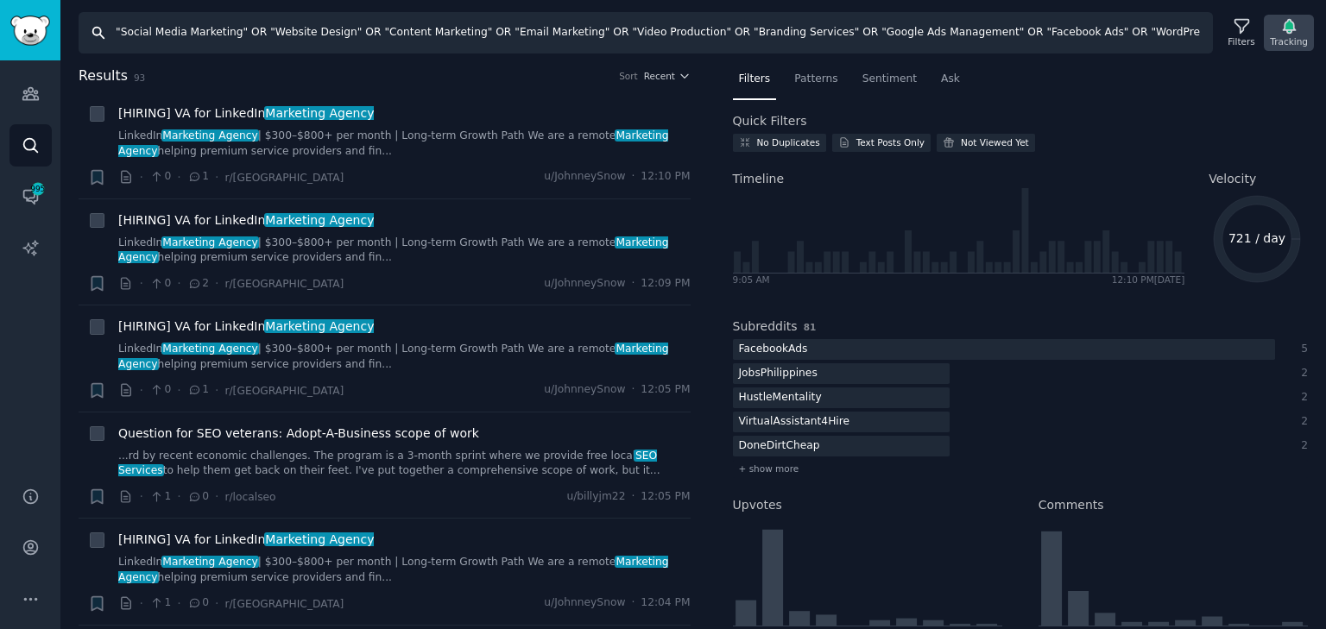
click at [1295, 32] on icon "button" at bounding box center [1289, 26] width 18 height 18
type input ""Social Media Marketing" OR "Website Design" OR "Content Marketing" OR "Email M…"
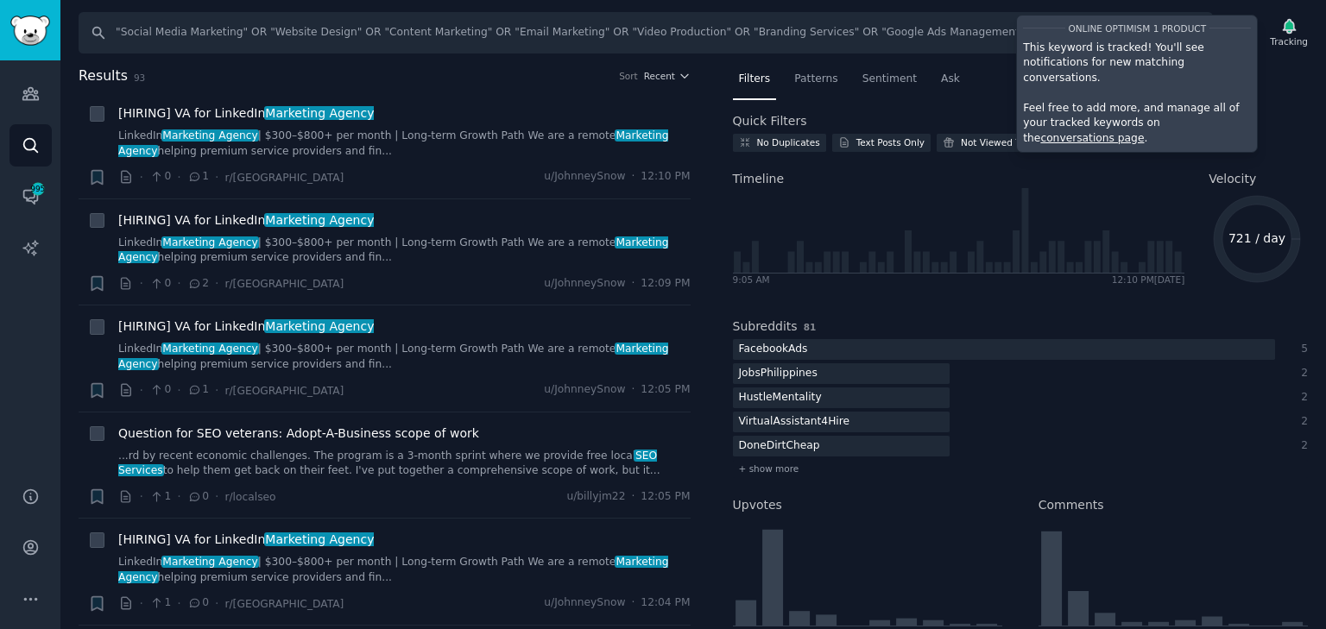
click at [1316, 68] on div "Filters Patterns Sentiment Ask Quick Filters No Duplicates Text Posts Only Not …" at bounding box center [1021, 348] width 612 height 565
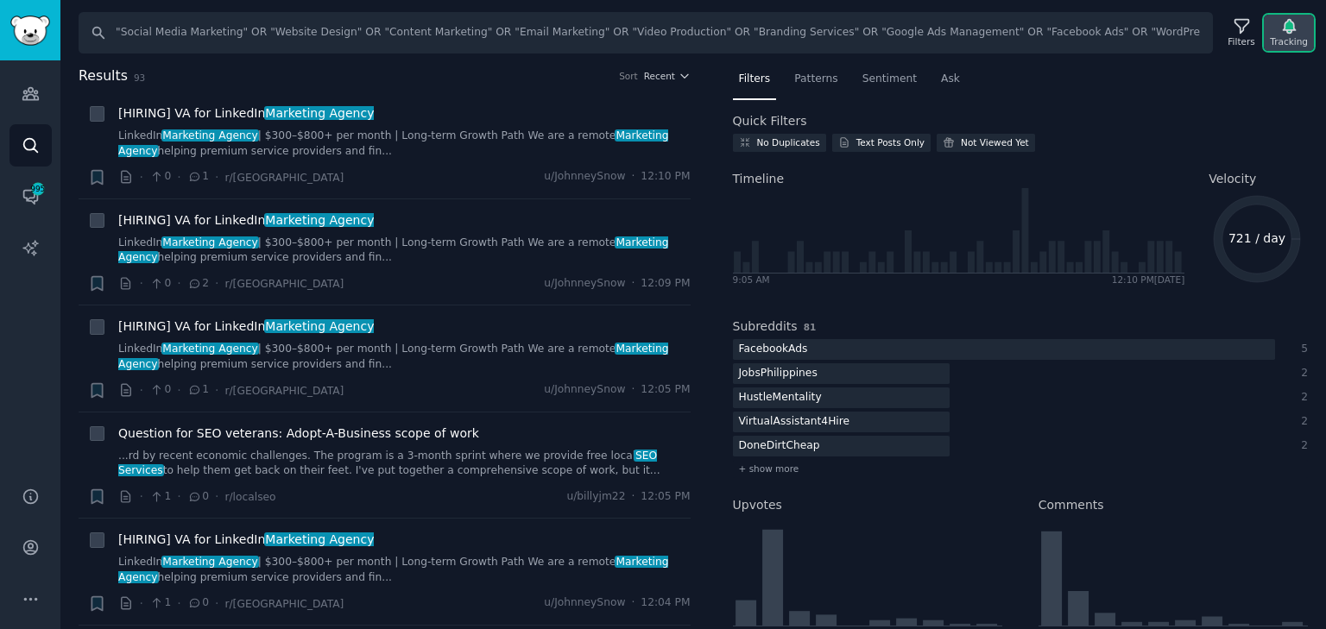
click at [1292, 17] on icon "button" at bounding box center [1289, 26] width 18 height 18
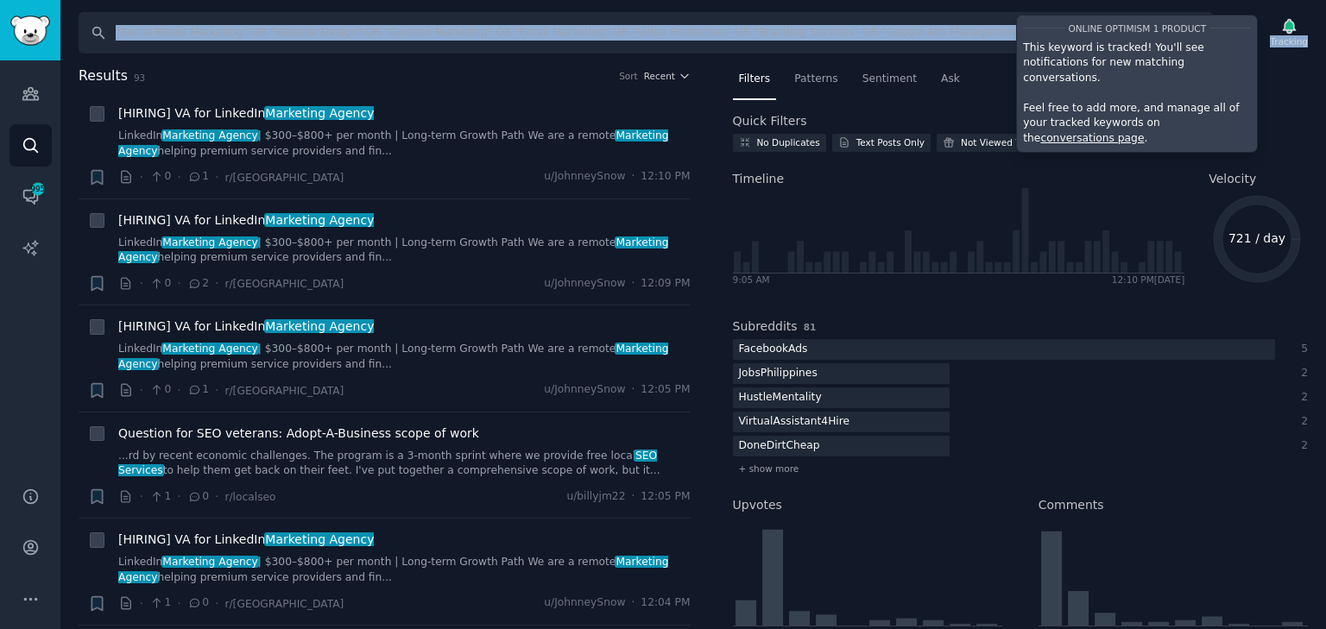
drag, startPoint x: 1077, startPoint y: 35, endPoint x: 960, endPoint y: 34, distance: 116.6
click at [960, 34] on div "Search "Social Media Marketing" OR "Website Design" OR "Content Marketing" OR "…" at bounding box center [700, 32] width 1242 height 41
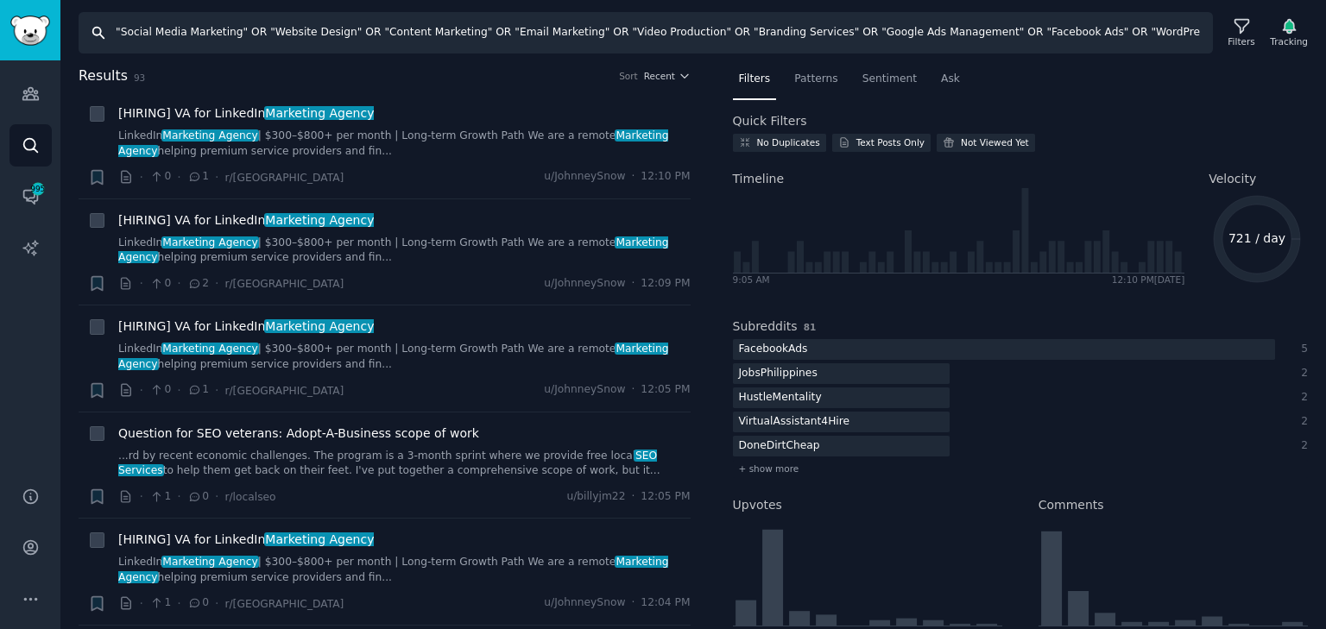
click at [955, 31] on input ""Social Media Marketing" OR "Website Design" OR "Content Marketing" OR "Email M…" at bounding box center [646, 32] width 1134 height 41
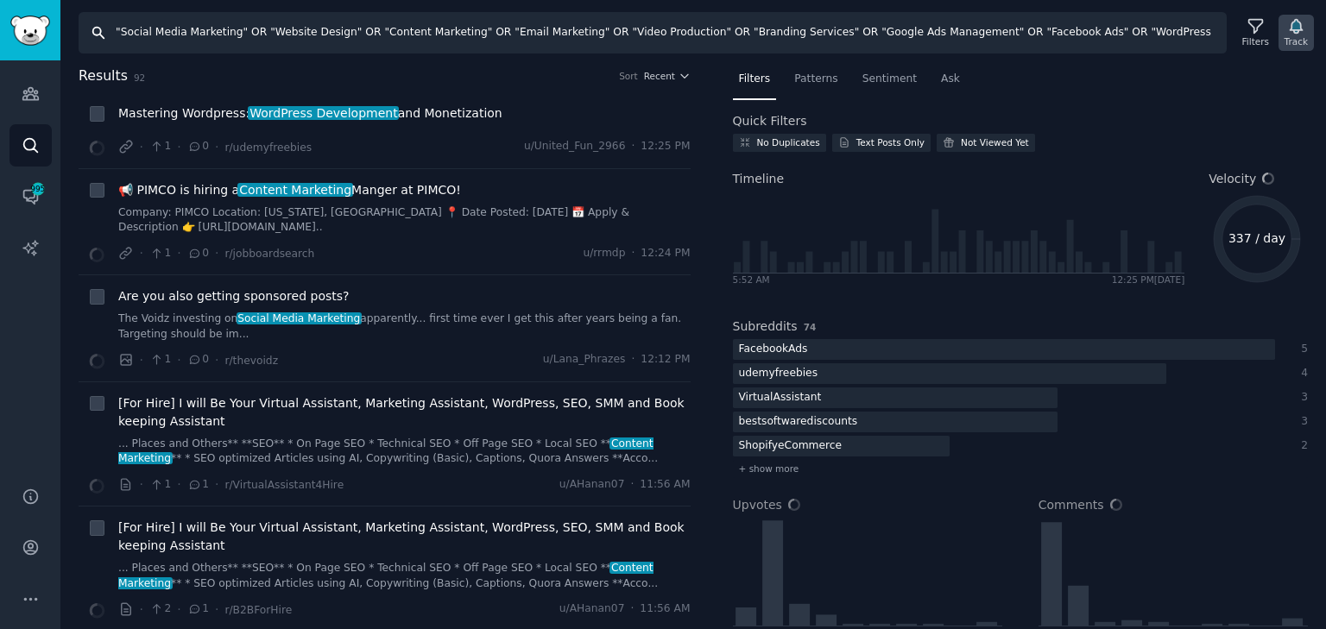
click at [1305, 33] on icon "button" at bounding box center [1296, 26] width 18 height 18
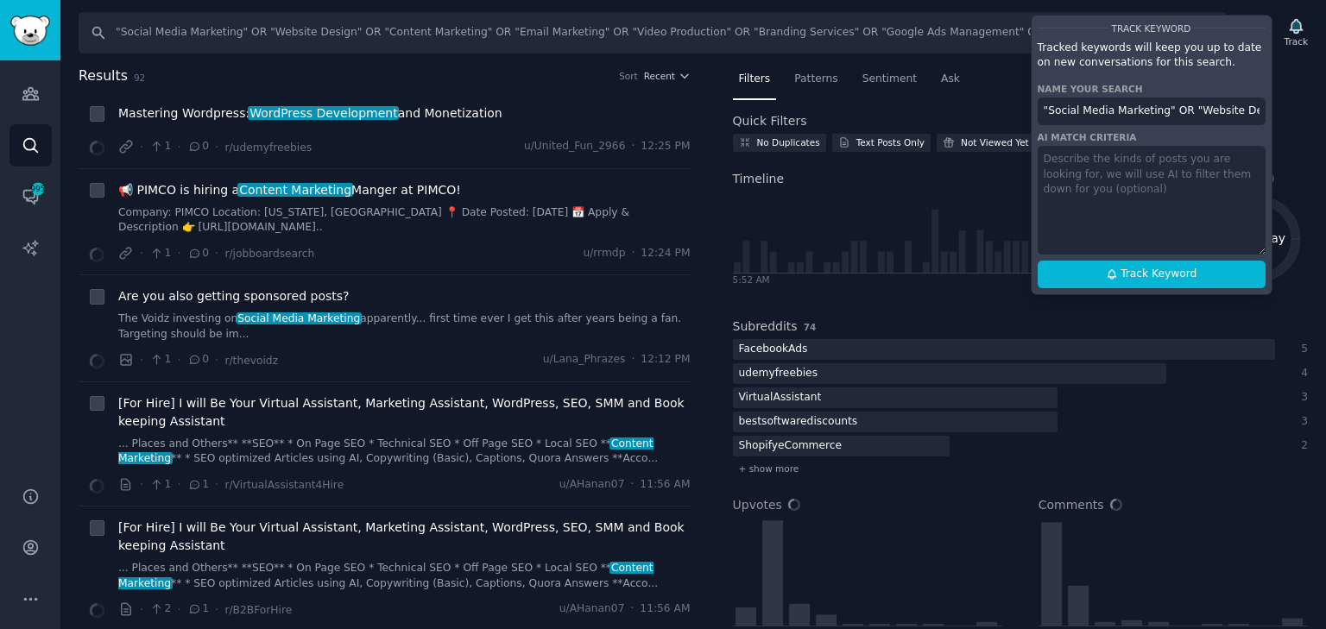
click at [1172, 113] on input ""Social Media Marketing" OR "Website Design" OR "Content Marketing" OR "Email M…" at bounding box center [1152, 112] width 228 height 28
drag, startPoint x: 1217, startPoint y: 107, endPoint x: 1160, endPoint y: 117, distance: 57.8
click at [1294, 108] on div "Search "Social Media Marketing" OR "Website Design" OR "Content Marketing" OR "…" at bounding box center [693, 314] width 1266 height 629
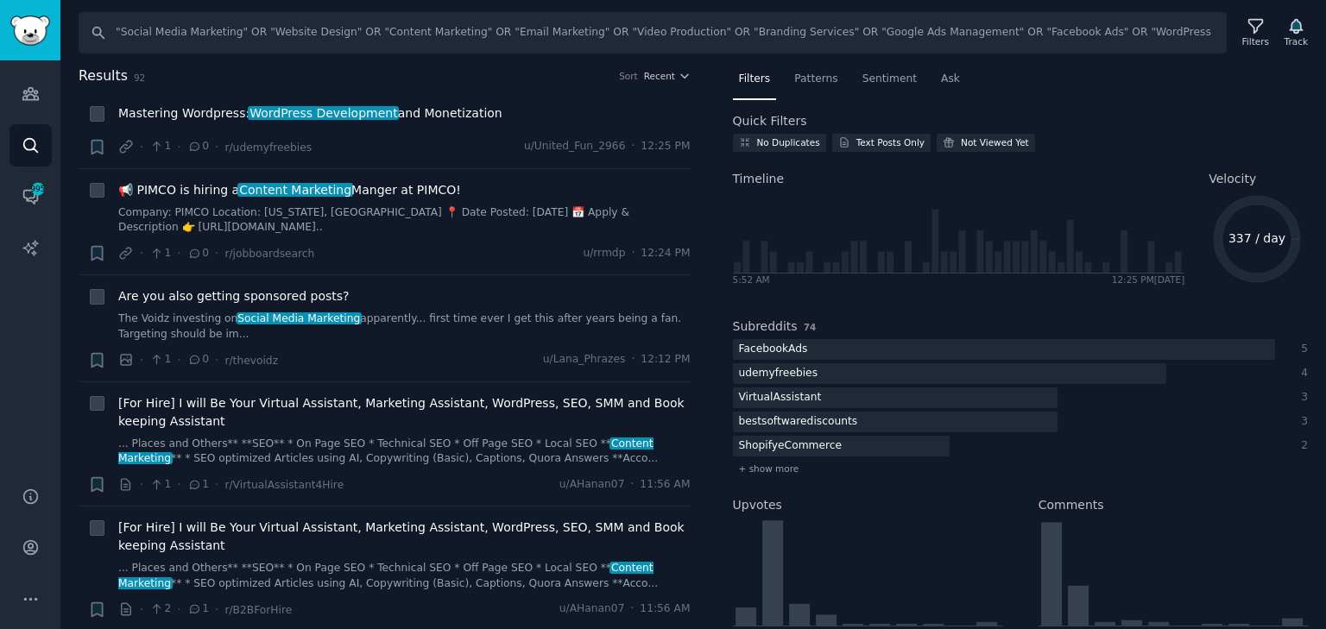
click at [1317, 16] on div "Search "Social Media Marketing" OR "Website Design" OR "Content Marketing" OR "…" at bounding box center [700, 32] width 1242 height 41
click at [1304, 18] on icon "button" at bounding box center [1296, 26] width 18 height 18
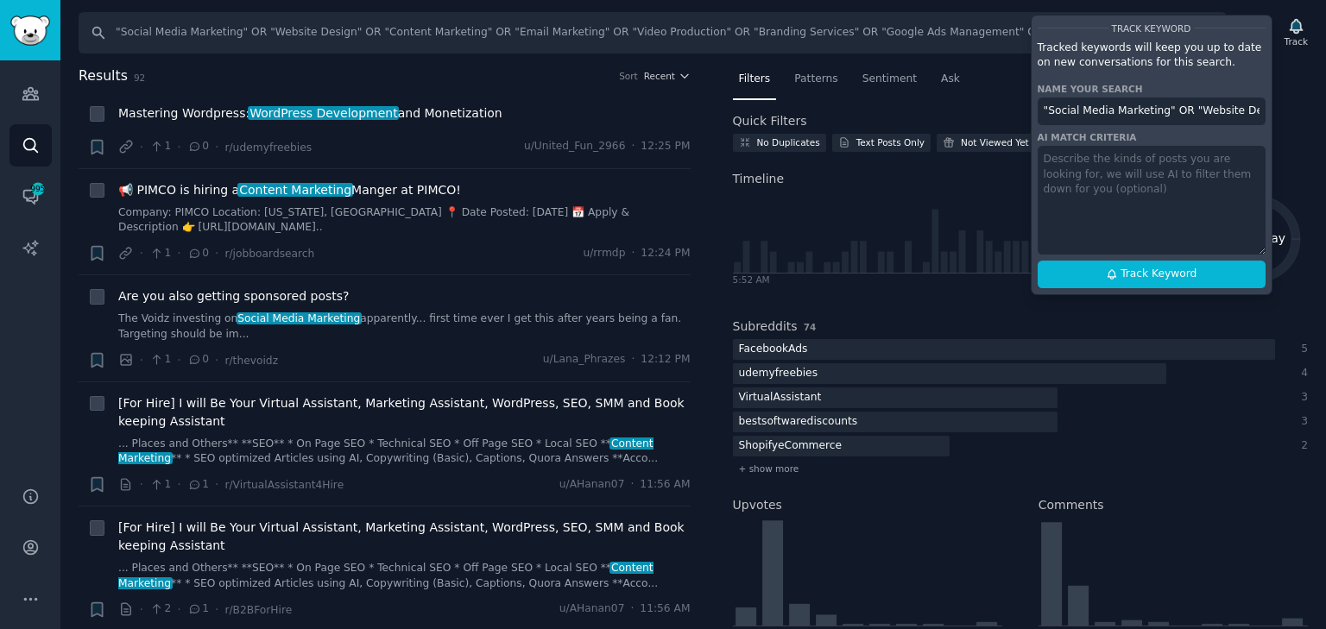
click at [1130, 114] on input ""Social Media Marketing" OR "Website Design" OR "Content Marketing" OR "Email M…" at bounding box center [1152, 112] width 228 height 28
click at [1063, 276] on button "Track Keyword" at bounding box center [1152, 275] width 228 height 28
type input "Online Optimism 1 Product again"
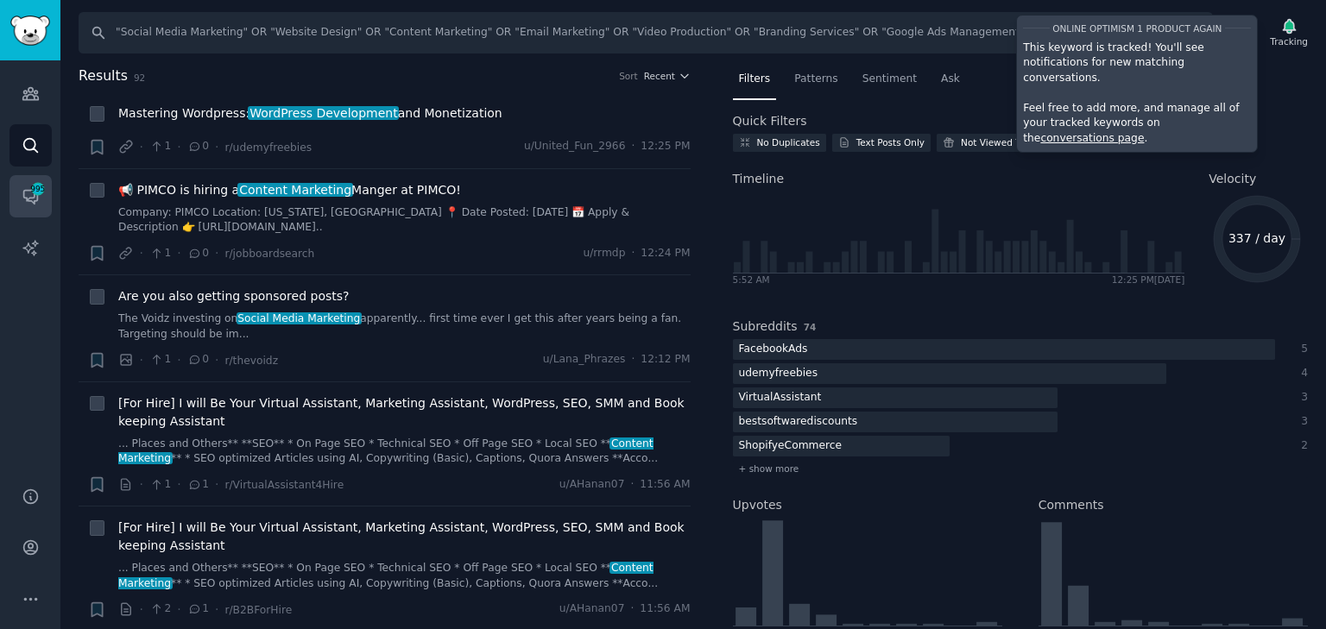
click at [33, 193] on span "995" at bounding box center [38, 189] width 16 height 12
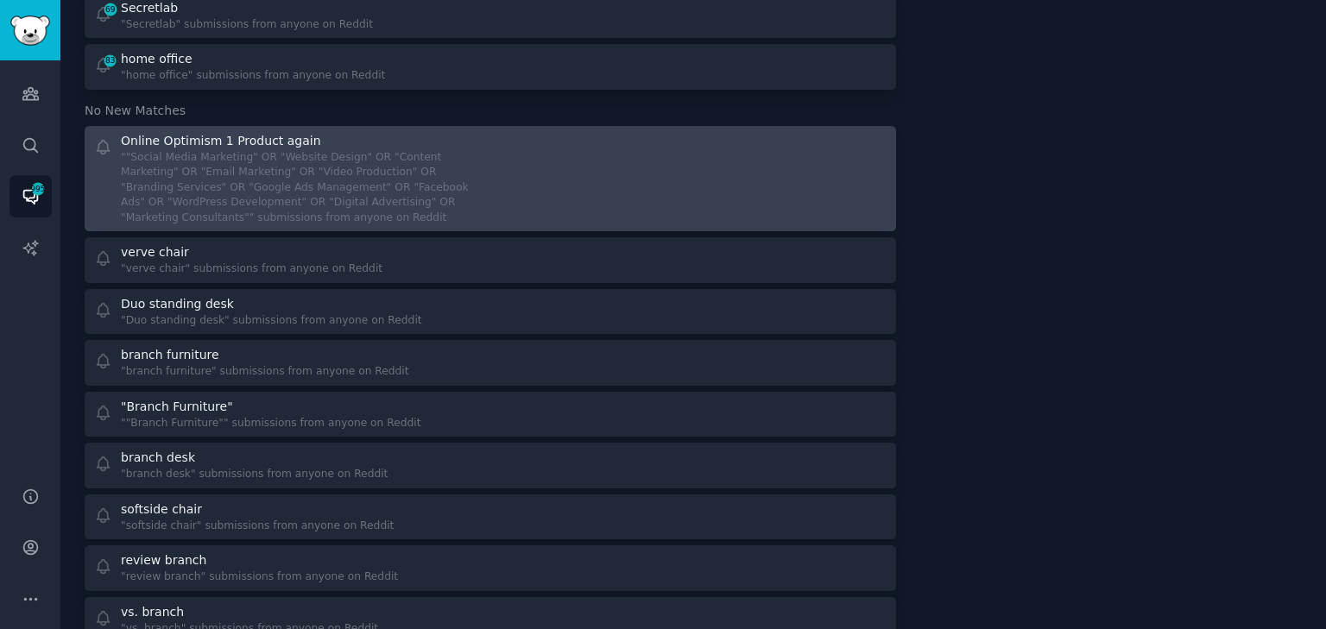
scroll to position [1361, 0]
click at [449, 153] on div """Social Media Marketing" OR "Website Design" OR "Content Marketing" OR "Email …" at bounding box center [299, 188] width 357 height 76
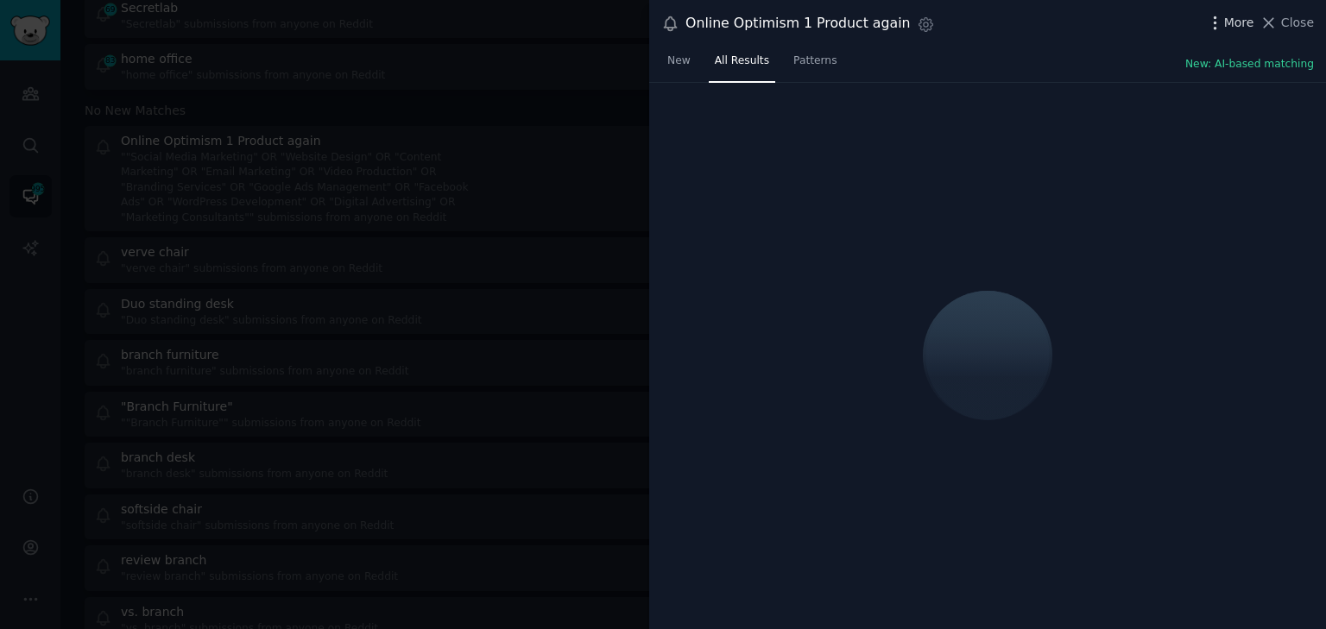
click at [1234, 18] on span "More" at bounding box center [1239, 23] width 30 height 18
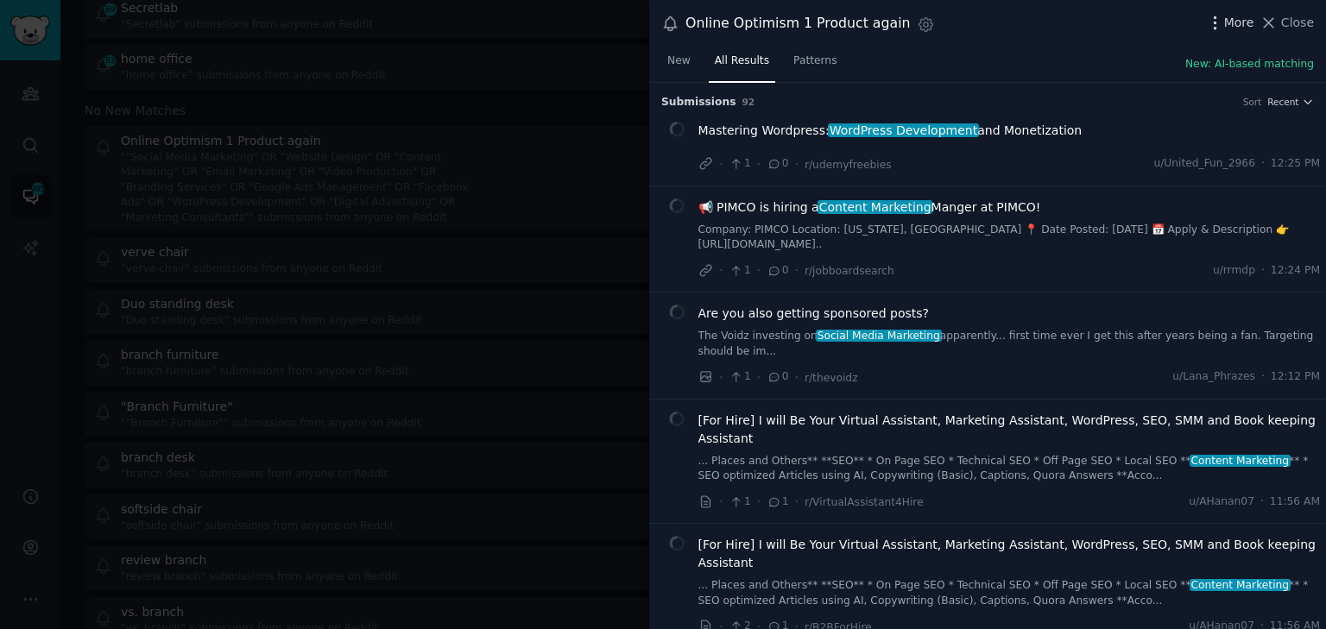
click at [1233, 16] on span "More" at bounding box center [1239, 23] width 30 height 18
click at [1233, 15] on span "More" at bounding box center [1239, 23] width 30 height 18
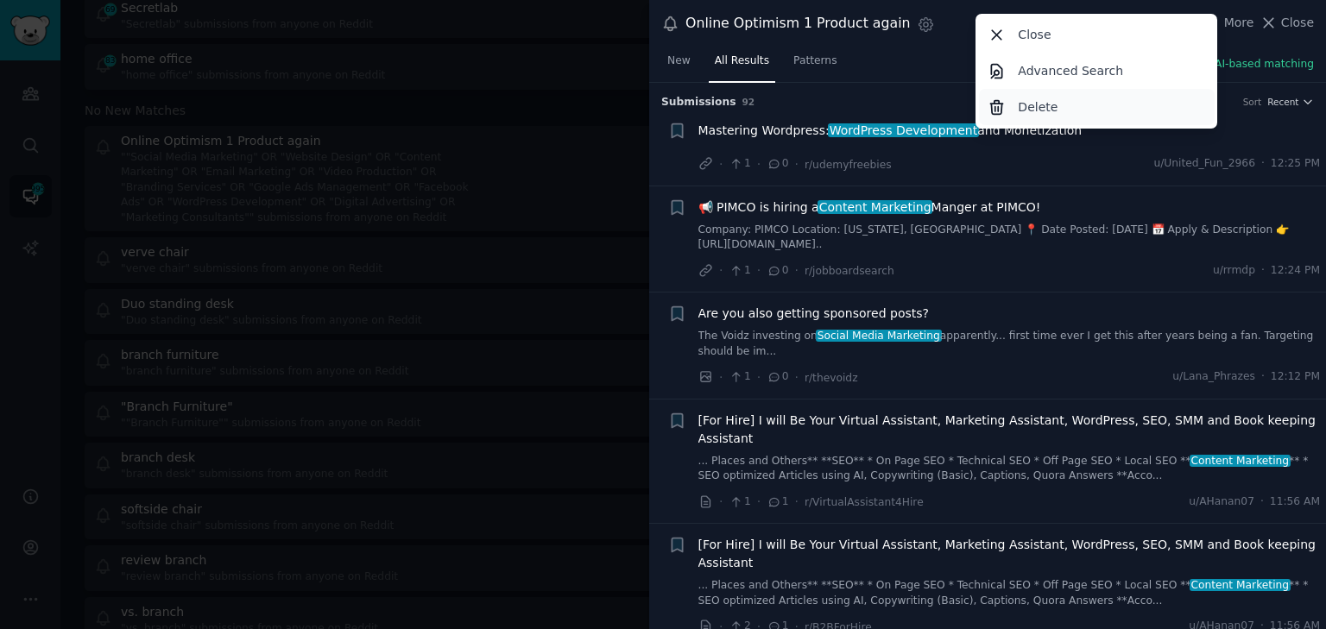
click at [1067, 111] on div "Delete" at bounding box center [1097, 107] width 236 height 36
